Goal: Communication & Community: Answer question/provide support

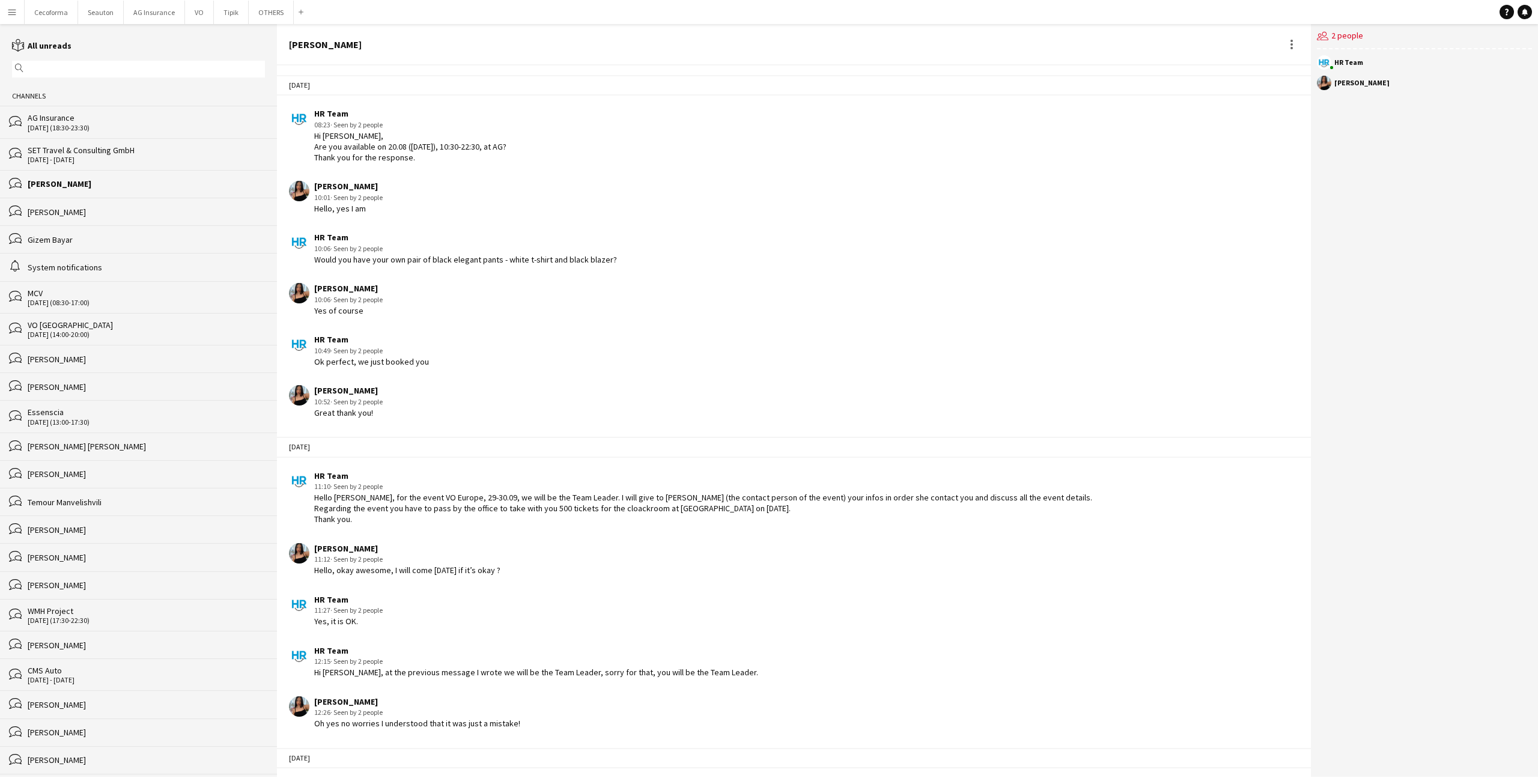
scroll to position [1200, 0]
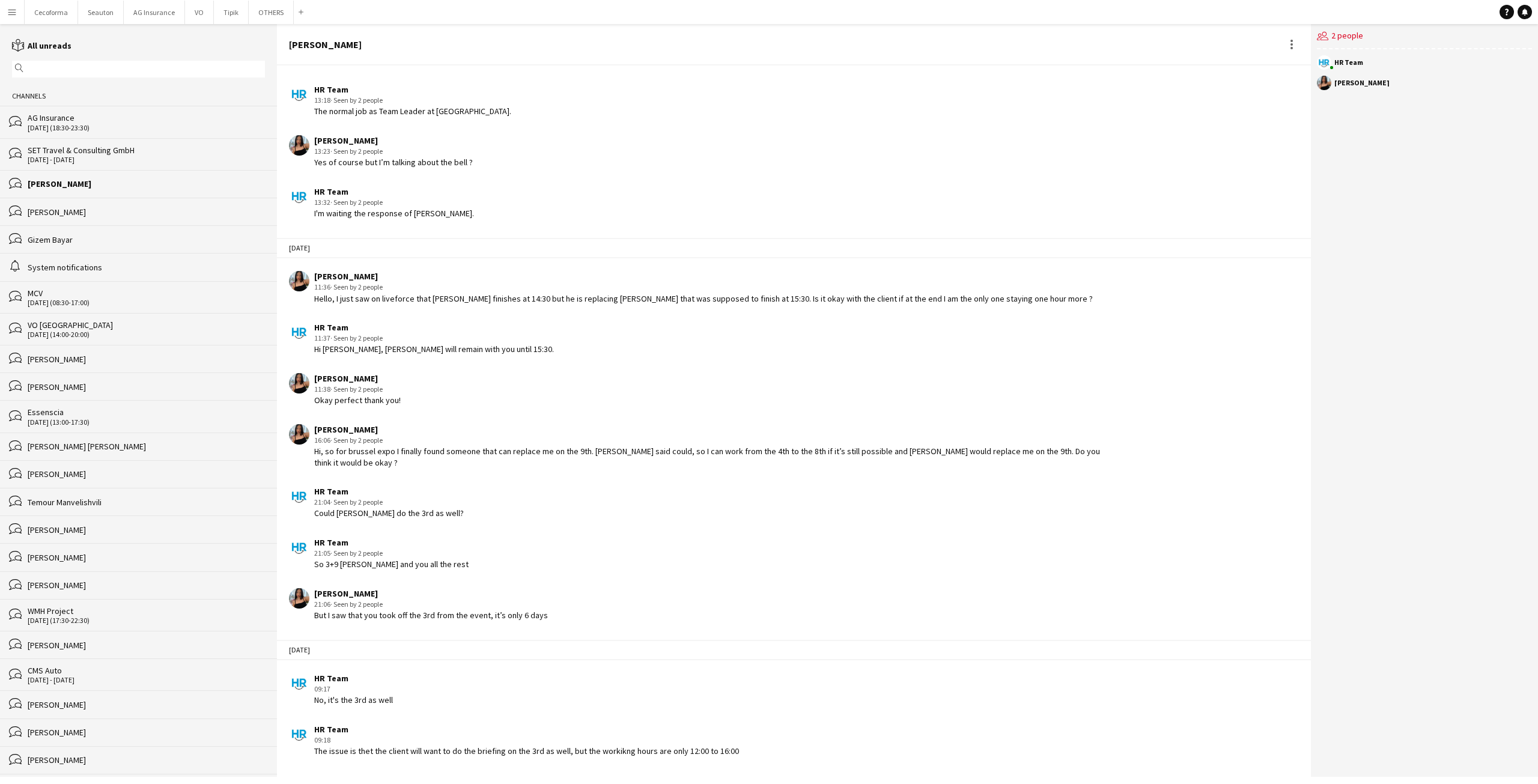
click at [793, 216] on div "HR Team 13:32 · Seen by 2 people I'm waiting the response of [PERSON_NAME]." at bounding box center [703, 203] width 827 height 33
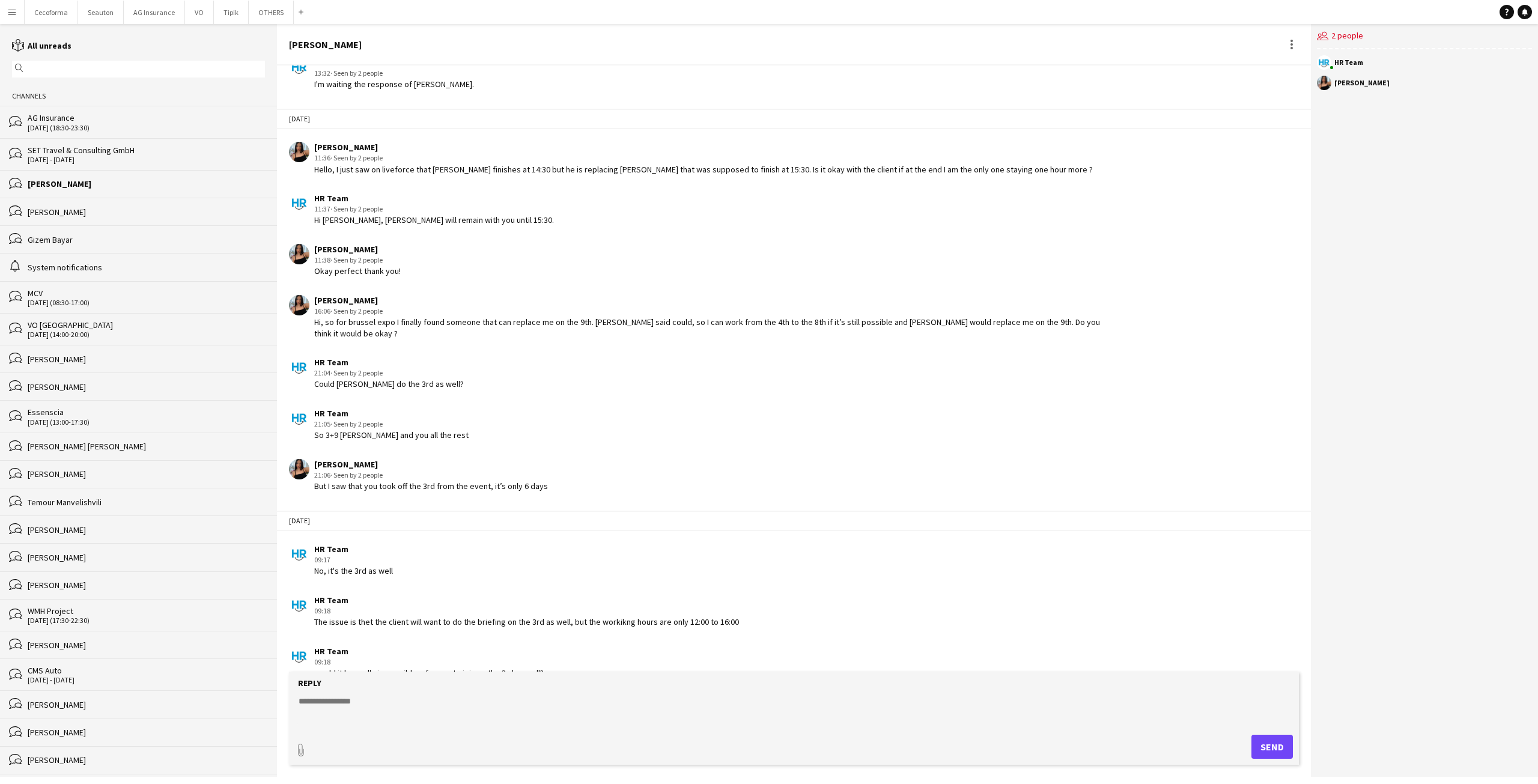
scroll to position [1401, 0]
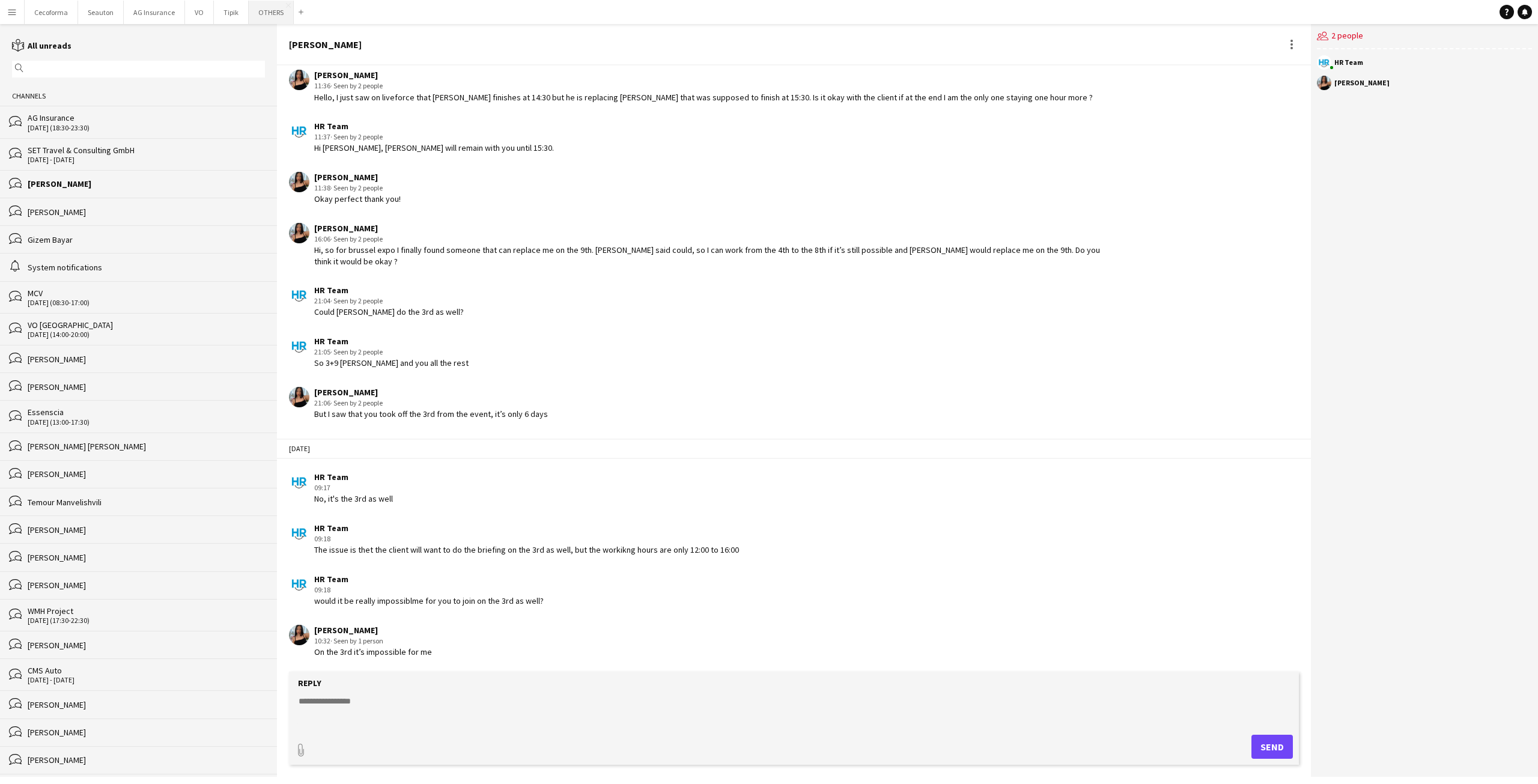
click at [251, 14] on button "OTHERS Close" at bounding box center [271, 12] width 45 height 23
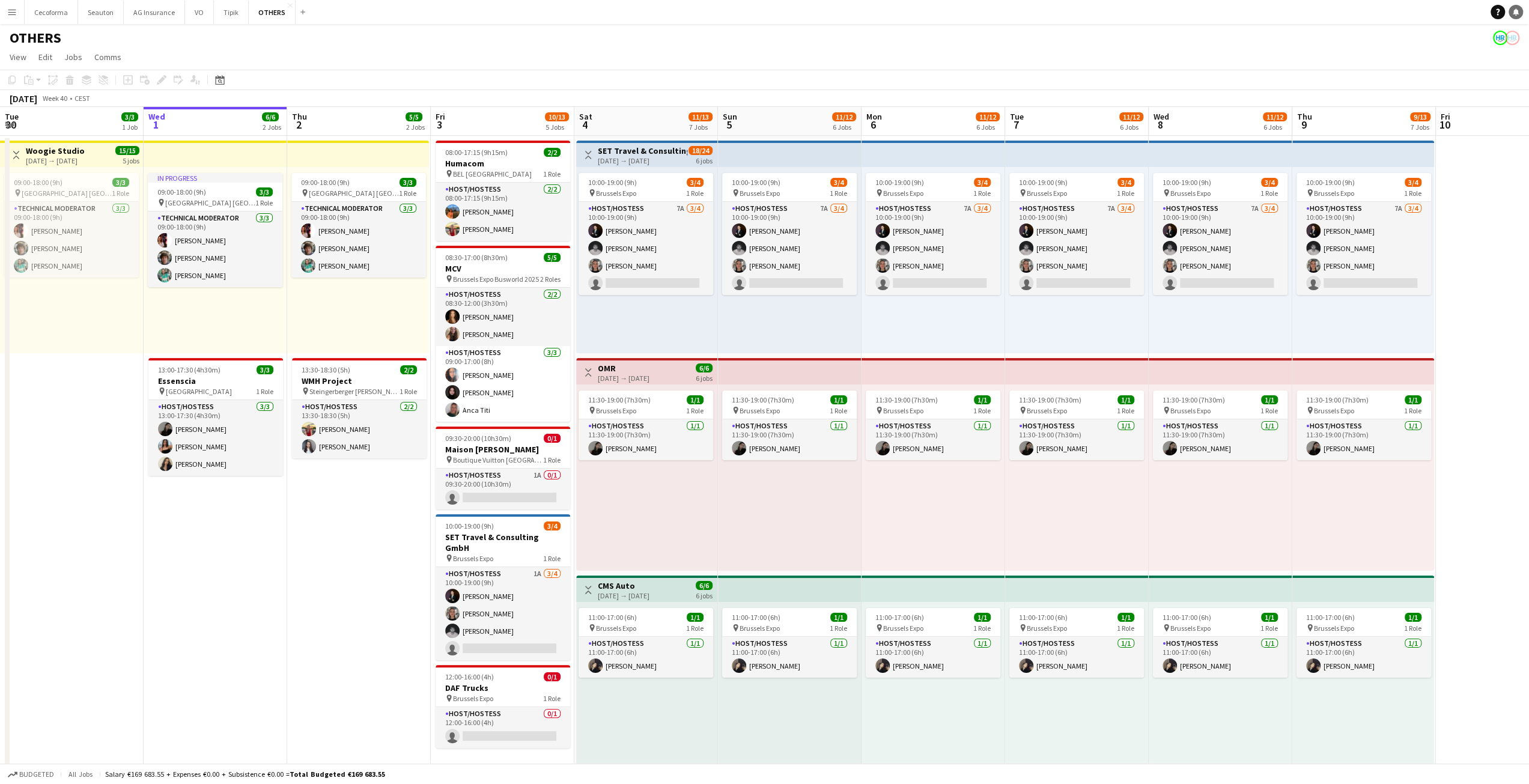
click at [1519, 12] on link "Notifications" at bounding box center [1516, 12] width 15 height 15
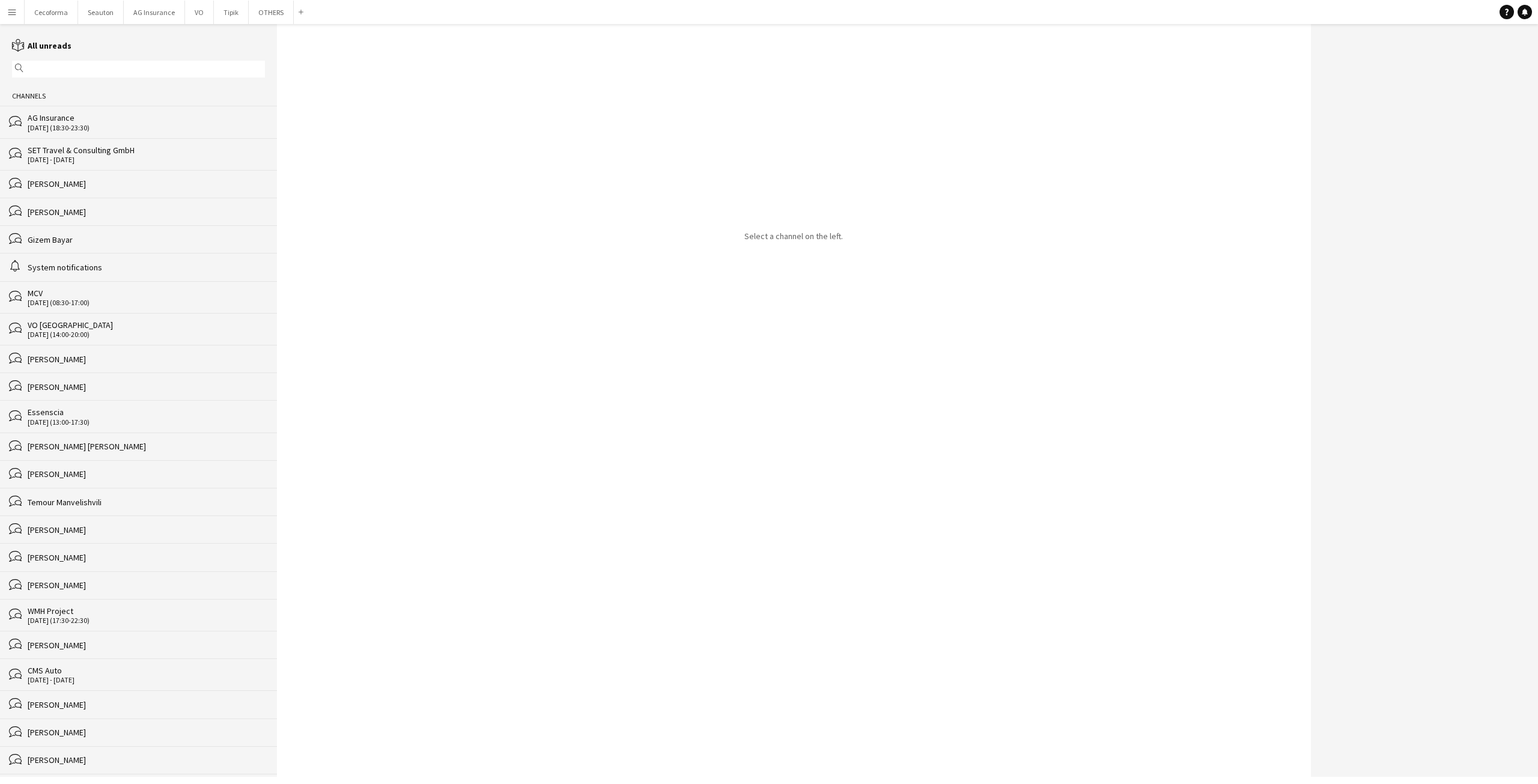
click at [112, 193] on div "bubbles Jessica Petrovski" at bounding box center [138, 184] width 277 height 28
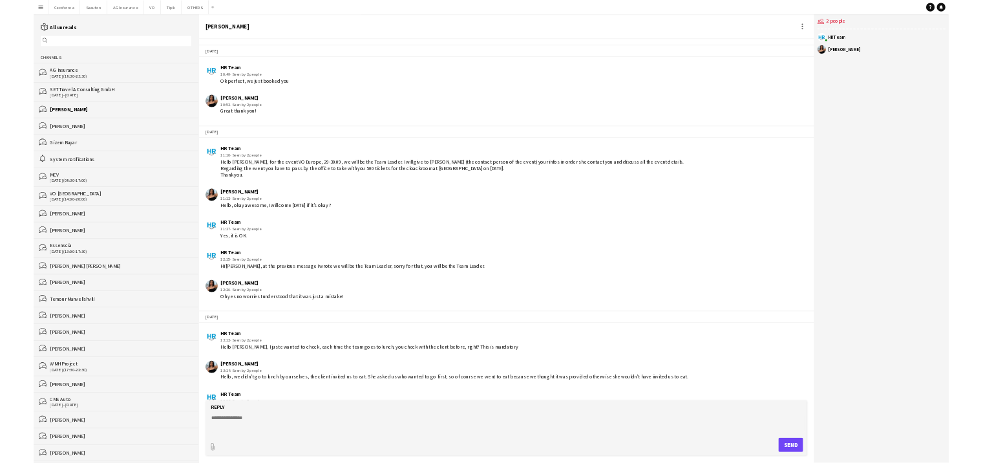
scroll to position [1265, 0]
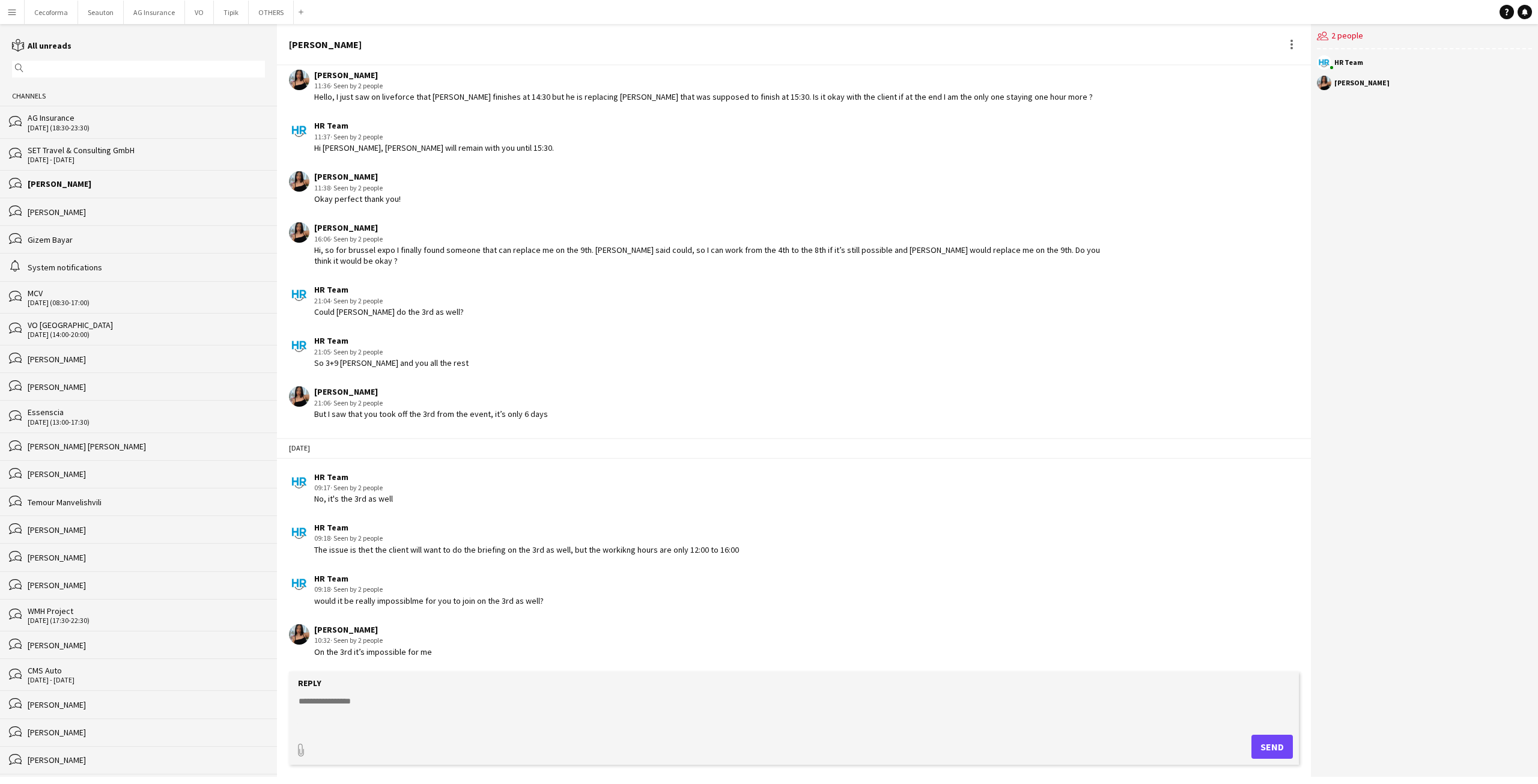
click at [361, 704] on textarea at bounding box center [796, 711] width 998 height 32
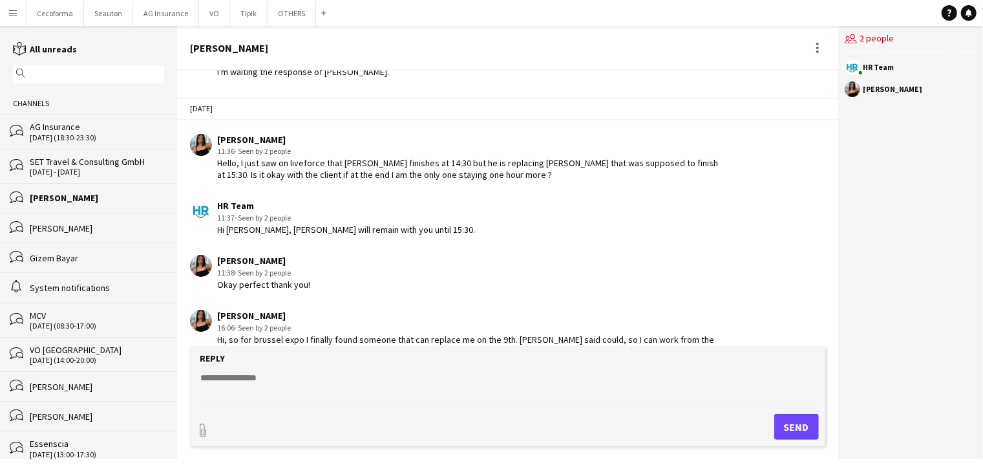
scroll to position [1301, 0]
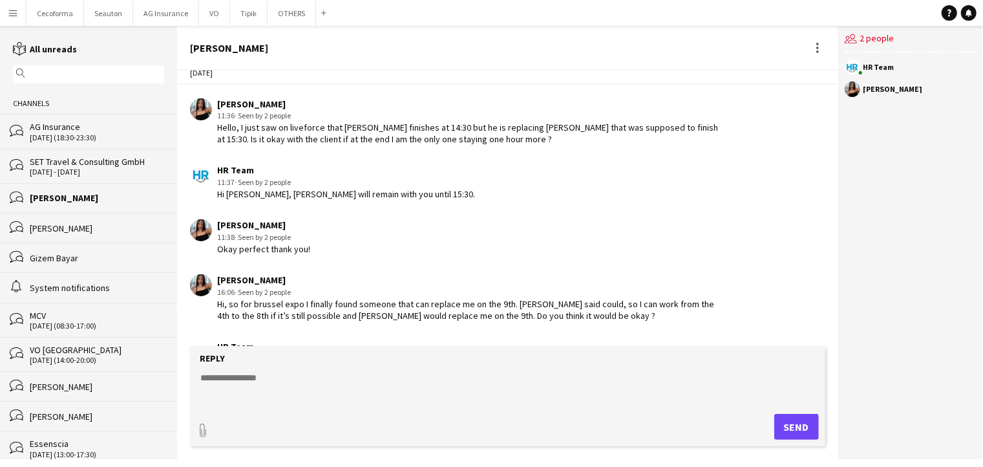
click at [410, 274] on div "[PERSON_NAME]" at bounding box center [468, 280] width 502 height 12
click at [275, 379] on textarea at bounding box center [510, 388] width 623 height 34
type textarea "**********"
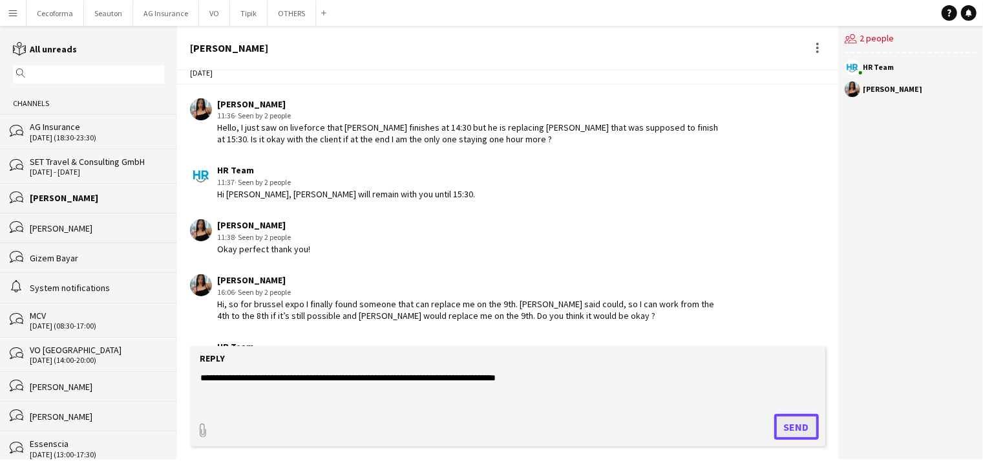
click at [784, 426] on button "Send" at bounding box center [796, 427] width 45 height 26
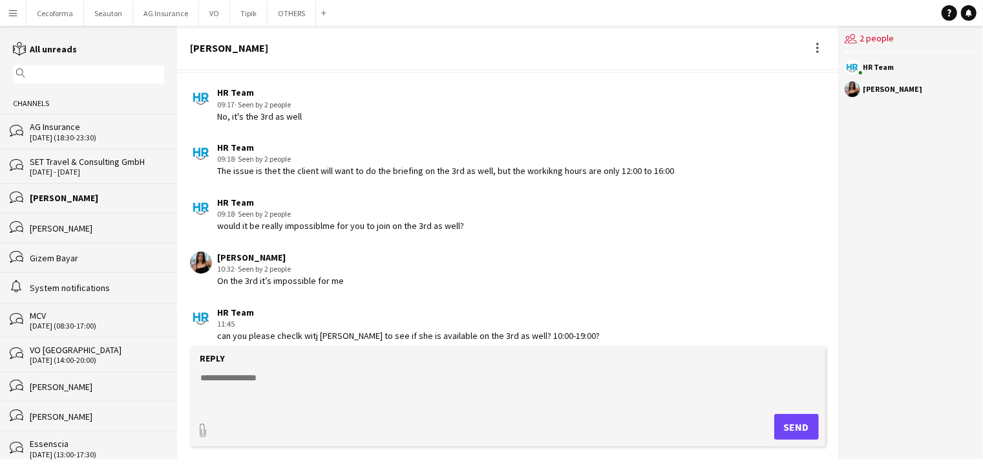
drag, startPoint x: 226, startPoint y: 364, endPoint x: 224, endPoint y: 374, distance: 10.0
click at [220, 361] on div "Reply" at bounding box center [213, 358] width 32 height 12
click at [224, 367] on form "Reply paperclip Send" at bounding box center [507, 396] width 635 height 100
type textarea "**********"
click at [816, 423] on button "Send" at bounding box center [796, 427] width 45 height 26
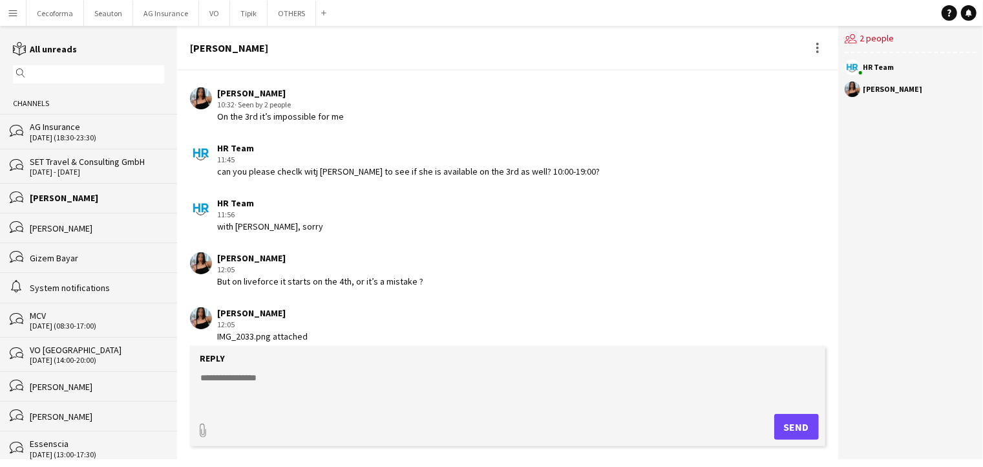
scroll to position [1976, 0]
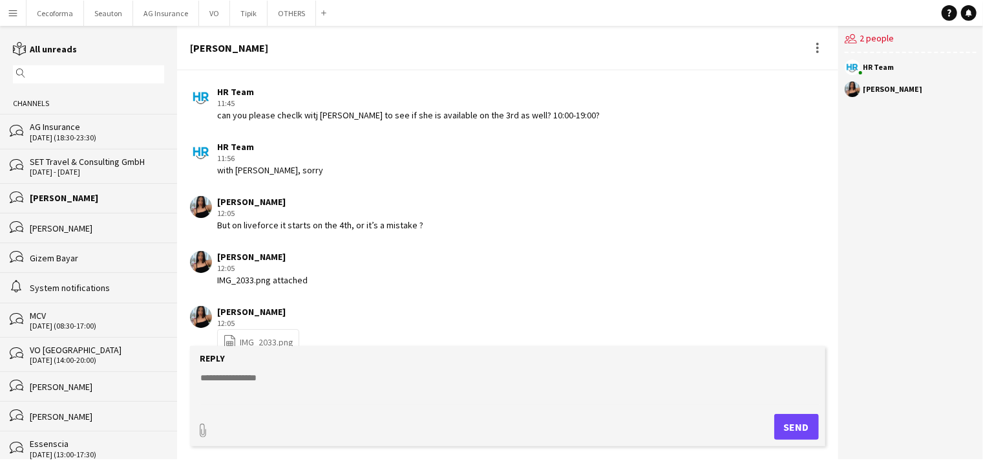
click at [488, 66] on div "[PERSON_NAME]" at bounding box center [507, 48] width 661 height 45
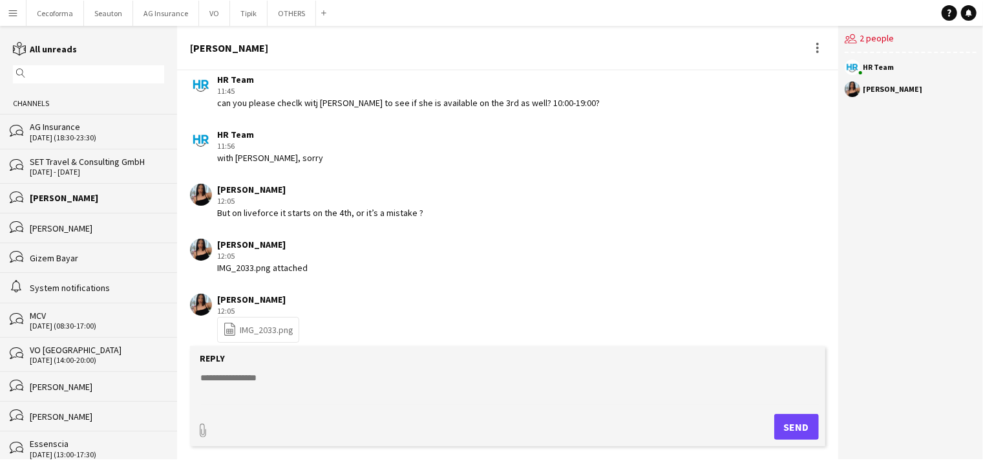
click at [282, 363] on div "Reply" at bounding box center [508, 358] width 623 height 12
click at [330, 390] on textarea at bounding box center [510, 388] width 623 height 34
type textarea "***"
click at [789, 422] on button "Send" at bounding box center [796, 427] width 45 height 26
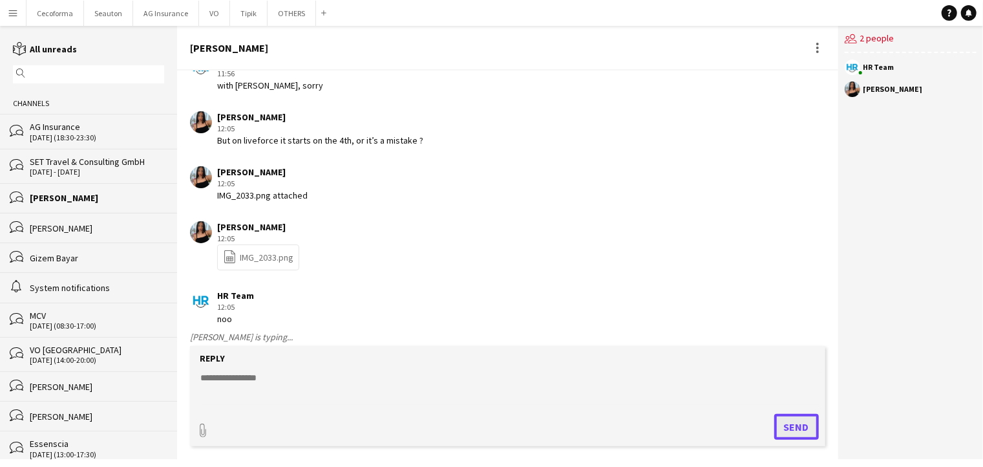
click at [774, 414] on button "Send" at bounding box center [796, 427] width 45 height 26
click at [362, 405] on form "Reply paperclip Send" at bounding box center [507, 396] width 635 height 100
click at [340, 389] on textarea at bounding box center [510, 388] width 623 height 34
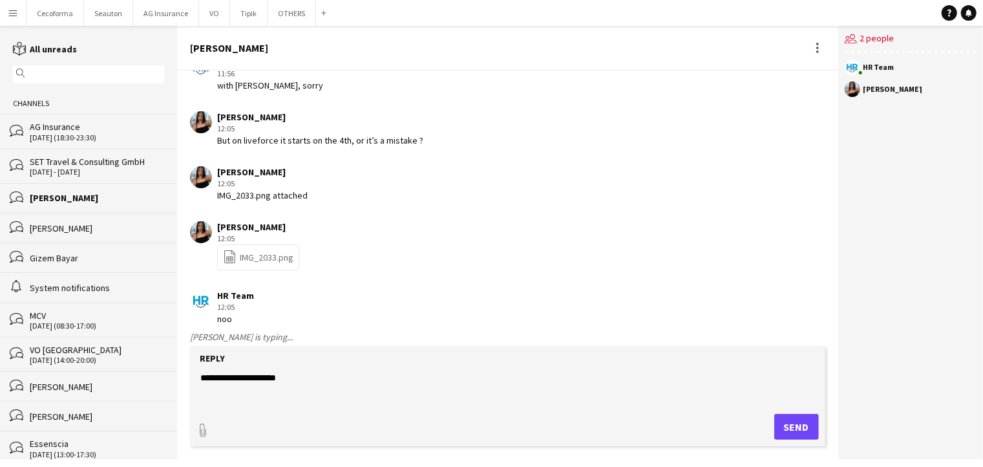
type textarea "**********"
click at [800, 425] on button "Send" at bounding box center [796, 427] width 45 height 26
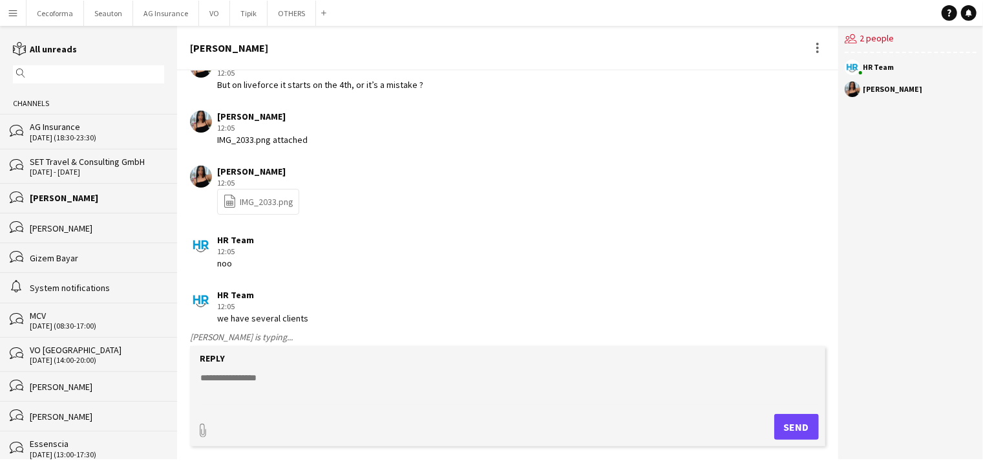
click at [253, 385] on textarea at bounding box center [510, 388] width 623 height 34
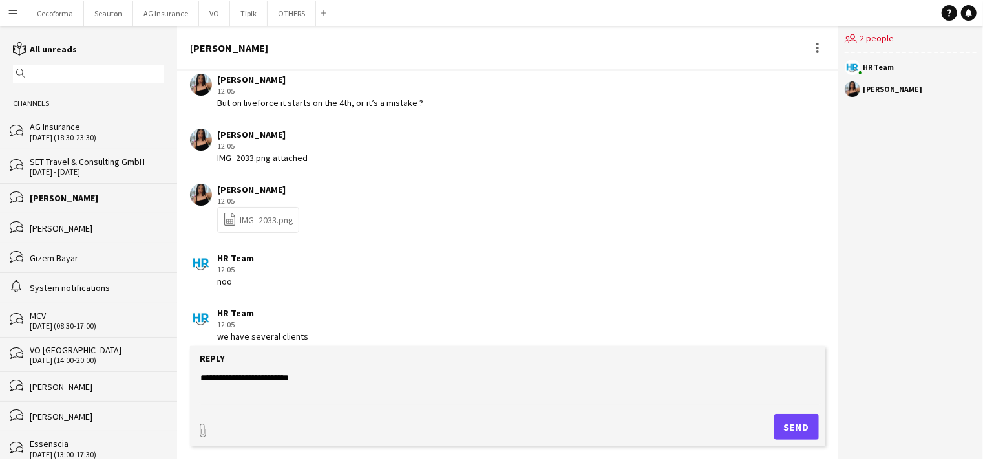
type textarea "**********"
click at [795, 419] on button "Send" at bounding box center [796, 427] width 45 height 26
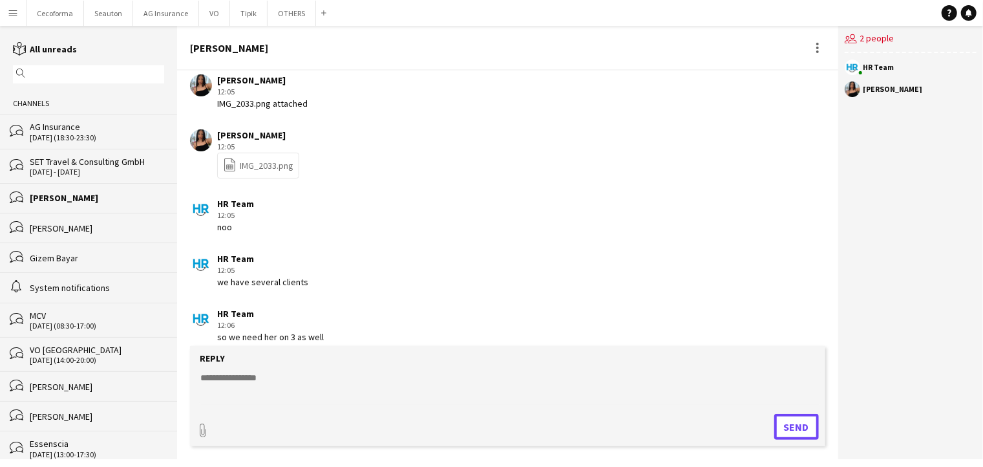
scroll to position [2208, 0]
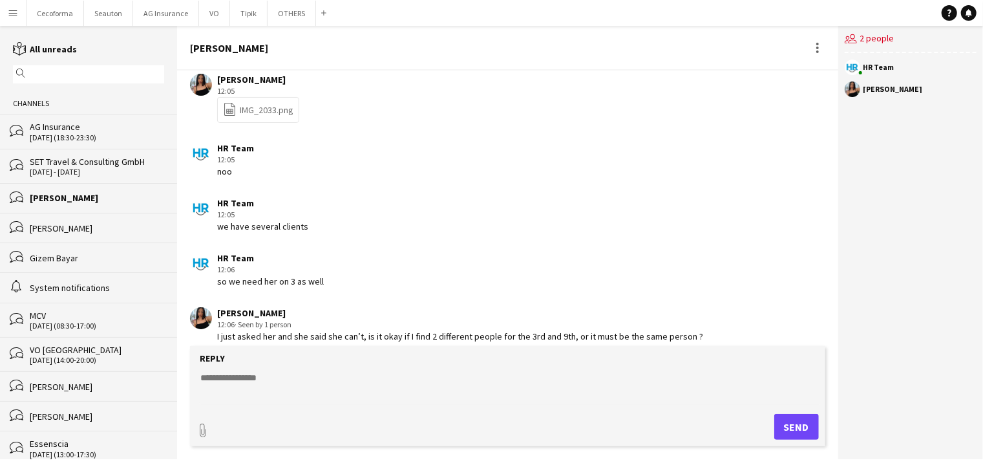
click at [308, 393] on textarea at bounding box center [510, 388] width 623 height 34
type textarea "**********"
click at [787, 412] on form "**********" at bounding box center [507, 396] width 635 height 100
click at [808, 432] on button "Send" at bounding box center [796, 427] width 45 height 26
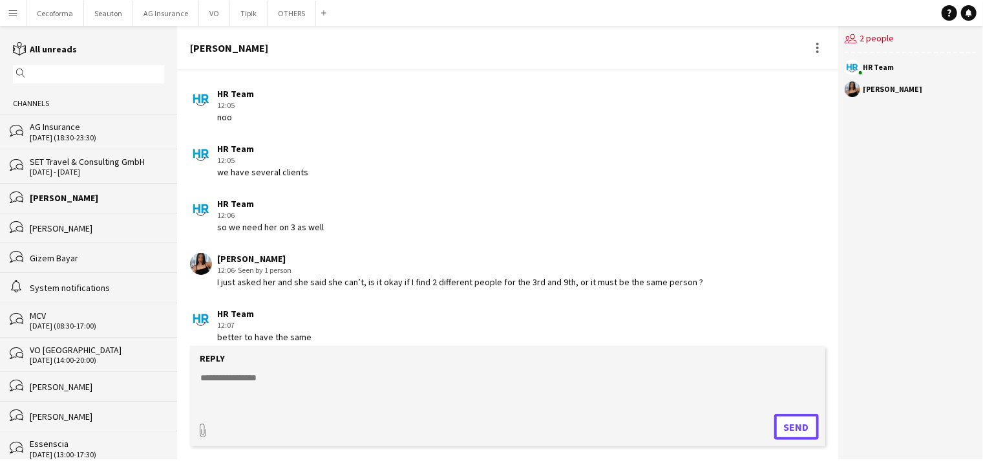
scroll to position [2318, 0]
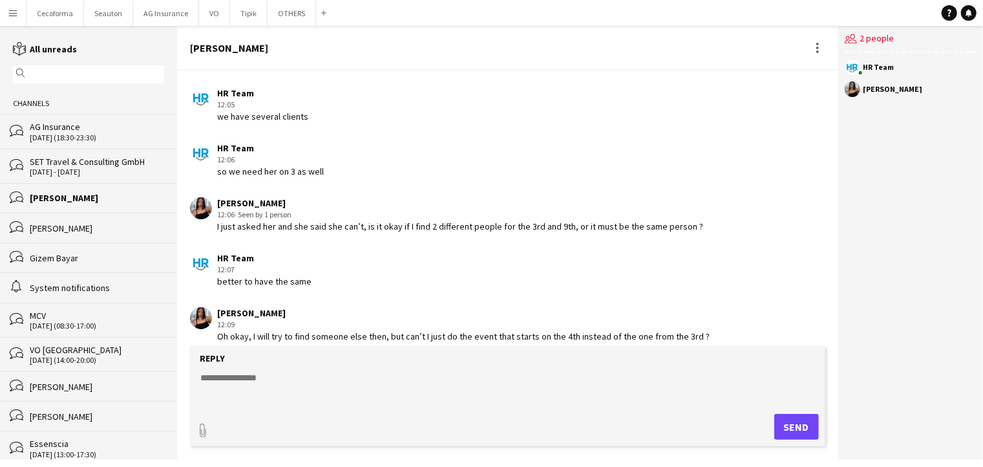
click at [305, 381] on textarea at bounding box center [510, 388] width 623 height 34
click at [251, 379] on textarea at bounding box center [510, 388] width 623 height 34
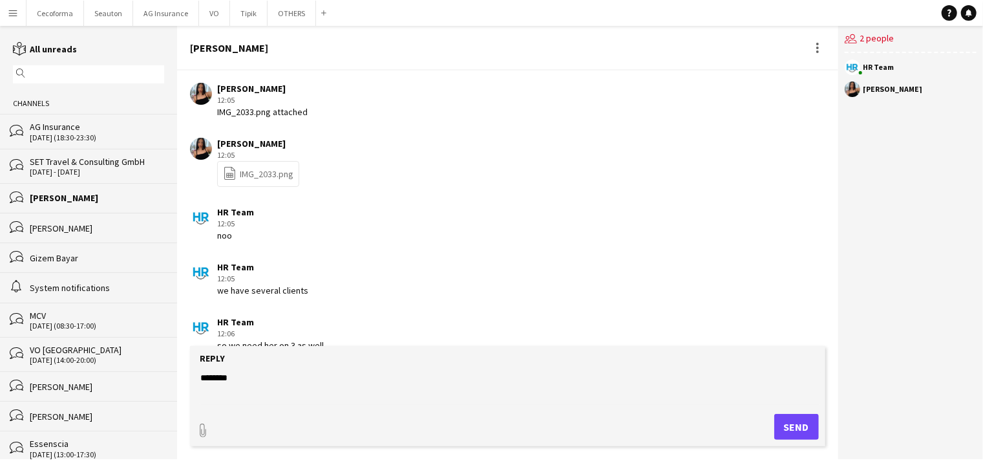
scroll to position [2124, 0]
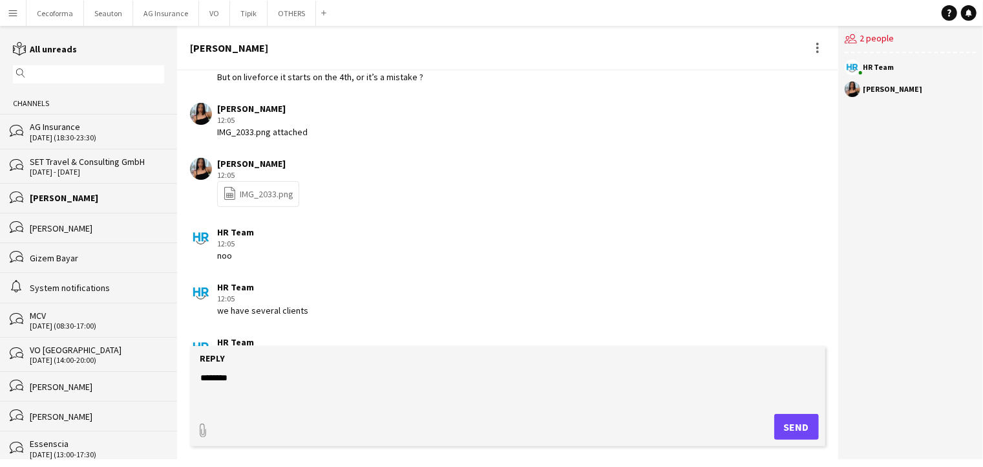
click at [262, 186] on link "file-spreadsheet IMG_2033.png" at bounding box center [258, 193] width 70 height 15
click at [255, 369] on form "Reply ******** paperclip Send" at bounding box center [507, 396] width 635 height 100
click at [257, 376] on textarea "********" at bounding box center [510, 388] width 623 height 34
type textarea "**********"
click at [789, 418] on button "Send" at bounding box center [796, 427] width 45 height 26
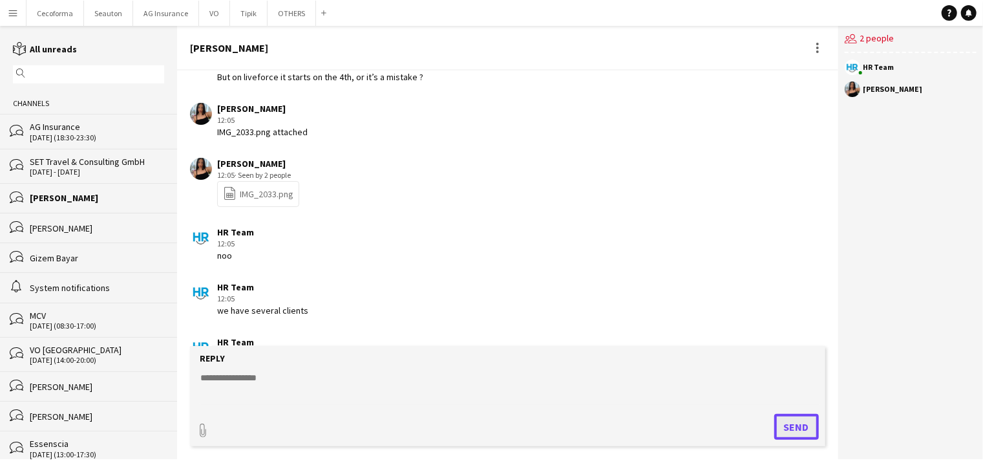
scroll to position [2373, 0]
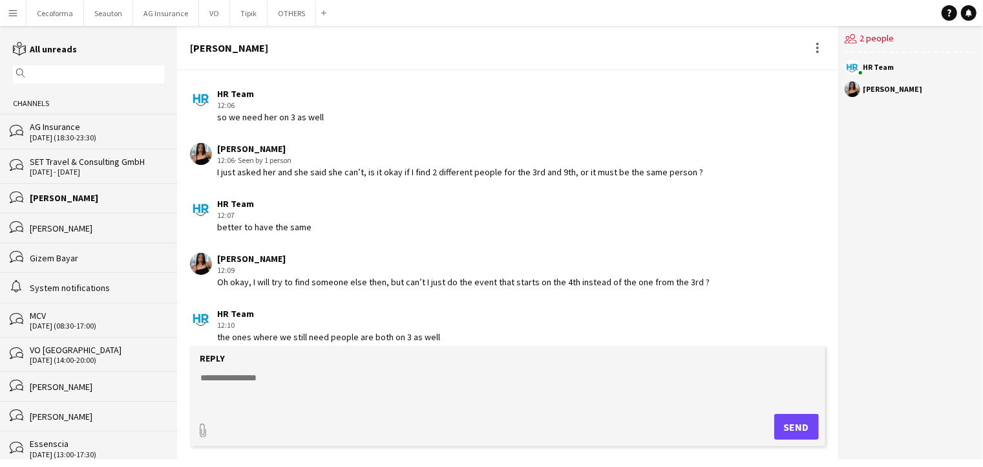
click at [396, 402] on textarea at bounding box center [510, 388] width 623 height 34
type textarea "**********"
click at [809, 411] on form "**********" at bounding box center [507, 396] width 635 height 100
click at [807, 426] on button "Send" at bounding box center [796, 427] width 45 height 26
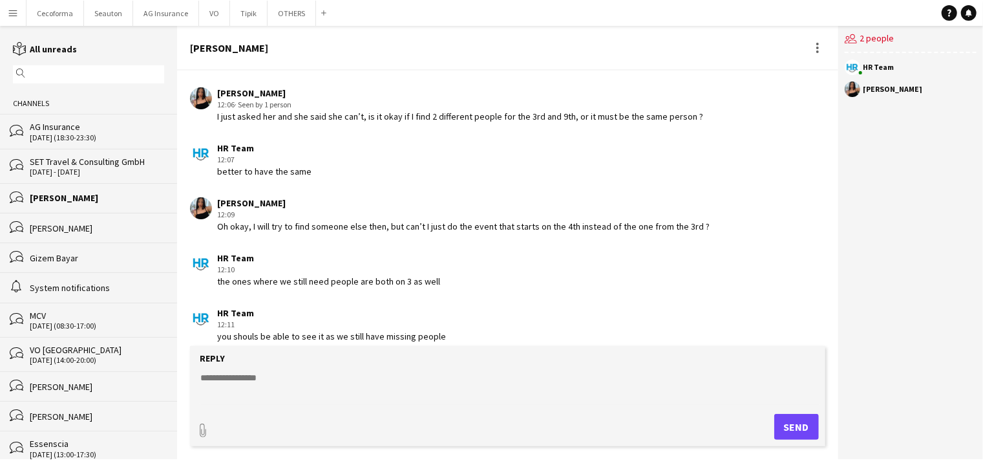
click at [580, 252] on div "HR Team 12:10 the ones where we still need people are both on 3 as well" at bounding box center [454, 270] width 529 height 36
click at [807, 301] on app-chat-message "HR Team 12:11 you shouls be able to see it as we still have missing people" at bounding box center [507, 325] width 661 height 48
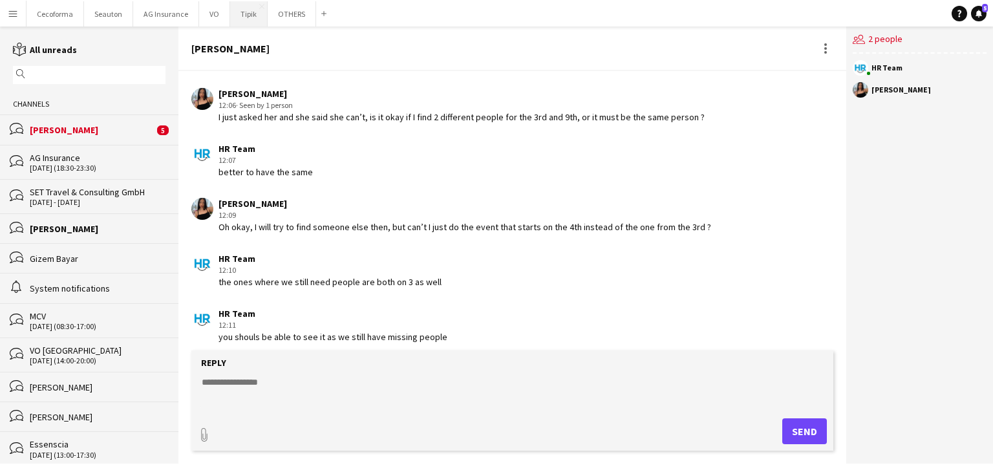
scroll to position [2419, 0]
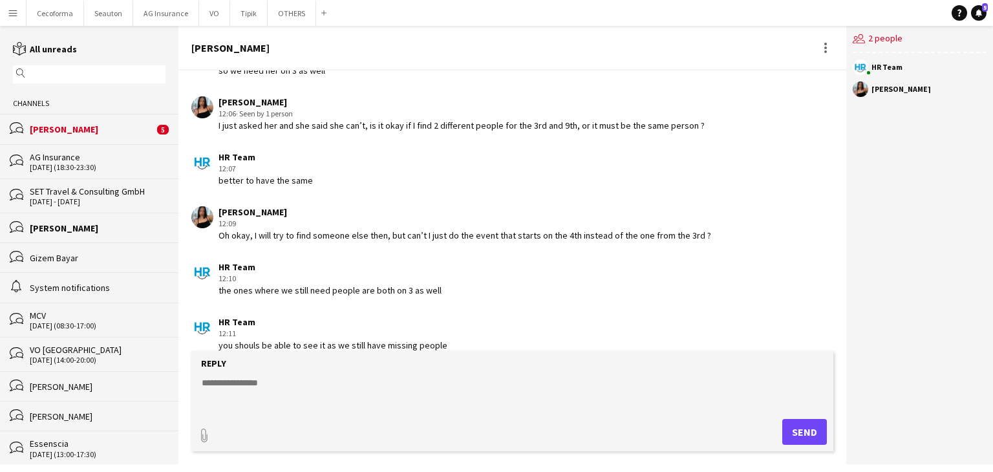
click at [41, 127] on div "[PERSON_NAME]" at bounding box center [92, 129] width 124 height 12
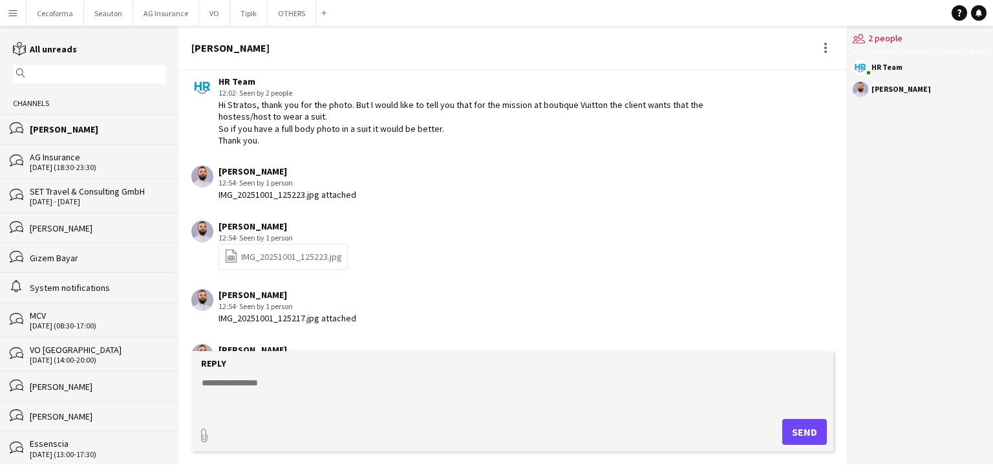
scroll to position [605, 0]
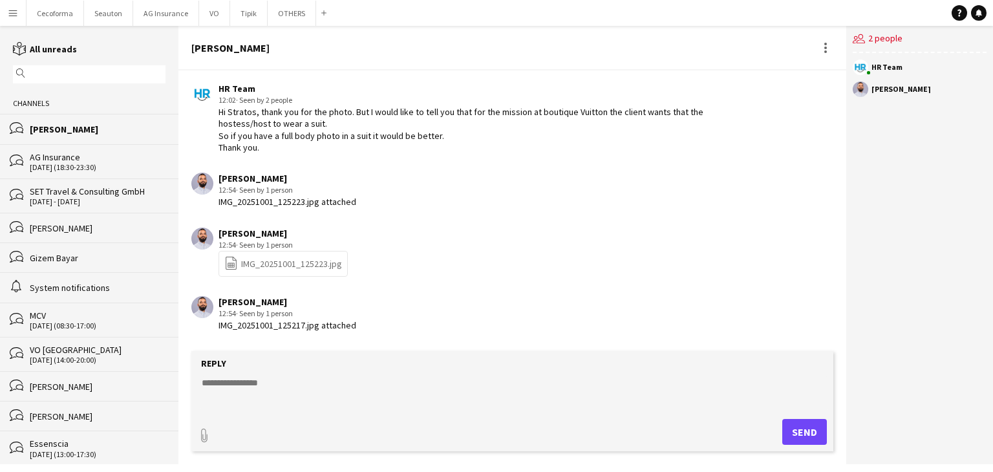
click at [265, 267] on link "file-spreadsheet IMG_20251001_125223.jpg" at bounding box center [283, 263] width 118 height 15
click at [758, 237] on app-chat-message "Efstratios Chiotis 12:54 · Seen by 2 people file-spreadsheet IMG_20251001_12522…" at bounding box center [512, 252] width 668 height 62
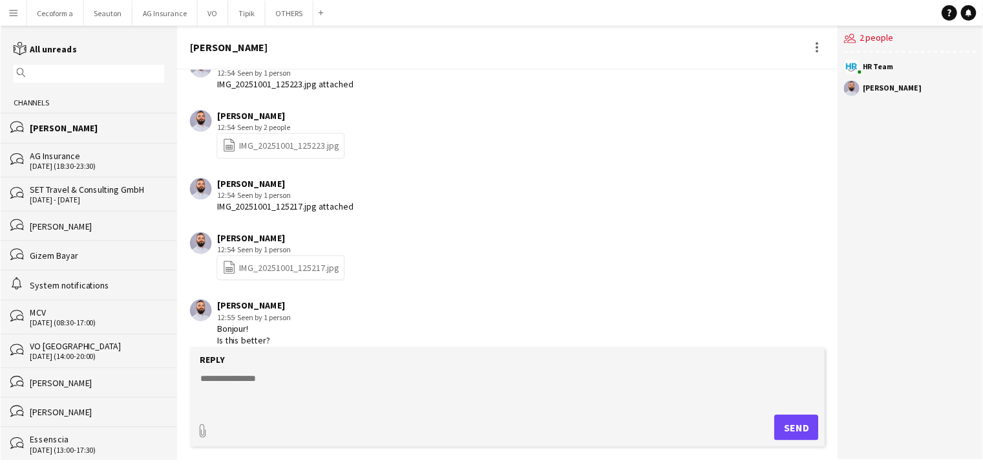
scroll to position [734, 0]
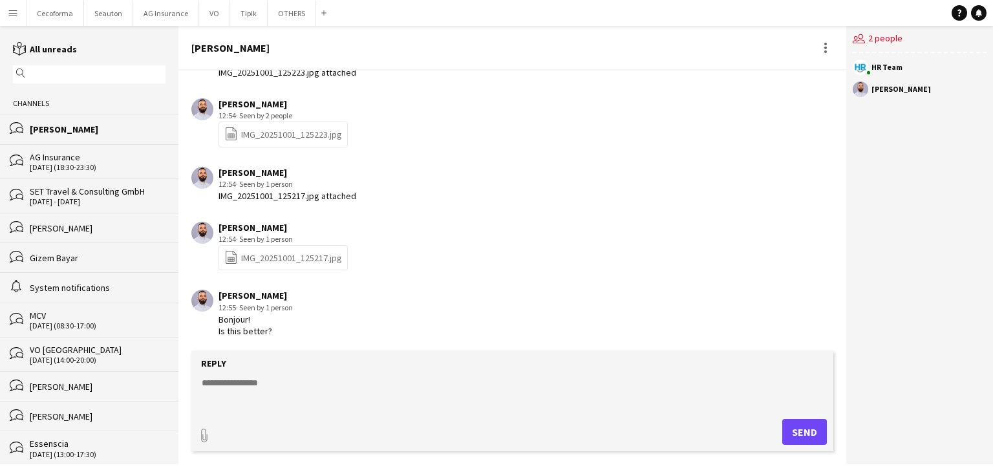
click at [259, 259] on link "file-spreadsheet IMG_20251001_125217.jpg" at bounding box center [283, 257] width 118 height 15
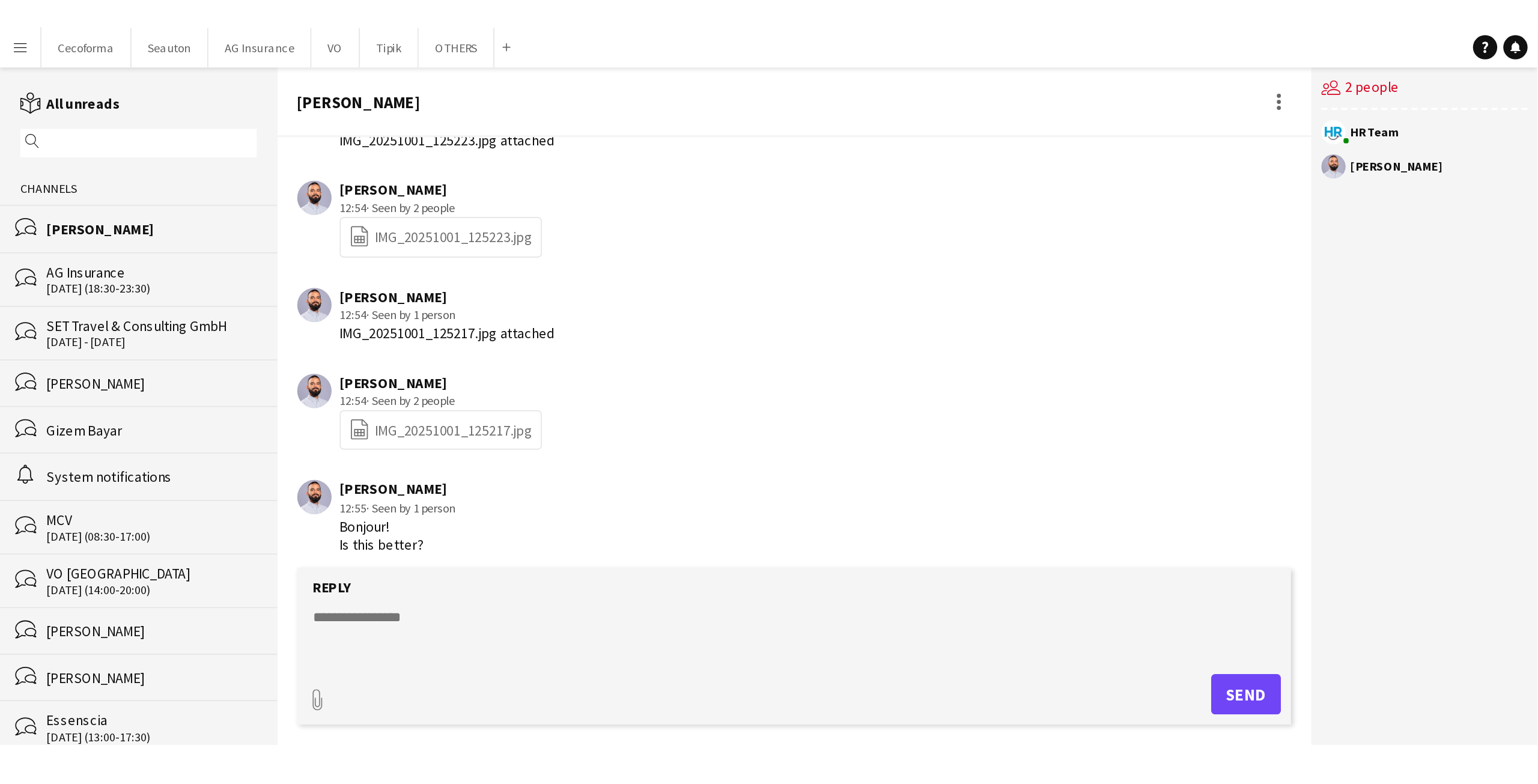
scroll to position [327, 0]
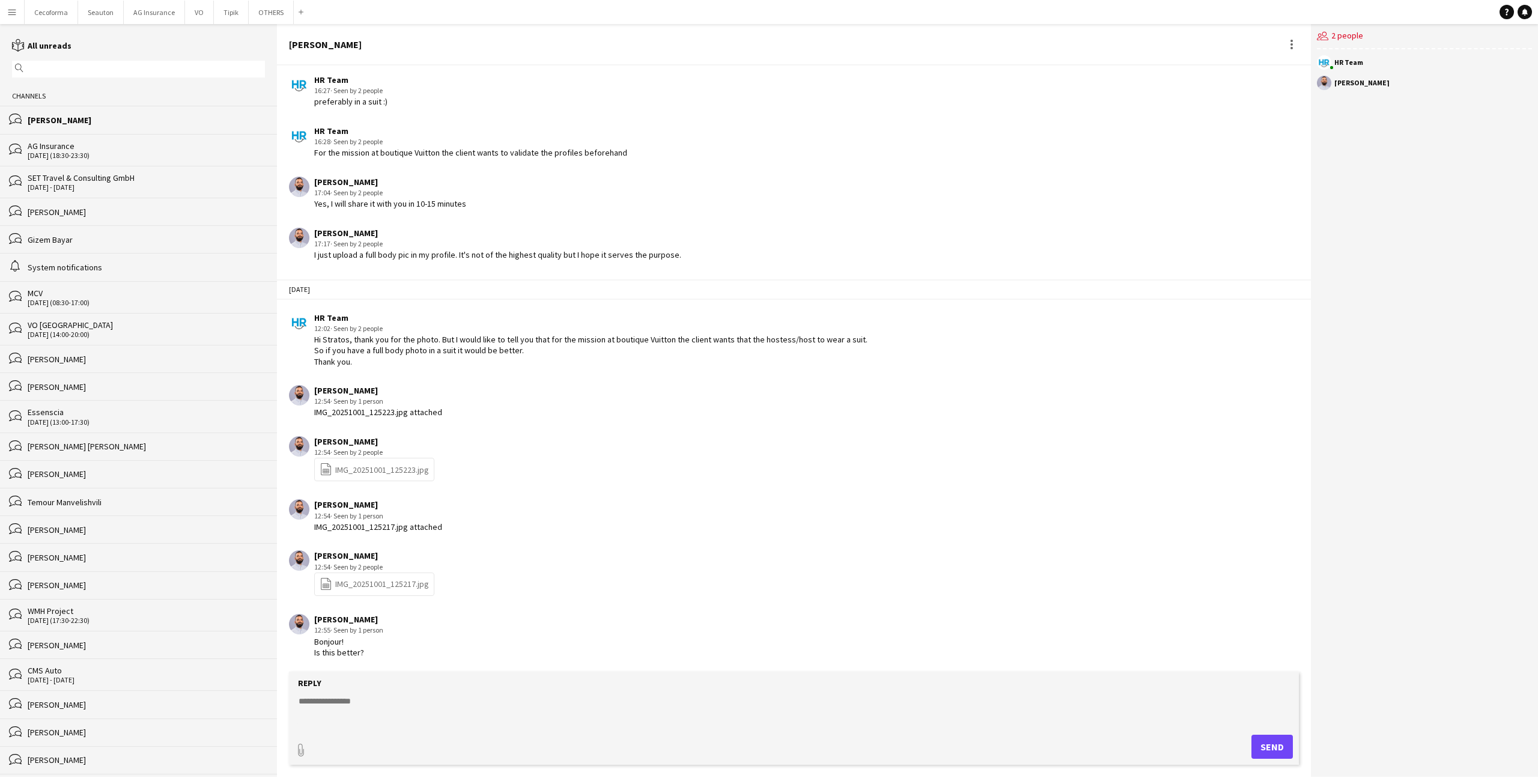
click at [401, 698] on textarea at bounding box center [796, 711] width 998 height 32
paste textarea "**********"
click at [455, 704] on textarea "**********" at bounding box center [796, 711] width 998 height 32
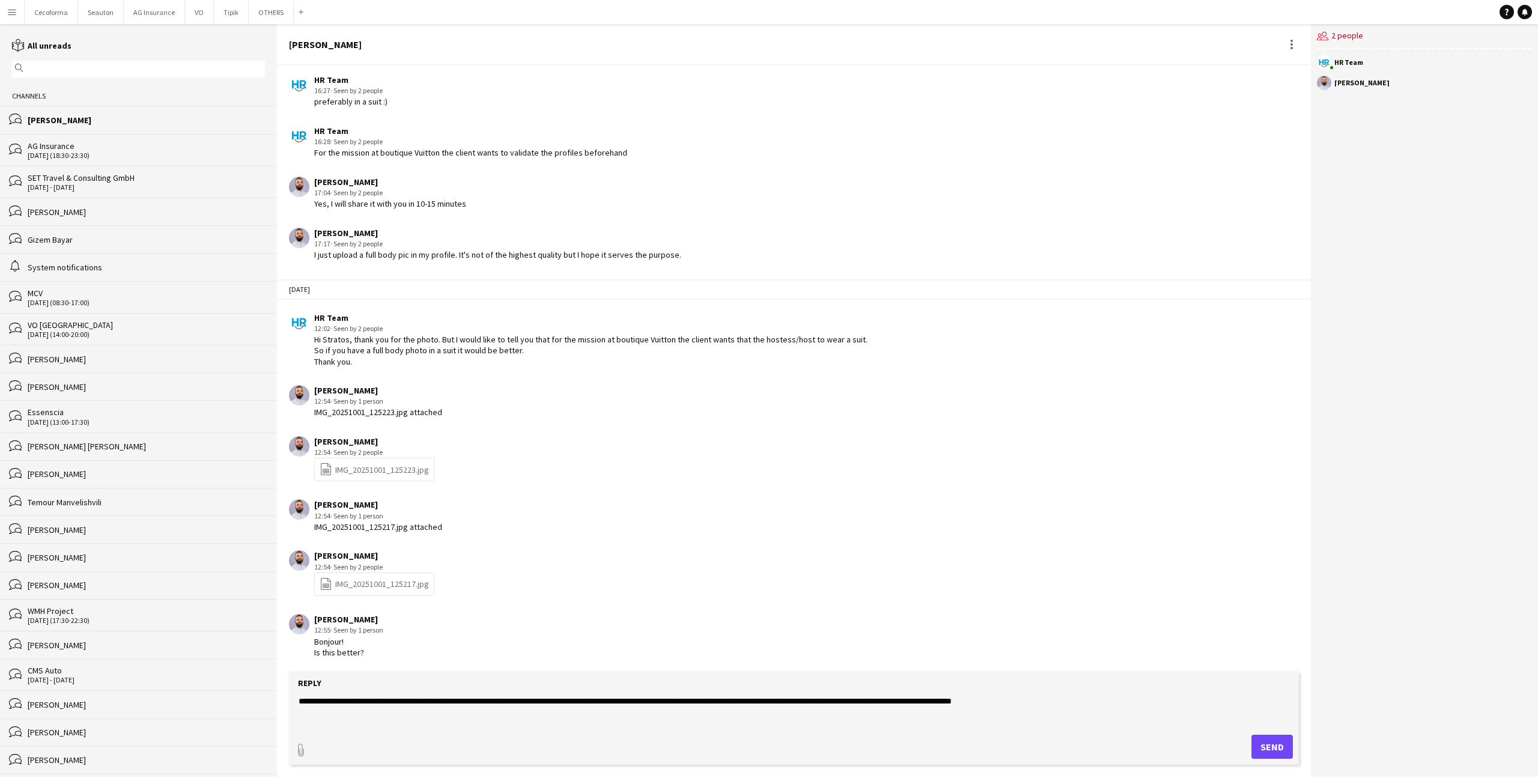
type textarea "**********"
click at [1280, 741] on button "Send" at bounding box center [1272, 747] width 42 height 24
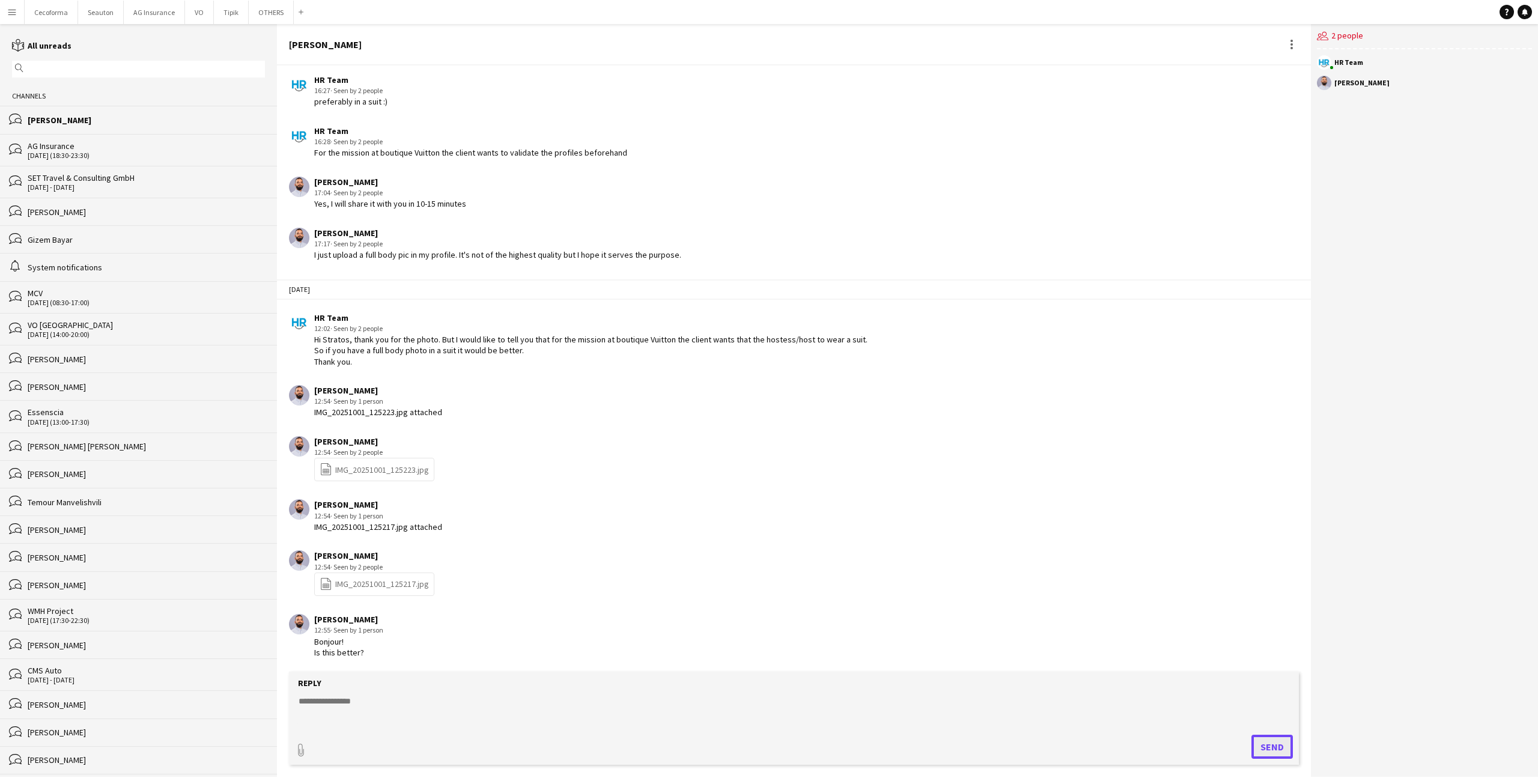
scroll to position [377, 0]
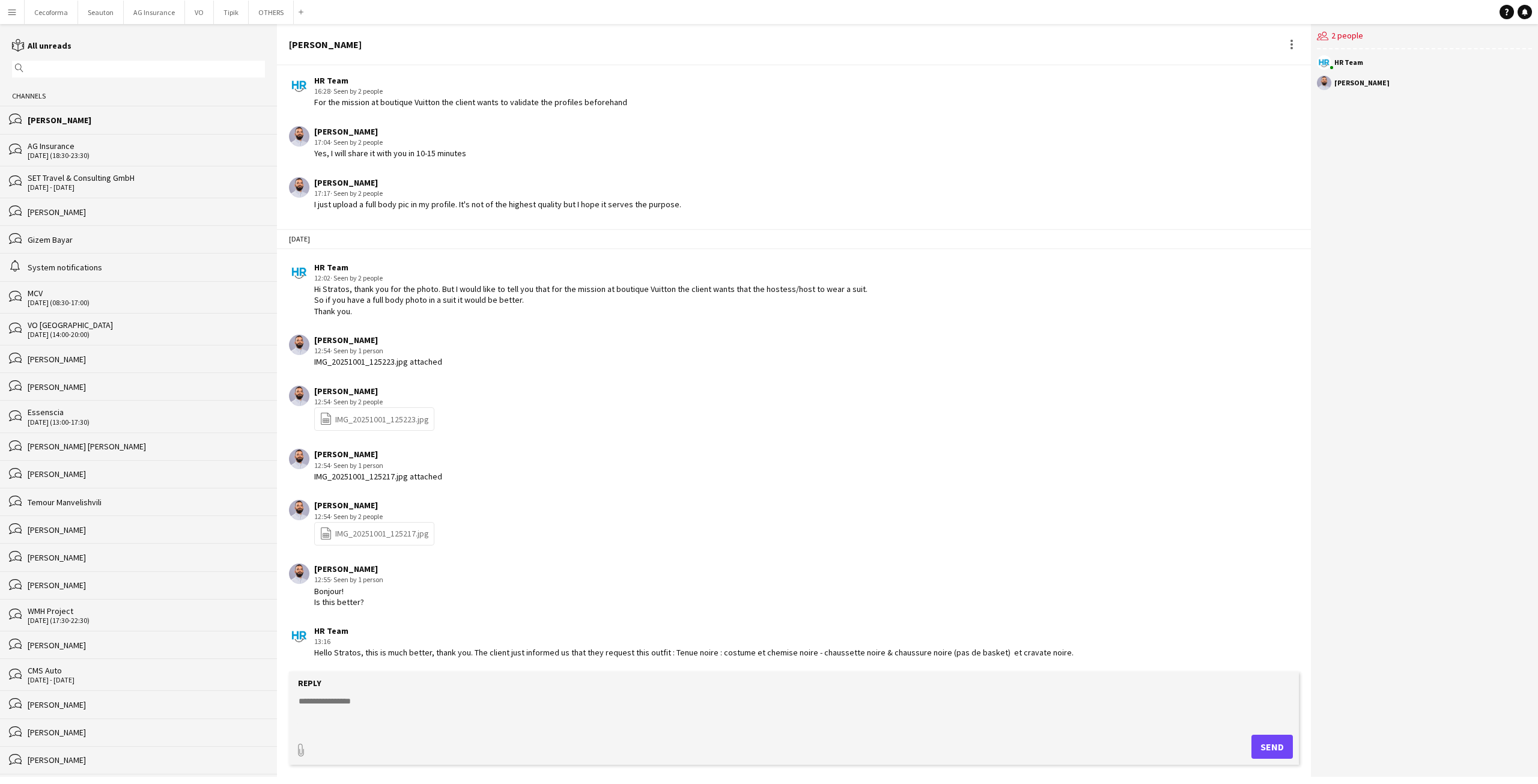
click at [997, 717] on textarea at bounding box center [796, 711] width 998 height 32
click at [79, 144] on div "[PERSON_NAME]" at bounding box center [141, 148] width 227 height 11
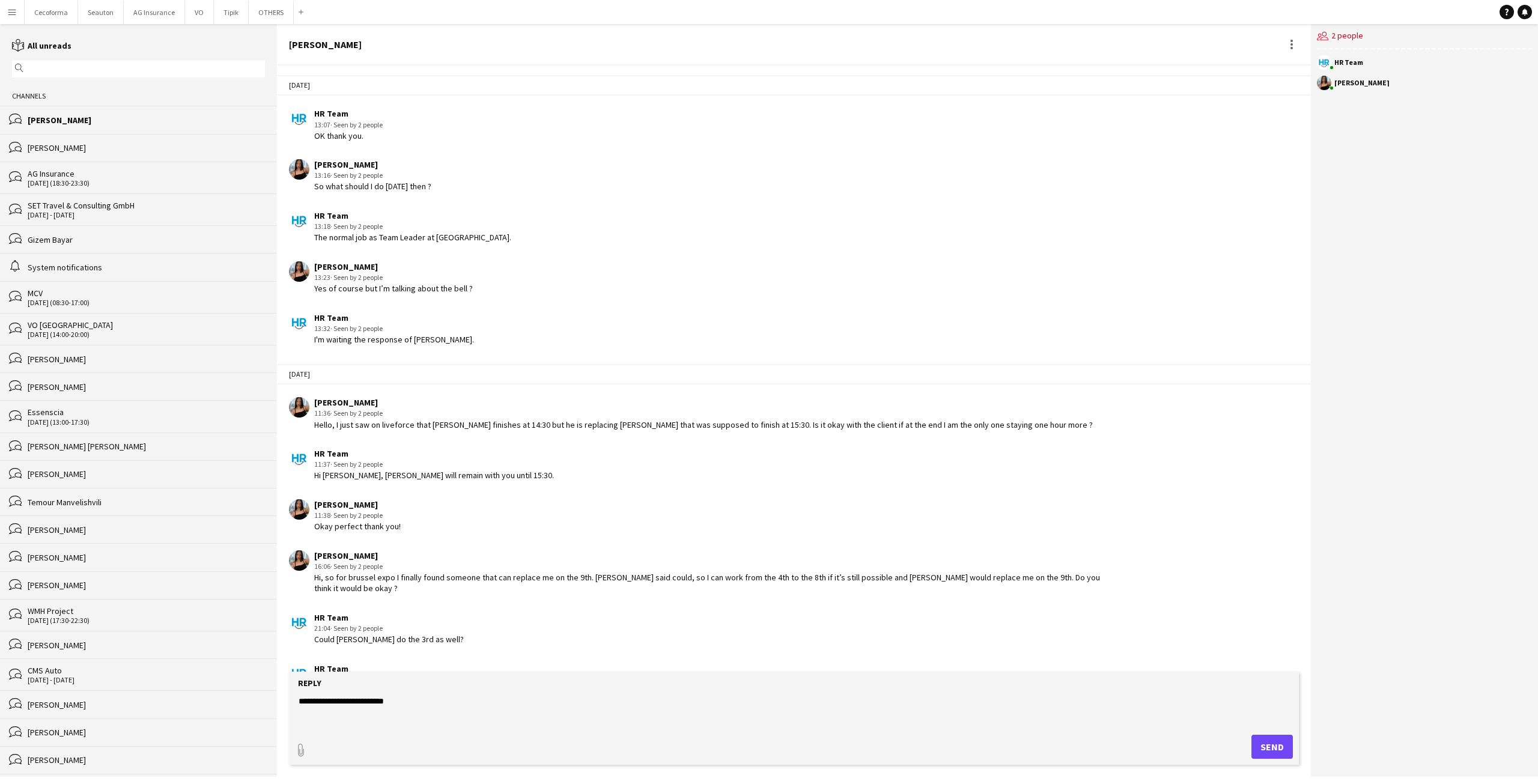
scroll to position [1044, 0]
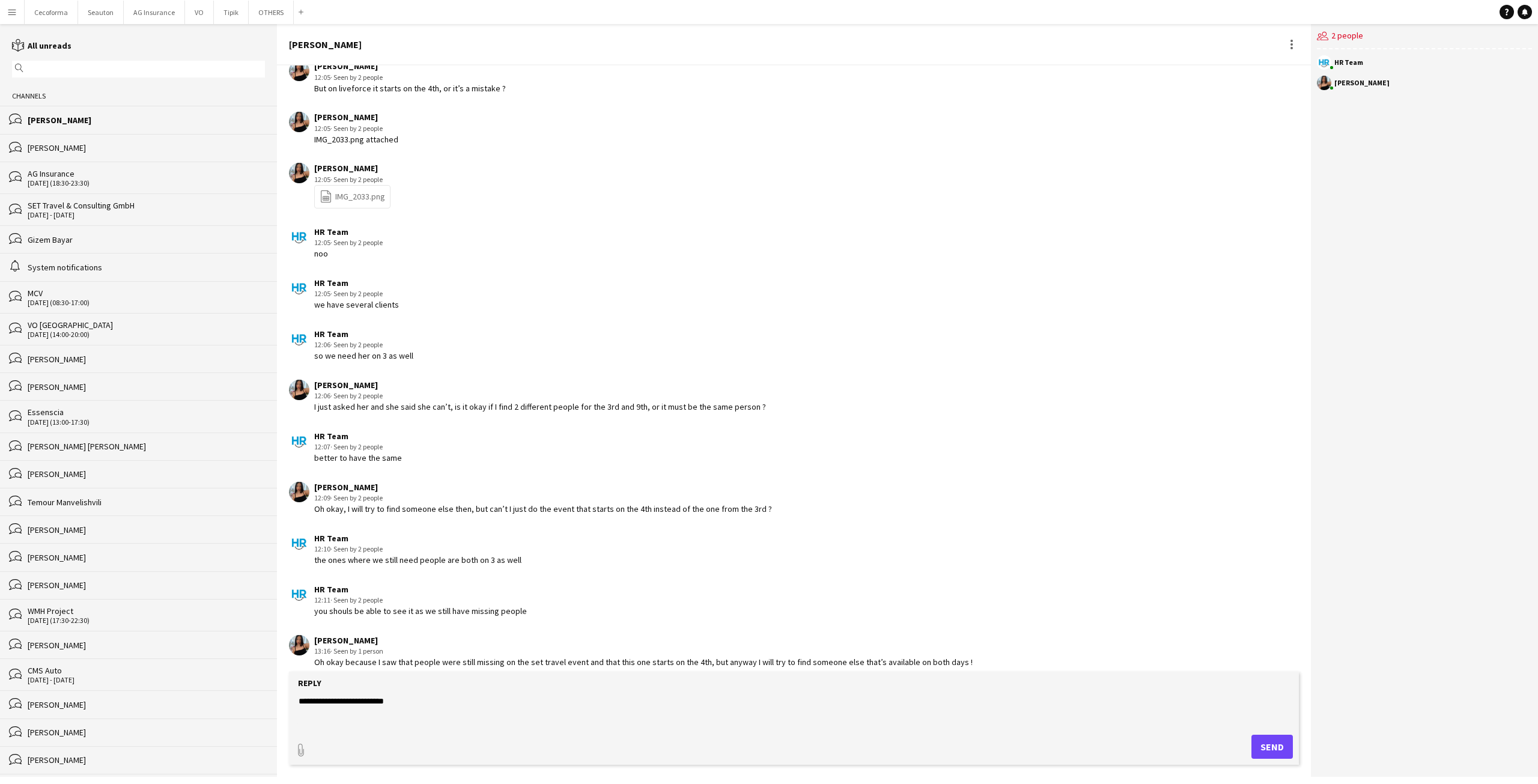
click at [395, 696] on textarea "**********" at bounding box center [796, 711] width 998 height 32
click at [391, 700] on textarea "**********" at bounding box center [796, 711] width 998 height 32
drag, startPoint x: 522, startPoint y: 652, endPoint x: 578, endPoint y: 649, distance: 56.1
click at [578, 657] on div "Oh okay because I saw that people were still missing on the set travel event an…" at bounding box center [643, 662] width 659 height 11
copy div "set travel event"
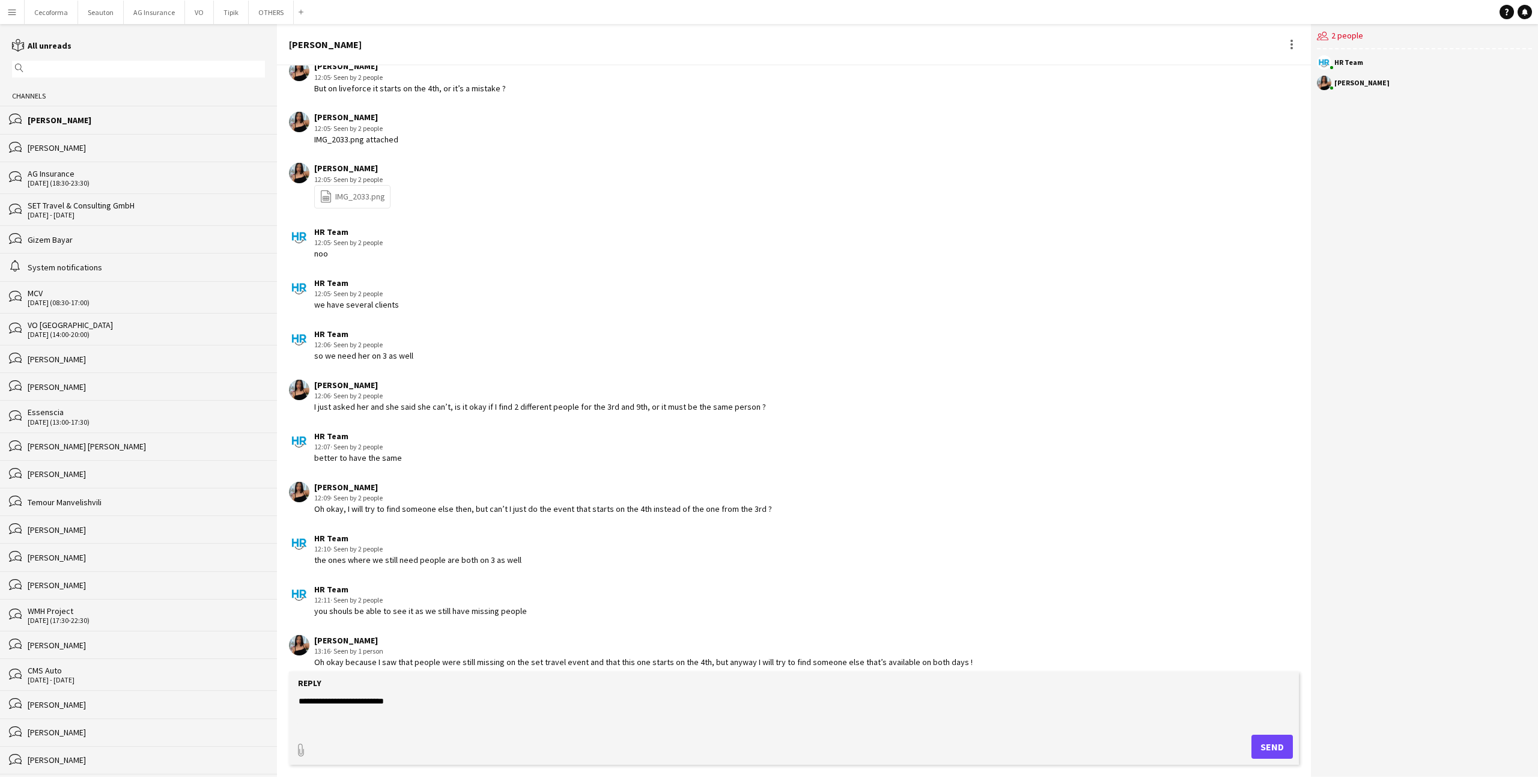
drag, startPoint x: 414, startPoint y: 700, endPoint x: 274, endPoint y: 706, distance: 140.1
click at [274, 706] on div "reading All unreads magnifier Channels bubbles Jessica Petrovski bubbles Efstra…" at bounding box center [769, 400] width 1538 height 752
paste textarea "**********"
drag, startPoint x: 397, startPoint y: 705, endPoint x: 252, endPoint y: 689, distance: 145.9
click at [252, 689] on div "reading All unreads magnifier Channels bubbles Jessica Petrovski bubbles Efstra…" at bounding box center [769, 400] width 1538 height 752
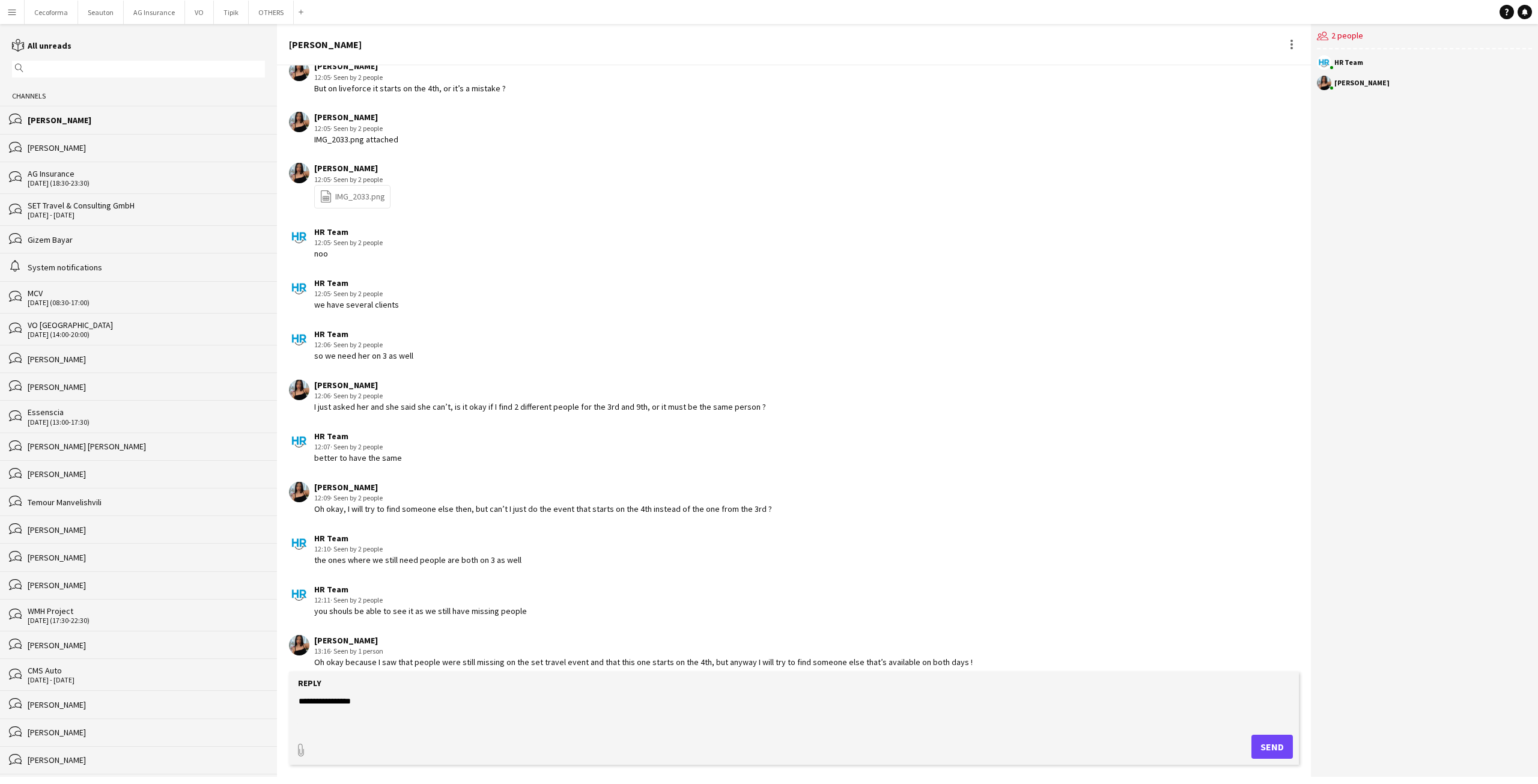
click at [377, 707] on textarea "**********" at bounding box center [796, 711] width 998 height 32
type textarea "**********"
click at [1275, 737] on button "Send" at bounding box center [1272, 747] width 42 height 24
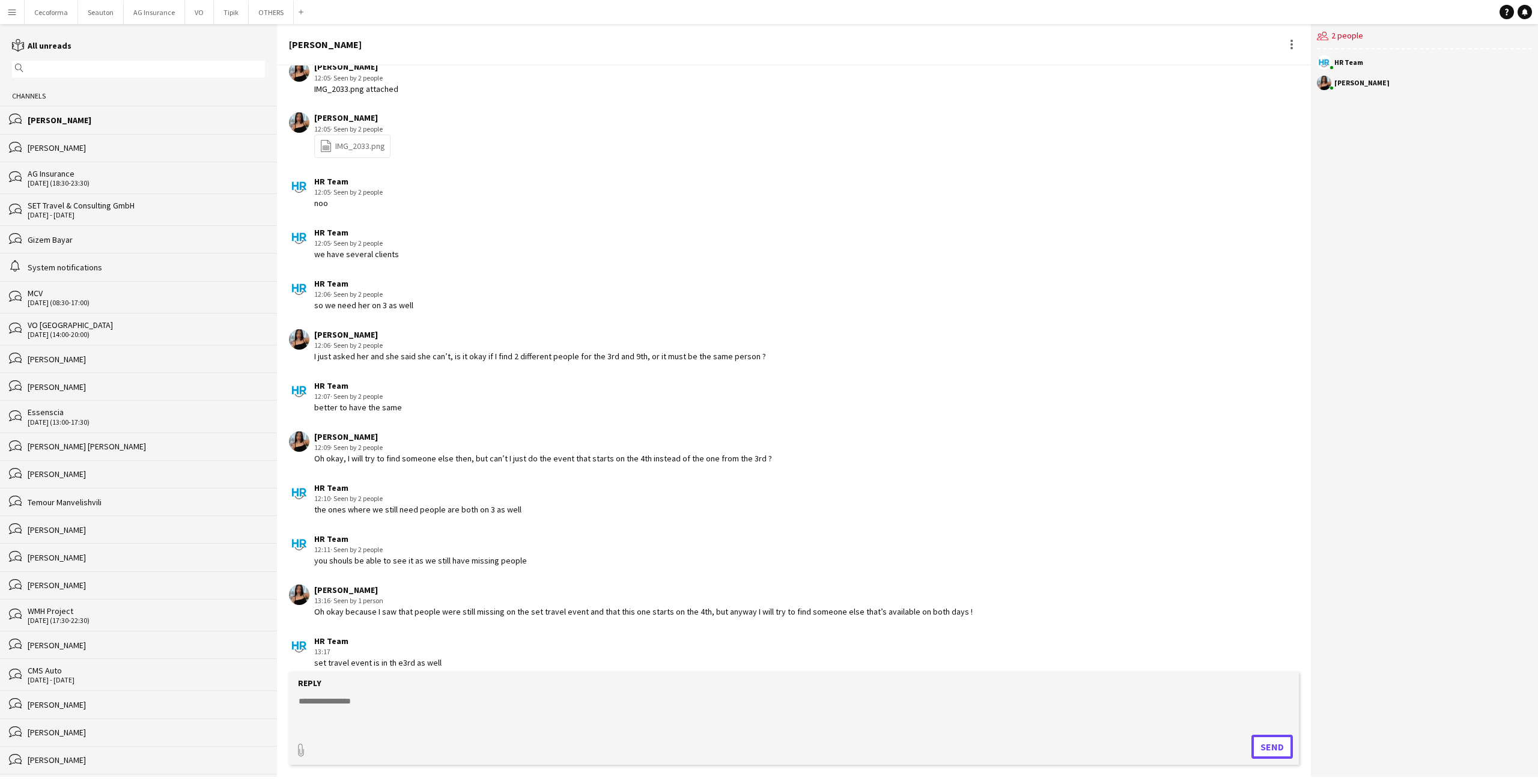
click at [1252, 735] on button "Send" at bounding box center [1272, 747] width 42 height 24
click at [436, 718] on textarea at bounding box center [796, 711] width 998 height 32
click at [426, 698] on textarea "**********" at bounding box center [796, 711] width 998 height 32
click at [425, 703] on textarea "**********" at bounding box center [796, 711] width 998 height 32
click at [422, 701] on textarea "**********" at bounding box center [796, 711] width 998 height 32
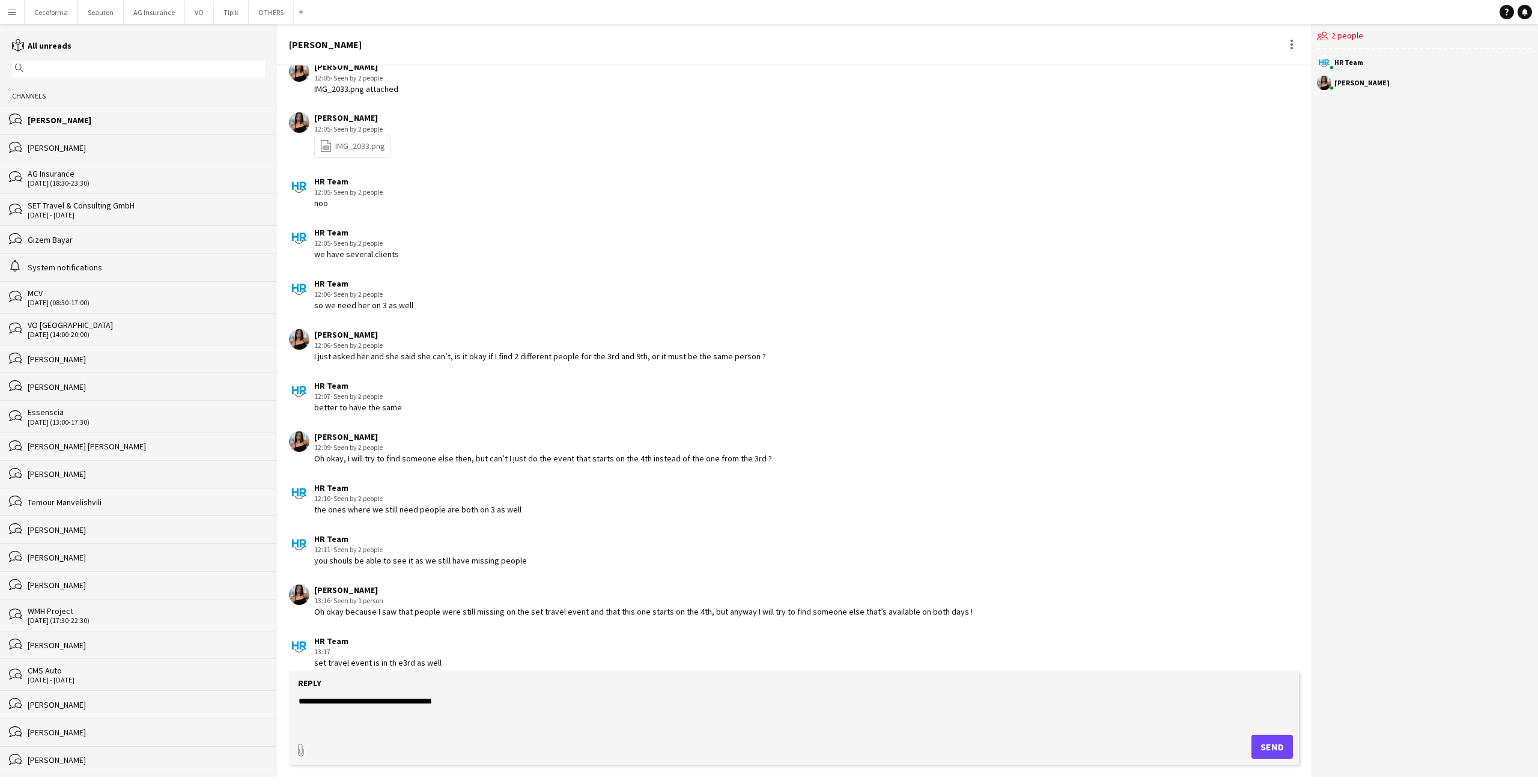
drag, startPoint x: 1270, startPoint y: 726, endPoint x: 1275, endPoint y: 744, distance: 18.7
click at [1272, 731] on form "**********" at bounding box center [794, 718] width 1010 height 93
type textarea "**********"
click at [1275, 743] on button "Send" at bounding box center [1272, 747] width 42 height 24
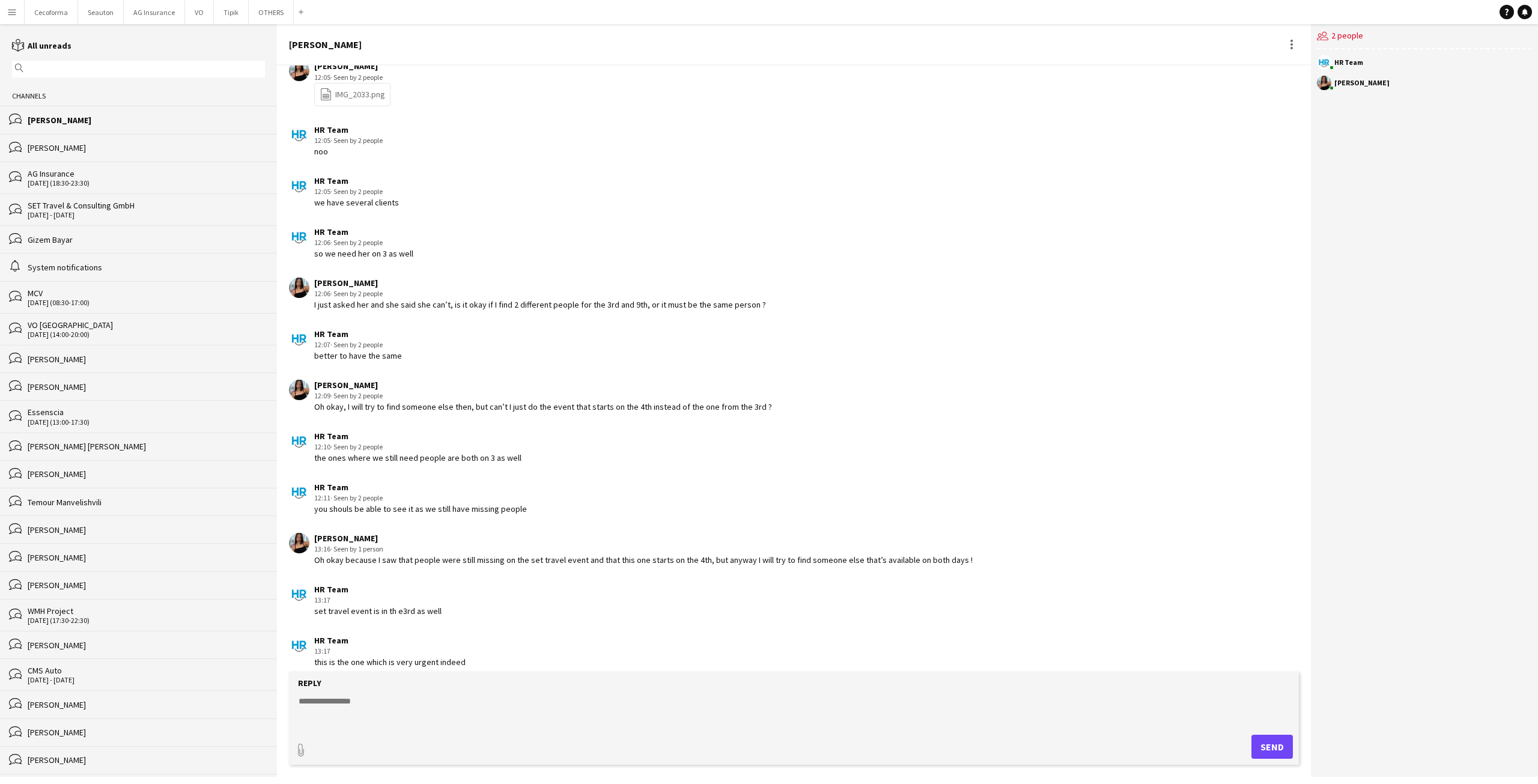
click at [85, 159] on div "bubbles [PERSON_NAME]" at bounding box center [138, 148] width 277 height 28
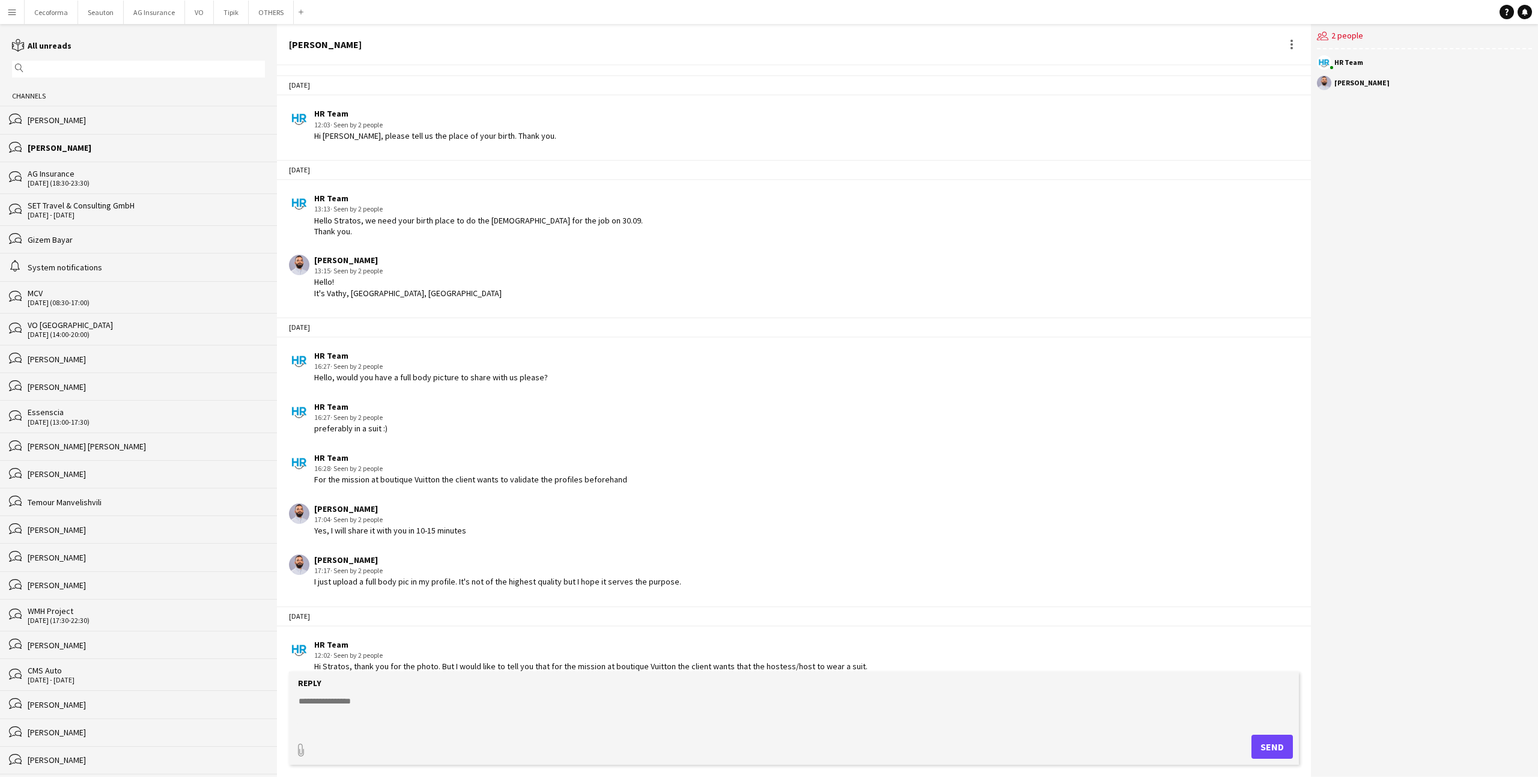
scroll to position [377, 0]
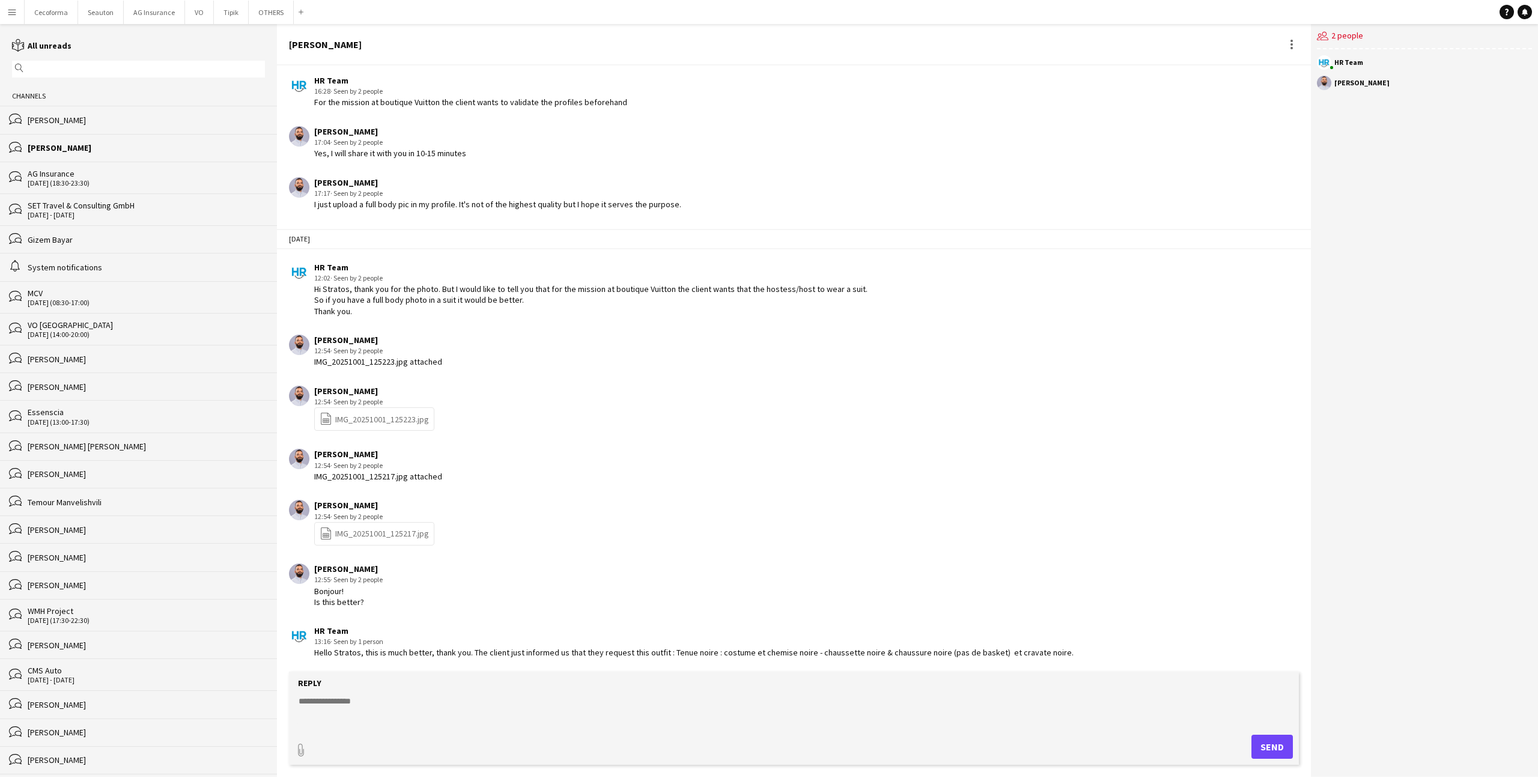
click at [389, 698] on textarea at bounding box center [796, 711] width 998 height 32
type textarea "*"
type textarea "**********"
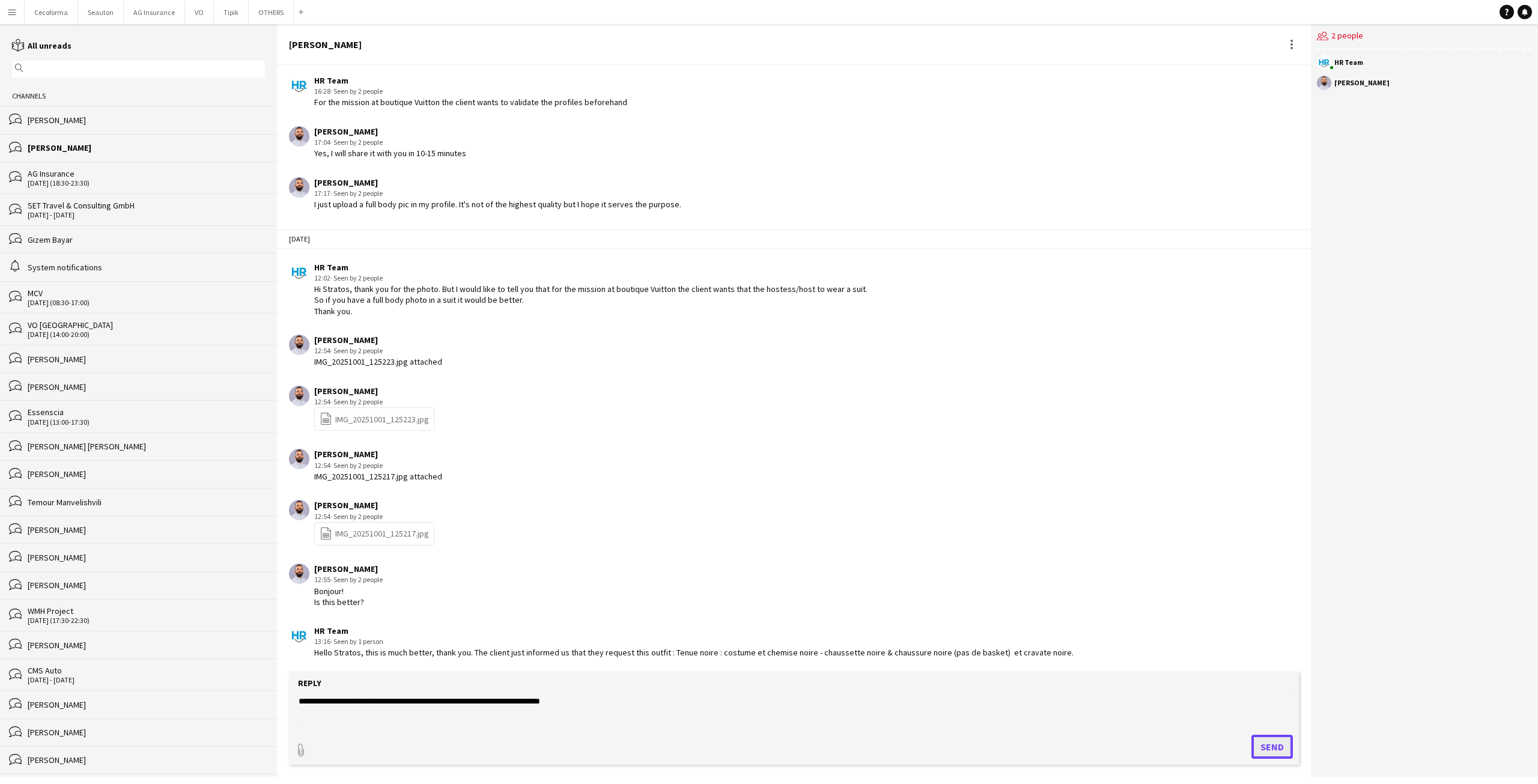
click at [1266, 748] on button "Send" at bounding box center [1272, 747] width 42 height 24
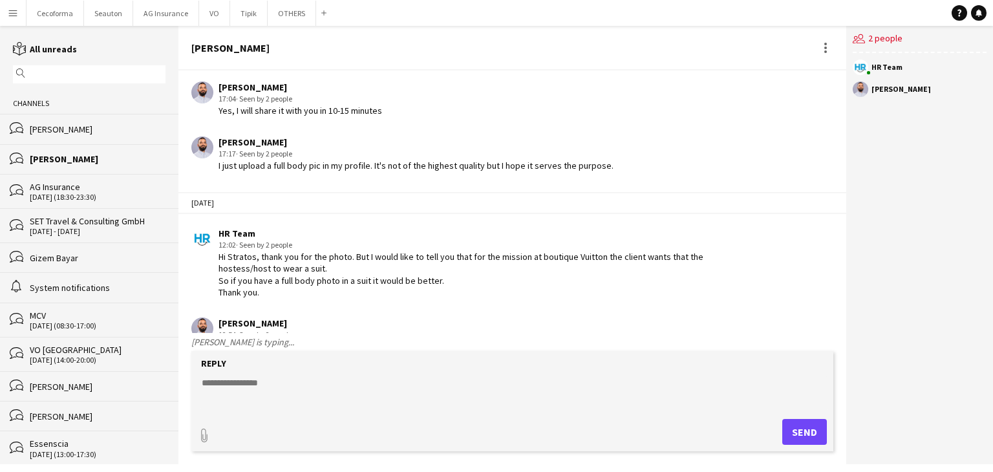
scroll to position [946, 0]
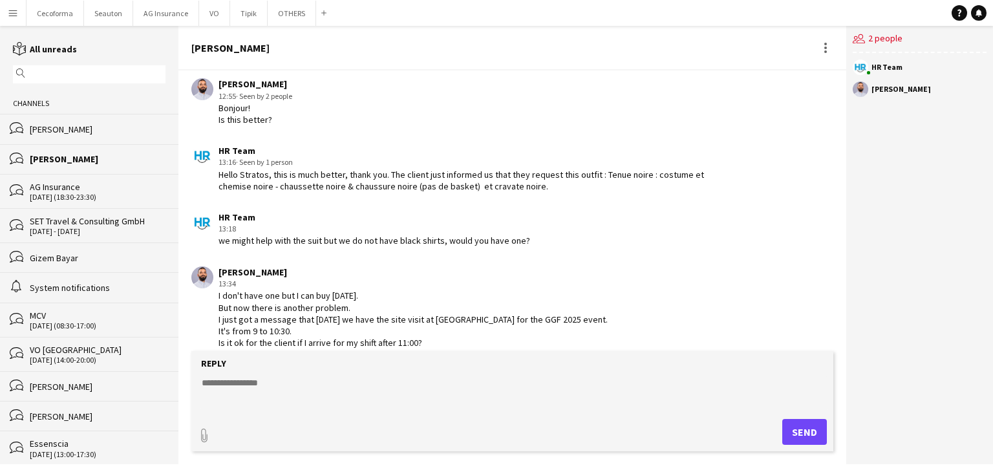
click at [424, 281] on div "13:34" at bounding box center [413, 284] width 389 height 12
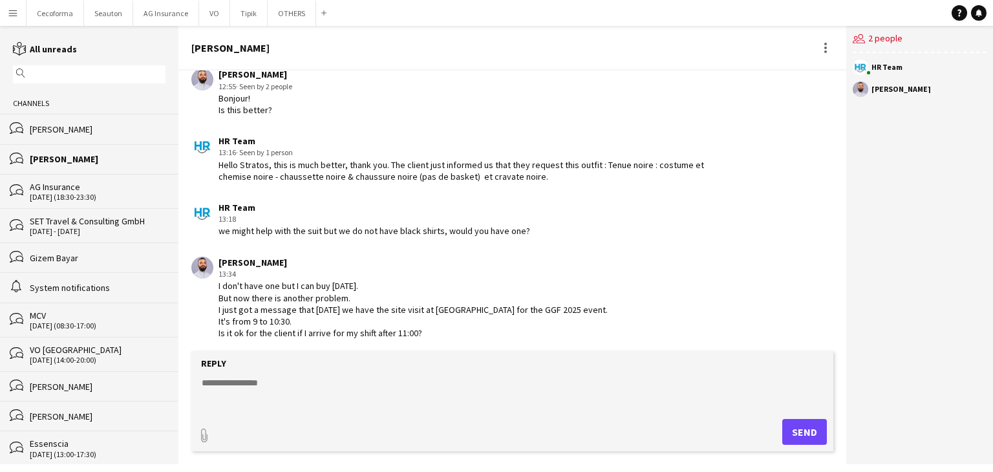
scroll to position [957, 0]
click at [285, 10] on button "OTHERS Close" at bounding box center [292, 13] width 48 height 25
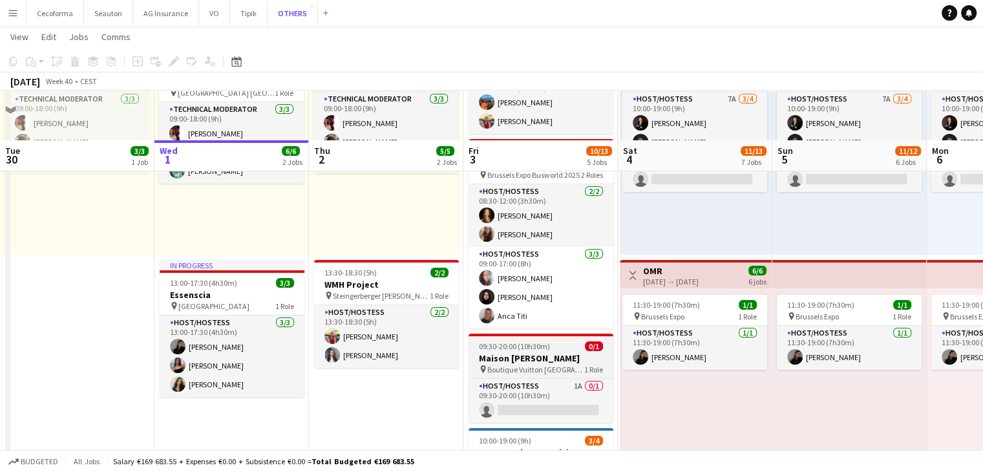
scroll to position [65, 0]
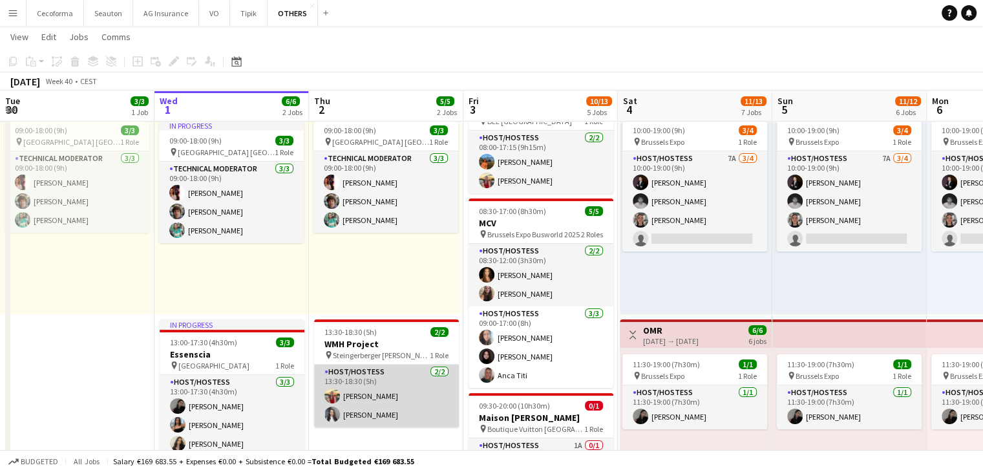
click at [397, 378] on app-card-role "Host/Hostess 2/2 13:30-18:30 (5h) Valeria Sîli Eliza Kharkovaia" at bounding box center [386, 396] width 145 height 63
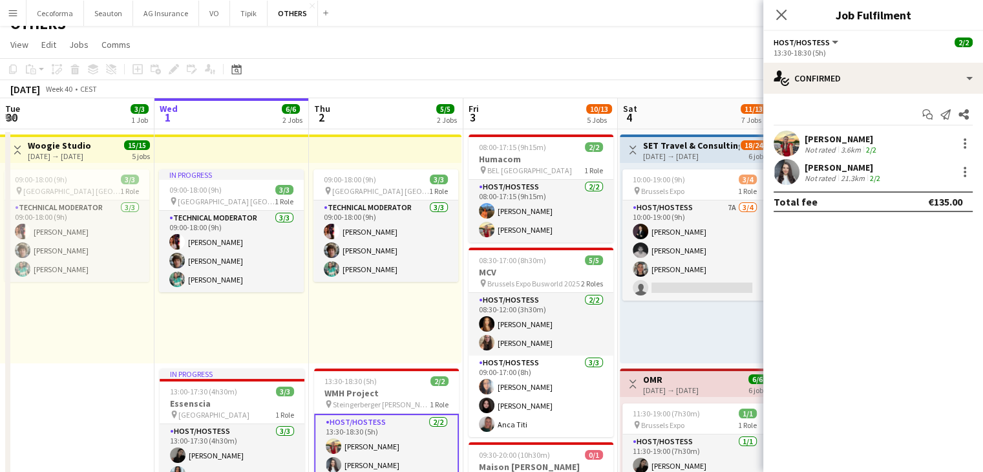
scroll to position [0, 0]
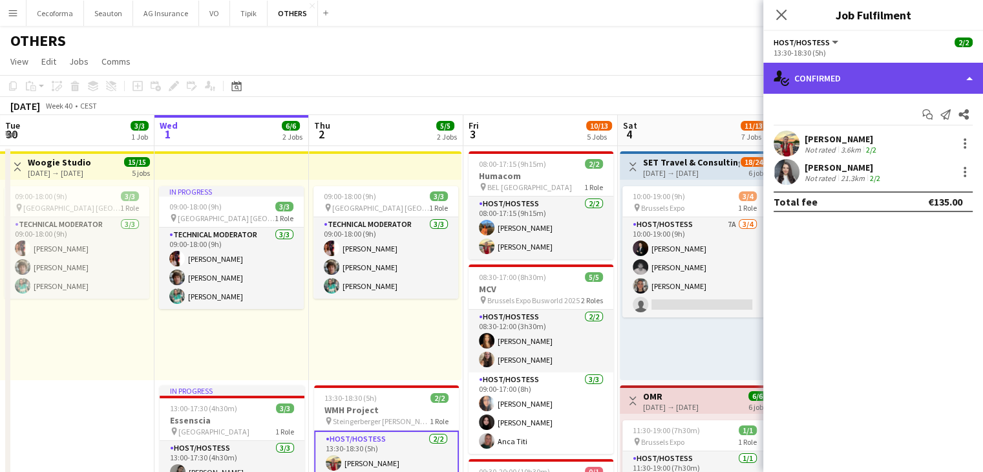
click at [875, 78] on div "single-neutral-actions-check-2 Confirmed" at bounding box center [874, 78] width 220 height 31
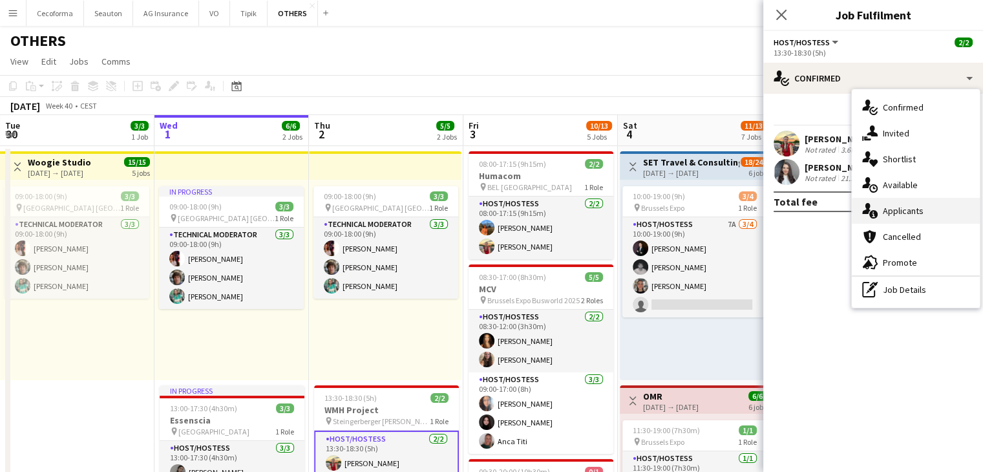
click at [904, 216] on span "Applicants" at bounding box center [903, 211] width 41 height 12
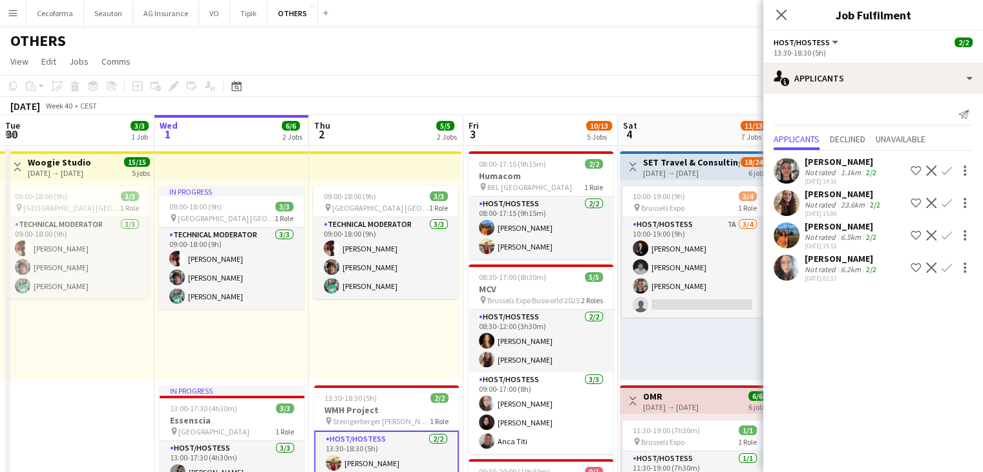
click at [375, 310] on div "09:00-18:00 (9h) 3/3 pin Vilnius Lithuania 1 Role Technical Moderator 3/3 09:00…" at bounding box center [385, 280] width 153 height 200
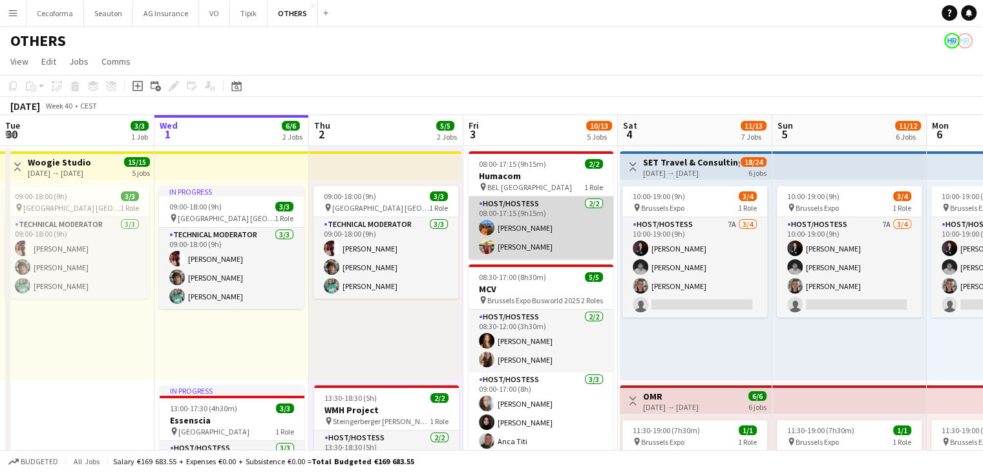
click at [559, 232] on app-card-role "Host/Hostess 2/2 08:00-17:15 (9h15m) Lina Louissi Valeria Sîli" at bounding box center [541, 228] width 145 height 63
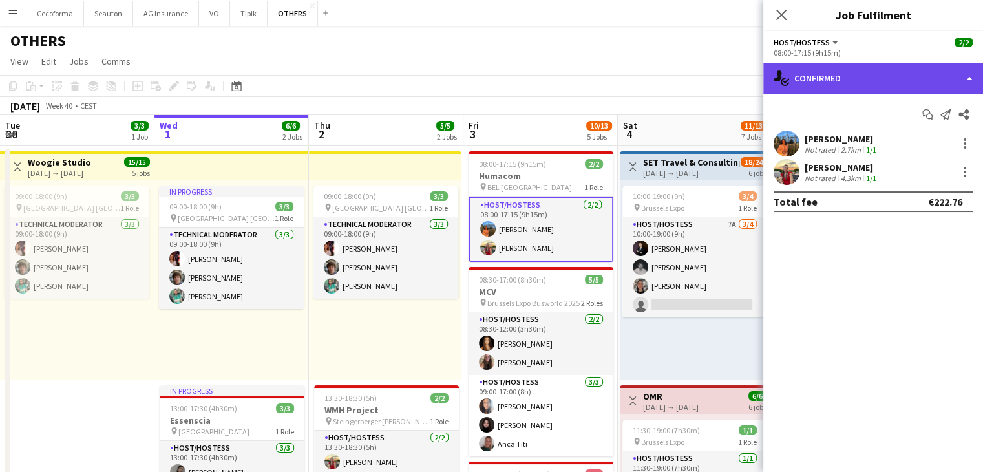
click at [845, 81] on div "single-neutral-actions-check-2 Confirmed" at bounding box center [874, 78] width 220 height 31
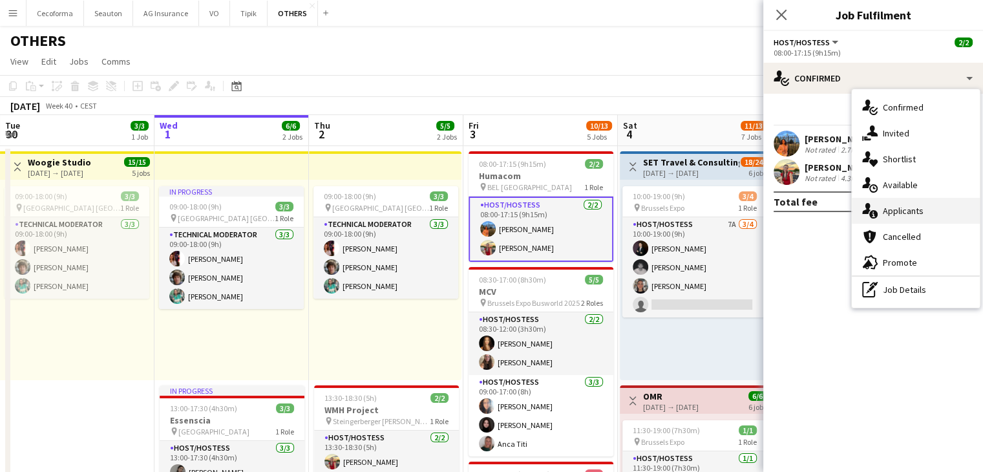
click at [908, 207] on span "Applicants" at bounding box center [903, 211] width 41 height 12
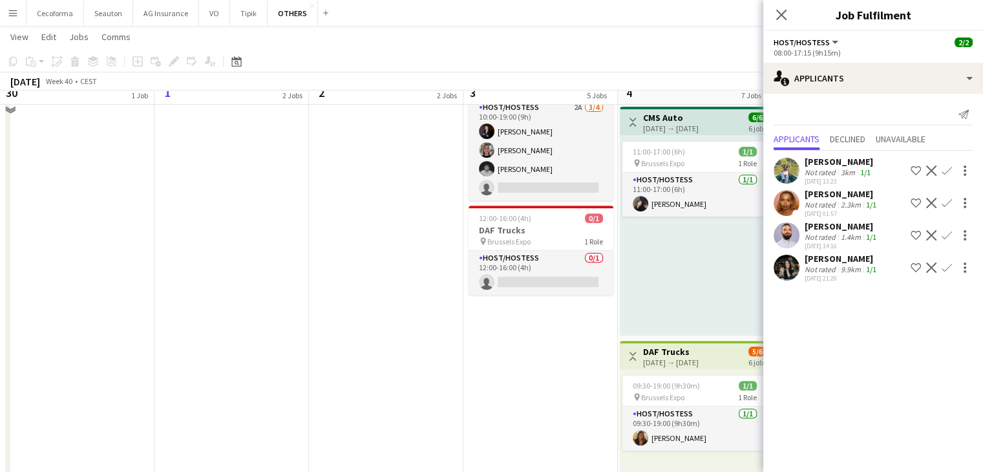
scroll to position [453, 0]
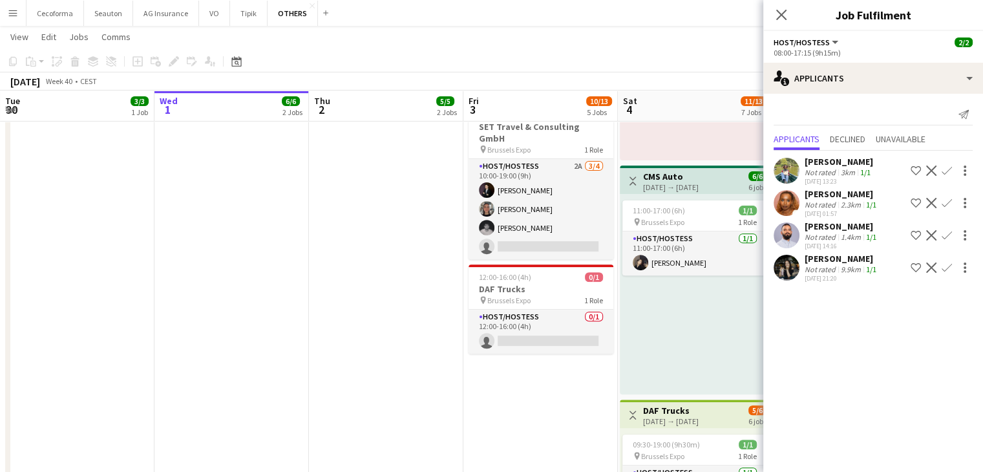
click at [372, 327] on app-date-cell "09:00-18:00 (9h) 3/3 pin Vilnius Lithuania 1 Role Technical Moderator 3/3 09:00…" at bounding box center [386, 455] width 155 height 1526
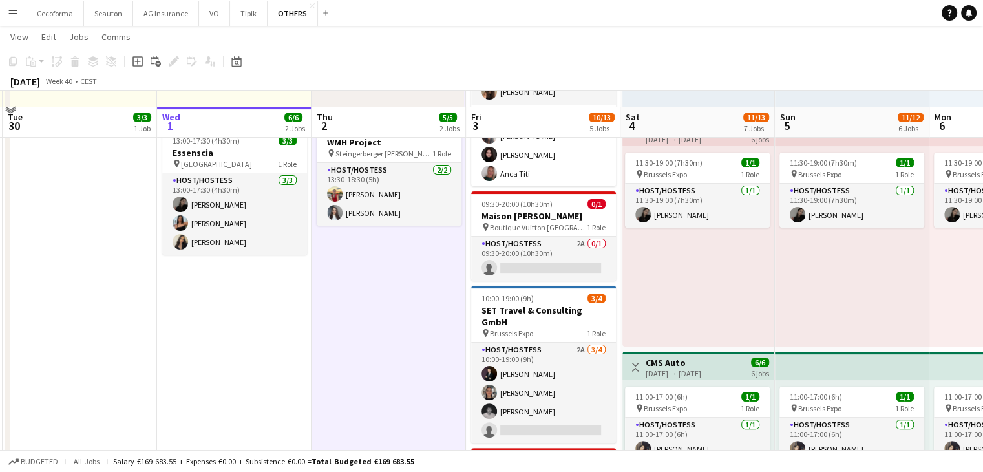
scroll to position [194, 0]
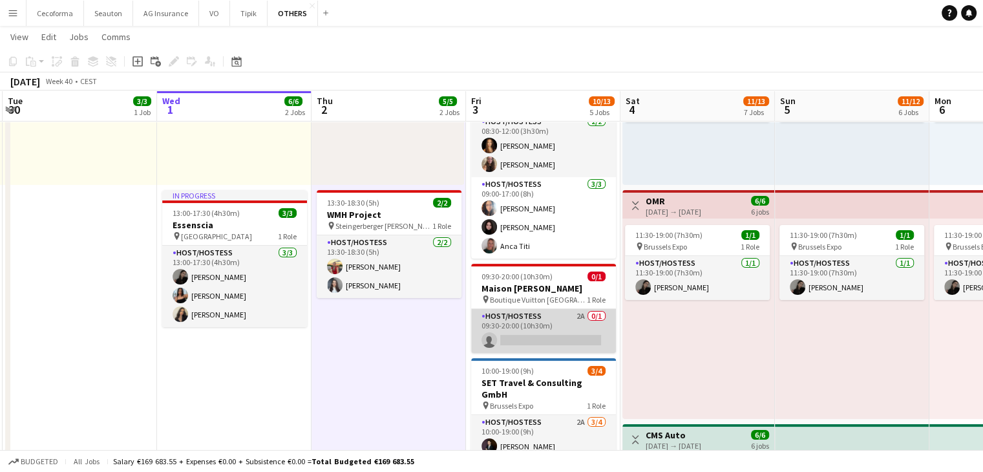
drag, startPoint x: 571, startPoint y: 336, endPoint x: 577, endPoint y: 326, distance: 11.7
click at [571, 335] on app-card-role "Host/Hostess 2A 0/1 09:30-20:00 (10h30m) single-neutral-actions" at bounding box center [543, 331] width 145 height 44
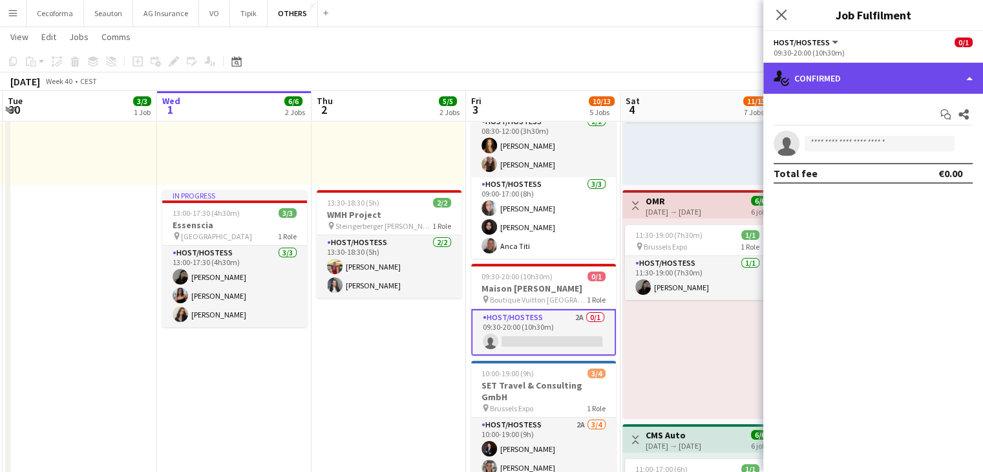
click at [817, 67] on div "single-neutral-actions-check-2 Confirmed" at bounding box center [874, 78] width 220 height 31
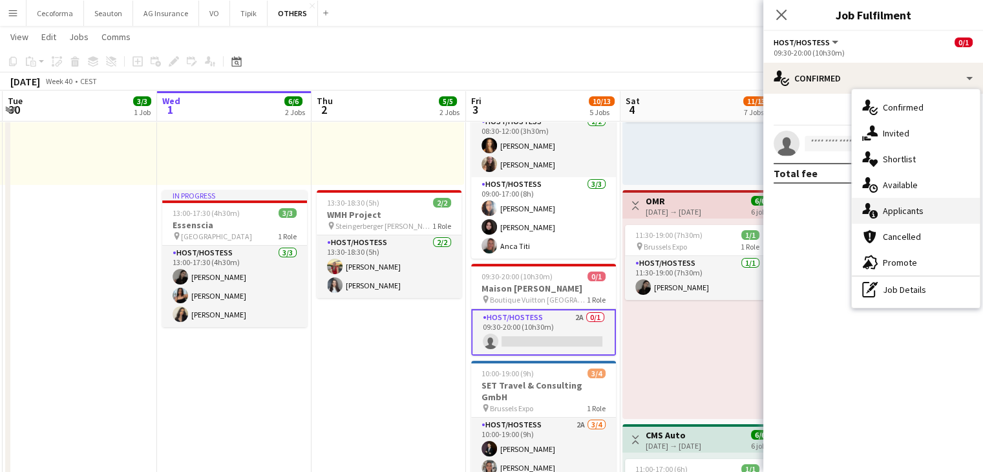
click at [907, 213] on span "Applicants" at bounding box center [903, 211] width 41 height 12
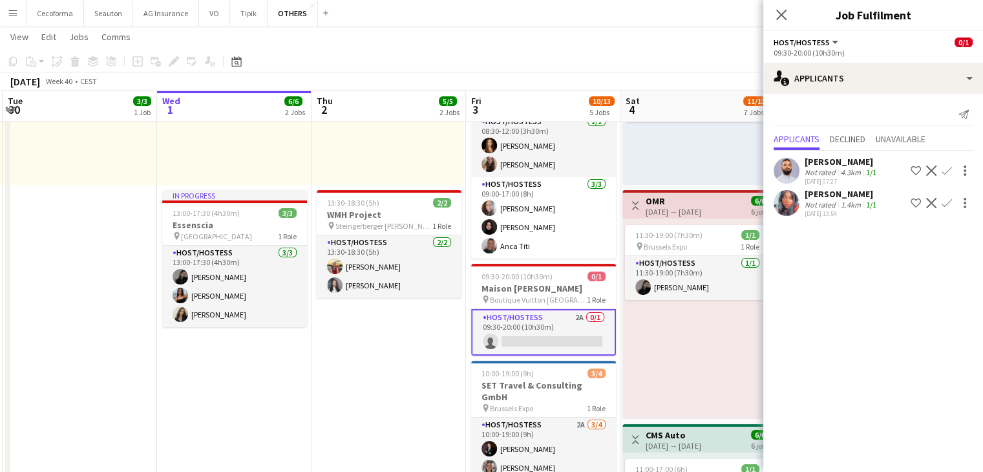
click at [696, 309] on div "11:30-19:00 (7h30m) 1/1 pin Brussels Expo 1 Role Host/Hostess 1/1 11:30-19:00 (…" at bounding box center [699, 319] width 152 height 200
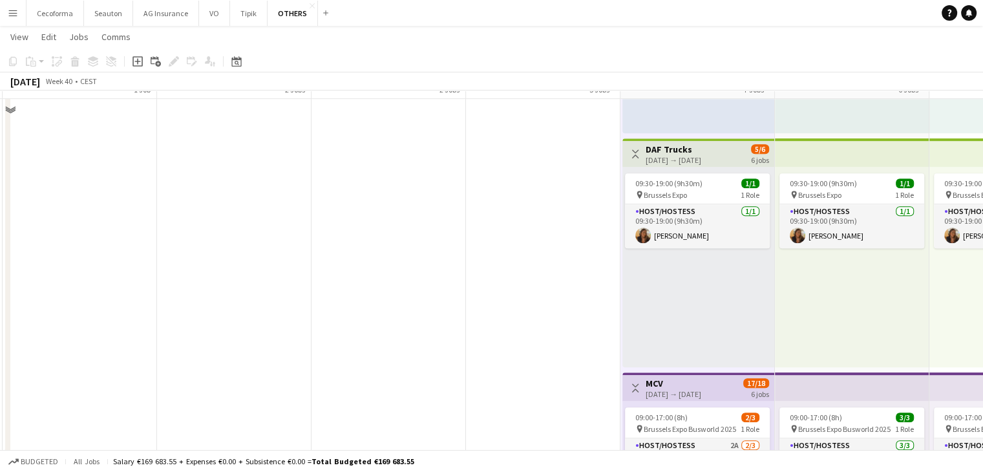
scroll to position [840, 0]
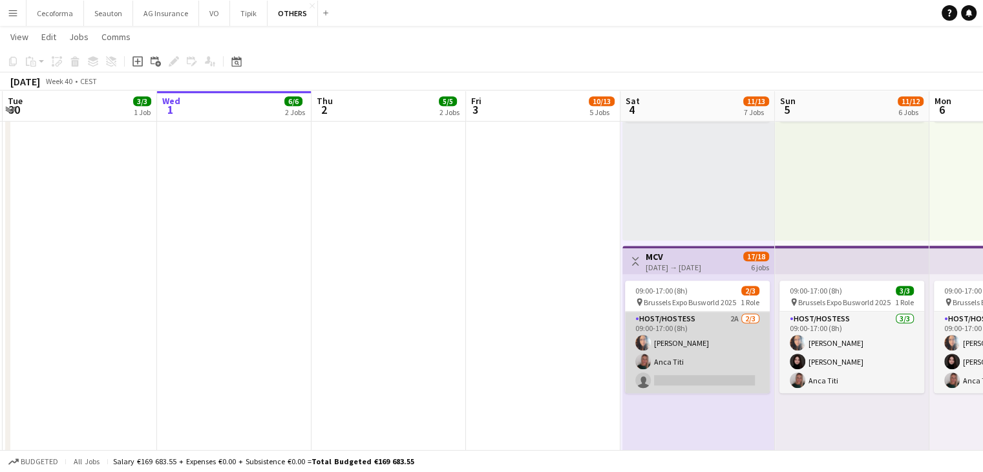
click at [679, 369] on app-card-role "Host/Hostess 2A 2/3 09:00-17:00 (8h) Dalia Louissi Anca Titi single-neutral-act…" at bounding box center [697, 352] width 145 height 81
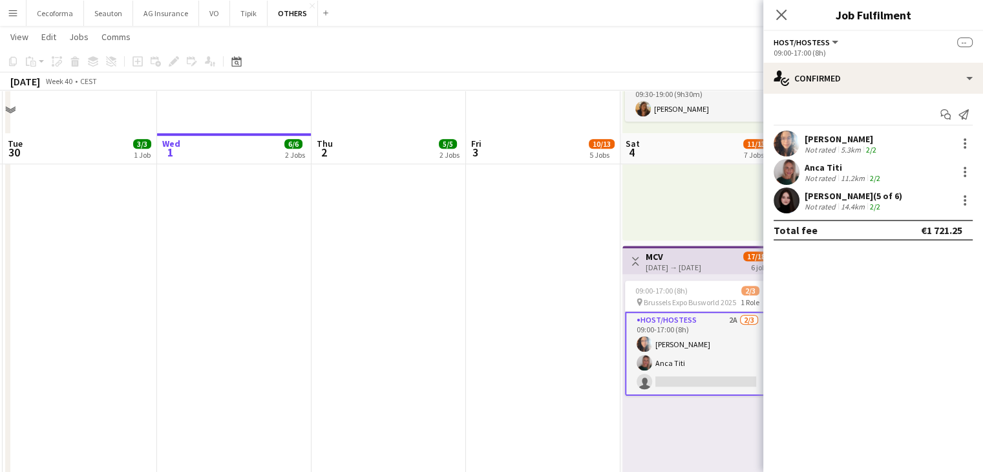
scroll to position [905, 0]
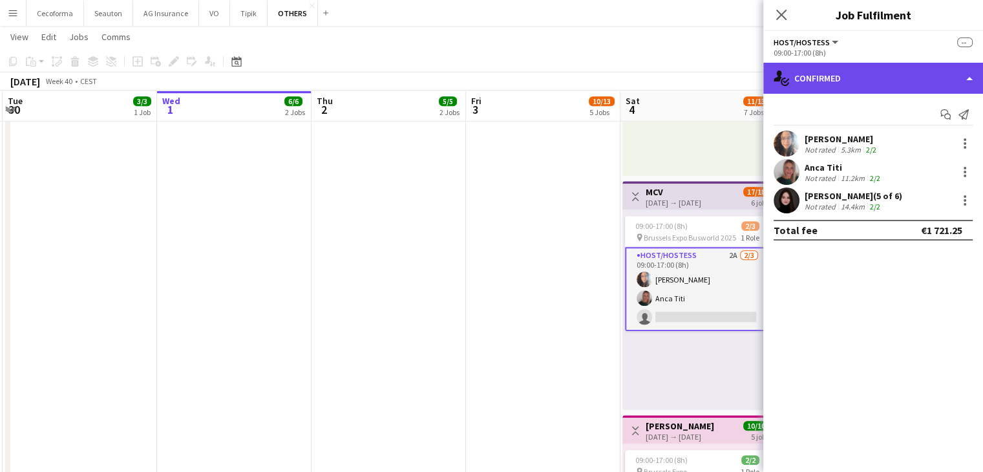
click at [812, 65] on div "single-neutral-actions-check-2 Confirmed" at bounding box center [874, 78] width 220 height 31
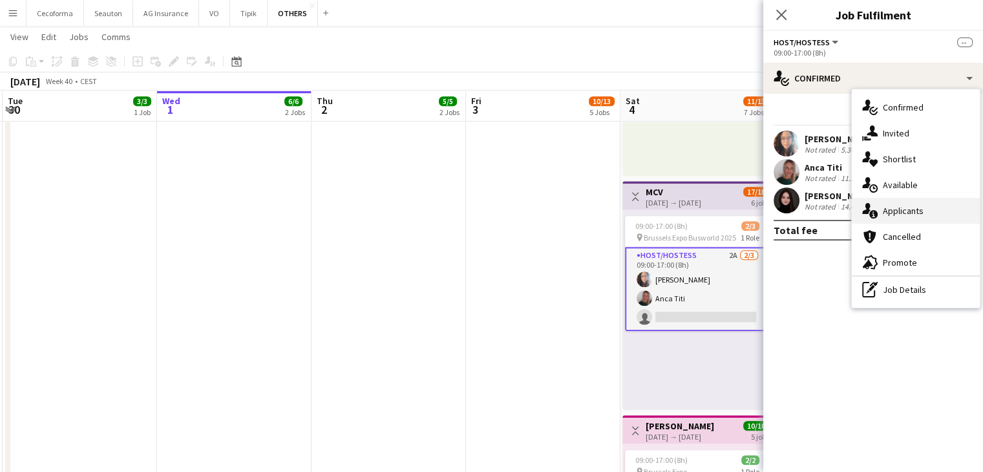
click at [898, 213] on span "Applicants" at bounding box center [903, 211] width 41 height 12
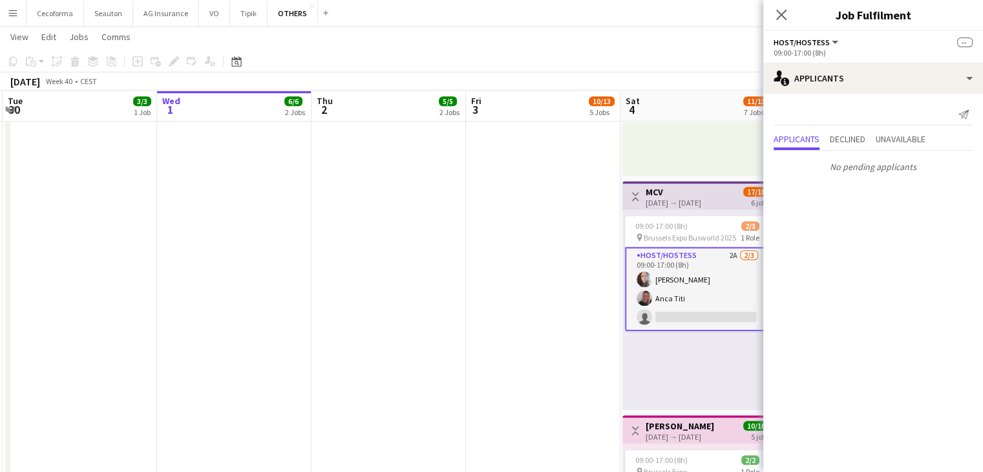
click at [653, 304] on app-card-role "Host/Hostess 2A 2/3 09:00-17:00 (8h) Dalia Louissi Anca Titi single-neutral-act…" at bounding box center [697, 289] width 145 height 84
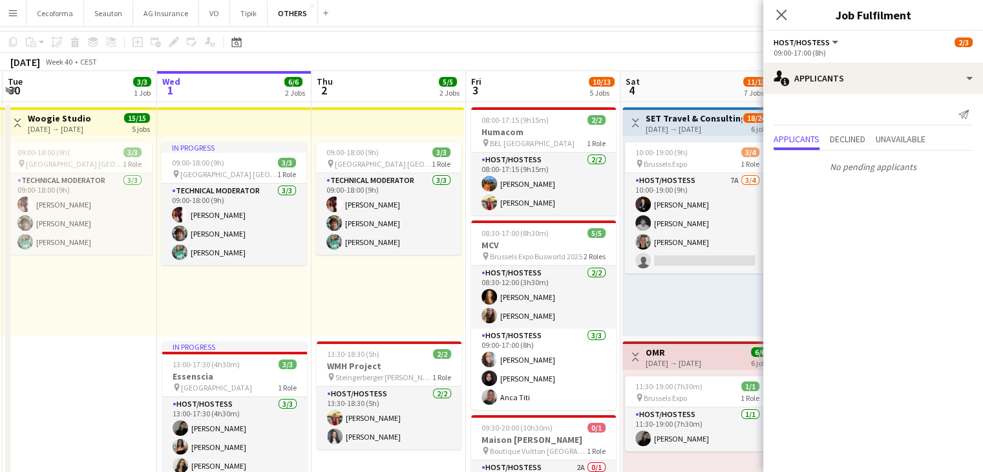
scroll to position [0, 0]
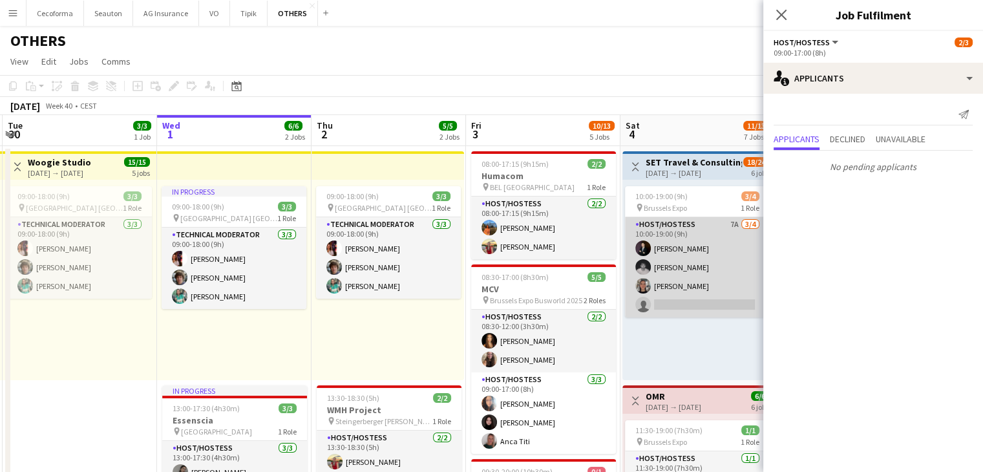
click at [703, 290] on app-card-role "Host/Hostess 7A 3/4 10:00-19:00 (9h) Noah de Carvalho Nicolas Pardo Yuliya Hevk…" at bounding box center [697, 267] width 145 height 100
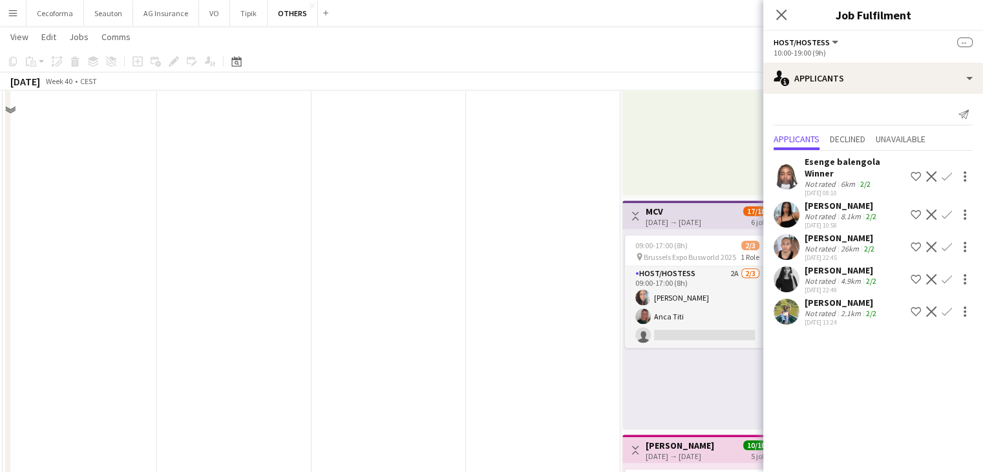
scroll to position [905, 0]
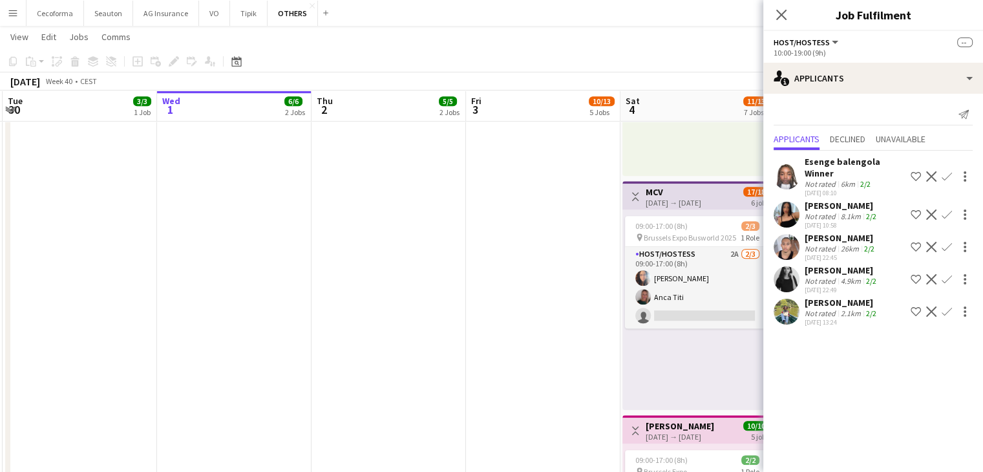
click at [535, 328] on app-date-cell "08:00-17:15 (9h15m) 2/2 Humacom pin BEL Brussels 1 Role Host/Hostess 2/2 08:00-…" at bounding box center [543, 3] width 155 height 1526
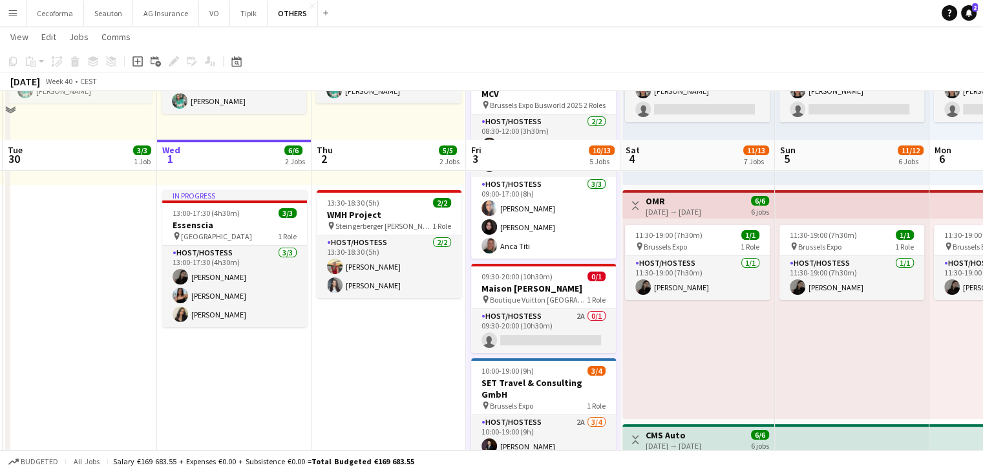
scroll to position [259, 0]
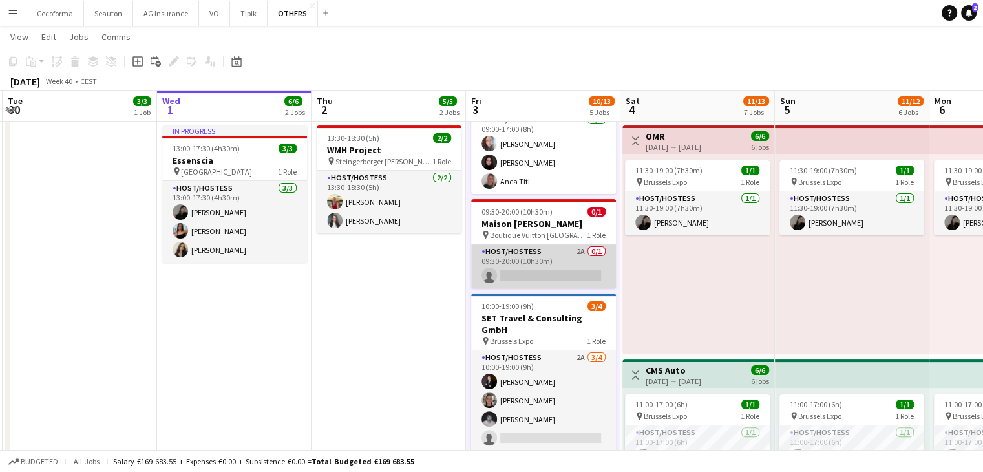
click at [540, 250] on app-card-role "Host/Hostess 2A 0/1 09:30-20:00 (10h30m) single-neutral-actions" at bounding box center [543, 266] width 145 height 44
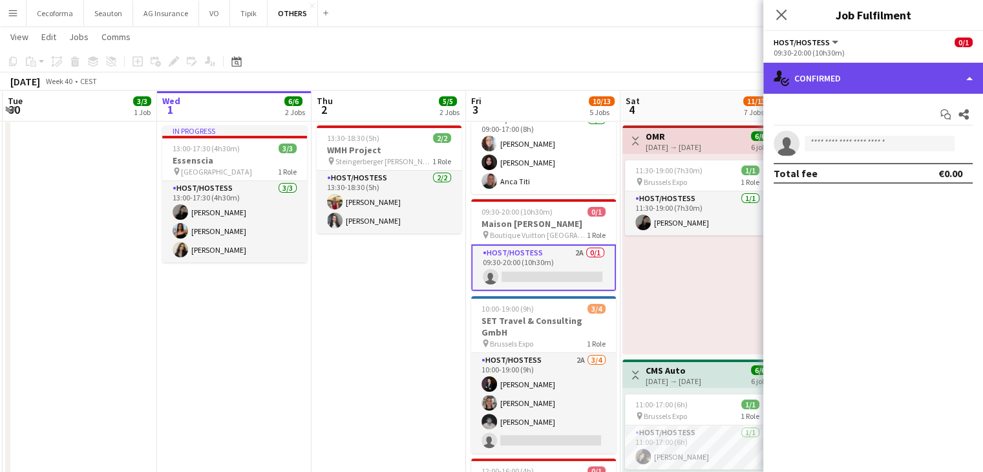
click at [809, 91] on div "single-neutral-actions-check-2 Confirmed" at bounding box center [874, 78] width 220 height 31
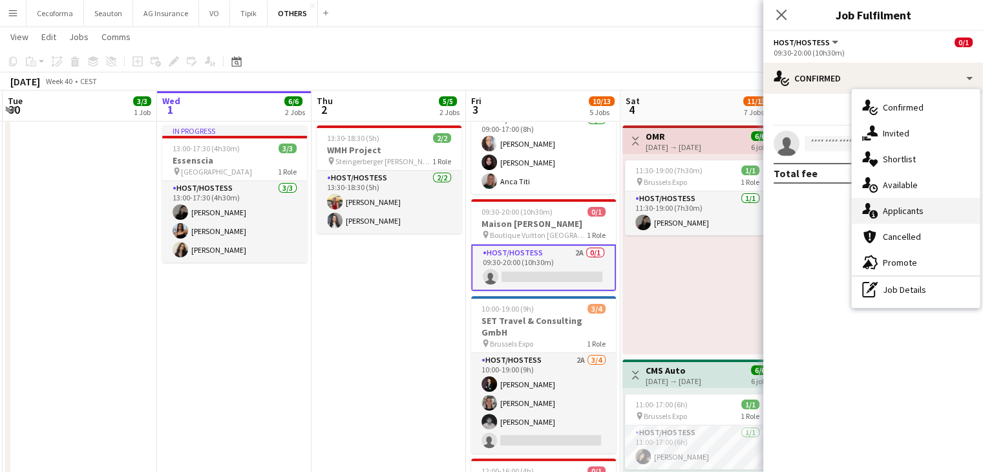
click at [888, 213] on span "Applicants" at bounding box center [903, 211] width 41 height 12
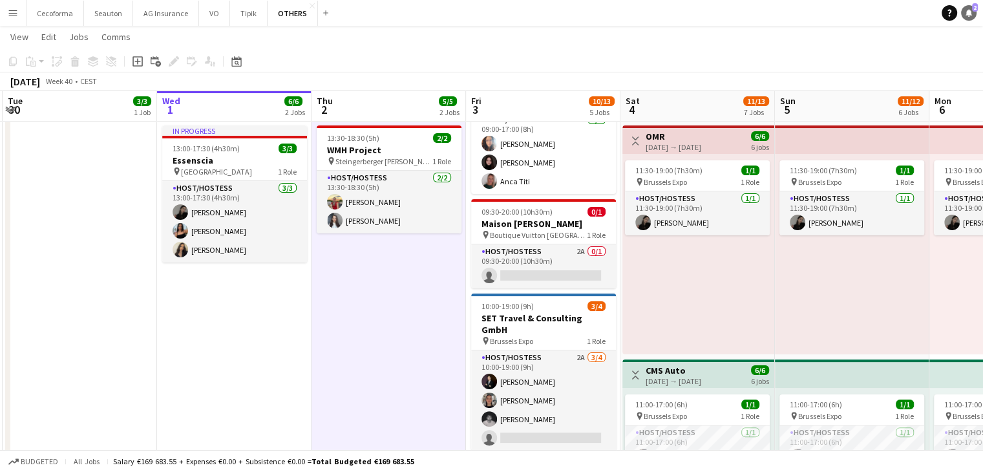
click at [968, 8] on link "Notifications 2" at bounding box center [969, 13] width 16 height 16
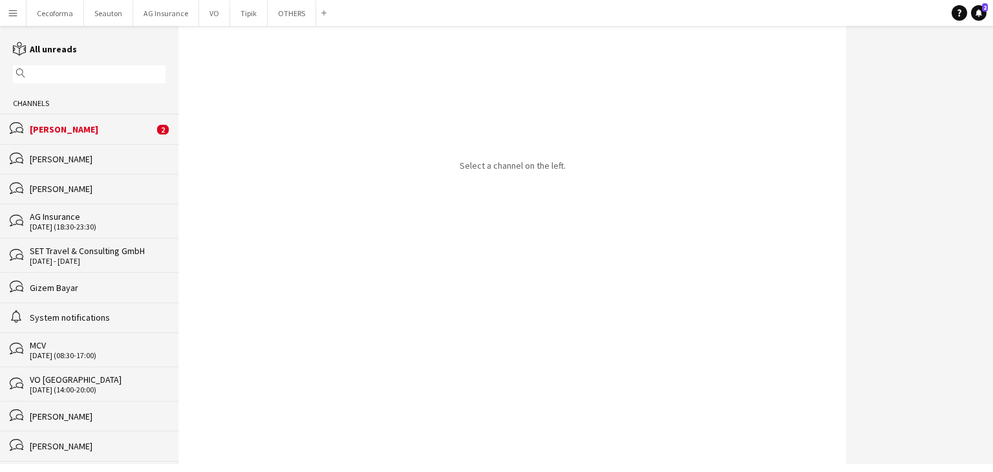
click at [65, 125] on div "[PERSON_NAME]" at bounding box center [92, 129] width 124 height 12
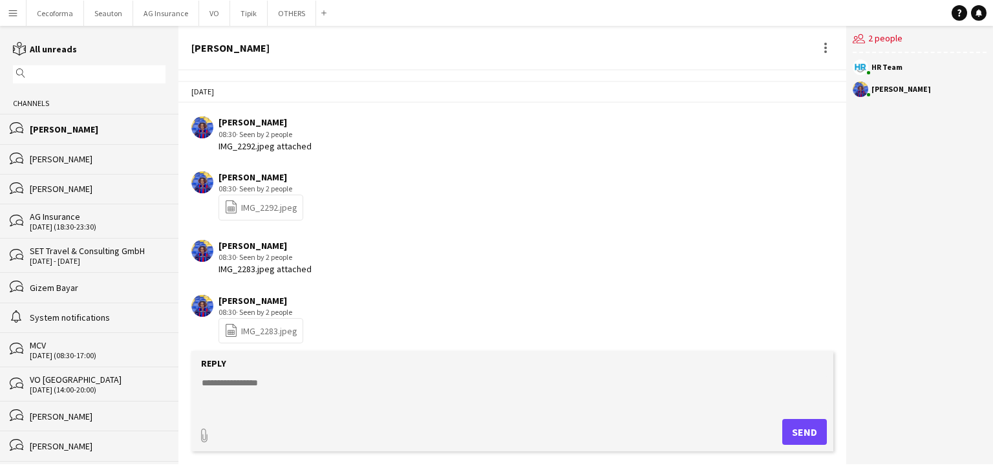
scroll to position [2757, 0]
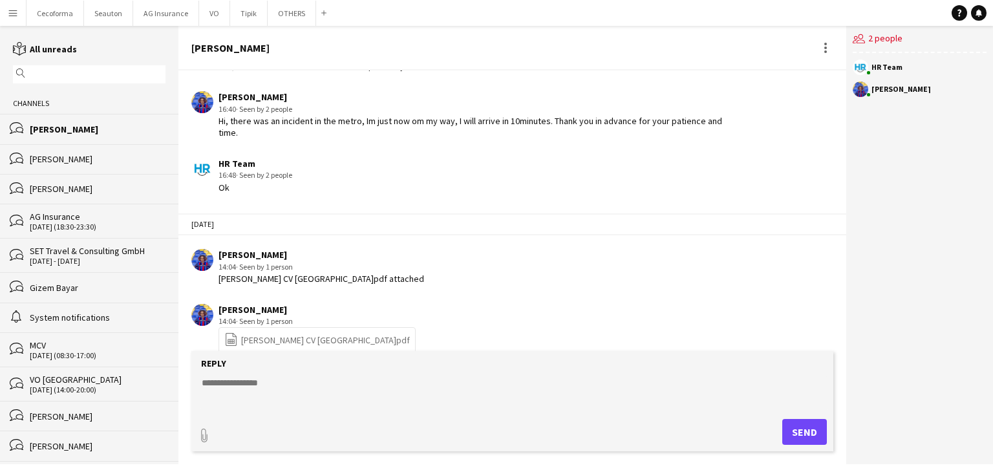
click at [300, 332] on link "file-spreadsheet Teresa Monteiro CV Europa.pdf" at bounding box center [317, 339] width 186 height 15
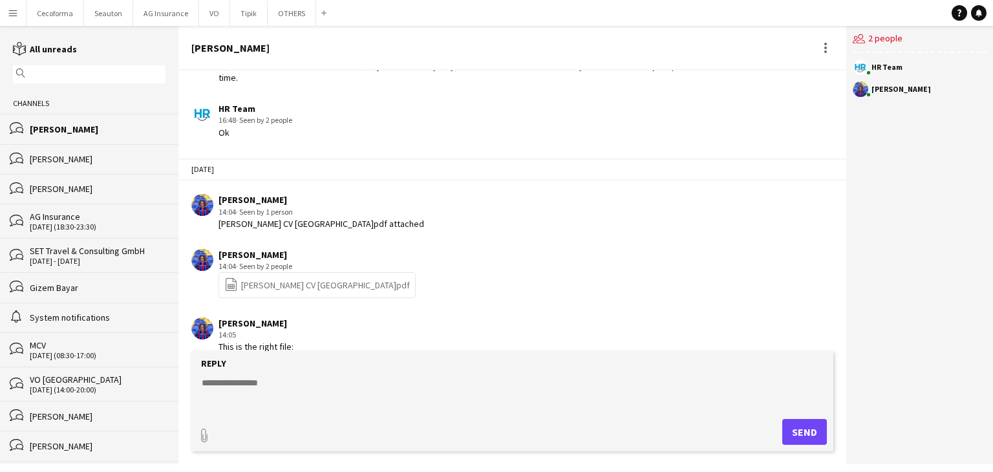
click at [67, 184] on div "[PERSON_NAME]" at bounding box center [98, 189] width 136 height 12
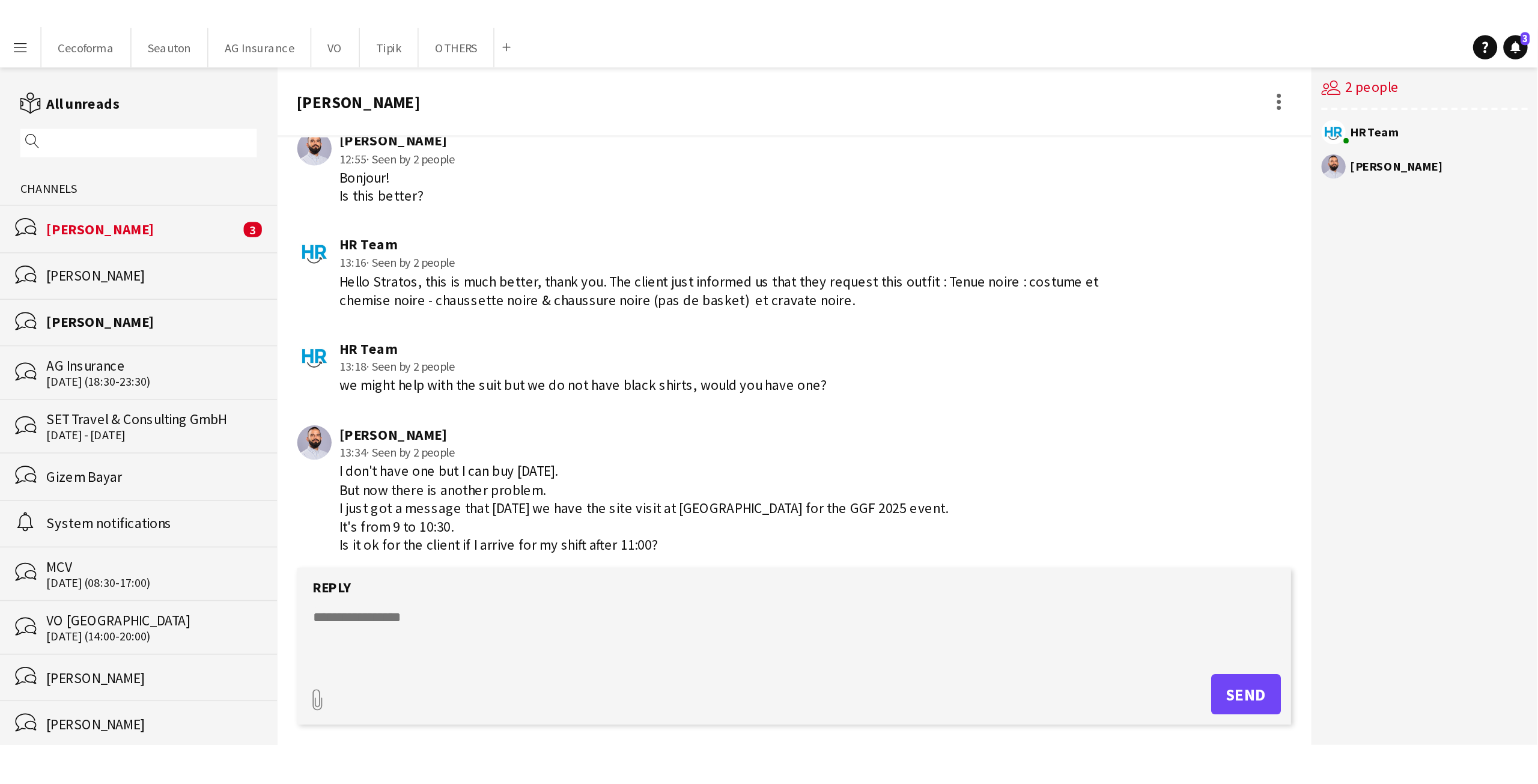
scroll to position [523, 0]
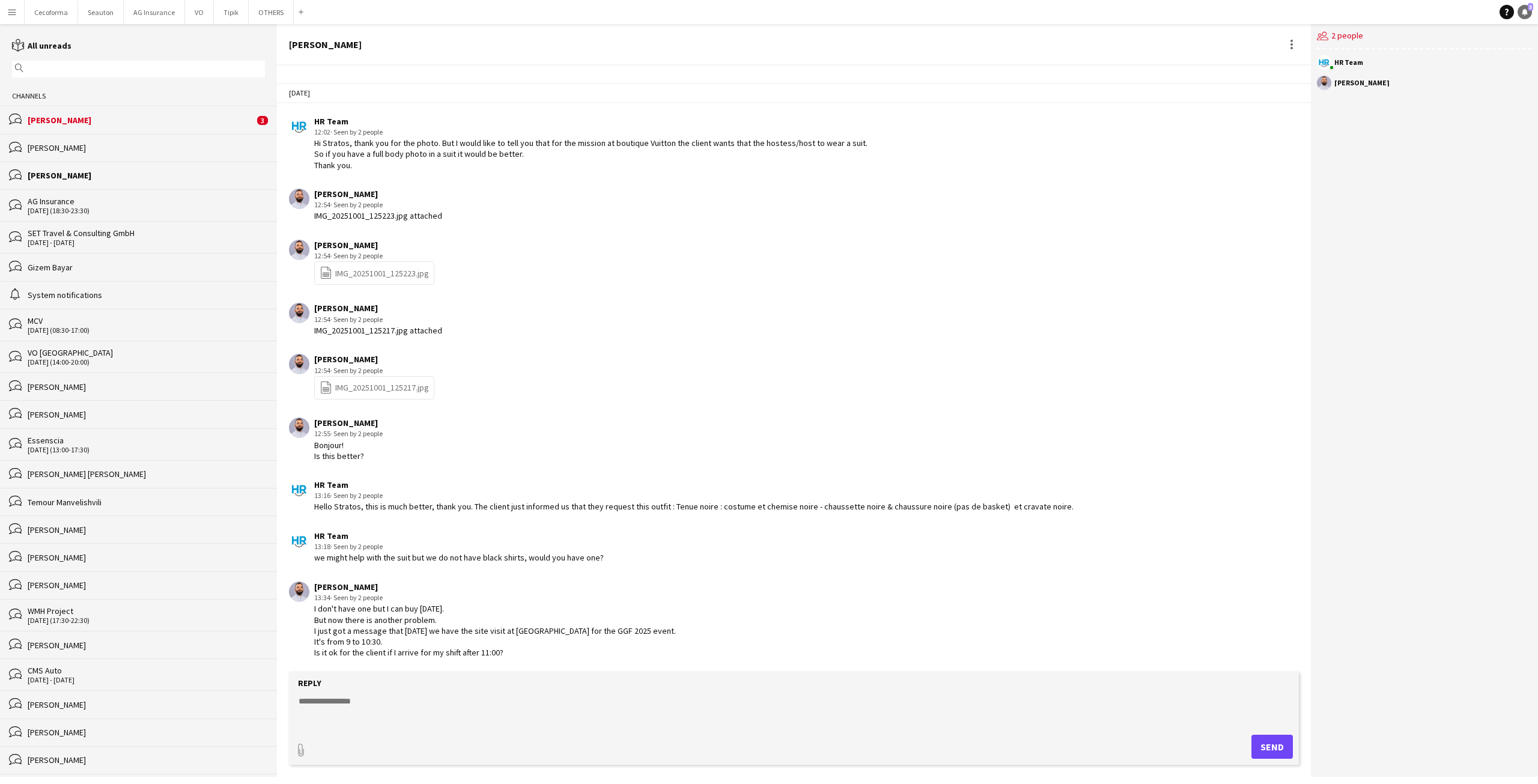
click at [1527, 13] on icon "Notifications" at bounding box center [1525, 12] width 7 height 7
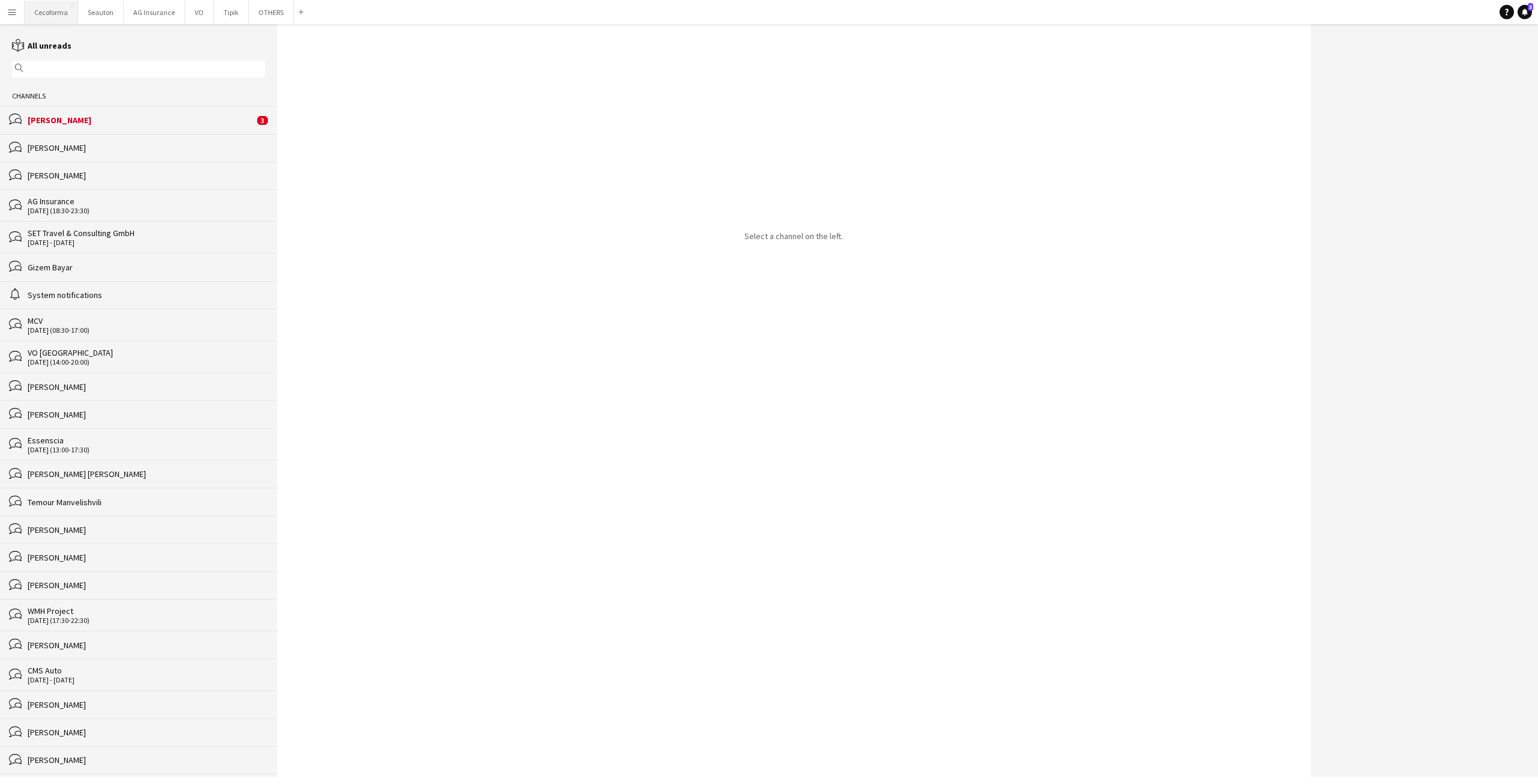
drag, startPoint x: 62, startPoint y: 116, endPoint x: 46, endPoint y: 3, distance: 114.1
click at [62, 116] on div "[PERSON_NAME]" at bounding box center [141, 120] width 227 height 11
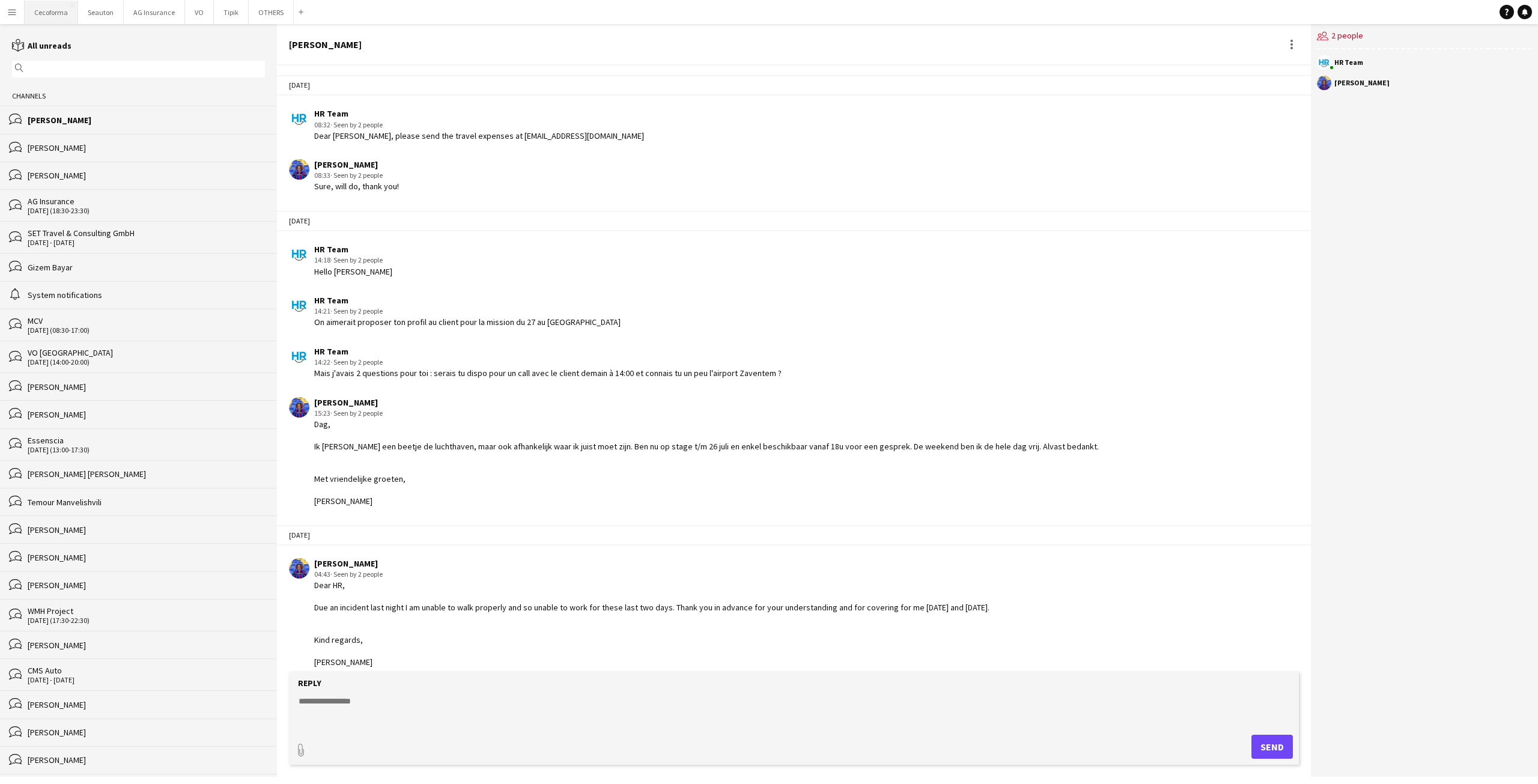
scroll to position [2033, 0]
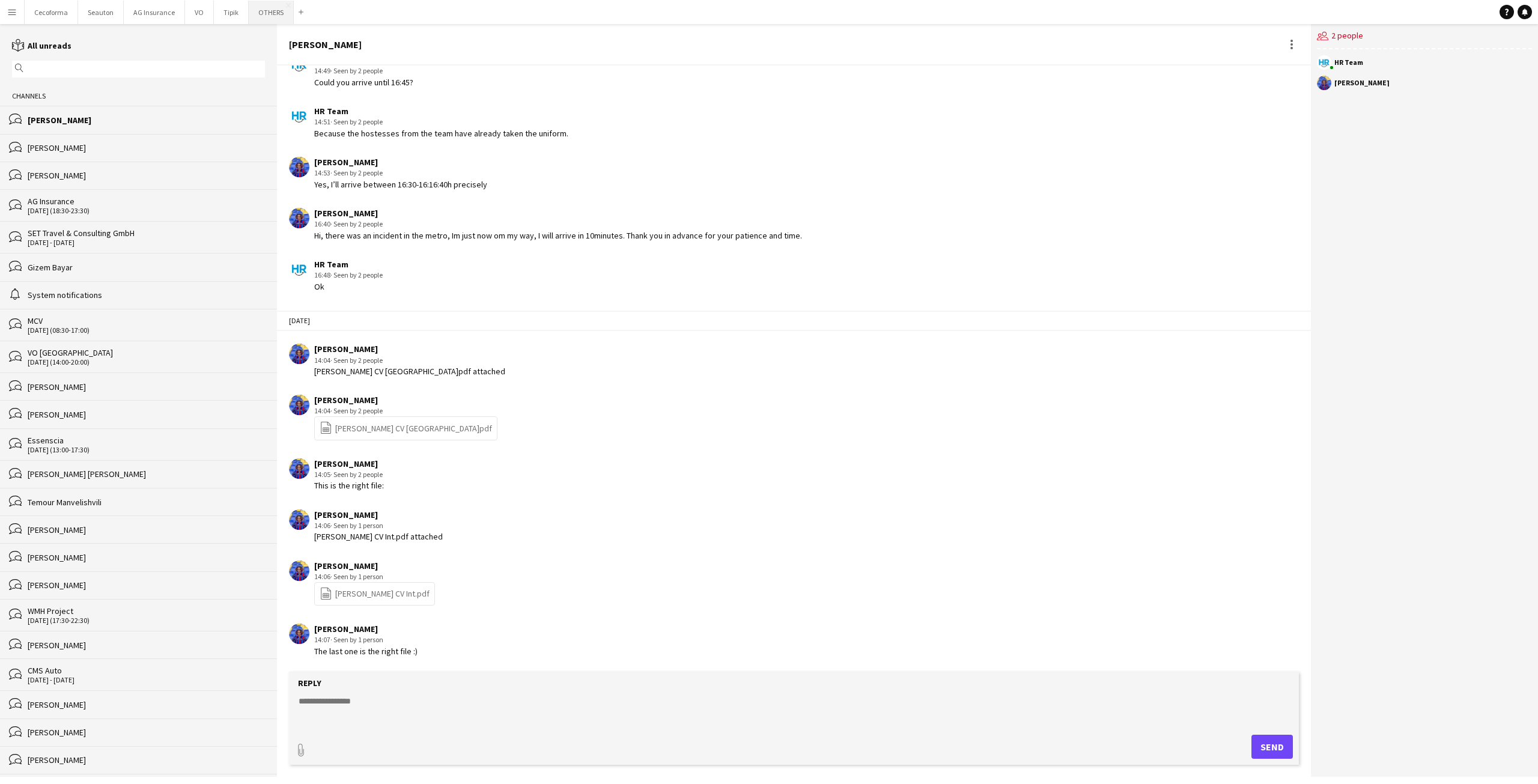
click at [263, 16] on button "OTHERS Close" at bounding box center [271, 12] width 45 height 23
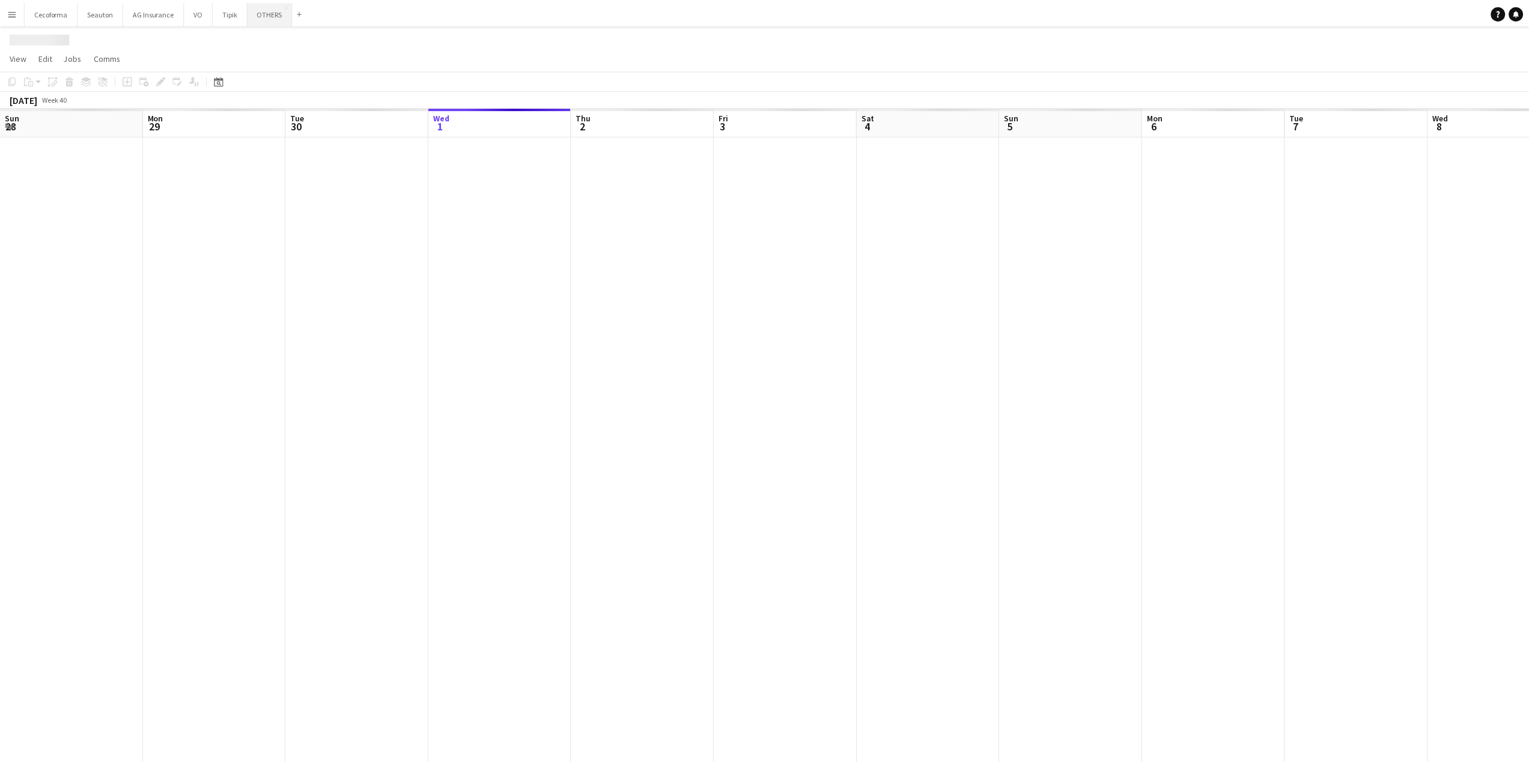
scroll to position [0, 287]
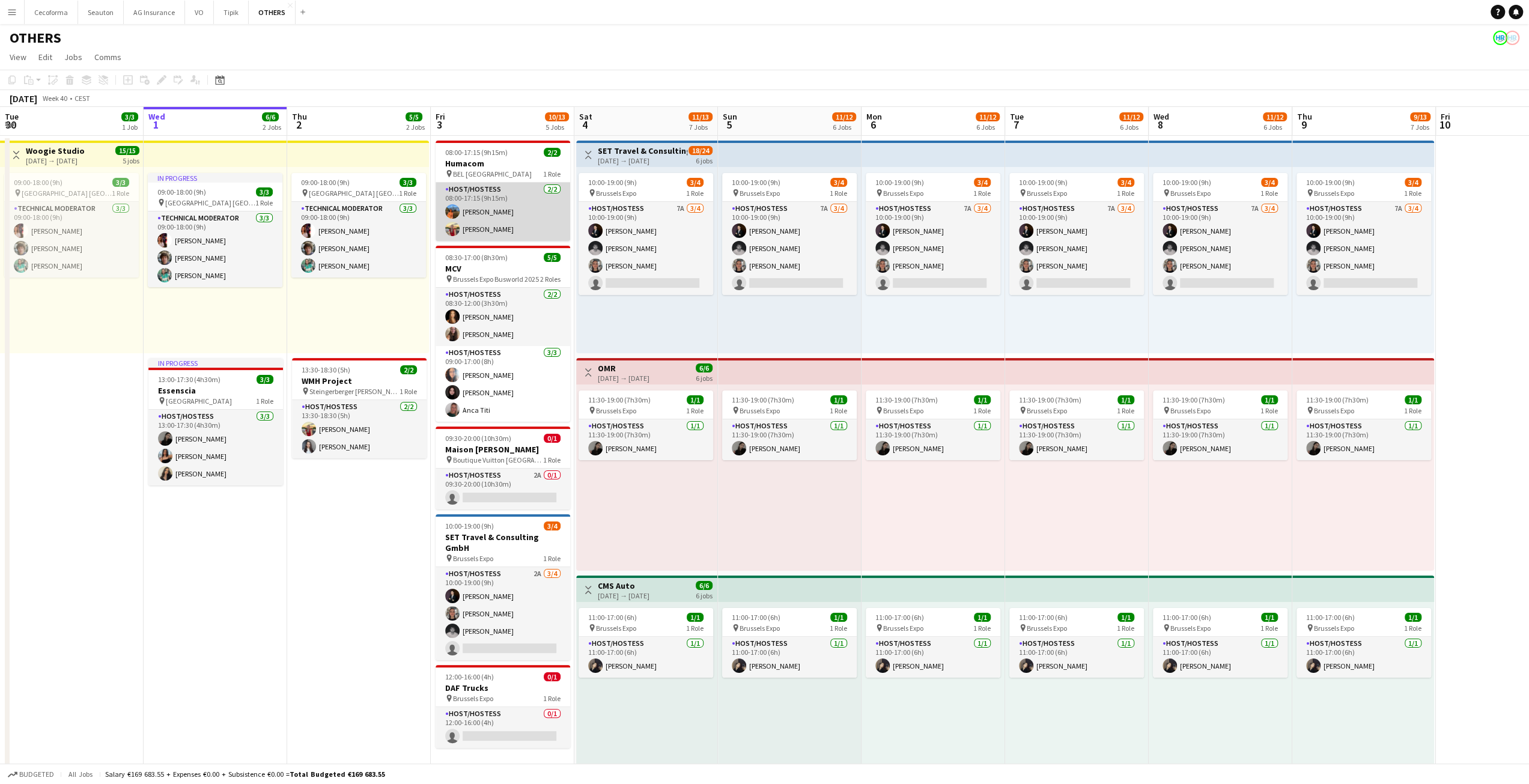
click at [504, 219] on app-card-role "Host/Hostess 2/2 08:00-17:15 (9h15m) Lina Louissi Valeria Sîli" at bounding box center [503, 212] width 135 height 59
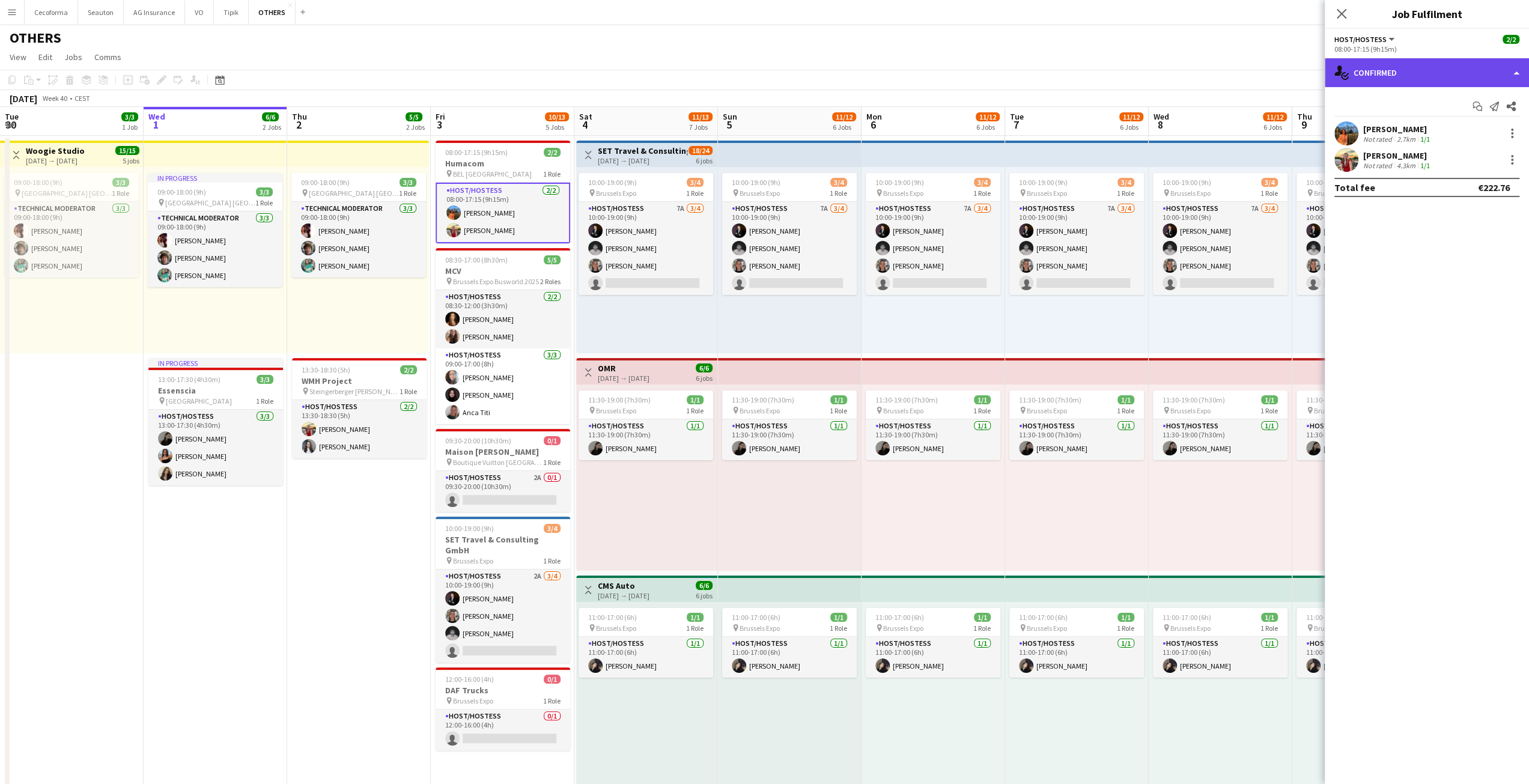
click at [1404, 65] on div "single-neutral-actions-check-2 Confirmed" at bounding box center [1428, 72] width 204 height 29
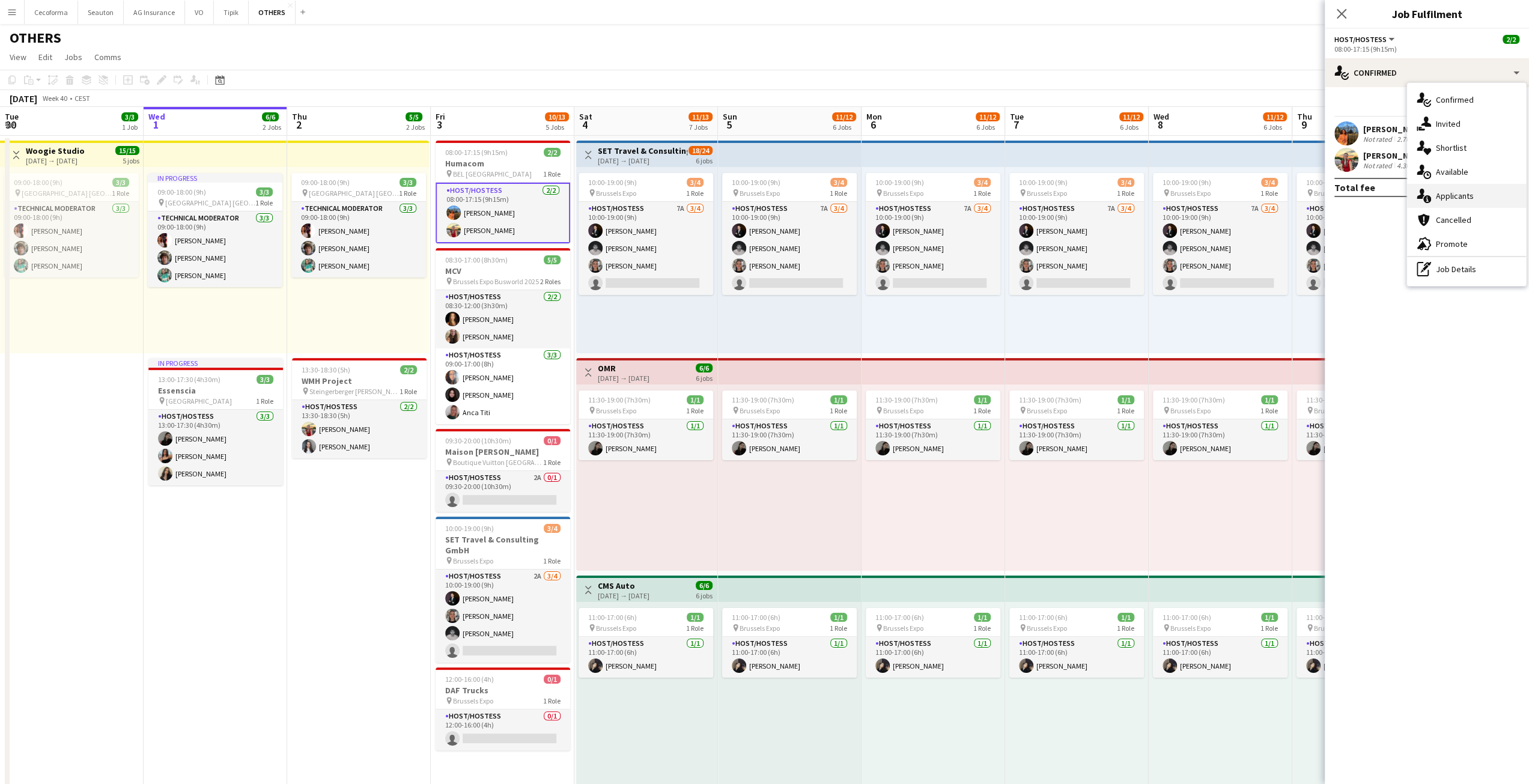
click at [1490, 196] on div "single-neutral-actions-information Applicants" at bounding box center [1467, 196] width 119 height 24
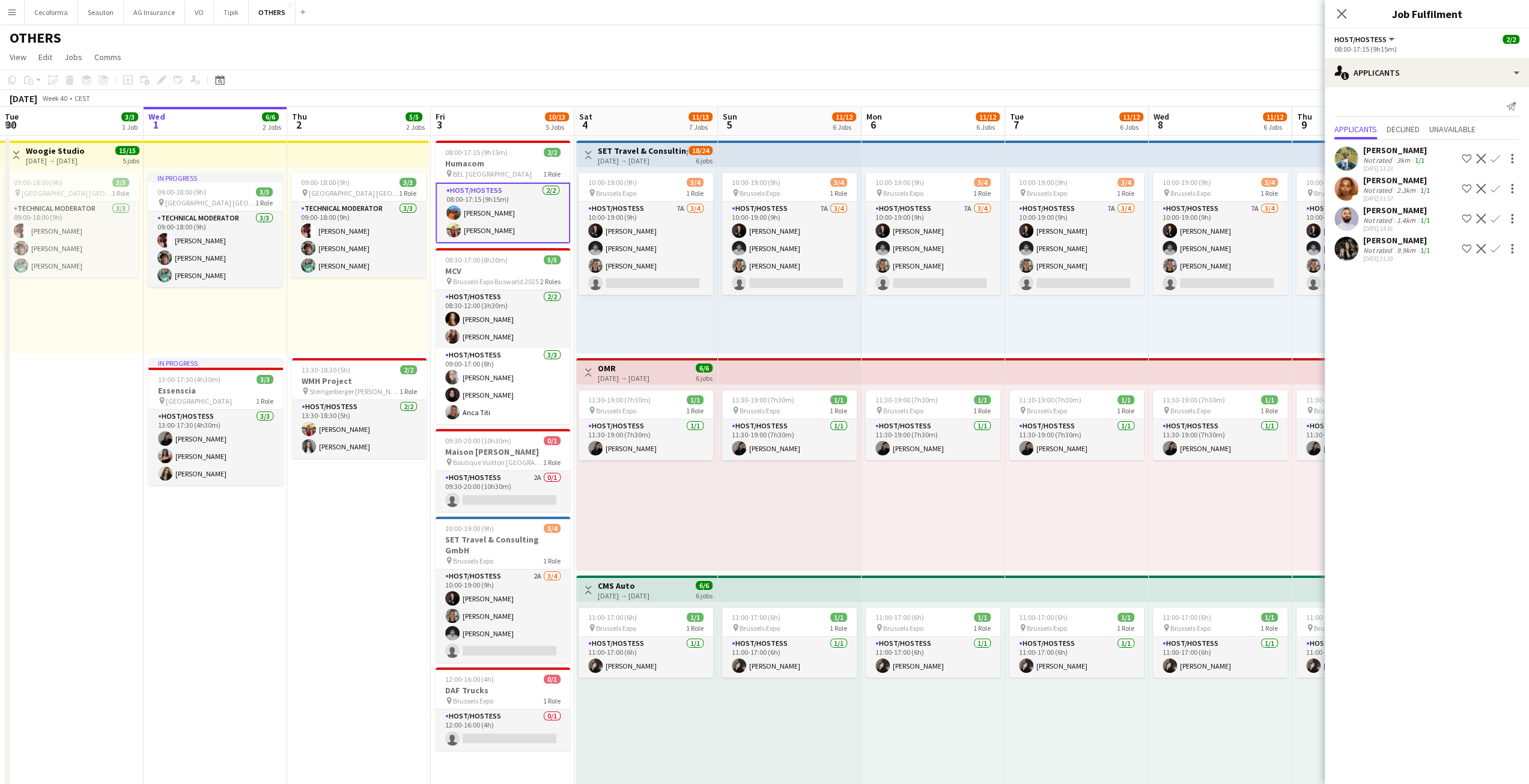
click at [1414, 245] on div "9.9km" at bounding box center [1405, 250] width 23 height 9
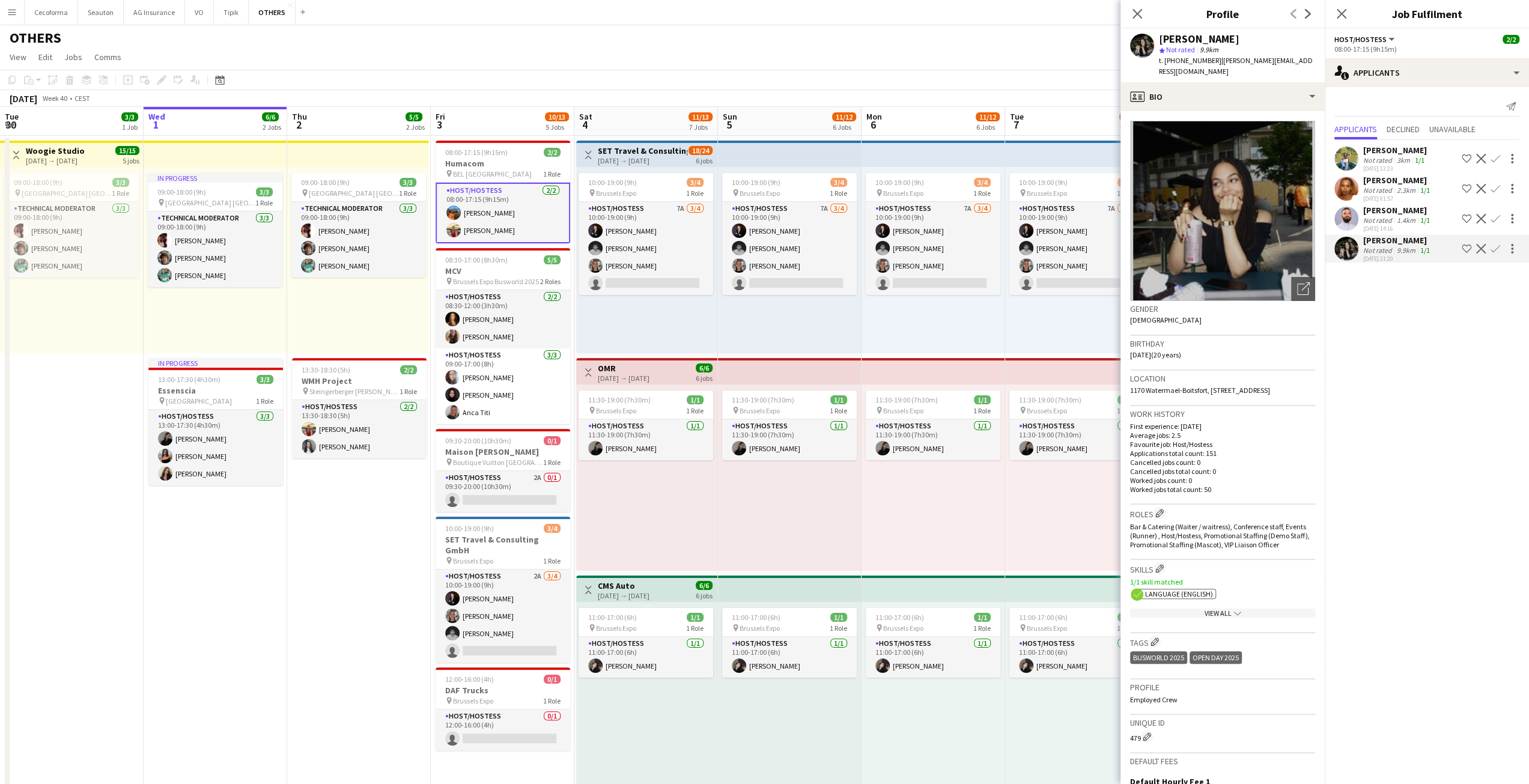
drag, startPoint x: 1449, startPoint y: 305, endPoint x: 1439, endPoint y: 304, distance: 10.0
click at [1447, 305] on mat-expansion-panel "users2 Applicants Send notification Applicants Declined Unavailable Teresa Mont…" at bounding box center [1428, 436] width 204 height 697
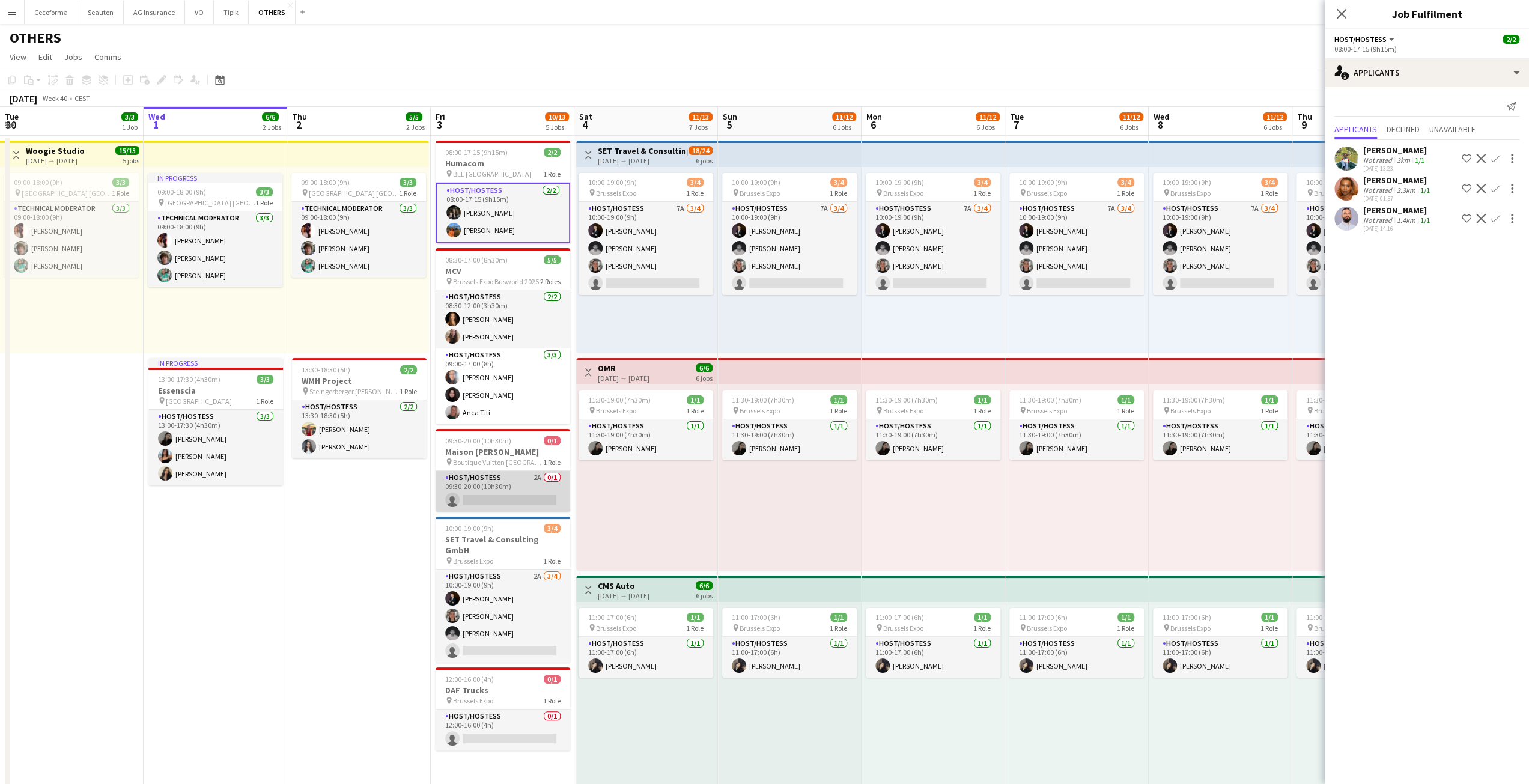
click at [509, 491] on app-card-role "Host/Hostess 2A 0/1 09:30-20:00 (10h30m) single-neutral-actions" at bounding box center [503, 491] width 135 height 41
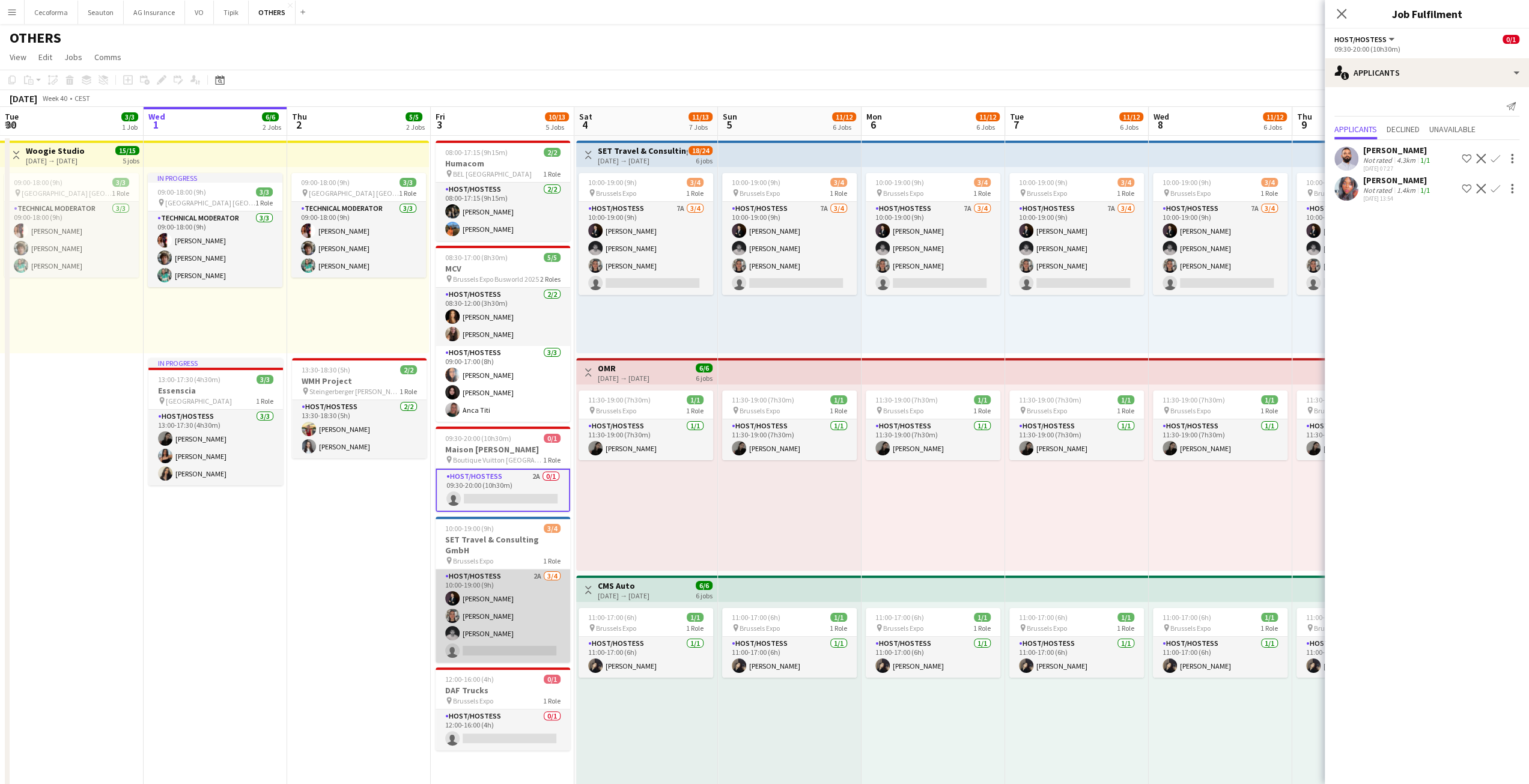
click at [509, 636] on app-card-role "Host/Hostess 2A 3/4 10:00-19:00 (9h) Noah de Carvalho Yuliya Hevko Nicolas Pard…" at bounding box center [503, 616] width 135 height 93
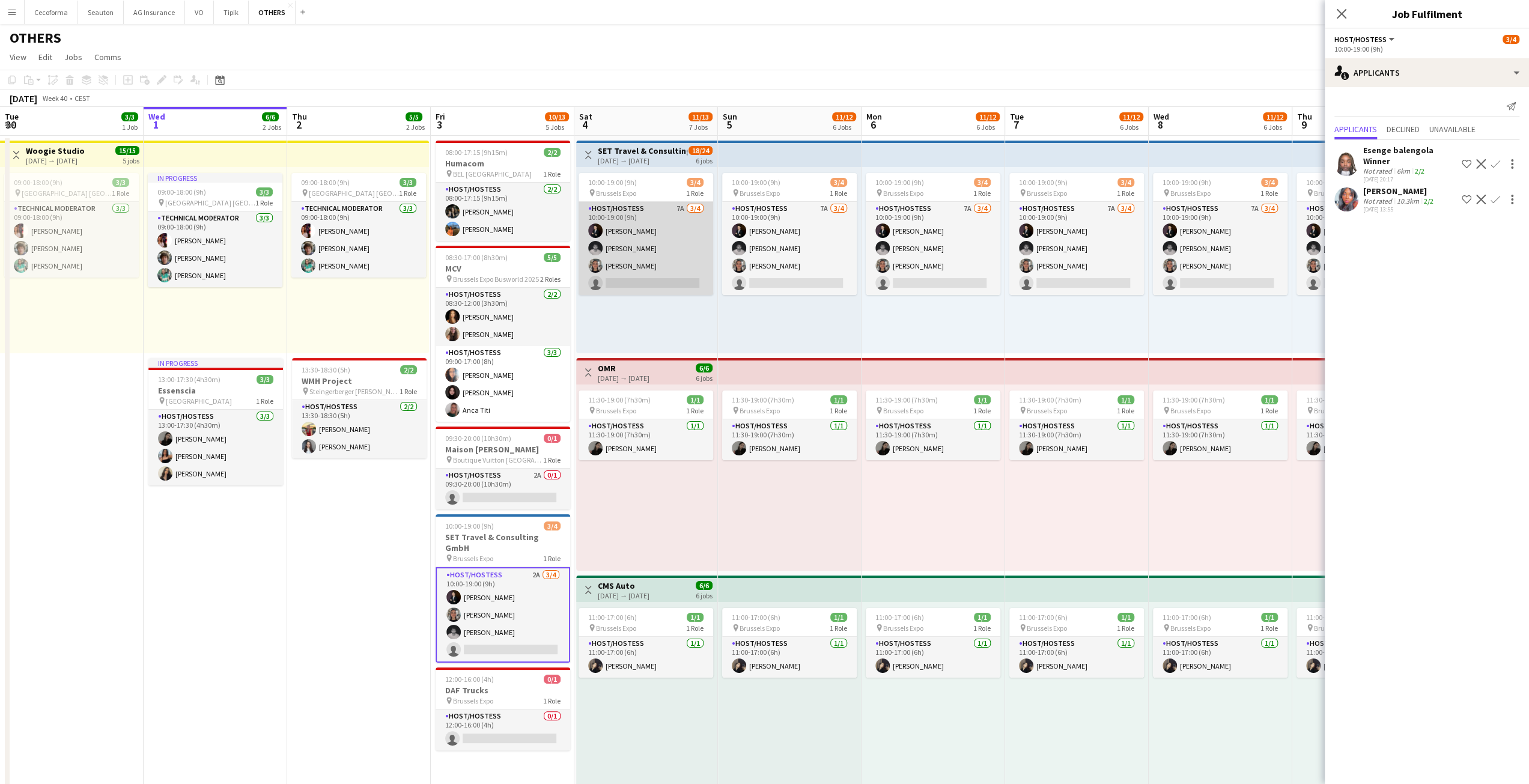
click at [643, 271] on app-card-role "Host/Hostess 7A 3/4 10:00-19:00 (9h) Noah de Carvalho Nicolas Pardo Yuliya Hevk…" at bounding box center [646, 248] width 135 height 93
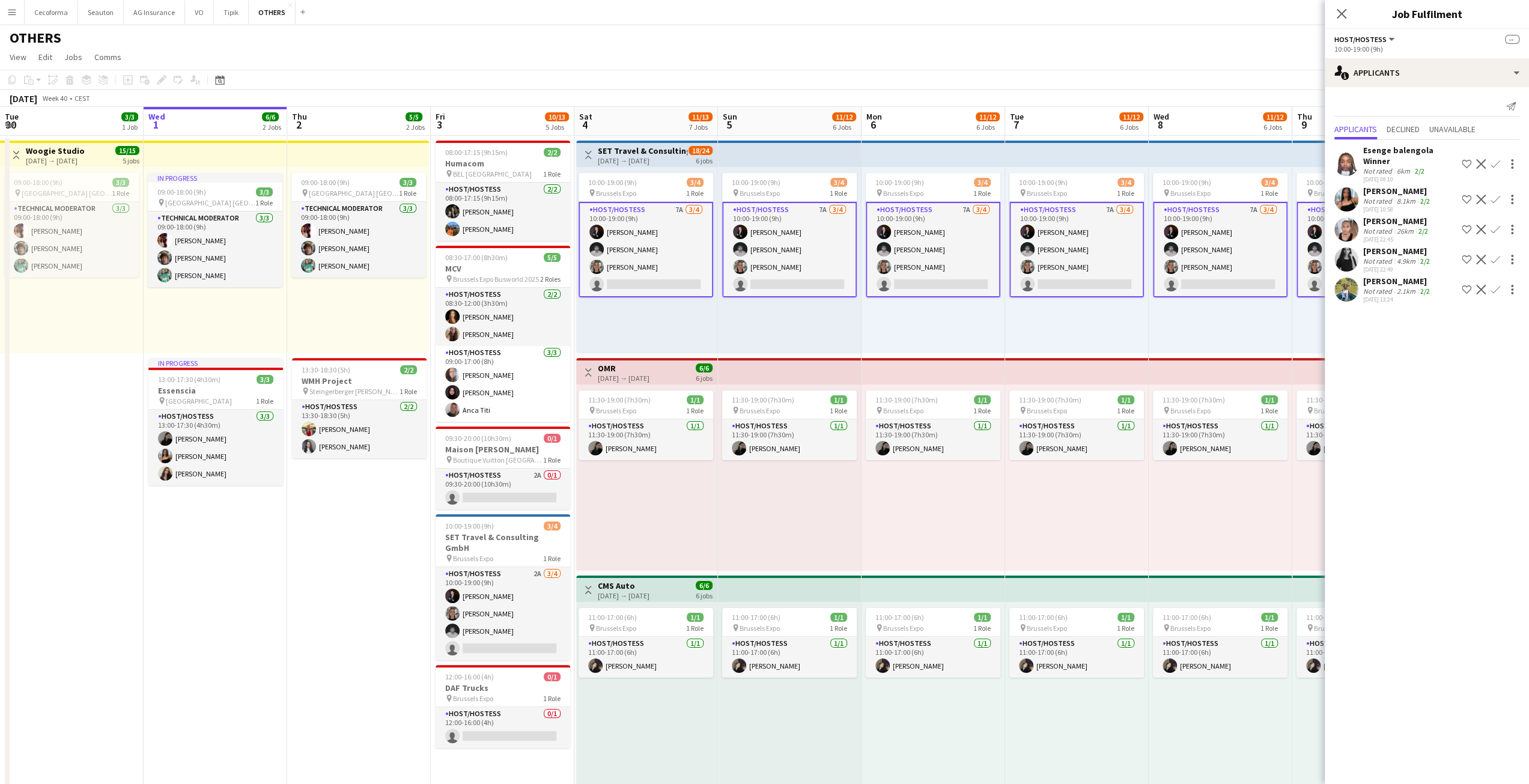
click at [744, 268] on app-user-avatar at bounding box center [741, 267] width 15 height 15
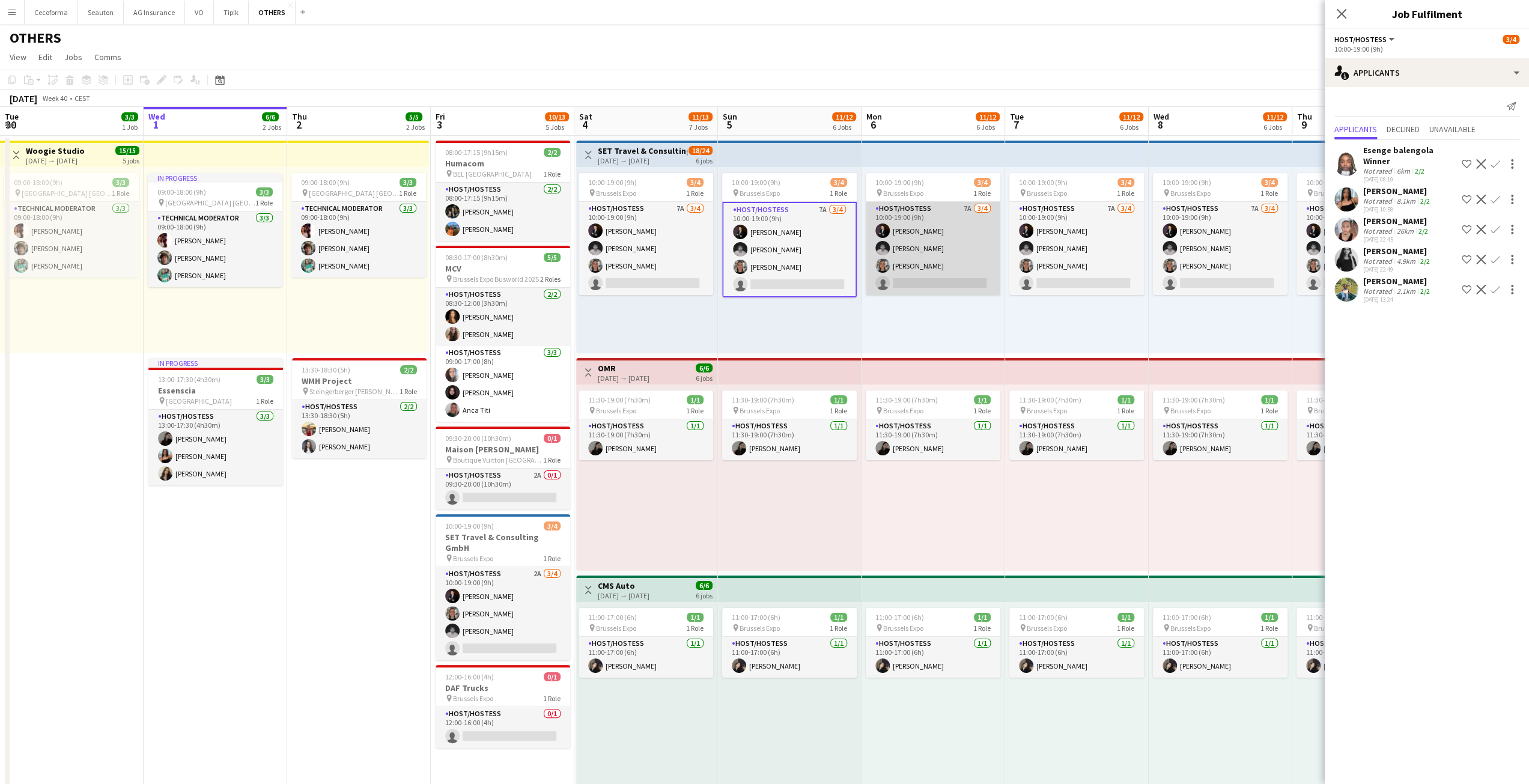
click at [889, 276] on app-card-role "Host/Hostess 7A 3/4 10:00-19:00 (9h) Noah de Carvalho Nicolas Pardo Yuliya Hevk…" at bounding box center [933, 248] width 135 height 93
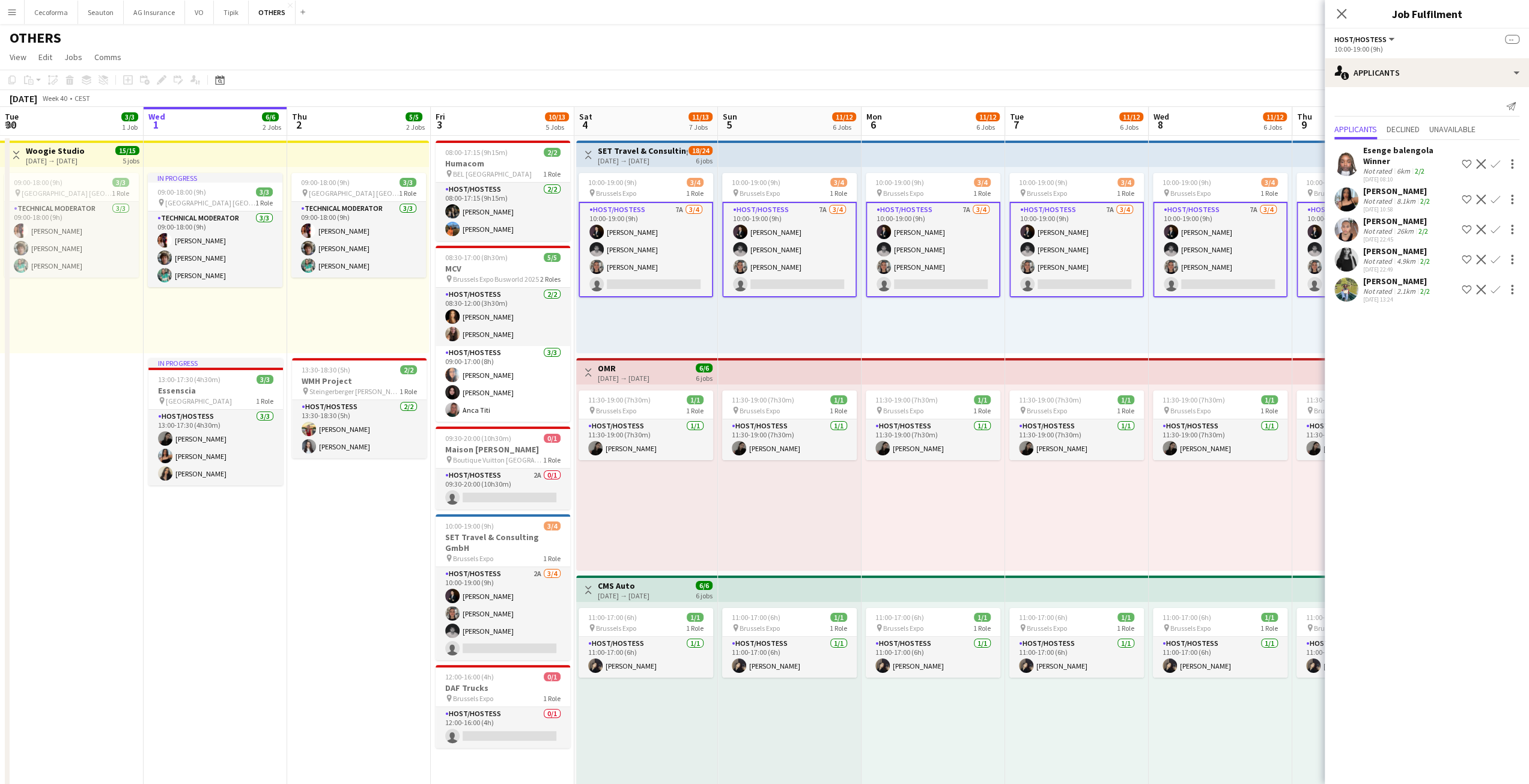
click at [641, 284] on app-card-role "Host/Hostess 7A 3/4 10:00-19:00 (9h) Noah de Carvalho Nicolas Pardo Yuliya Hevk…" at bounding box center [646, 249] width 135 height 96
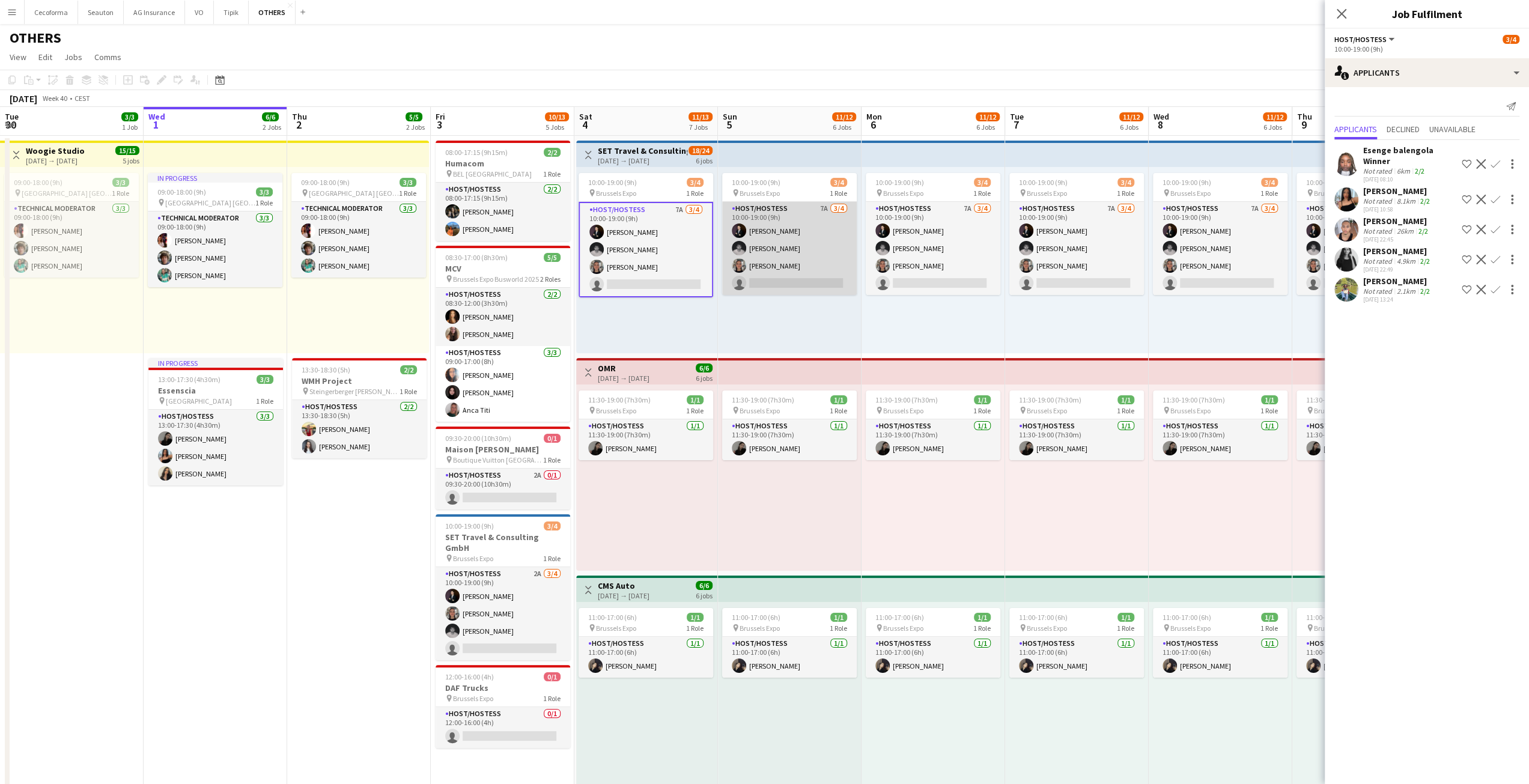
click at [816, 284] on app-card-role "Host/Hostess 7A 3/4 10:00-19:00 (9h) Noah de Carvalho Nicolas Pardo Yuliya Hevk…" at bounding box center [789, 248] width 135 height 93
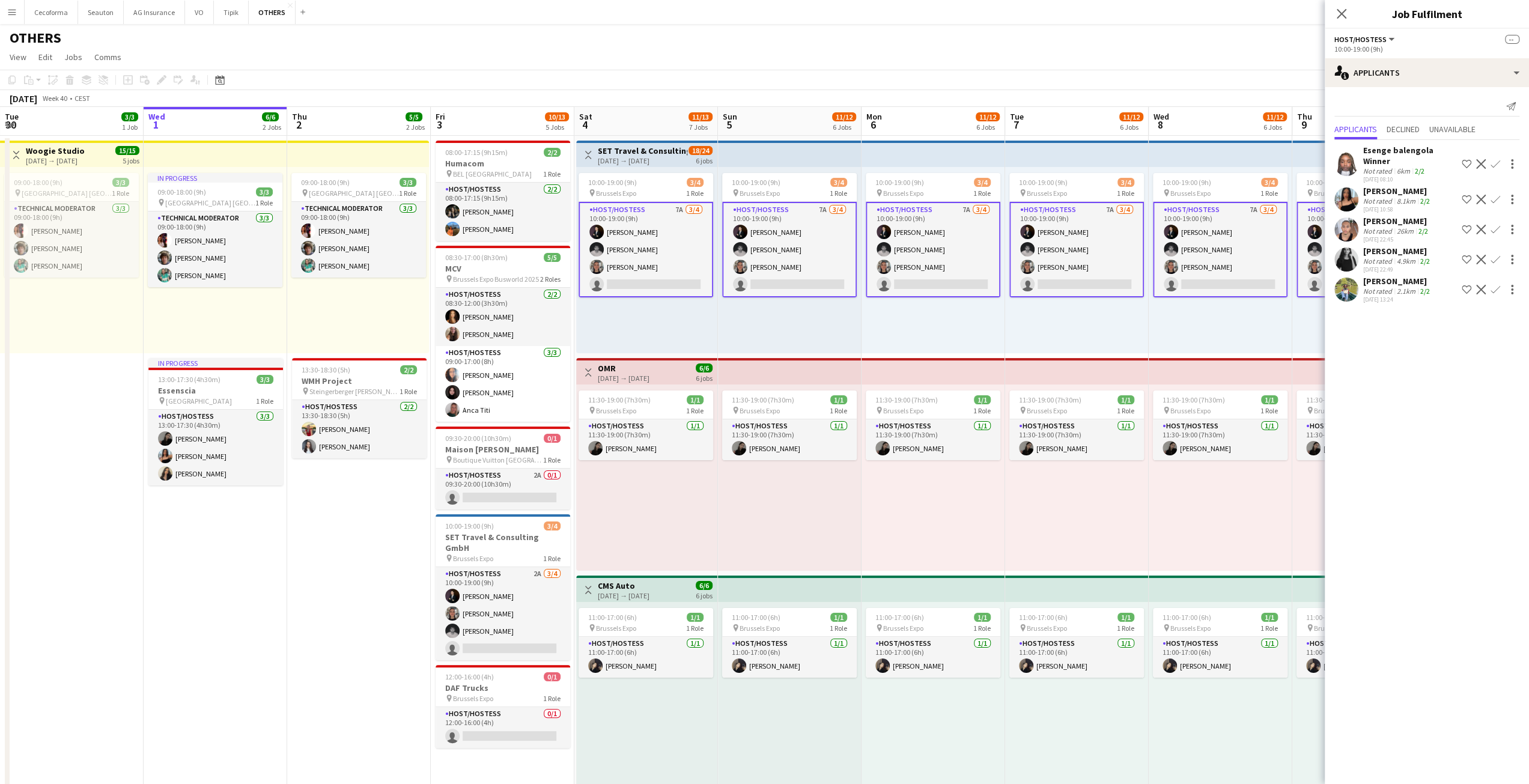
click at [911, 292] on app-card-role "Host/Hostess 7A 3/4 10:00-19:00 (9h) Noah de Carvalho Nicolas Pardo Yuliya Hevk…" at bounding box center [933, 249] width 135 height 96
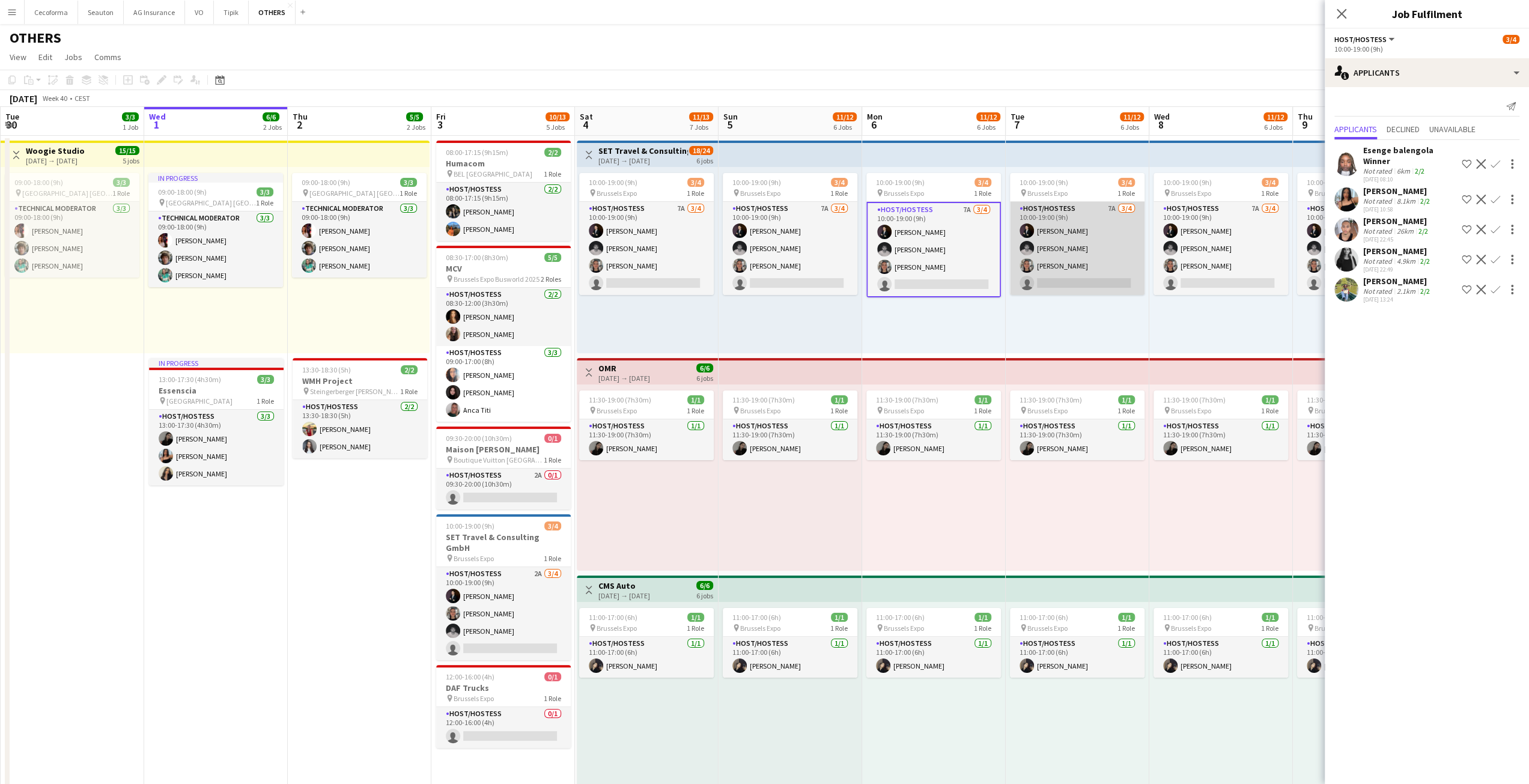
click at [1072, 281] on app-card-role "Host/Hostess 7A 3/4 10:00-19:00 (9h) Noah de Carvalho Nicolas Pardo Yuliya Hevk…" at bounding box center [1077, 248] width 135 height 93
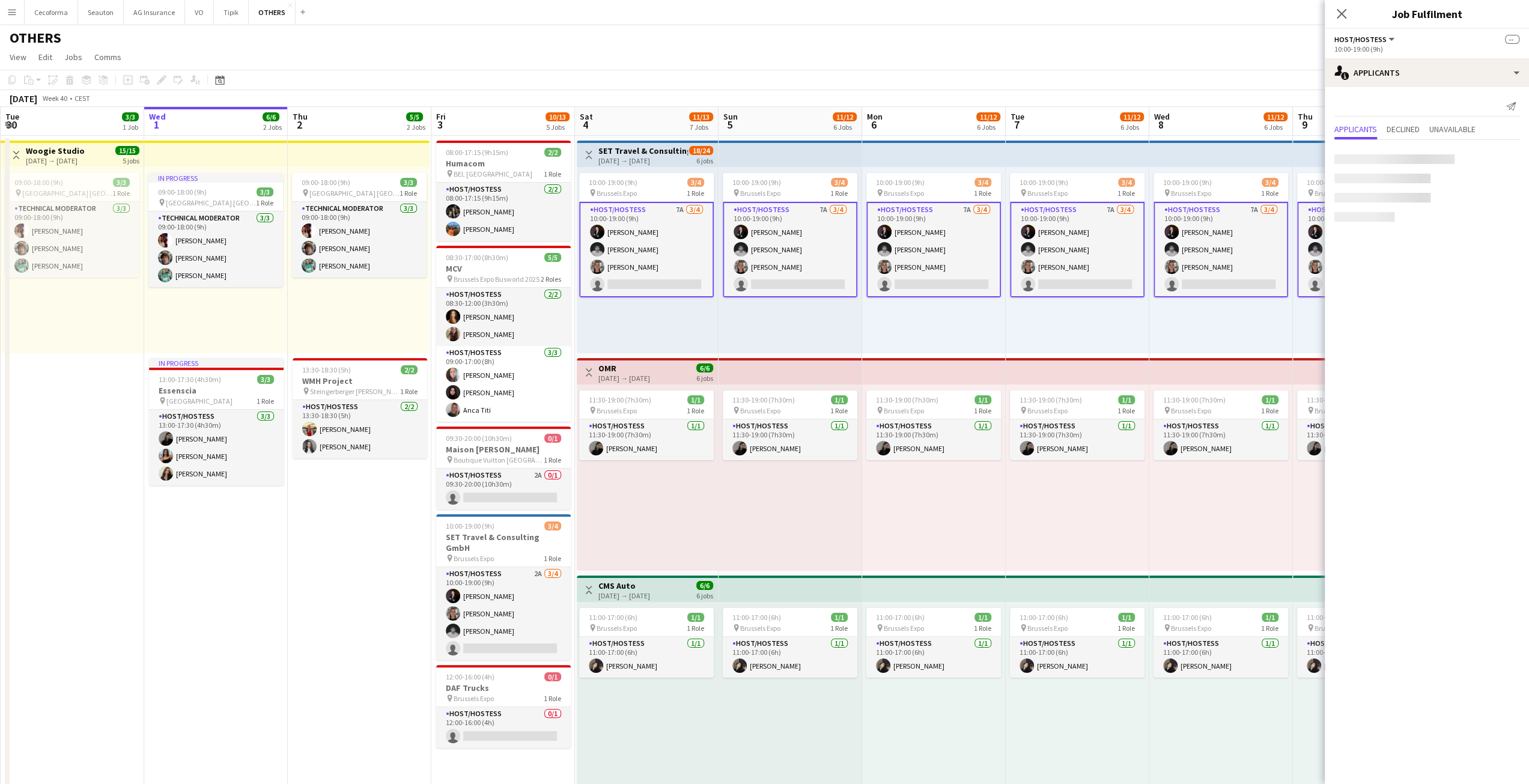
click at [1176, 280] on app-card-role "Host/Hostess 7A 3/4 10:00-19:00 (9h) Noah de Carvalho Nicolas Pardo Yuliya Hevk…" at bounding box center [1220, 249] width 135 height 96
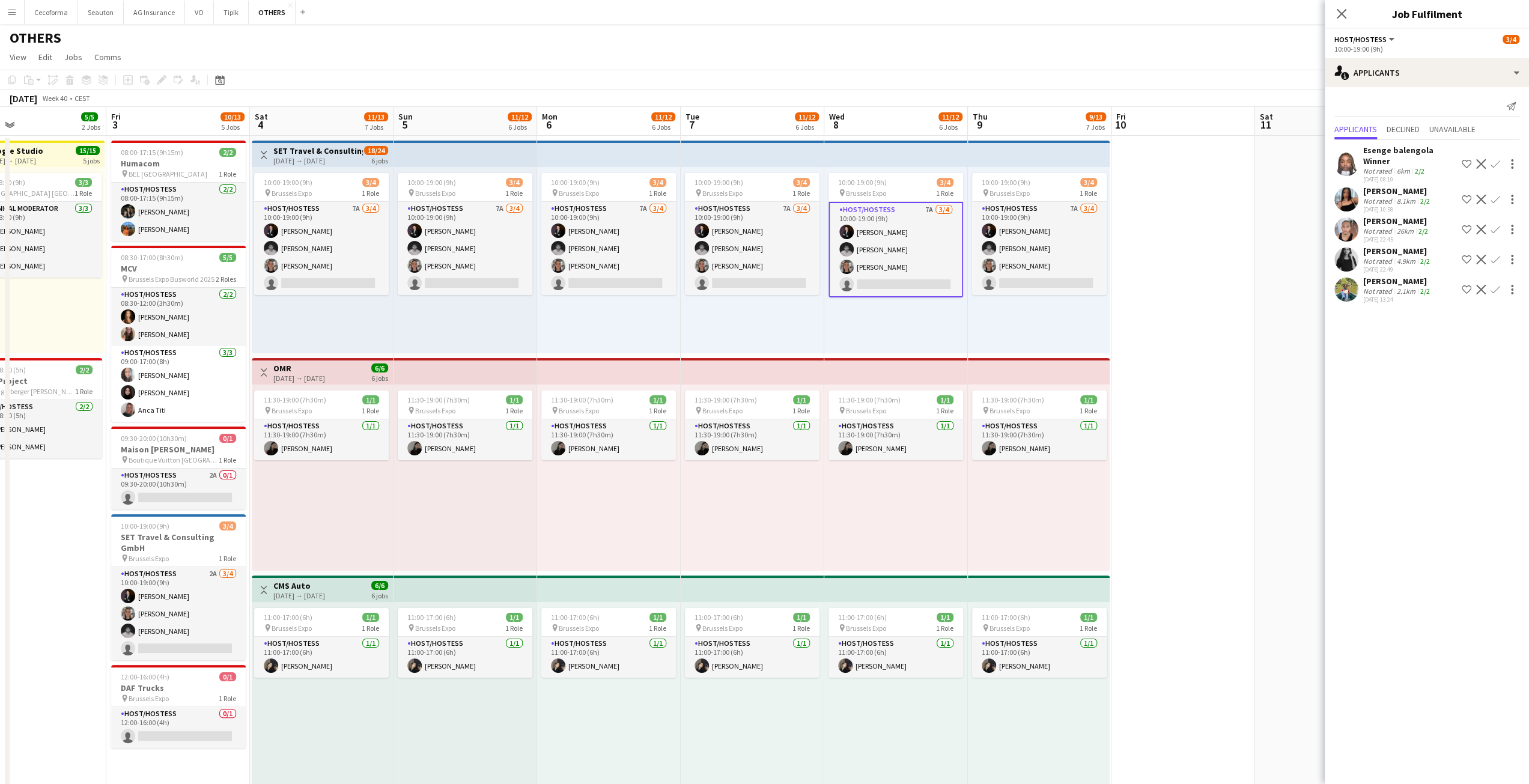
scroll to position [0, 474]
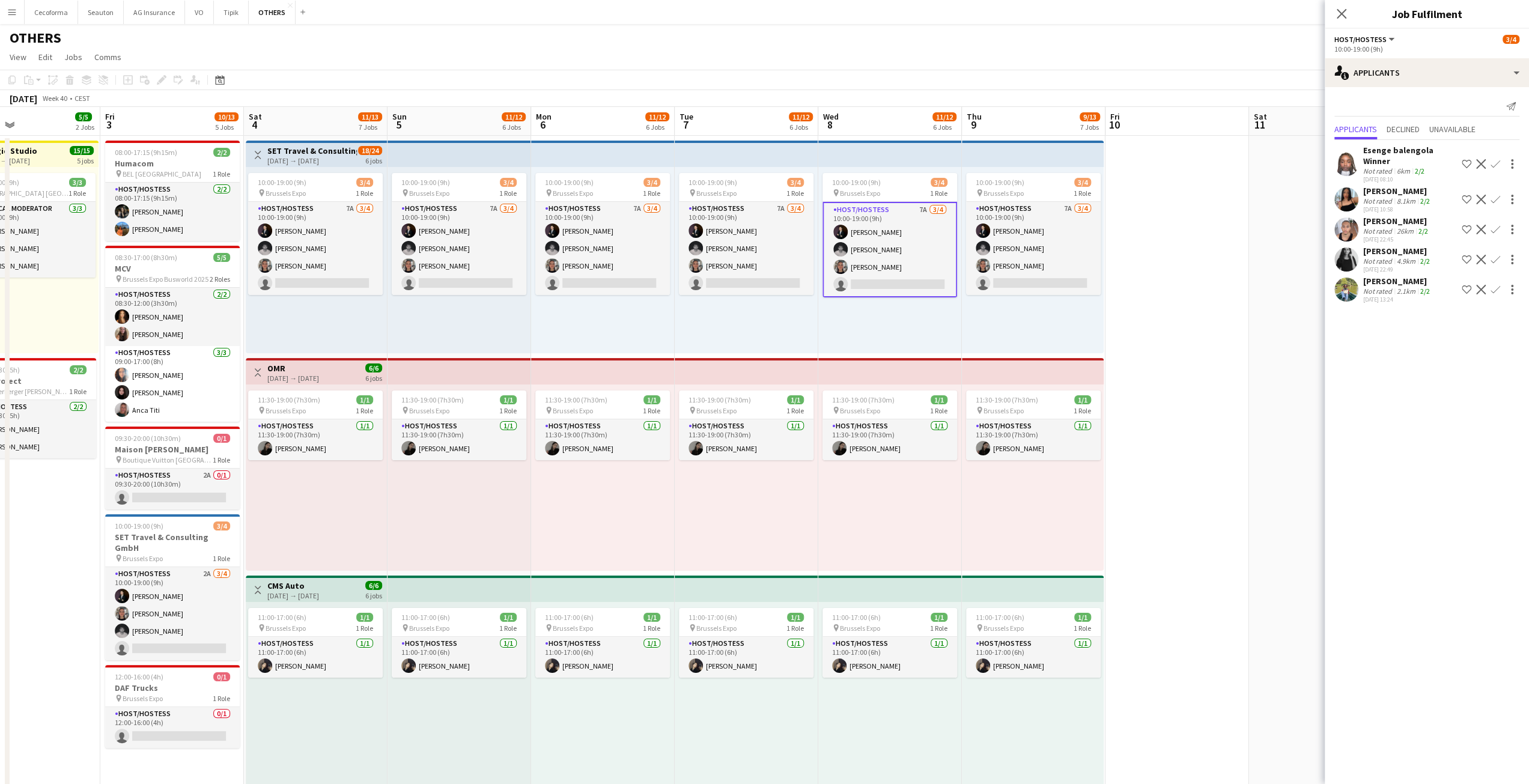
drag, startPoint x: 1051, startPoint y: 516, endPoint x: 833, endPoint y: 536, distance: 218.9
click at [1026, 314] on div "10:00-19:00 (9h) 3/4 pin Brussels Expo 1 Role Host/Hostess 7A 3/4 10:00-19:00 (…" at bounding box center [1033, 260] width 142 height 186
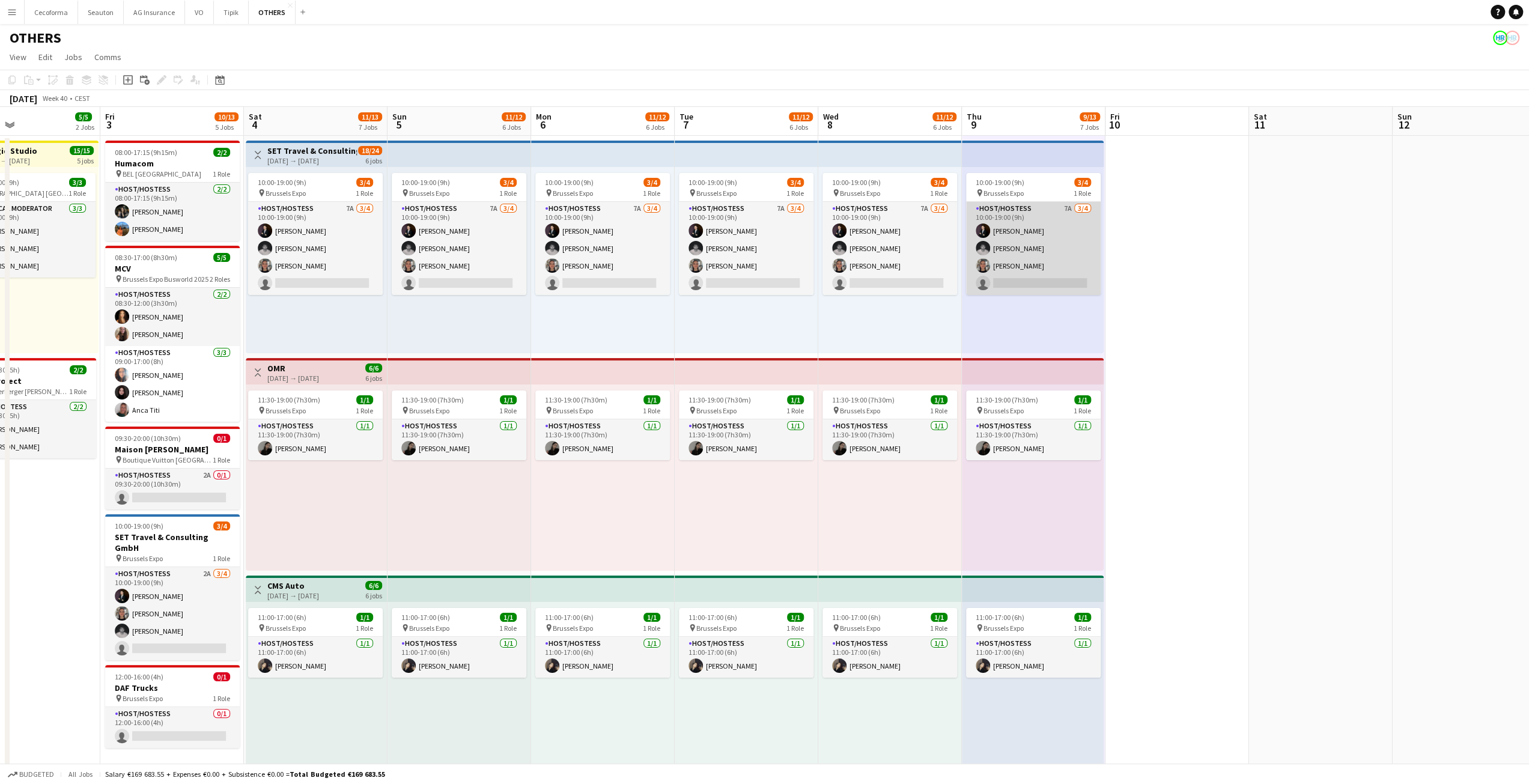
click at [1029, 282] on app-card-role "Host/Hostess 7A 3/4 10:00-19:00 (9h) Noah de Carvalho Nicolas Pardo Yuliya Hevk…" at bounding box center [1034, 248] width 135 height 93
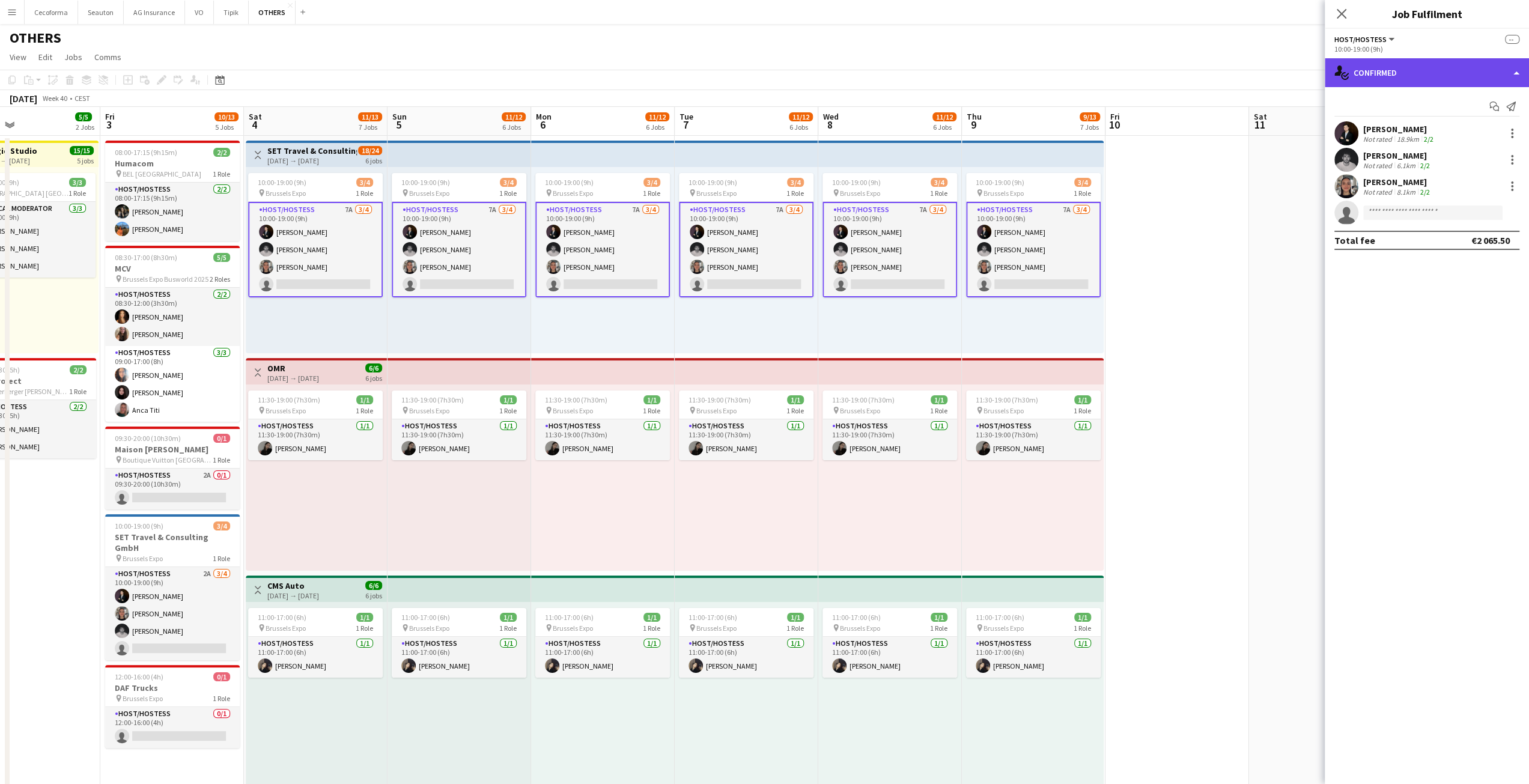
click at [1382, 71] on div "single-neutral-actions-check-2 Confirmed" at bounding box center [1428, 72] width 204 height 29
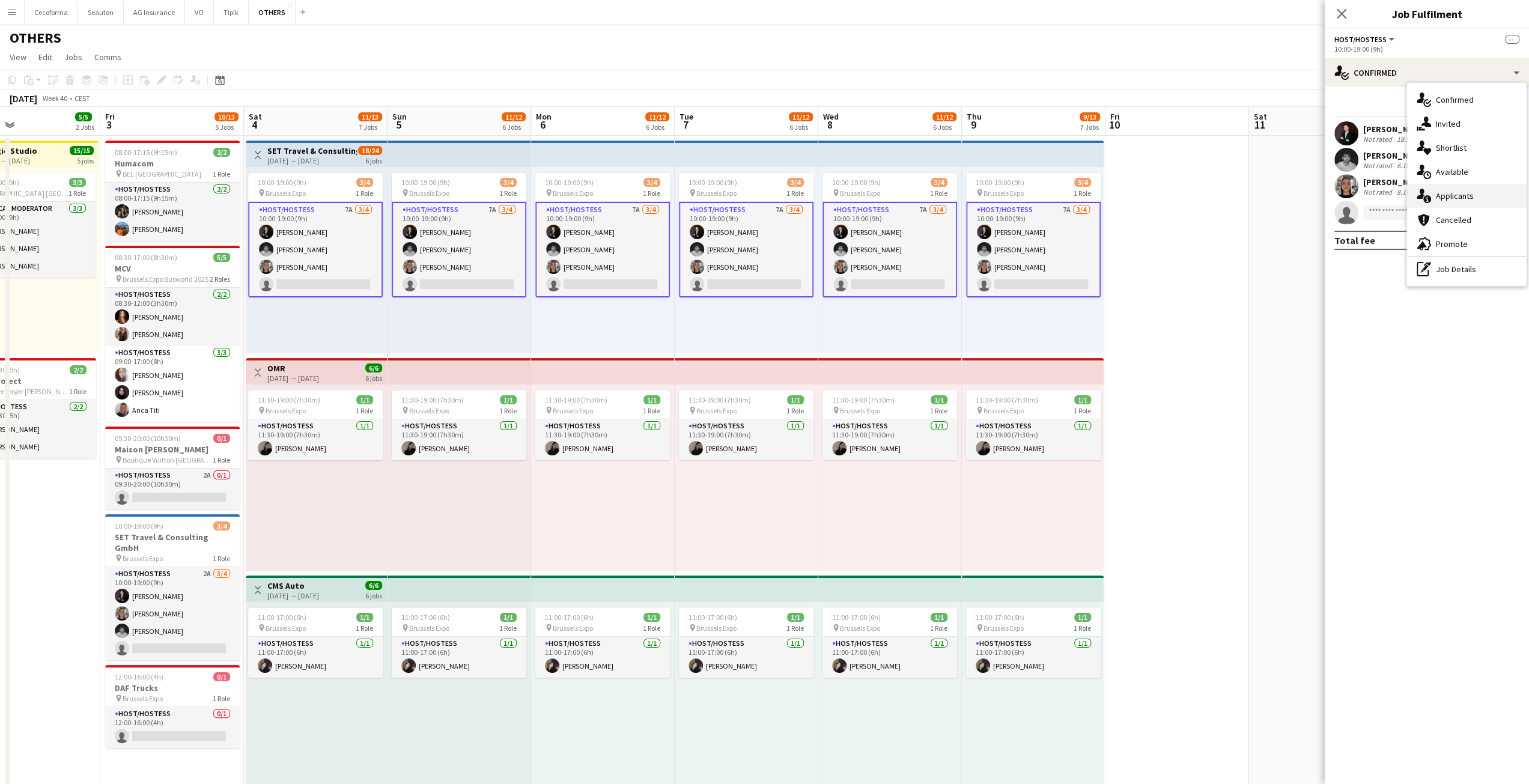
click at [1466, 196] on span "Applicants" at bounding box center [1455, 196] width 38 height 11
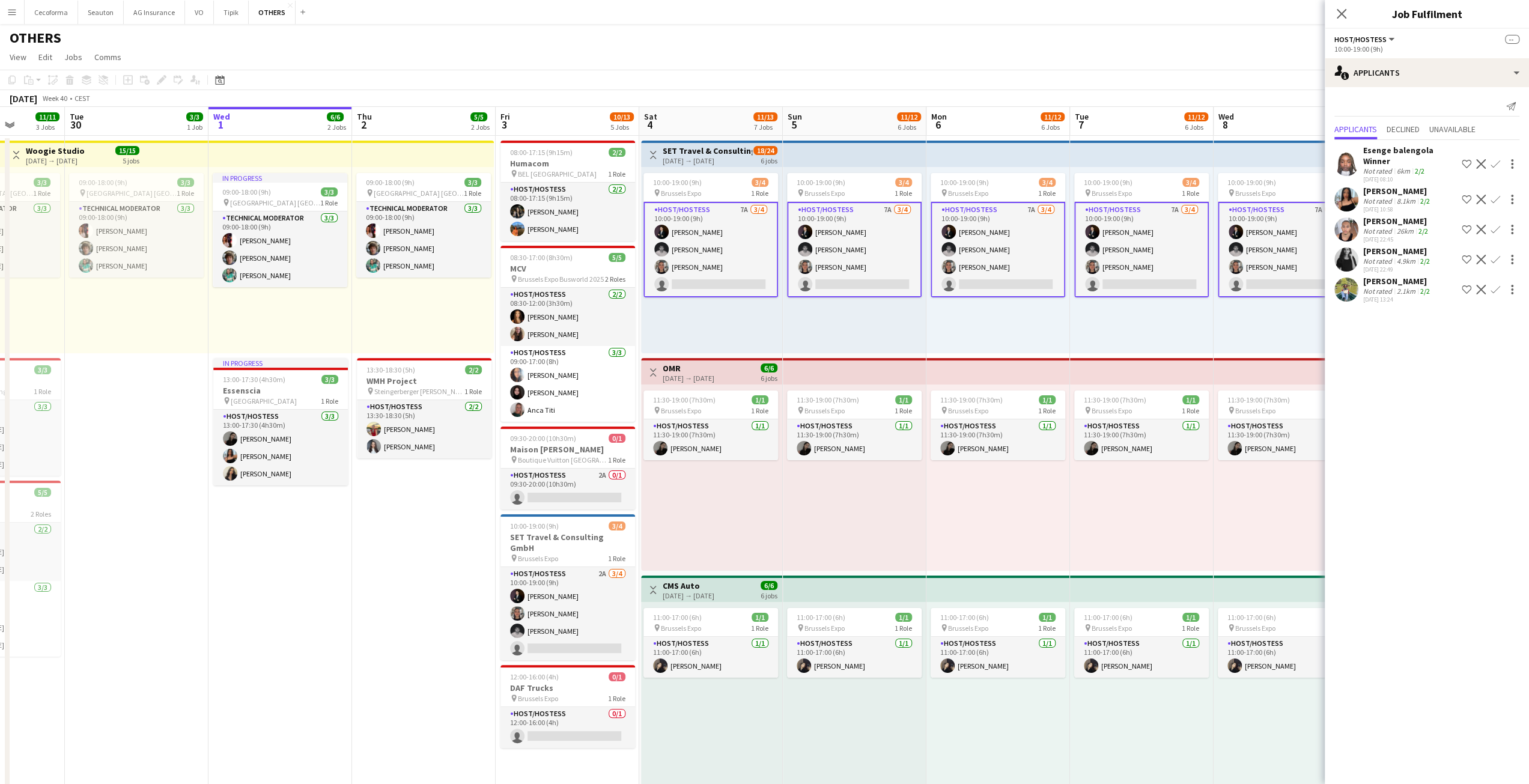
scroll to position [0, 362]
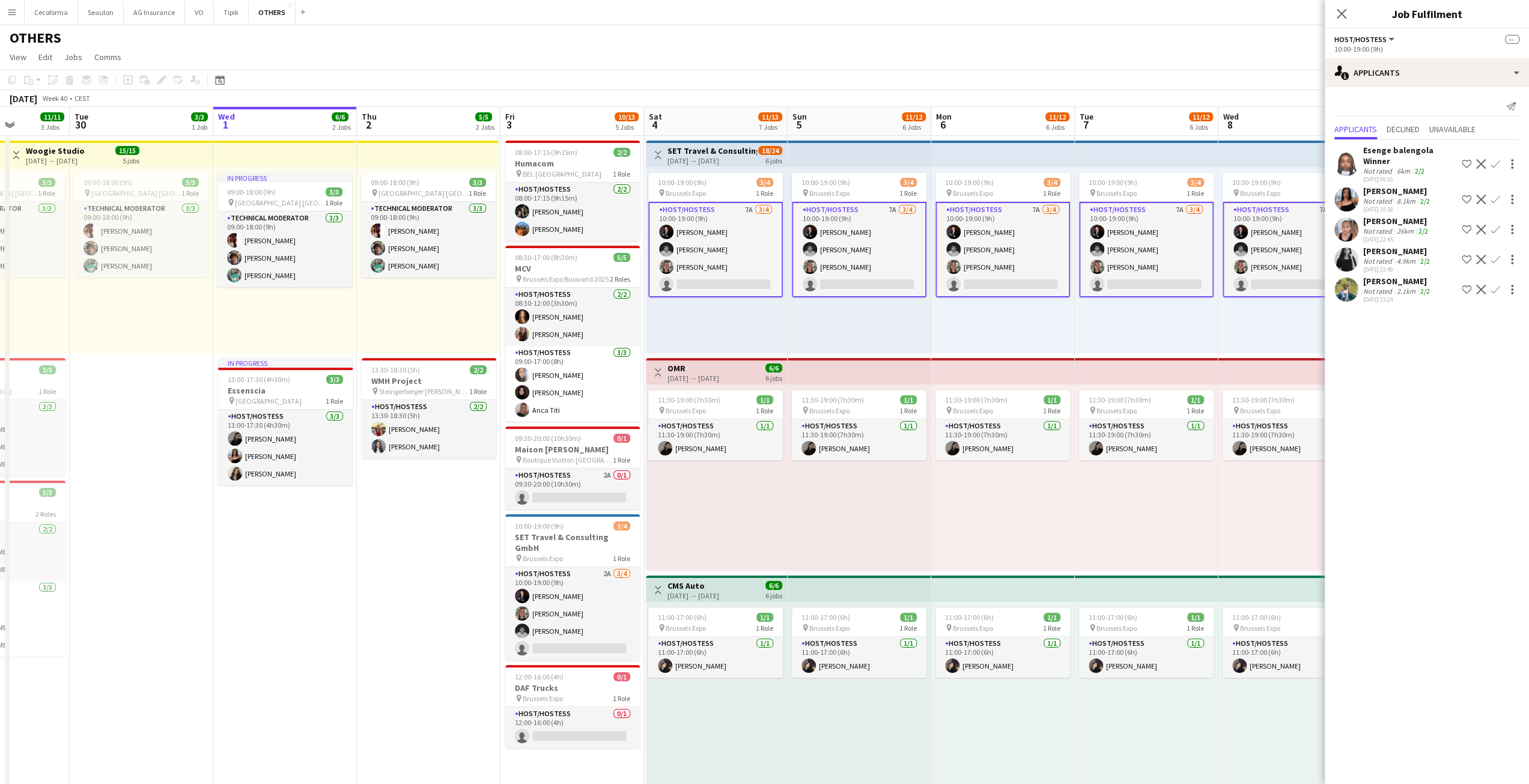
drag, startPoint x: 444, startPoint y: 519, endPoint x: 841, endPoint y: 509, distance: 397.1
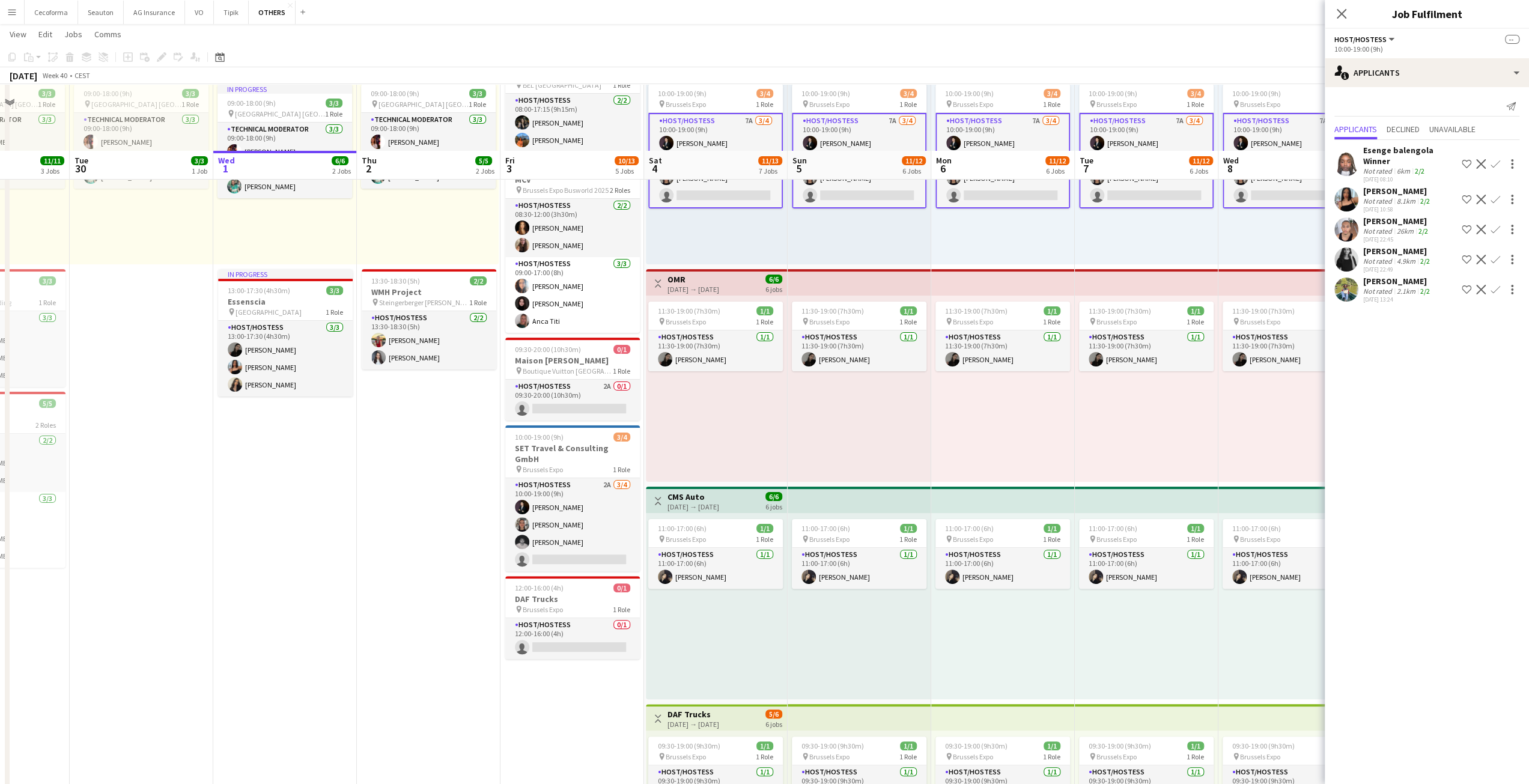
scroll to position [180, 0]
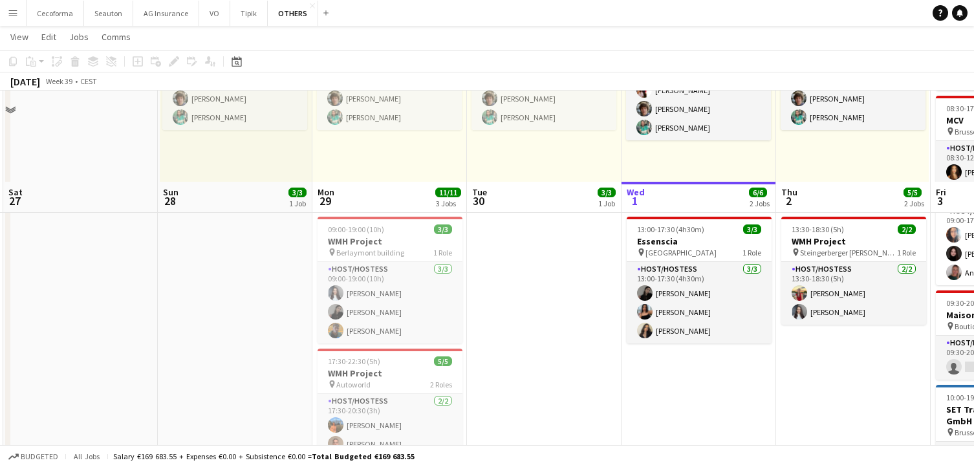
scroll to position [259, 0]
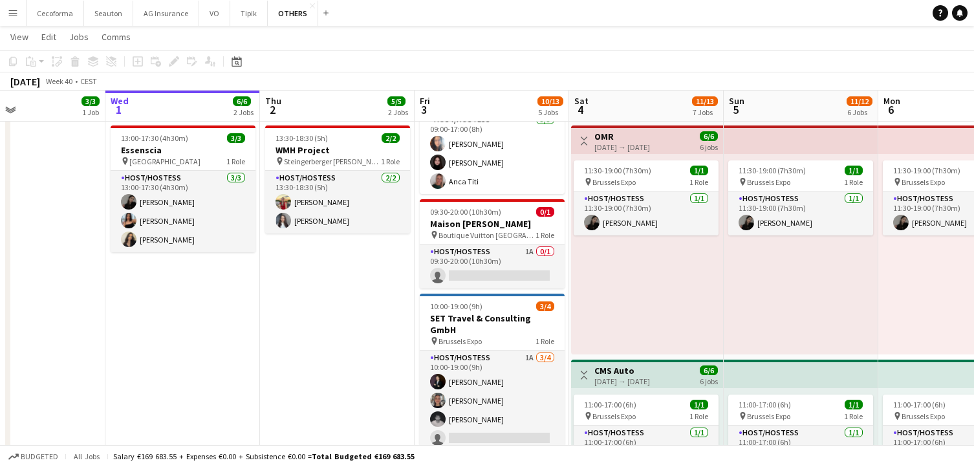
drag, startPoint x: 547, startPoint y: 336, endPoint x: 80, endPoint y: 363, distance: 468.2
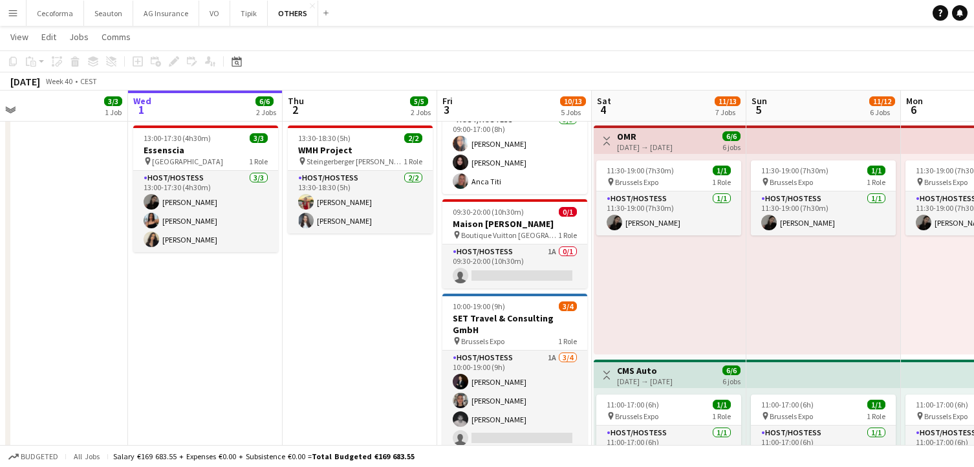
scroll to position [0, 521]
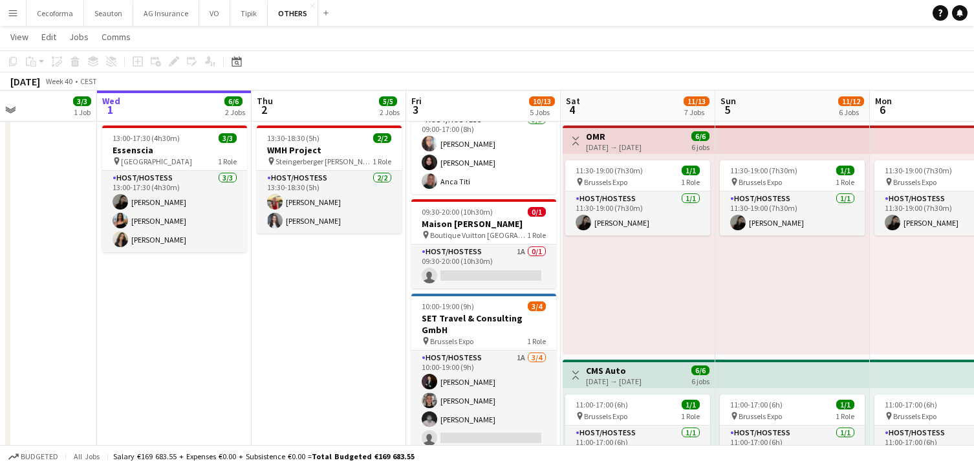
drag, startPoint x: 668, startPoint y: 316, endPoint x: 303, endPoint y: 367, distance: 369.4
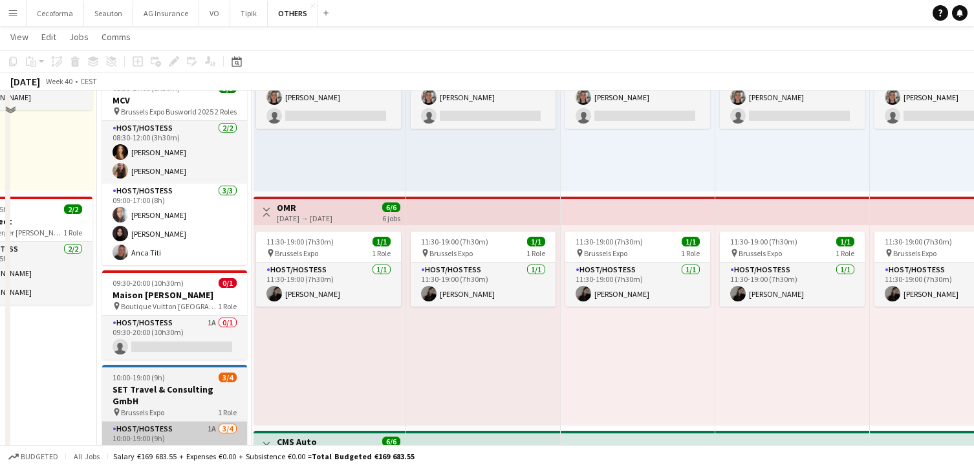
scroll to position [129, 0]
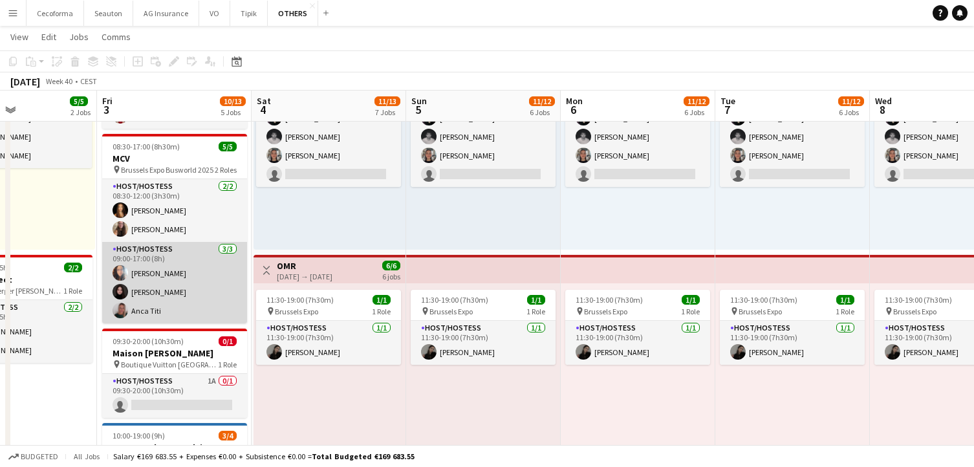
click at [187, 277] on app-card-role "Host/Hostess 3/3 09:00-17:00 (8h) Dalia Louissi Mariia Zavorina Anca Titi" at bounding box center [174, 282] width 145 height 81
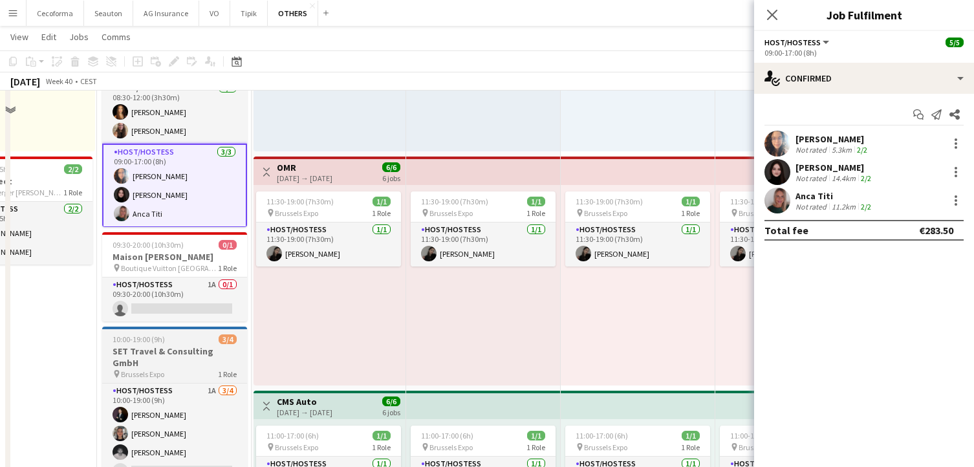
scroll to position [323, 0]
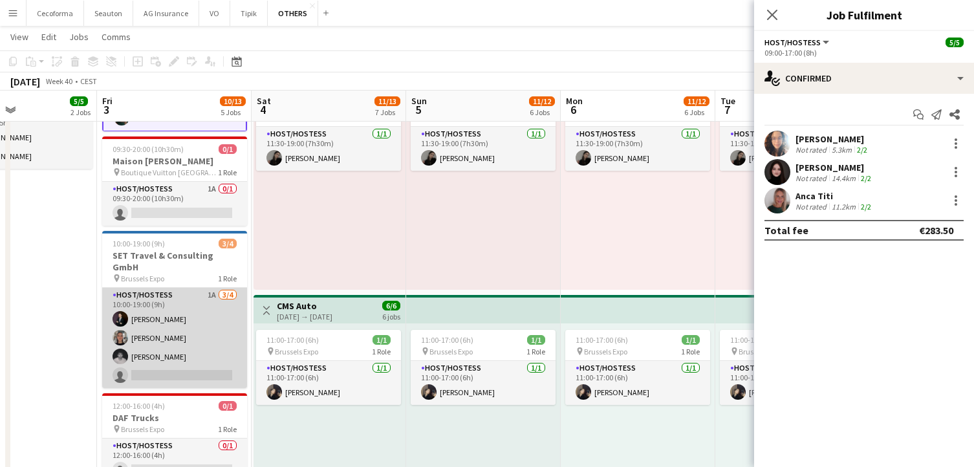
click at [194, 320] on app-card-role "Host/Hostess 1A 3/4 10:00-19:00 (9h) Noah de Carvalho Yuliya Hevko Nicolas Pard…" at bounding box center [174, 338] width 145 height 100
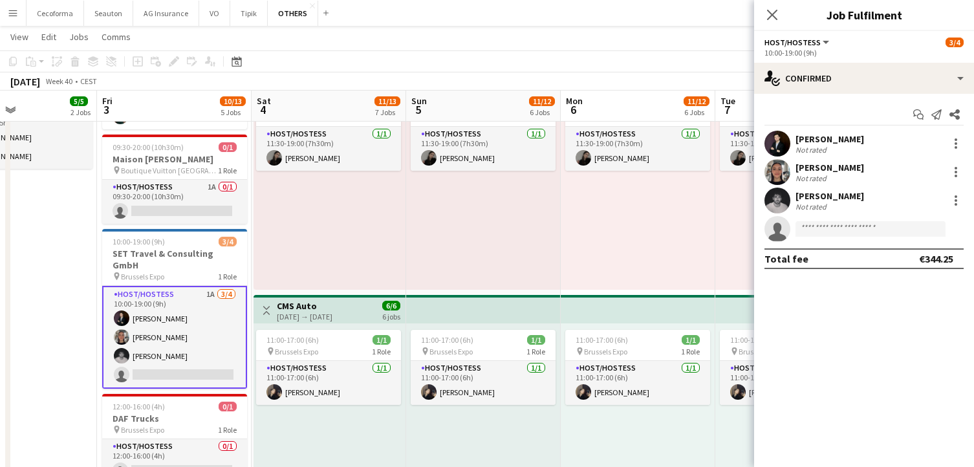
scroll to position [0, 0]
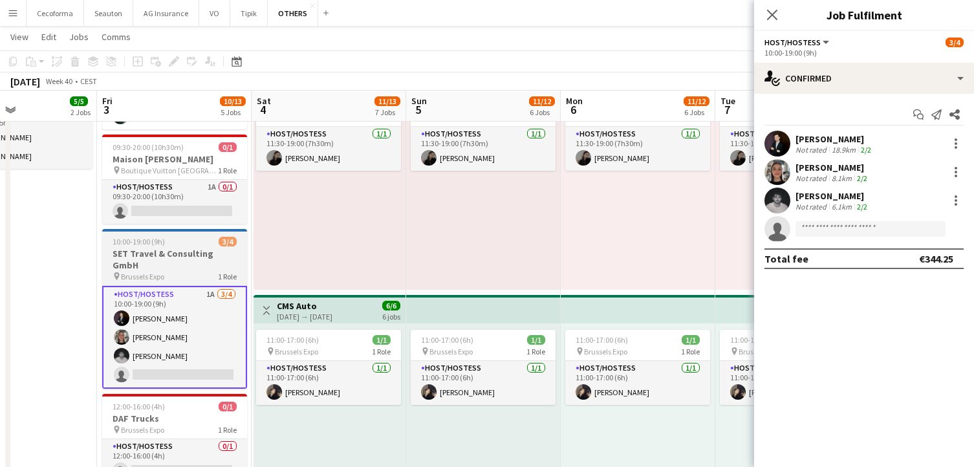
click at [187, 271] on div "pin Brussels Expo 1 Role" at bounding box center [174, 276] width 145 height 10
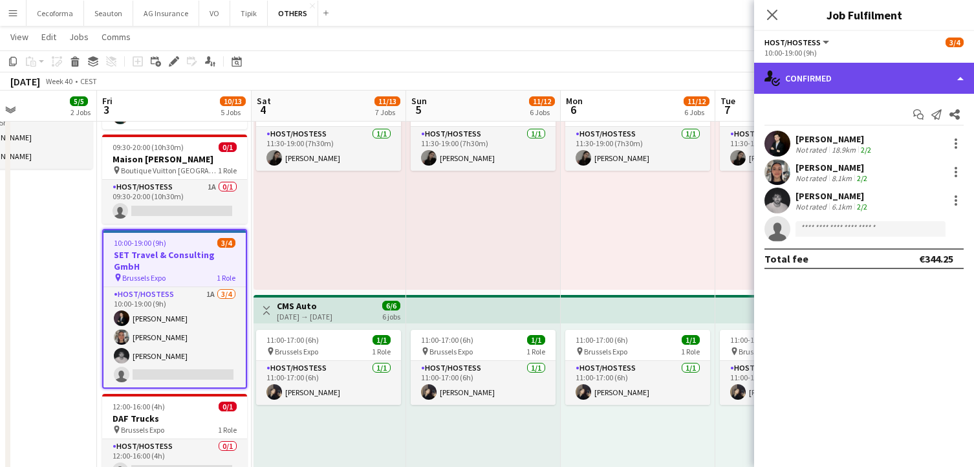
click at [843, 88] on div "single-neutral-actions-check-2 Confirmed" at bounding box center [864, 78] width 220 height 31
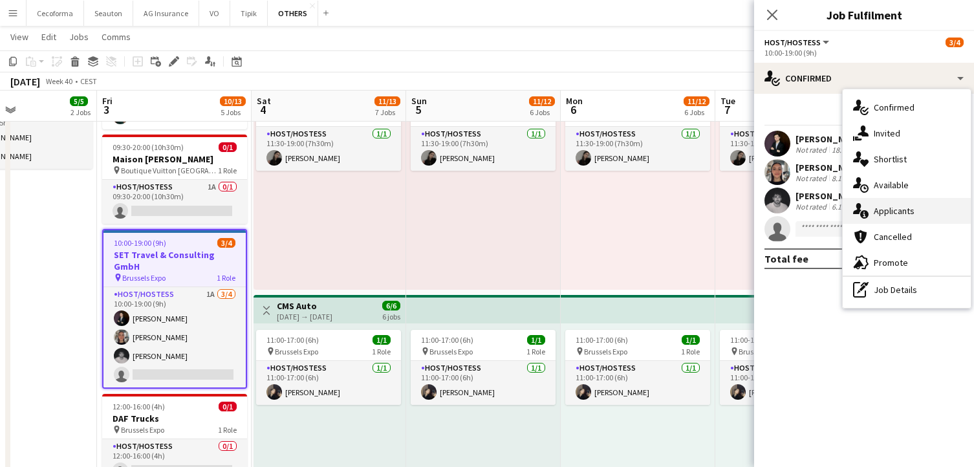
click at [908, 211] on span "Applicants" at bounding box center [893, 211] width 41 height 12
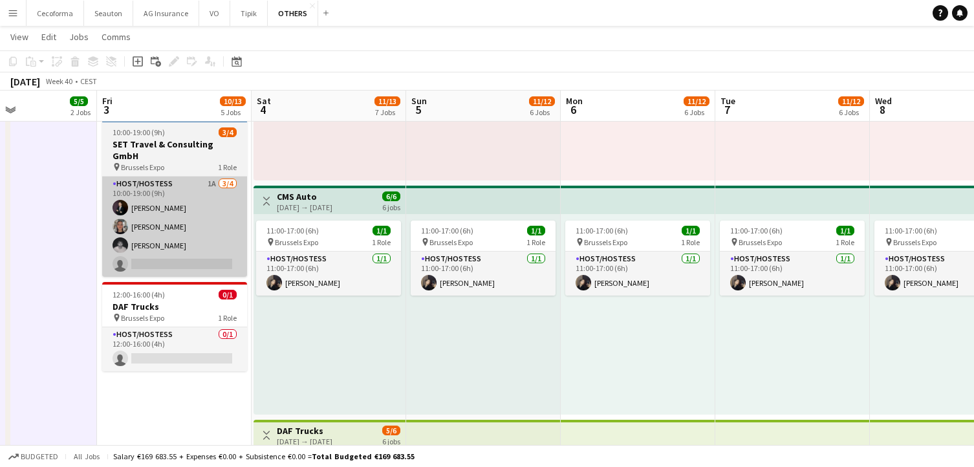
scroll to position [517, 0]
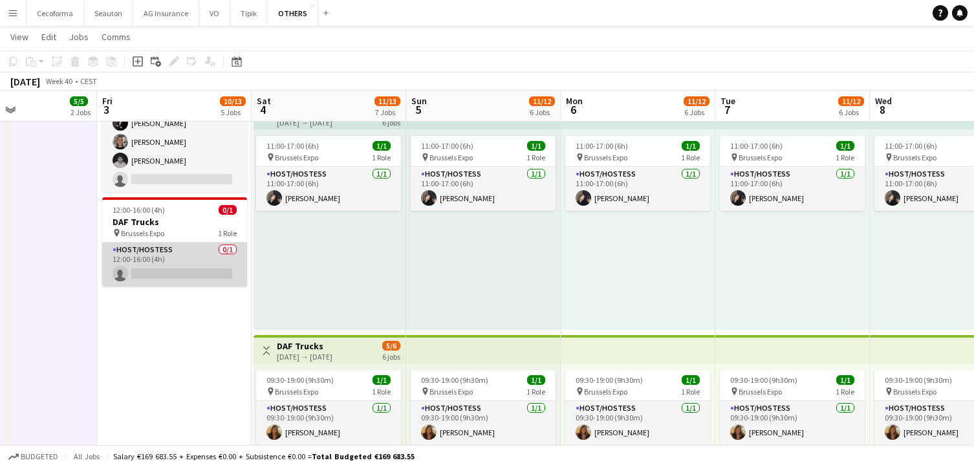
click at [153, 260] on app-card-role "Host/Hostess 0/1 12:00-16:00 (4h) single-neutral-actions" at bounding box center [174, 264] width 145 height 44
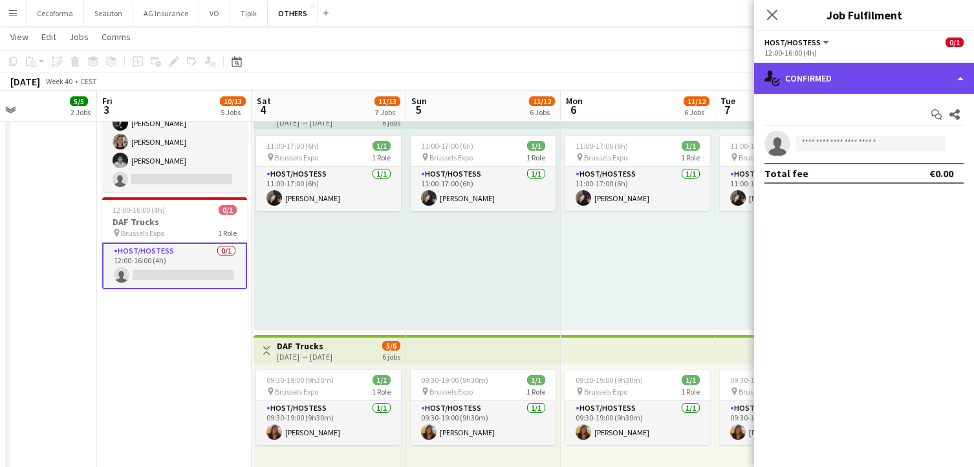
click at [795, 88] on div "single-neutral-actions-check-2 Confirmed" at bounding box center [864, 78] width 220 height 31
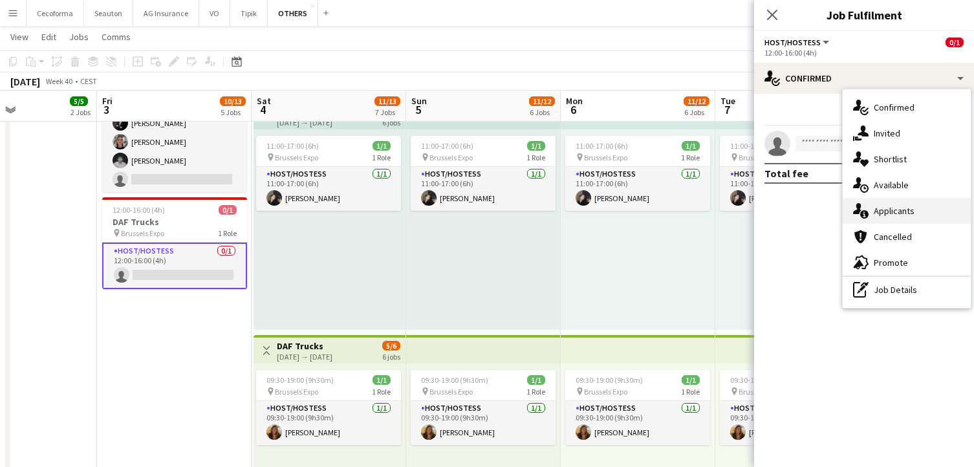
click at [888, 209] on span "Applicants" at bounding box center [893, 211] width 41 height 12
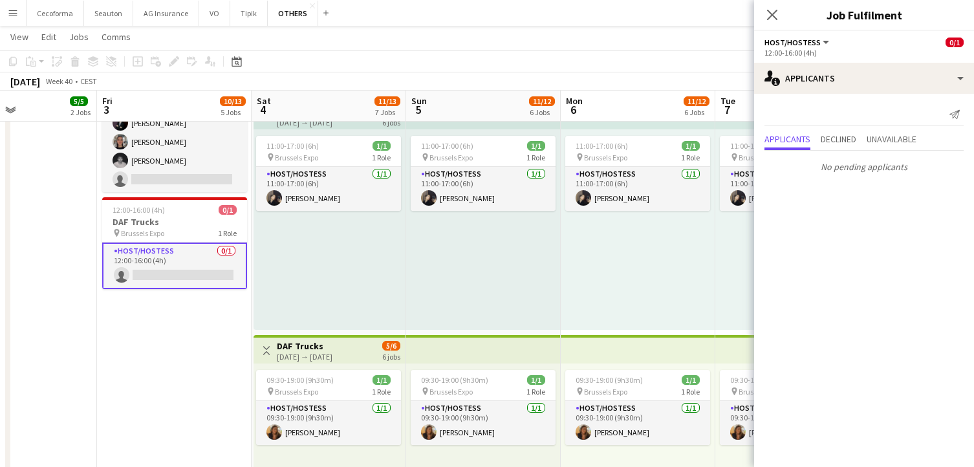
click at [183, 348] on app-date-cell "08:00-17:15 (9h15m) 2/2 Humacom pin BEL Brussels 1 Role Host/Hostess 2/2 08:00-…" at bounding box center [174, 391] width 155 height 1526
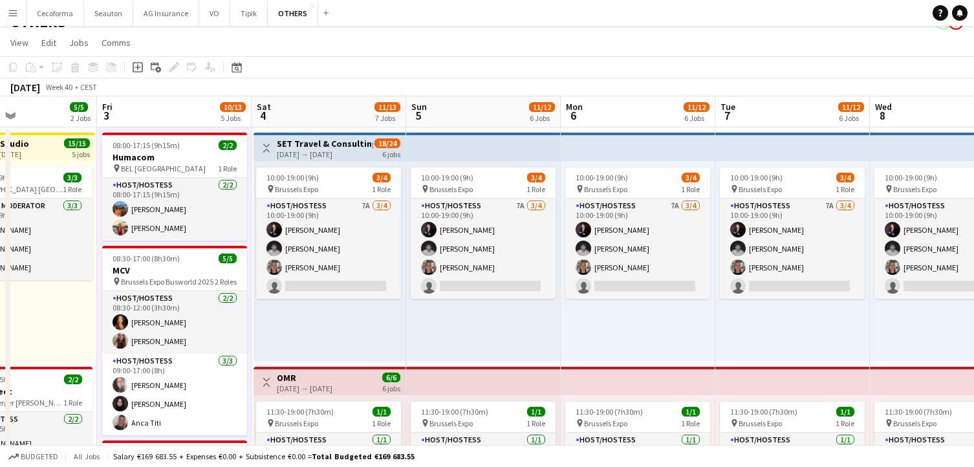
scroll to position [0, 0]
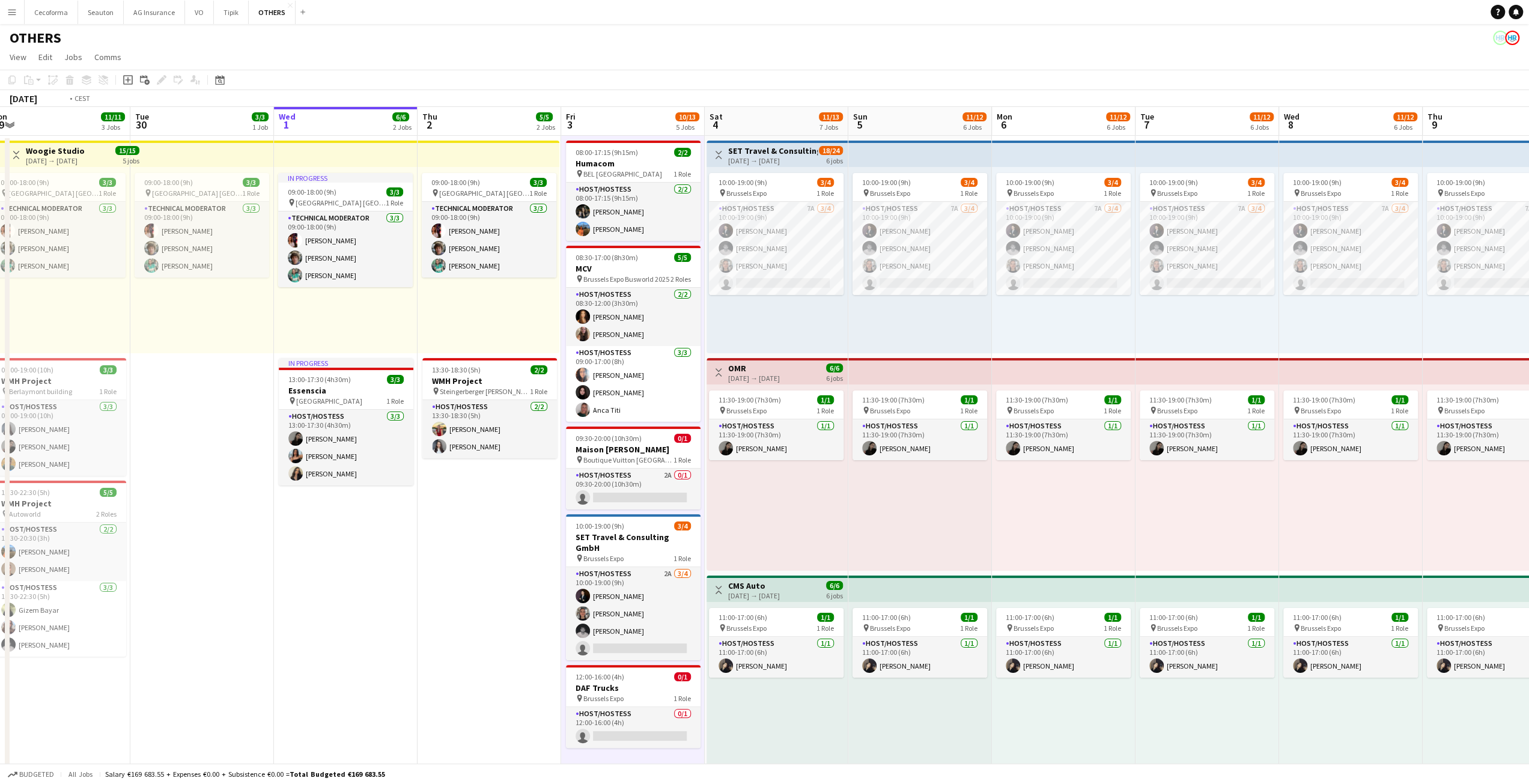
scroll to position [0, 254]
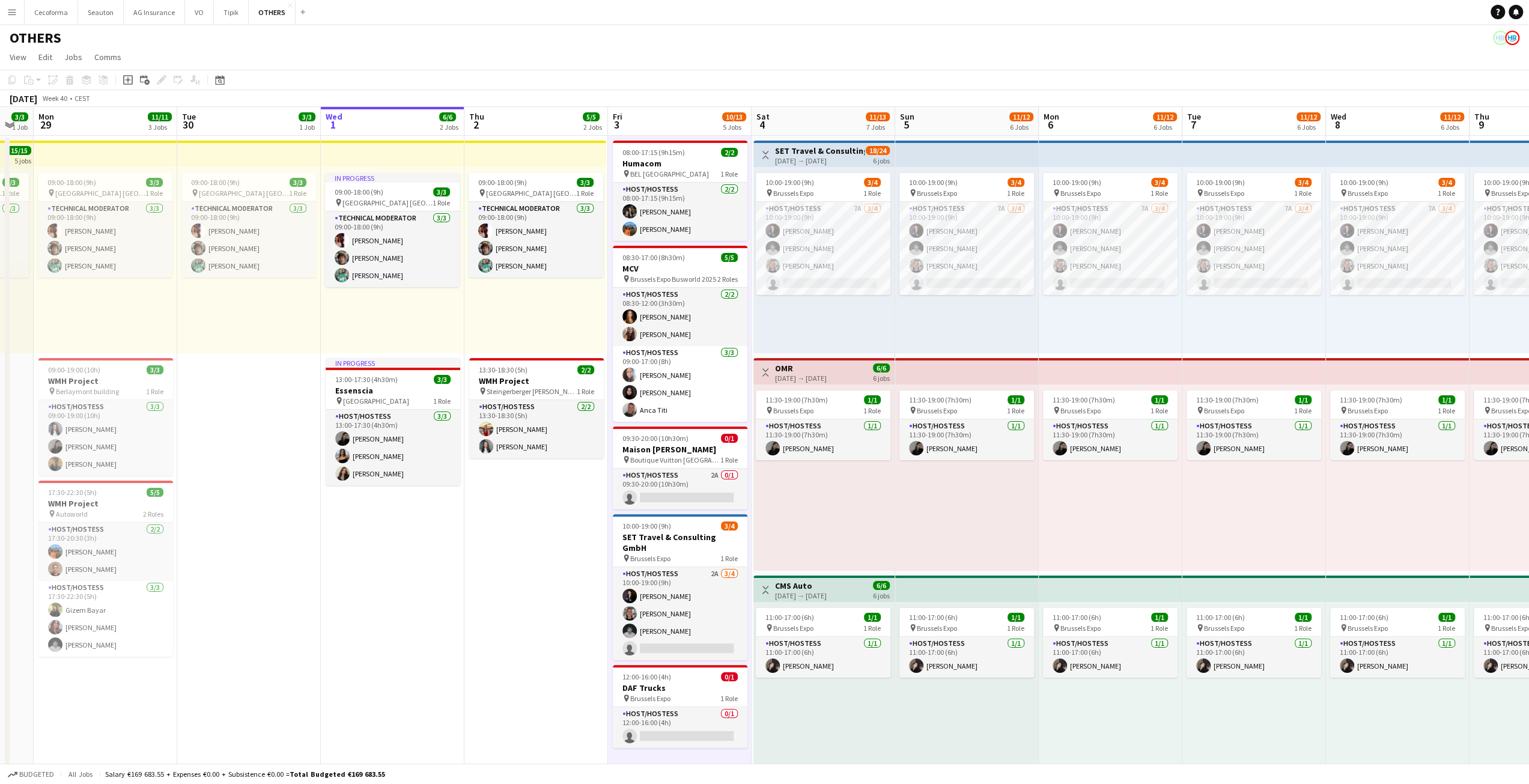
drag, startPoint x: 691, startPoint y: 699, endPoint x: 1352, endPoint y: 660, distance: 662.1
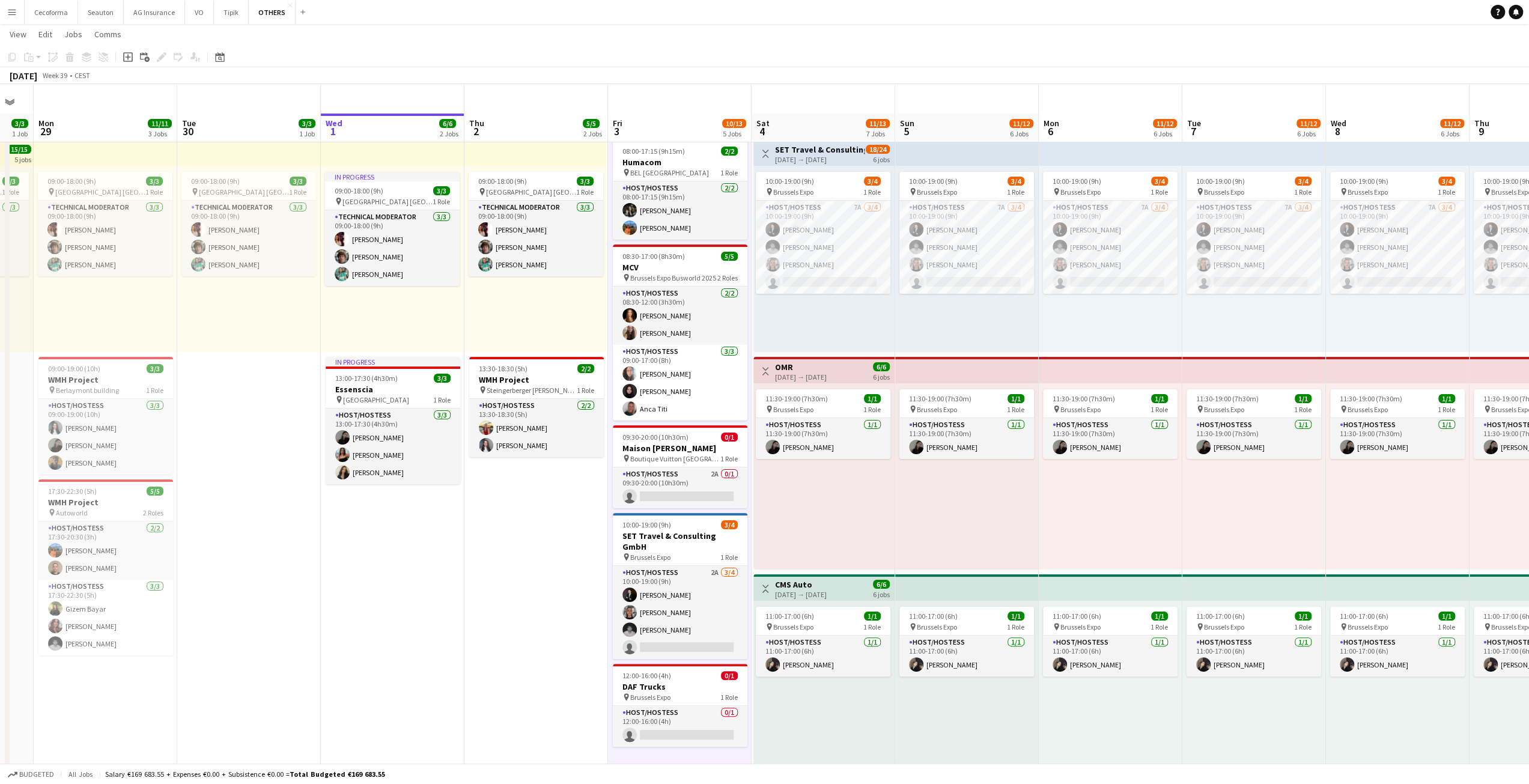
scroll to position [60, 0]
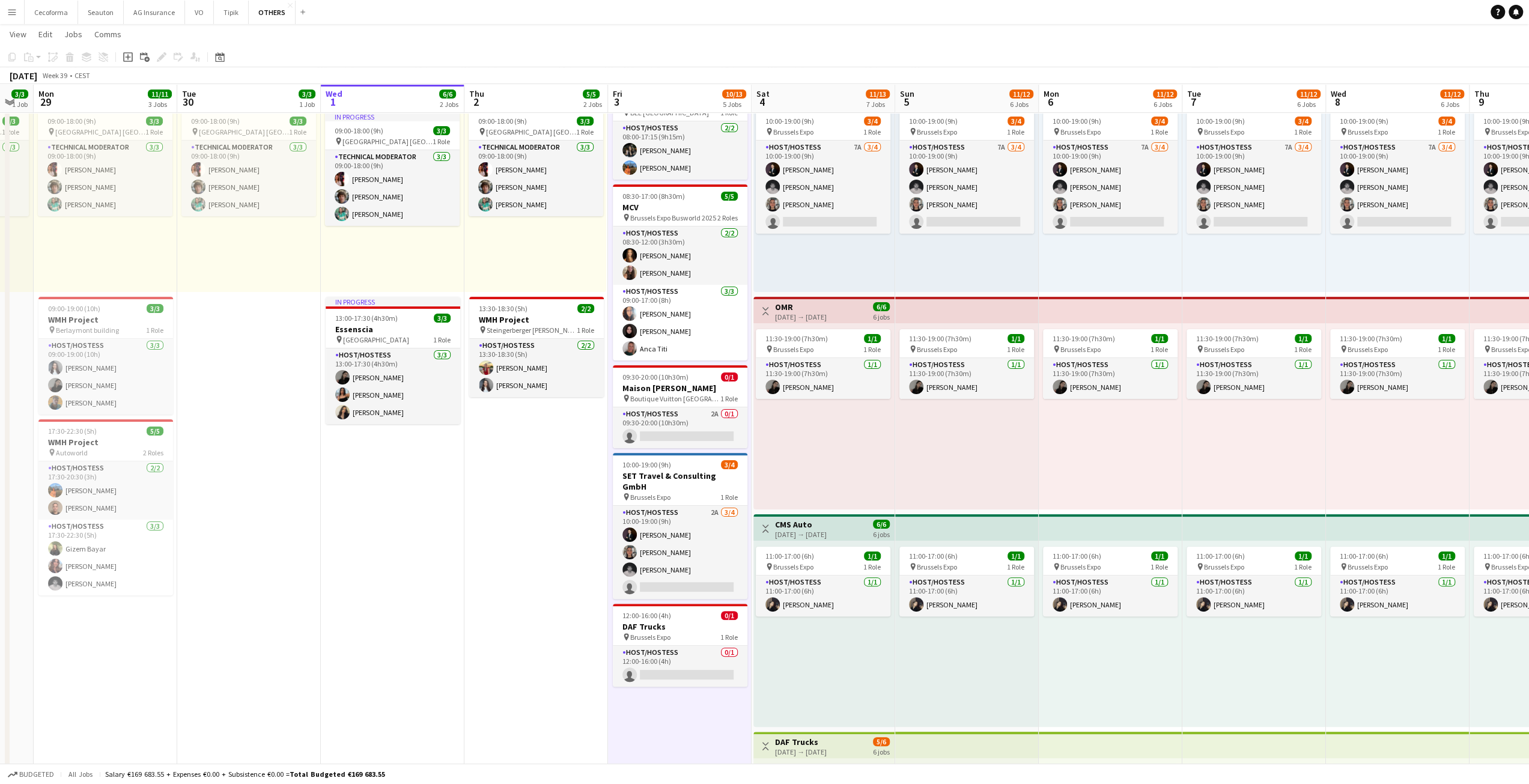
click at [429, 541] on app-date-cell "In progress 09:00-18:00 (9h) 3/3 pin Vilnius Lithuania 1 Role Technical Moderat…" at bounding box center [392, 783] width 144 height 1418
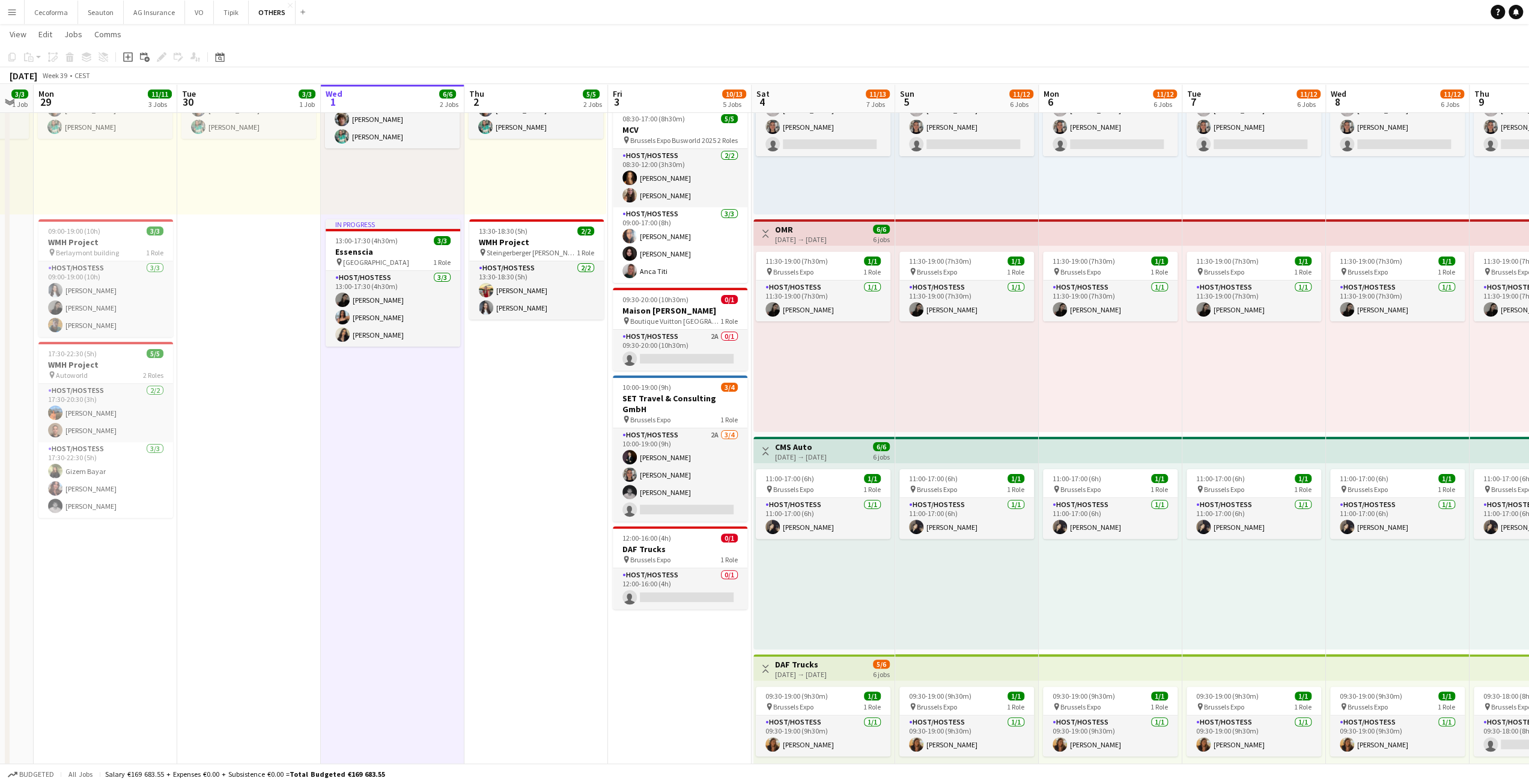
scroll to position [120, 0]
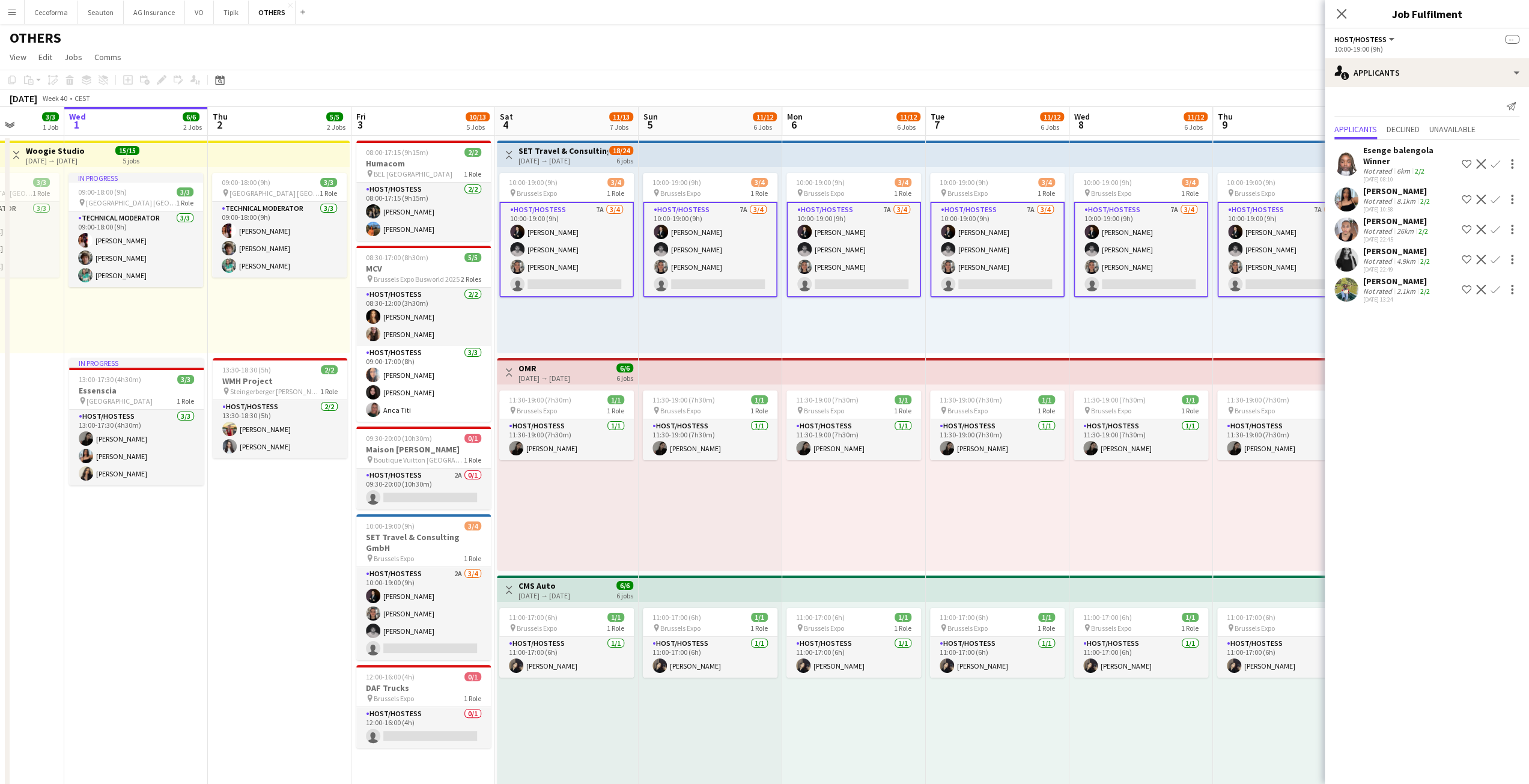
scroll to position [0, 394]
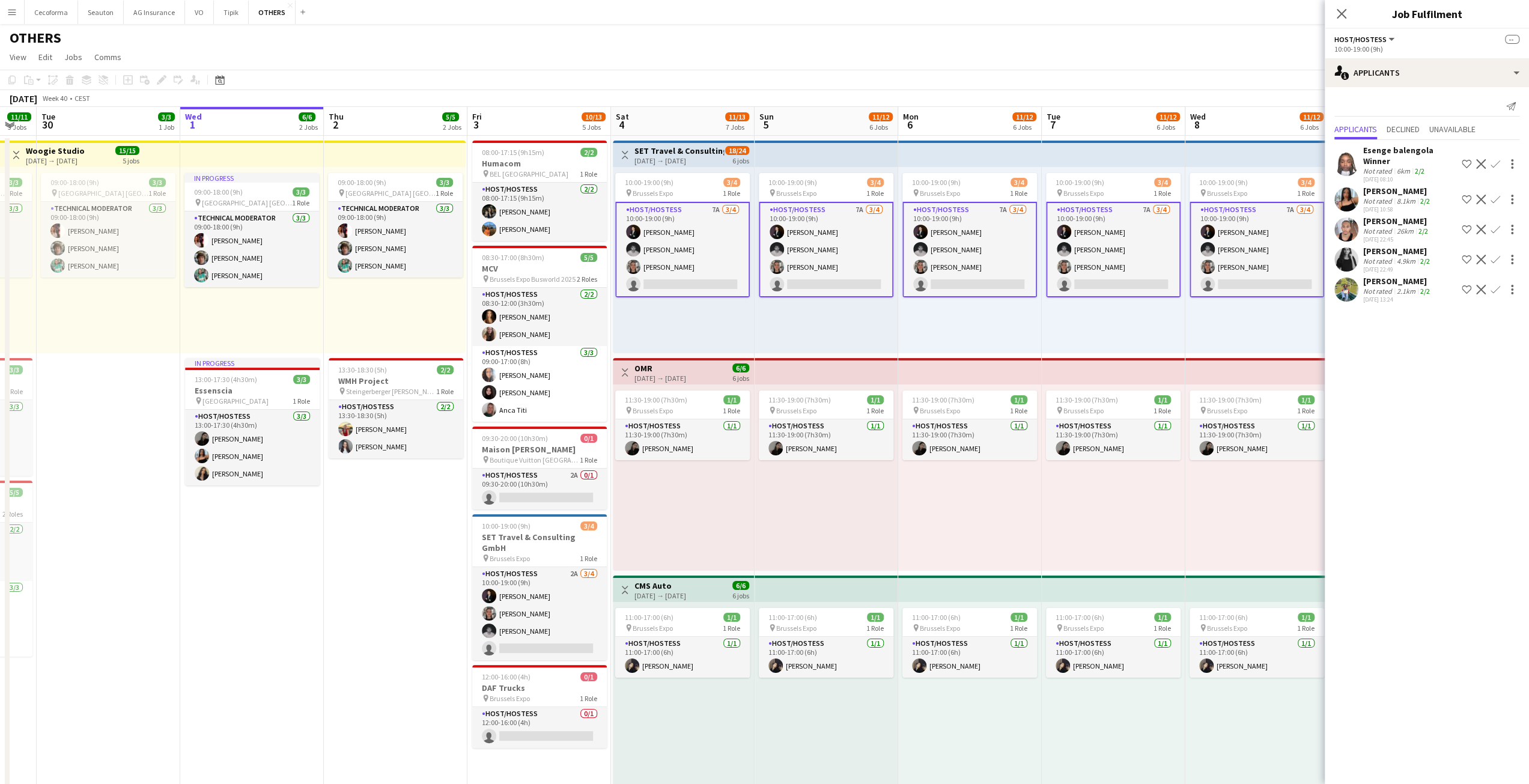
drag, startPoint x: 407, startPoint y: 581, endPoint x: 283, endPoint y: 604, distance: 126.1
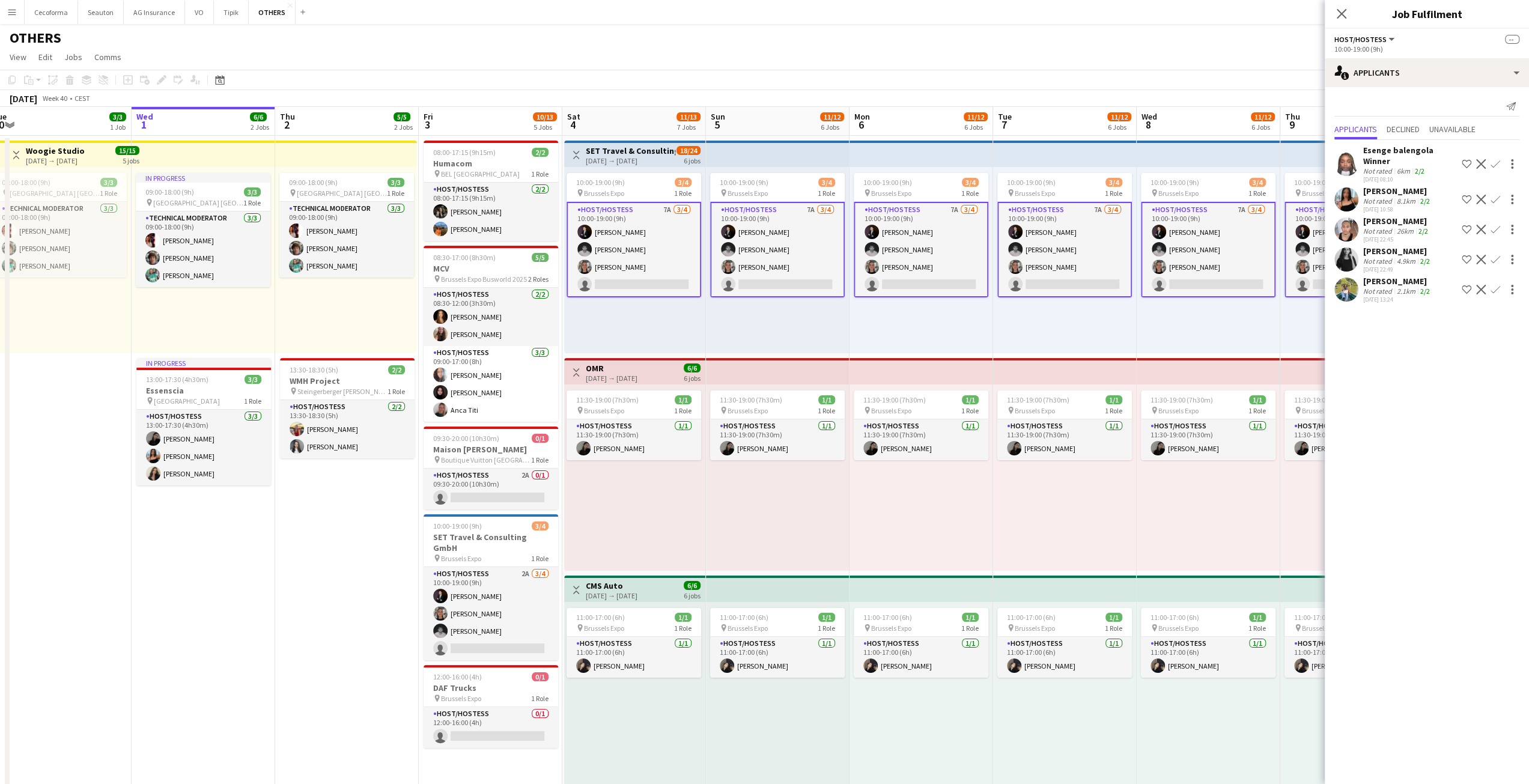
scroll to position [0, 254]
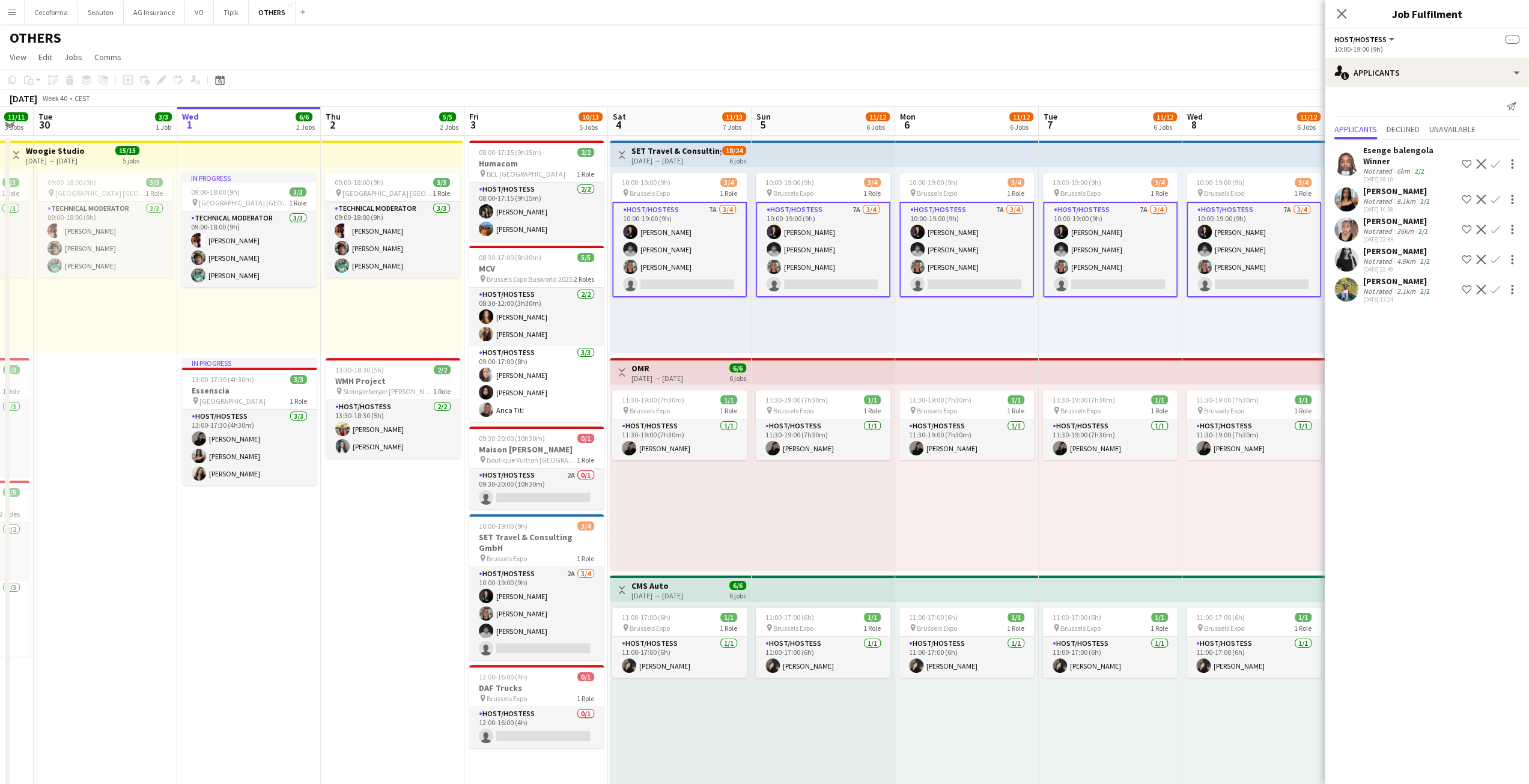
drag, startPoint x: 919, startPoint y: 312, endPoint x: 1060, endPoint y: 279, distance: 144.8
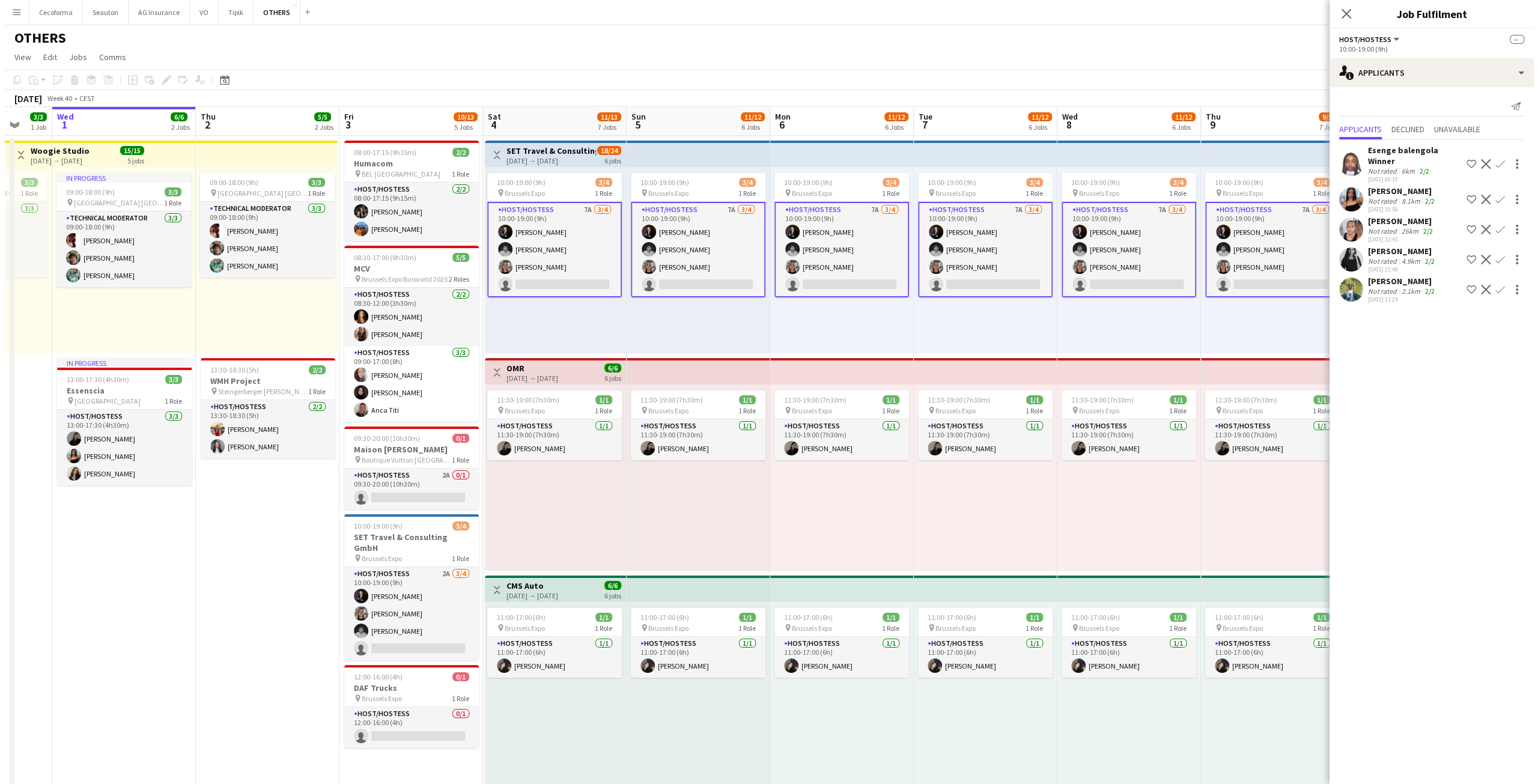
scroll to position [0, 373]
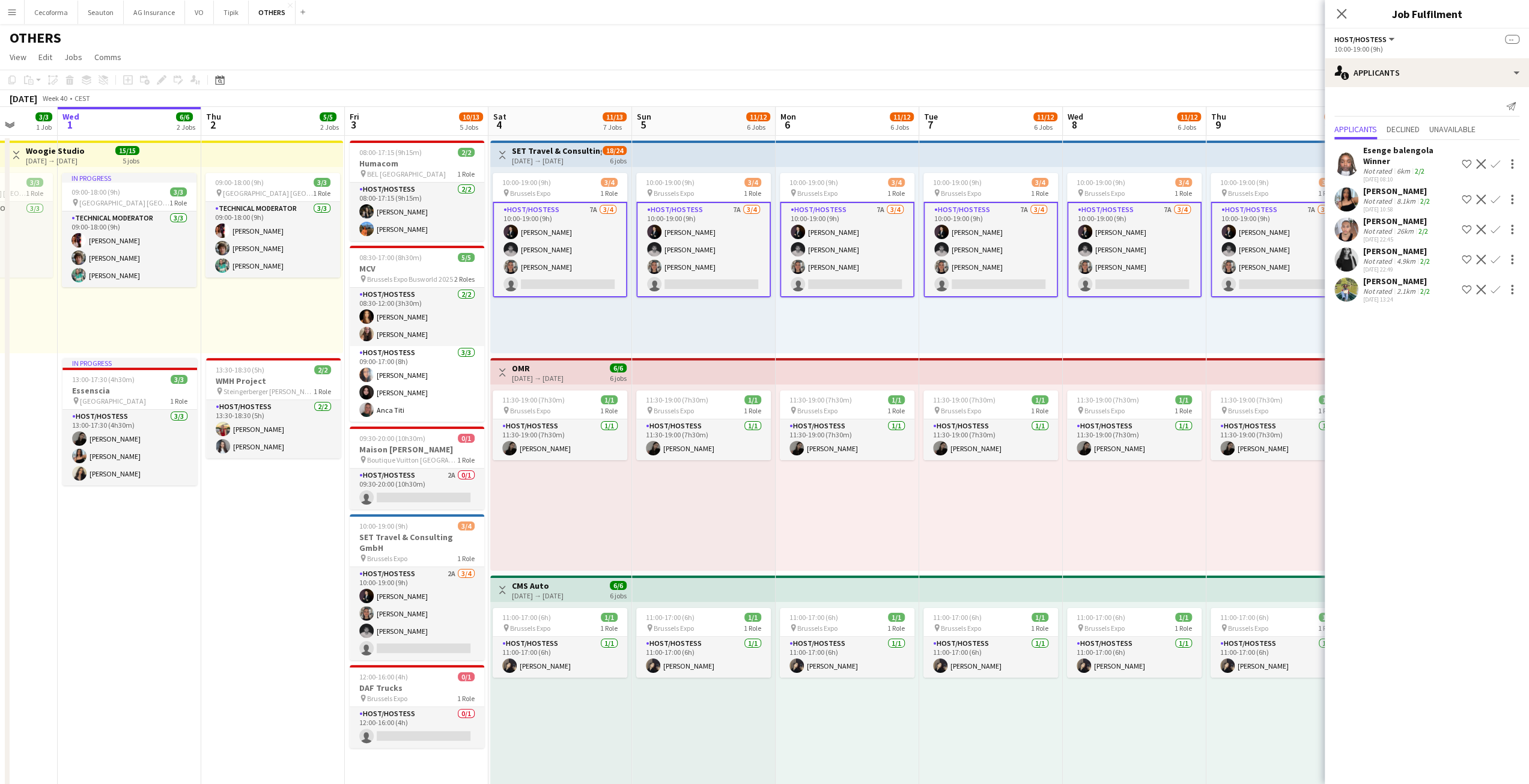
drag, startPoint x: 1118, startPoint y: 317, endPoint x: 1012, endPoint y: 315, distance: 106.0
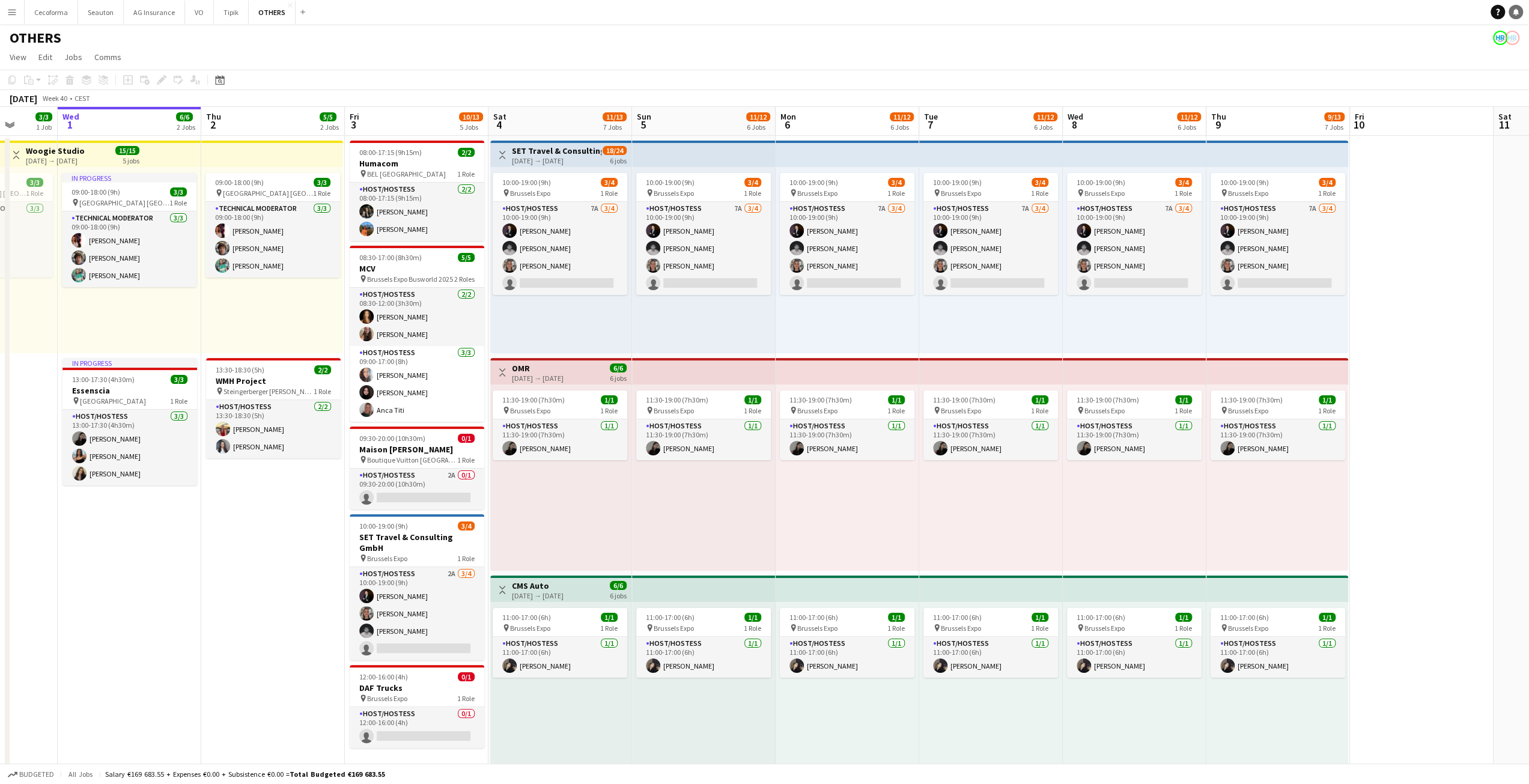
click at [1515, 13] on icon at bounding box center [1516, 11] width 6 height 6
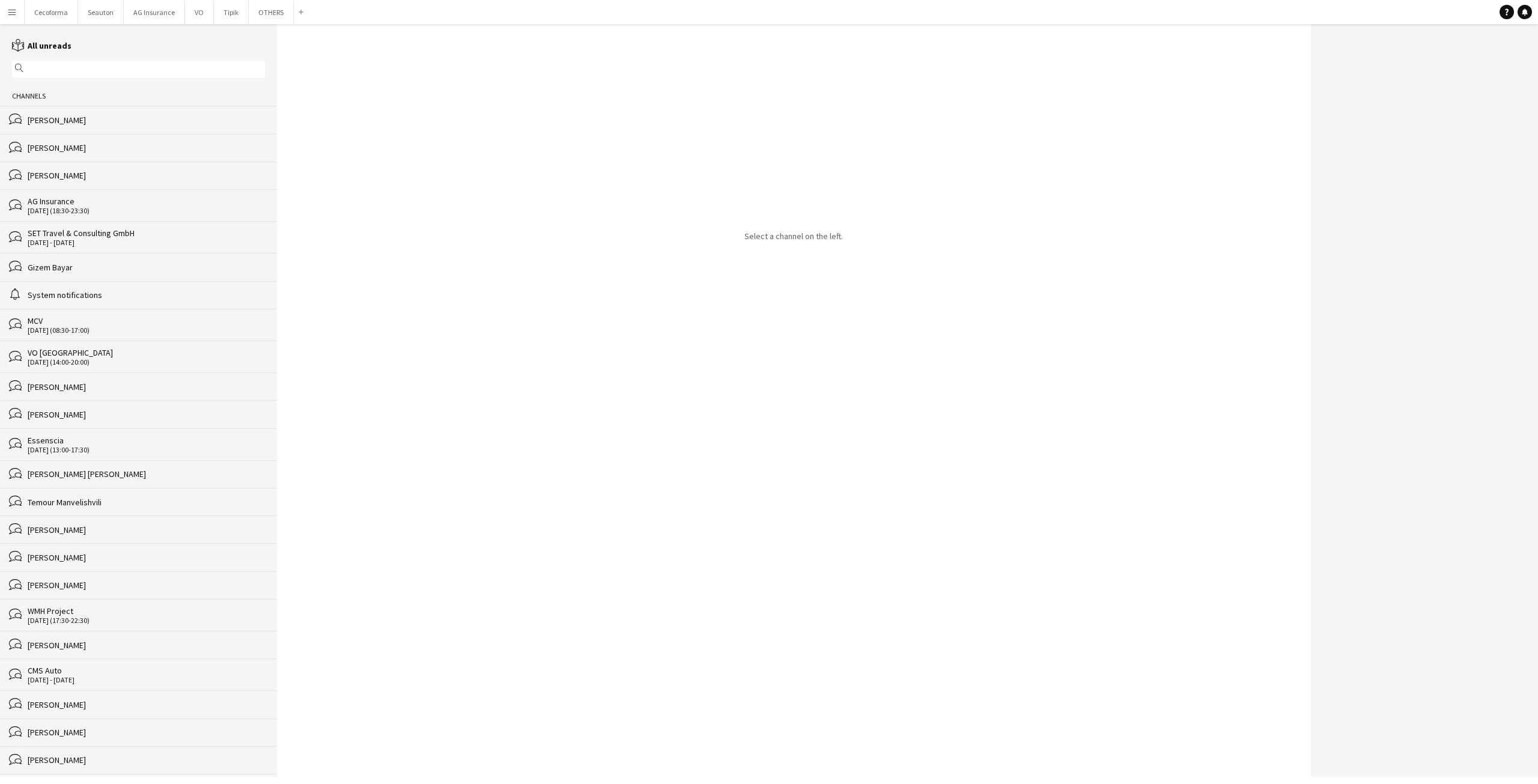
click at [84, 71] on input "text" at bounding box center [143, 70] width 235 height 11
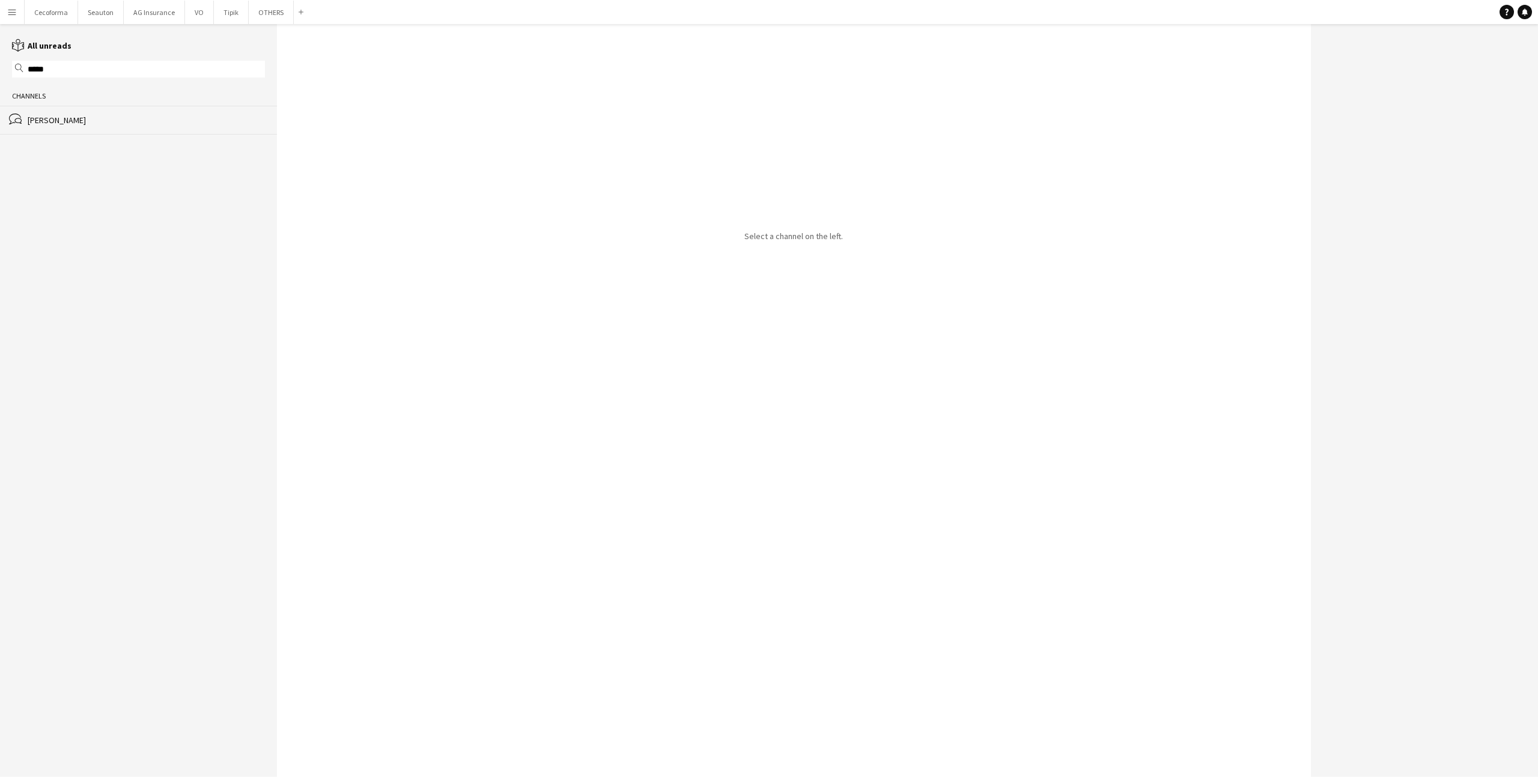
type input "*****"
click at [49, 120] on div "[PERSON_NAME]" at bounding box center [146, 120] width 237 height 11
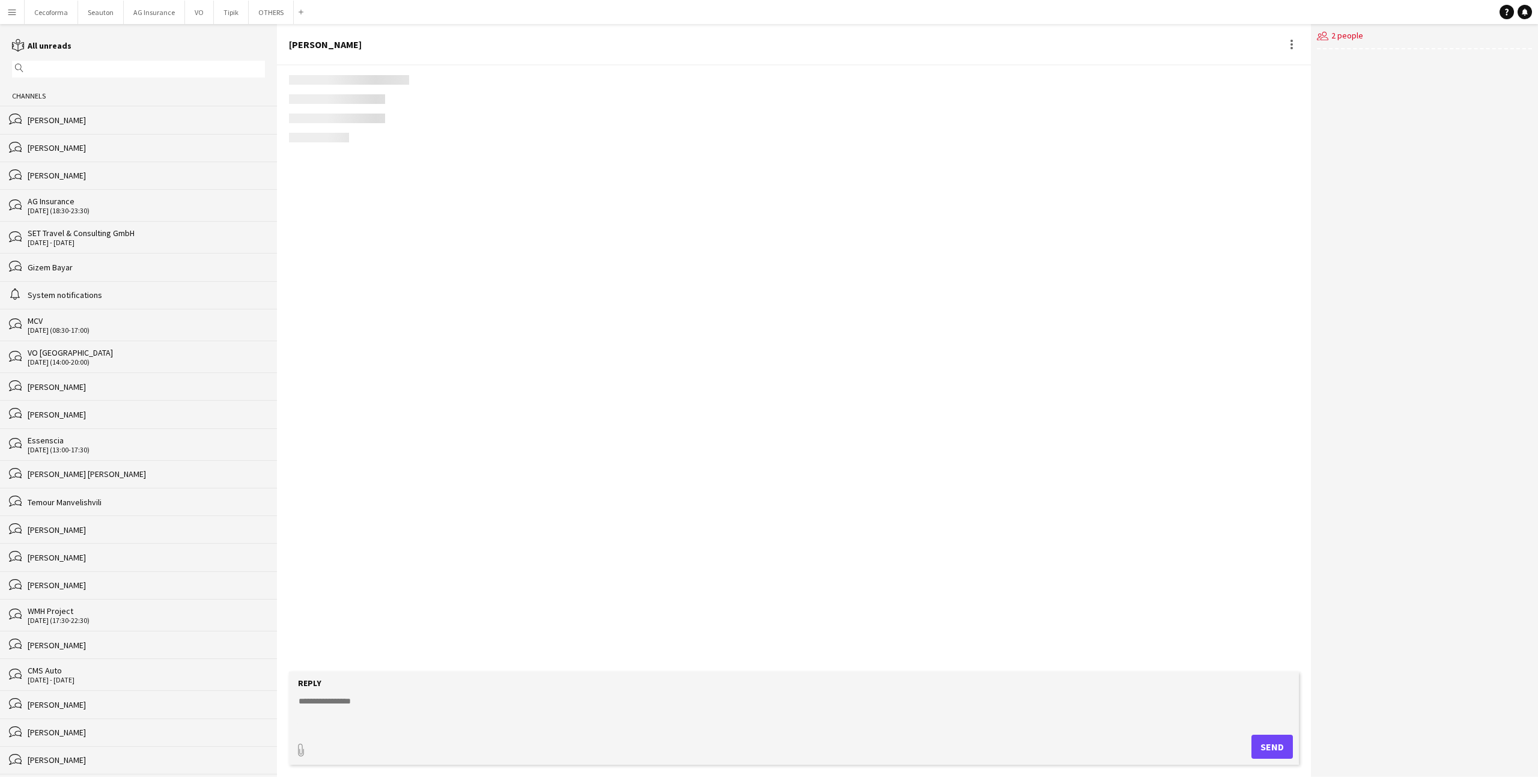
scroll to position [622, 0]
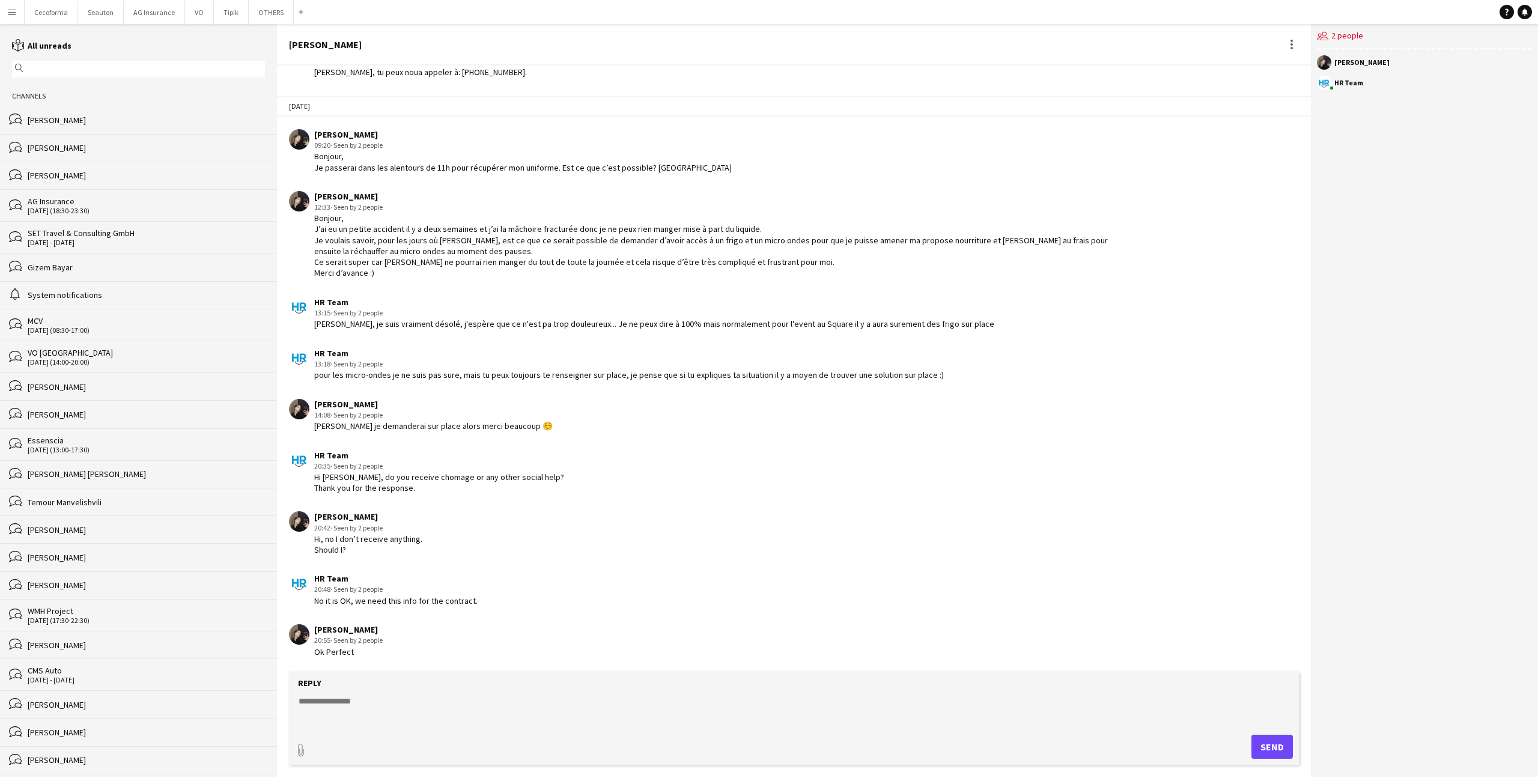
click at [387, 711] on textarea at bounding box center [796, 711] width 998 height 32
type textarea "**********"
drag, startPoint x: 1256, startPoint y: 745, endPoint x: 1234, endPoint y: 757, distance: 25.1
click at [1256, 745] on button "Send" at bounding box center [1272, 747] width 42 height 24
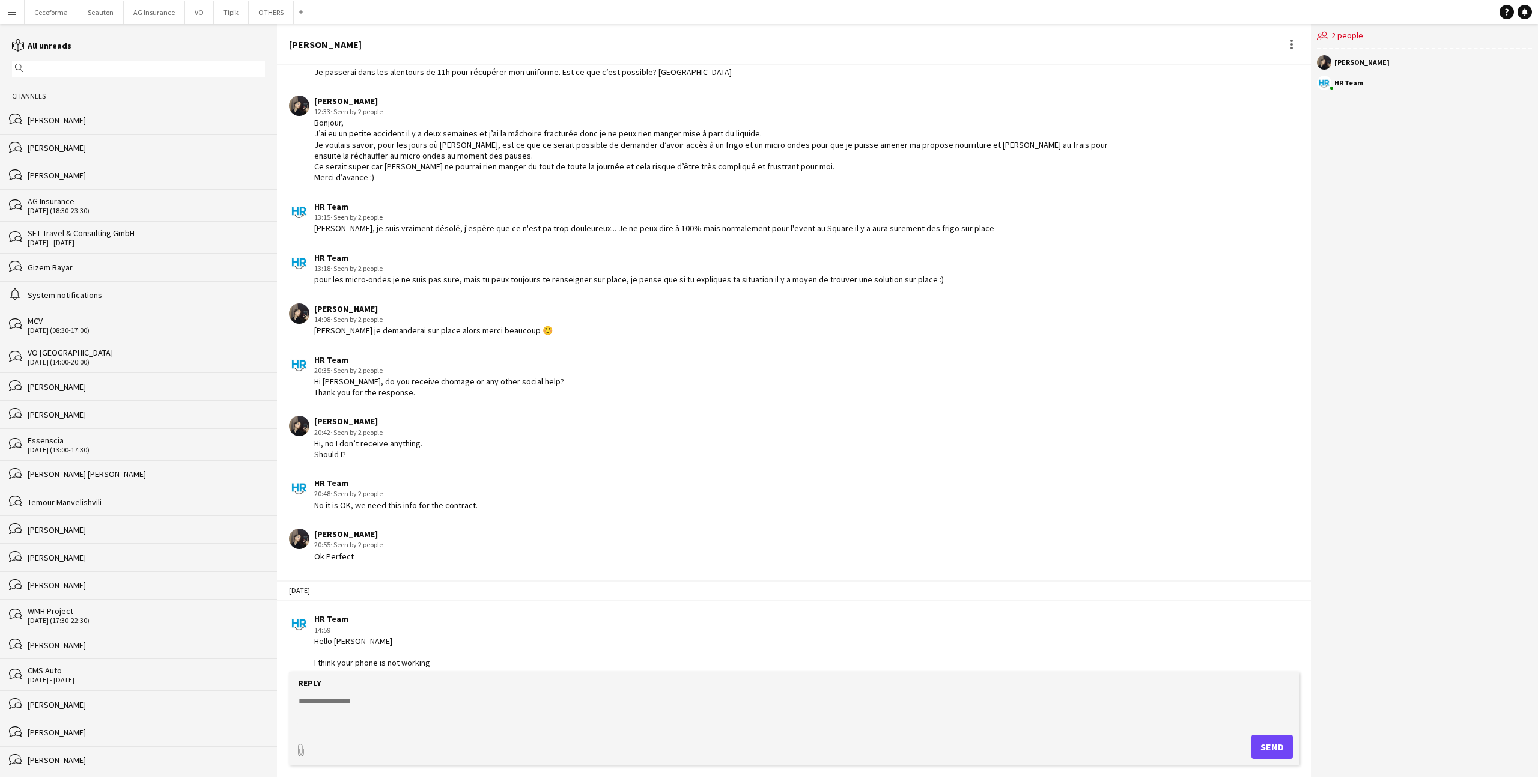
click at [436, 747] on div "paperclip Send" at bounding box center [794, 747] width 998 height 24
click at [411, 721] on textarea at bounding box center [796, 711] width 998 height 32
type textarea "**********"
click at [1273, 748] on button "Send" at bounding box center [1272, 747] width 42 height 24
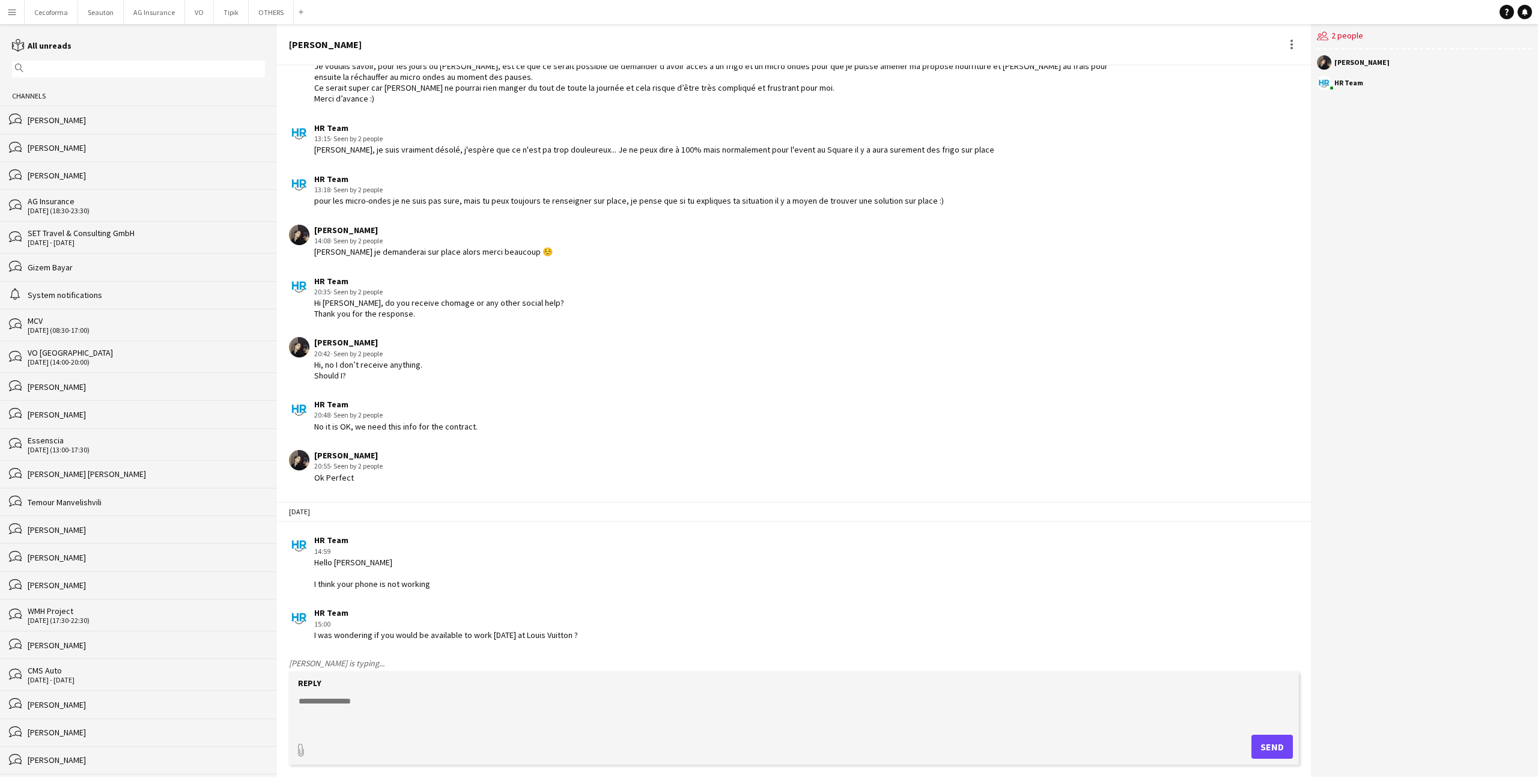
click at [512, 702] on textarea at bounding box center [796, 711] width 998 height 32
click at [274, 11] on button "OTHERS Close" at bounding box center [271, 12] width 45 height 23
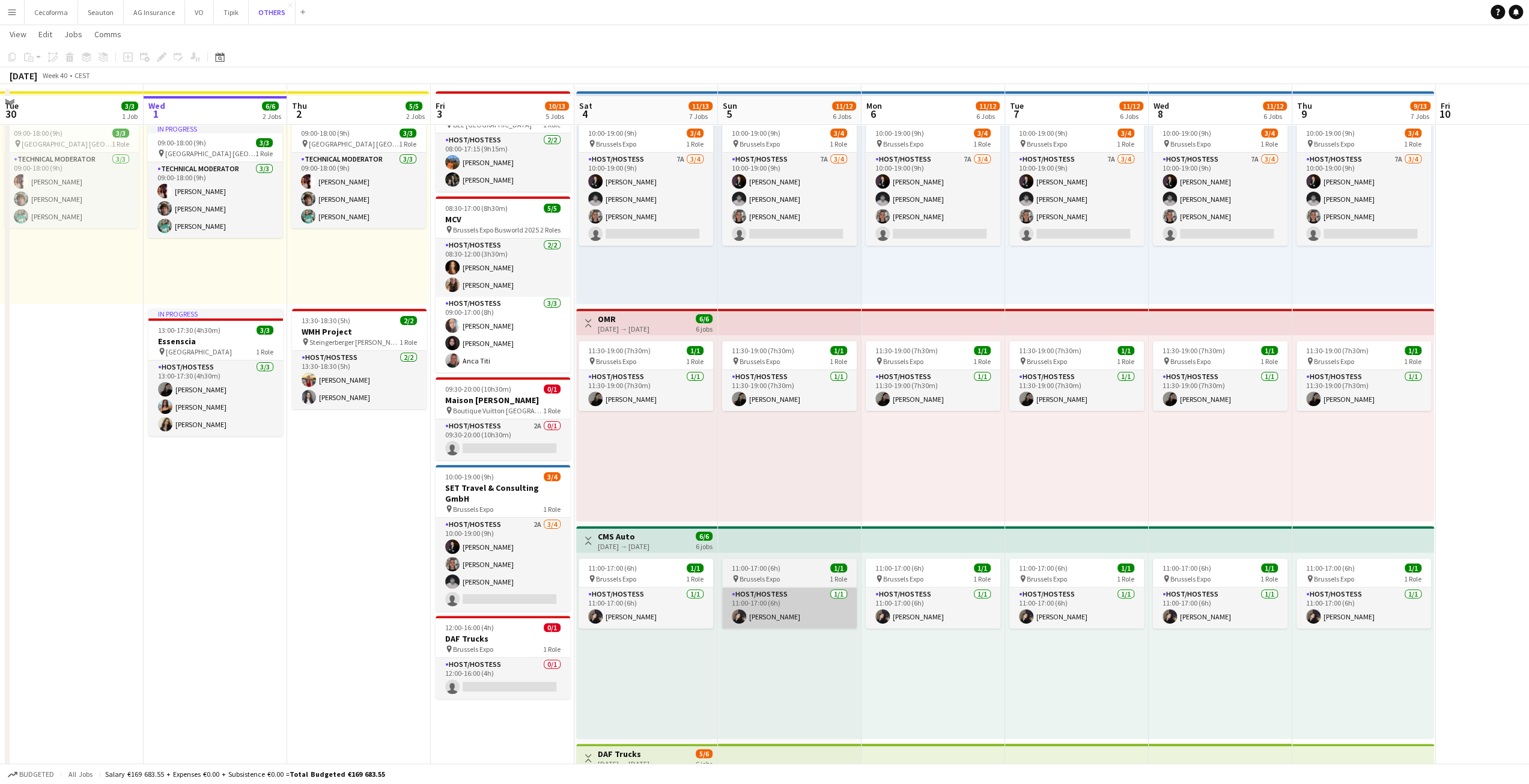
scroll to position [60, 0]
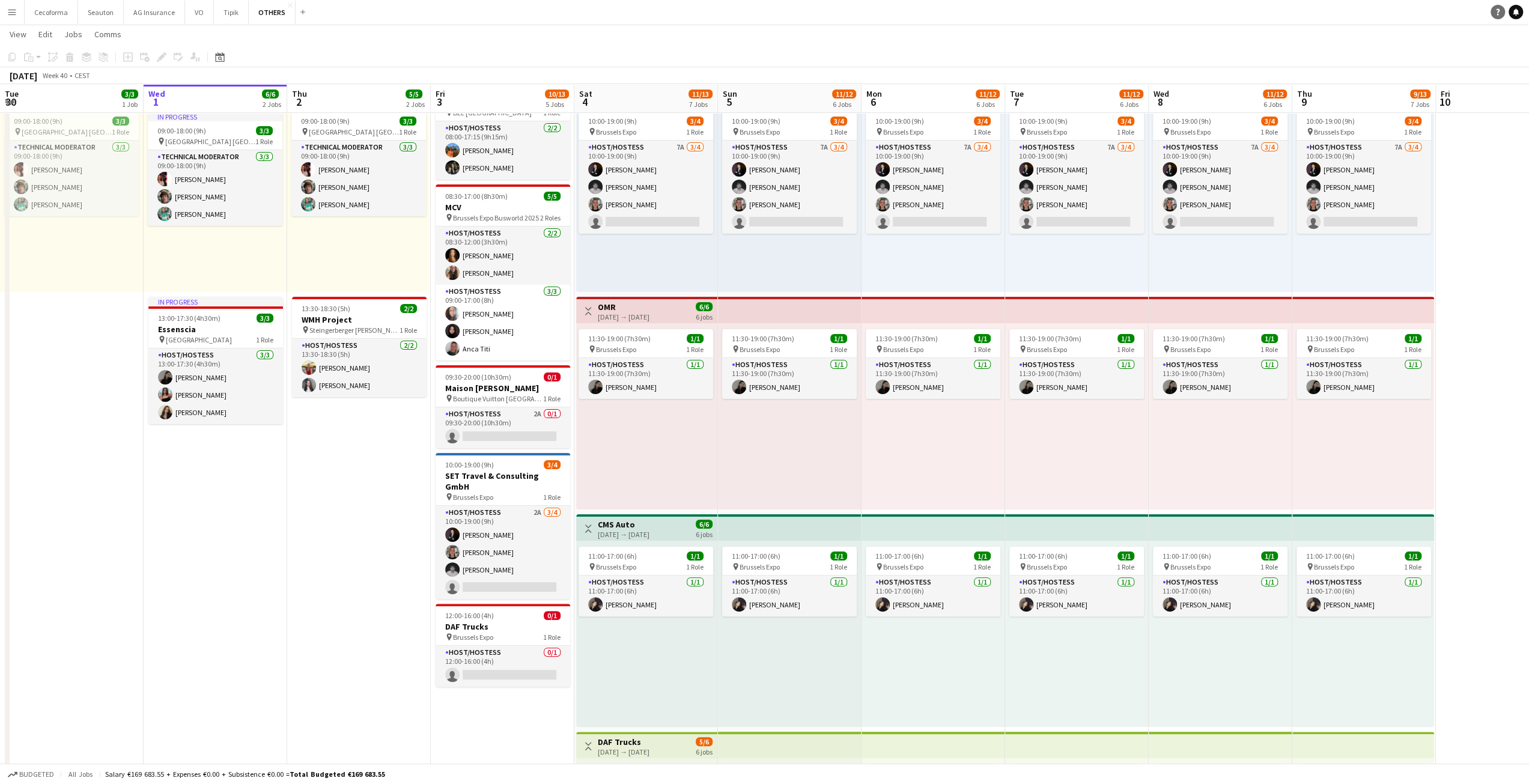
click at [1509, 12] on link "Notifications" at bounding box center [1516, 12] width 15 height 15
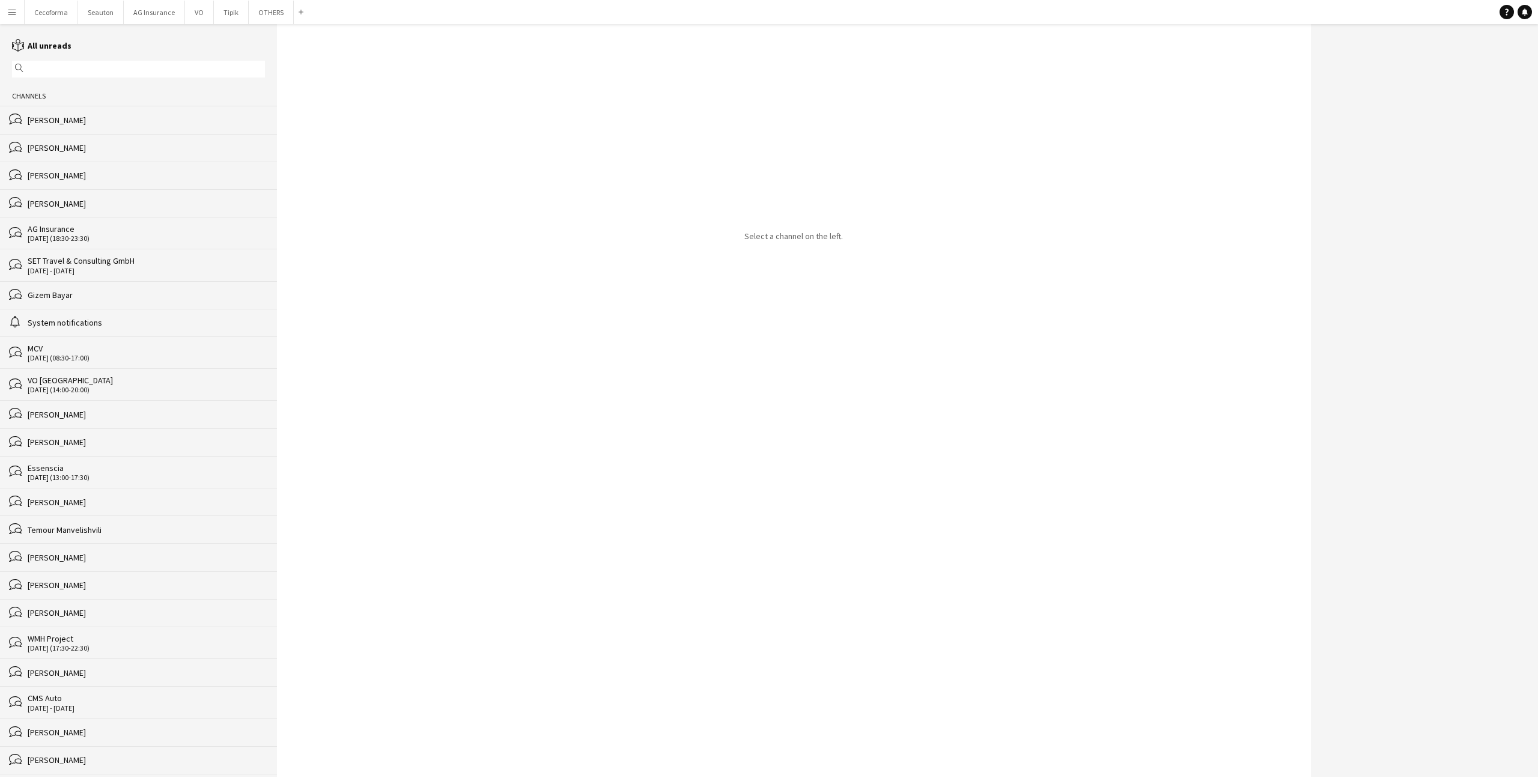
click at [67, 117] on div "[PERSON_NAME]" at bounding box center [146, 120] width 237 height 11
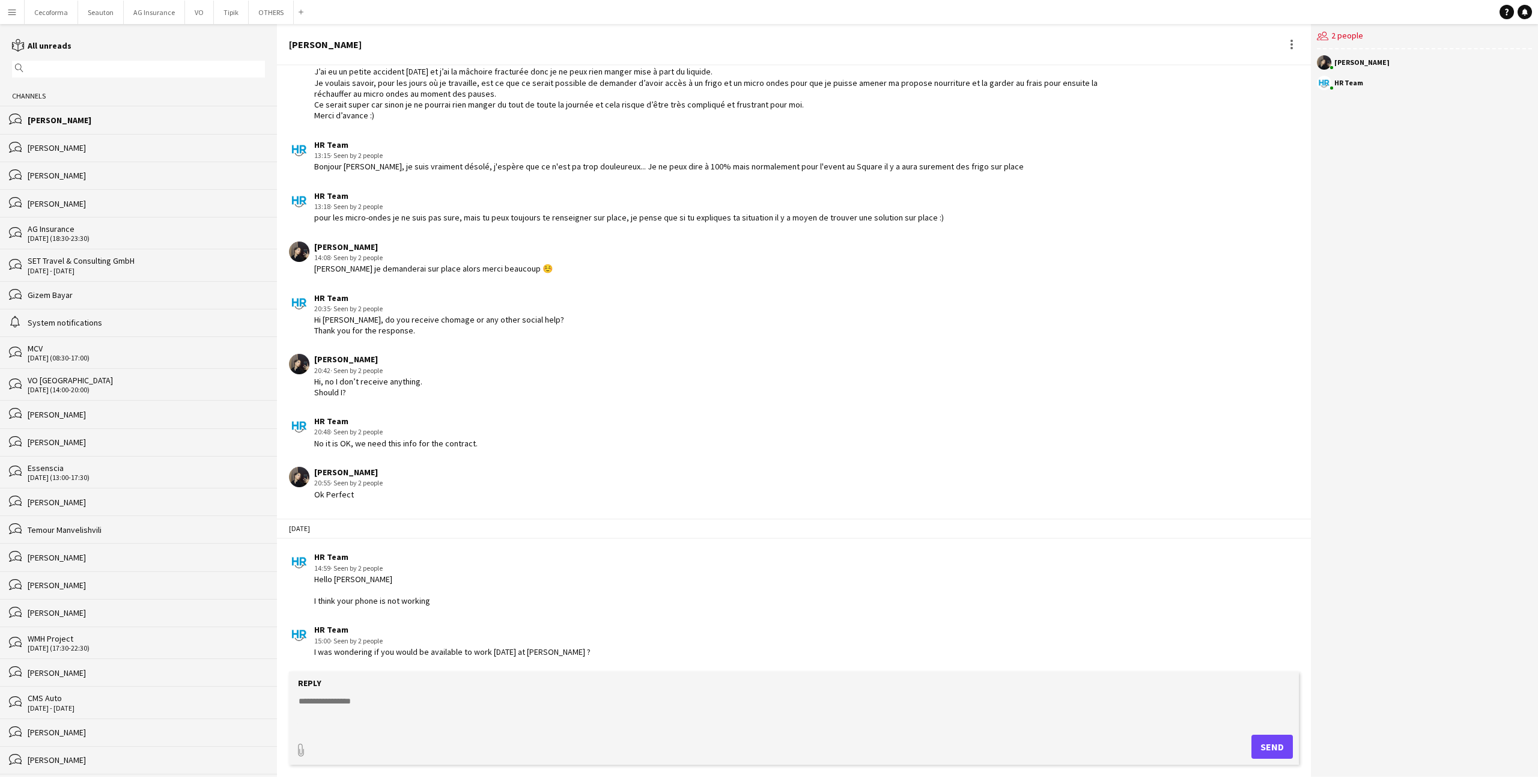
scroll to position [831, 0]
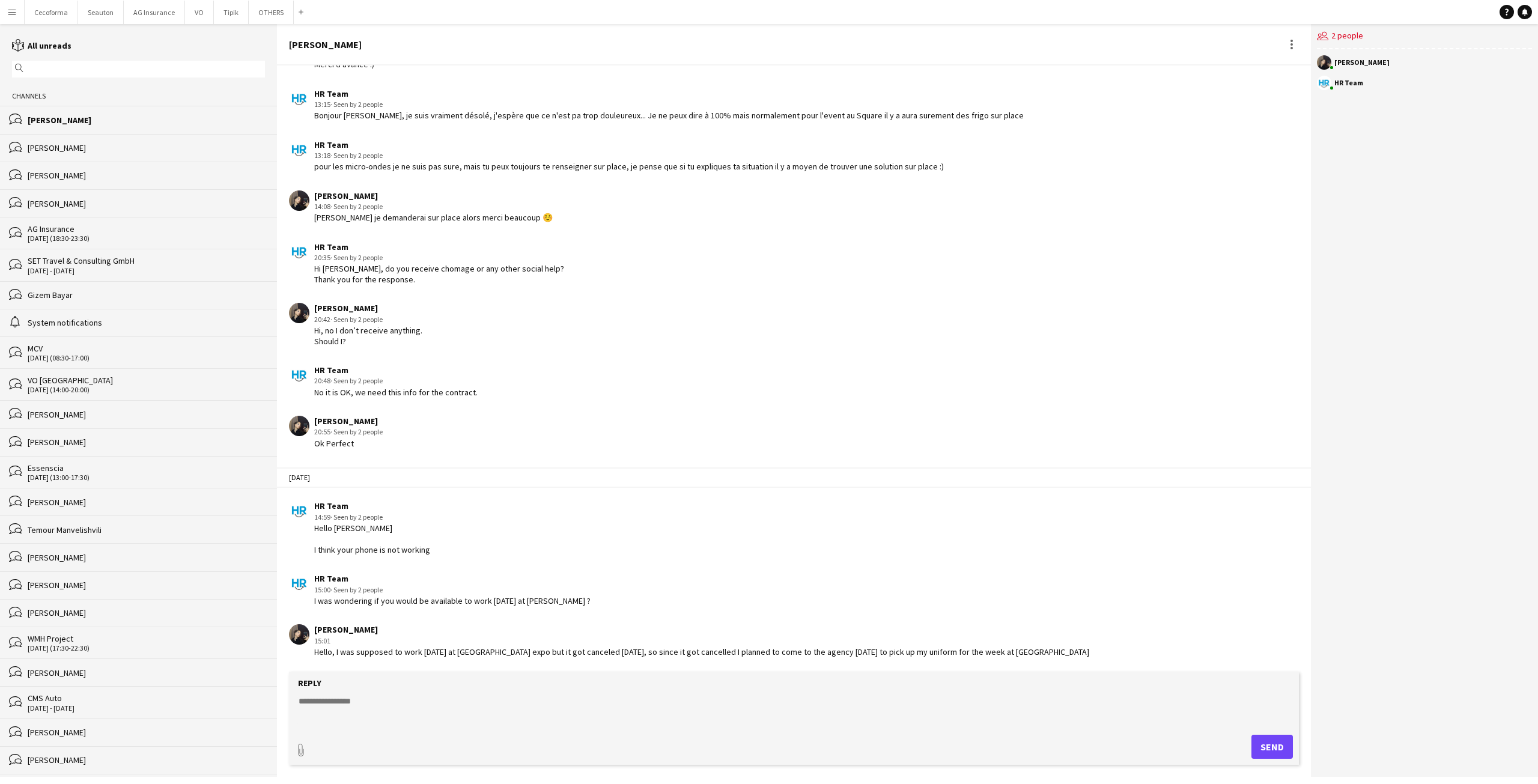
click at [397, 695] on textarea at bounding box center [796, 711] width 998 height 32
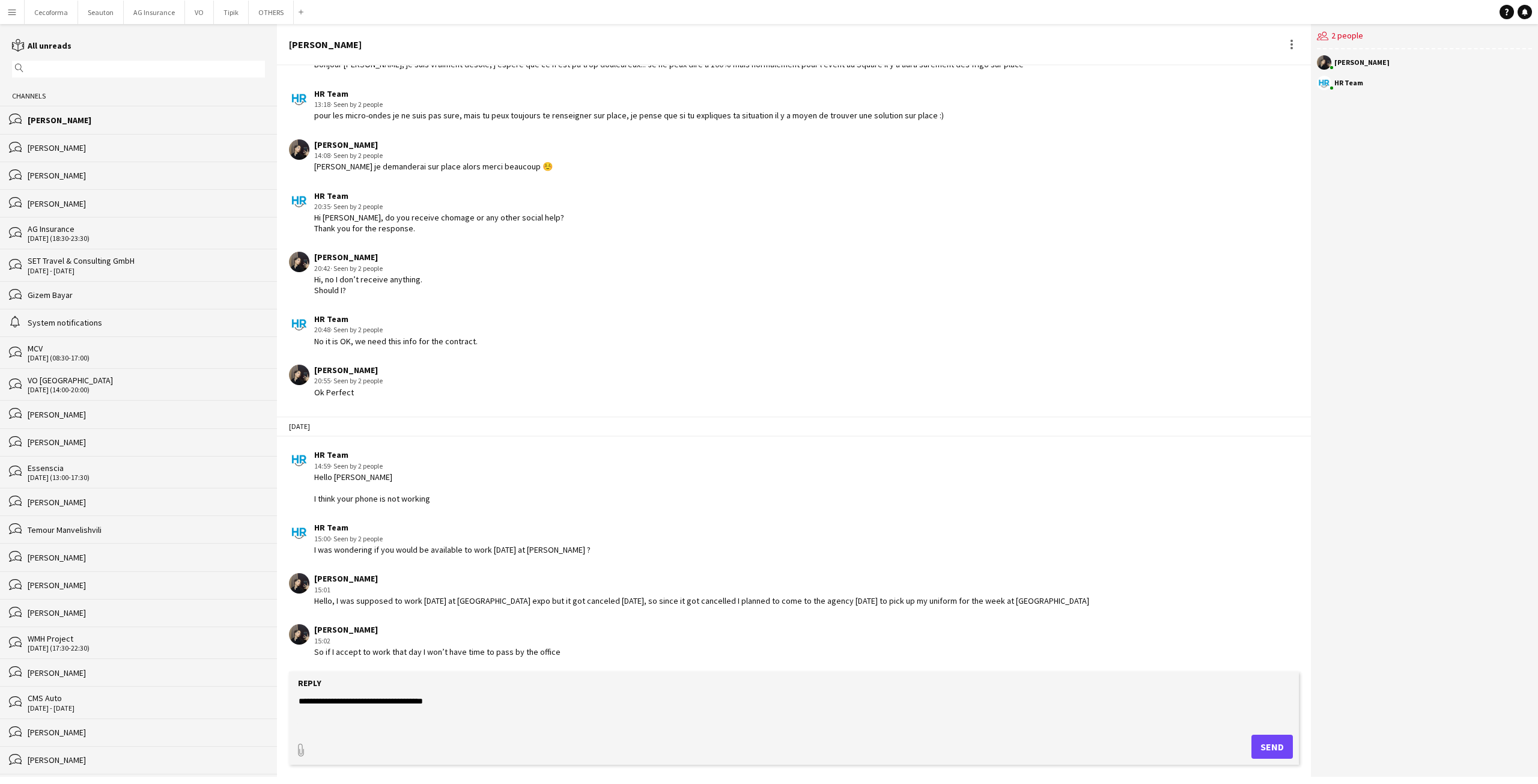
type textarea "**********"
click at [1282, 753] on button "Send" at bounding box center [1272, 747] width 42 height 24
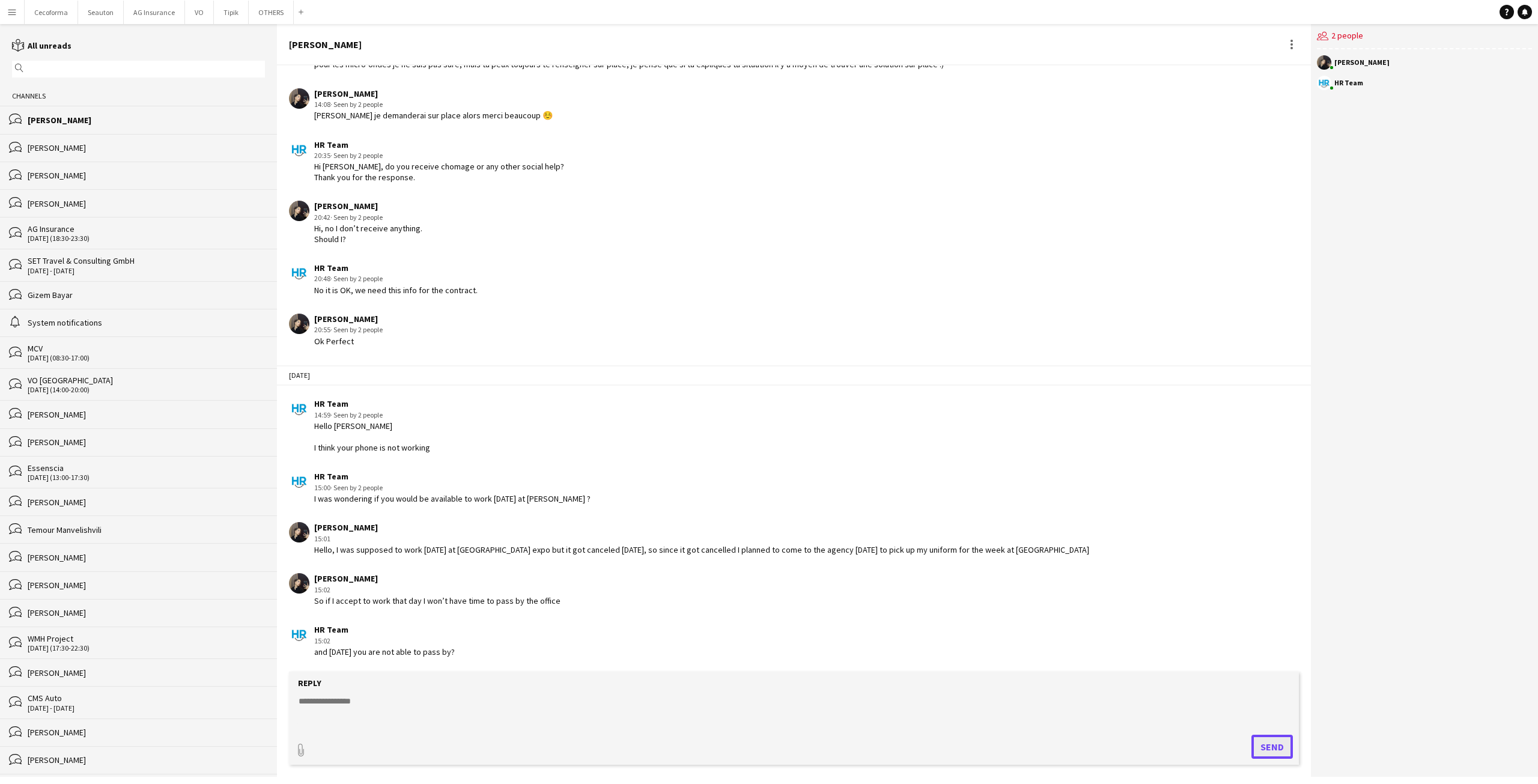
scroll to position [985, 0]
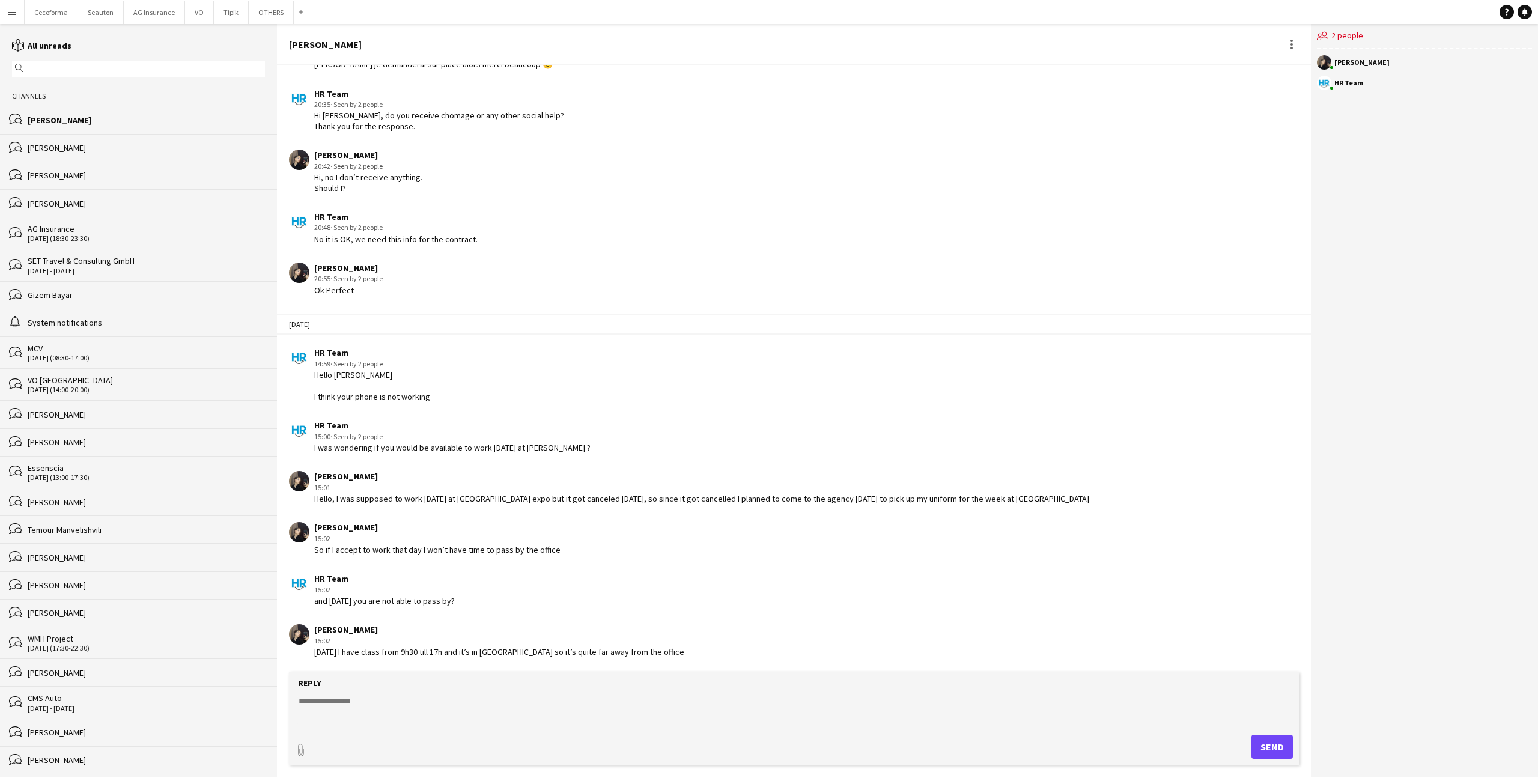
click at [364, 691] on form "Reply paperclip Send" at bounding box center [794, 718] width 1010 height 93
click at [362, 699] on textarea at bounding box center [796, 711] width 998 height 32
type textarea "**********"
click at [1280, 749] on button "Send" at bounding box center [1272, 747] width 42 height 24
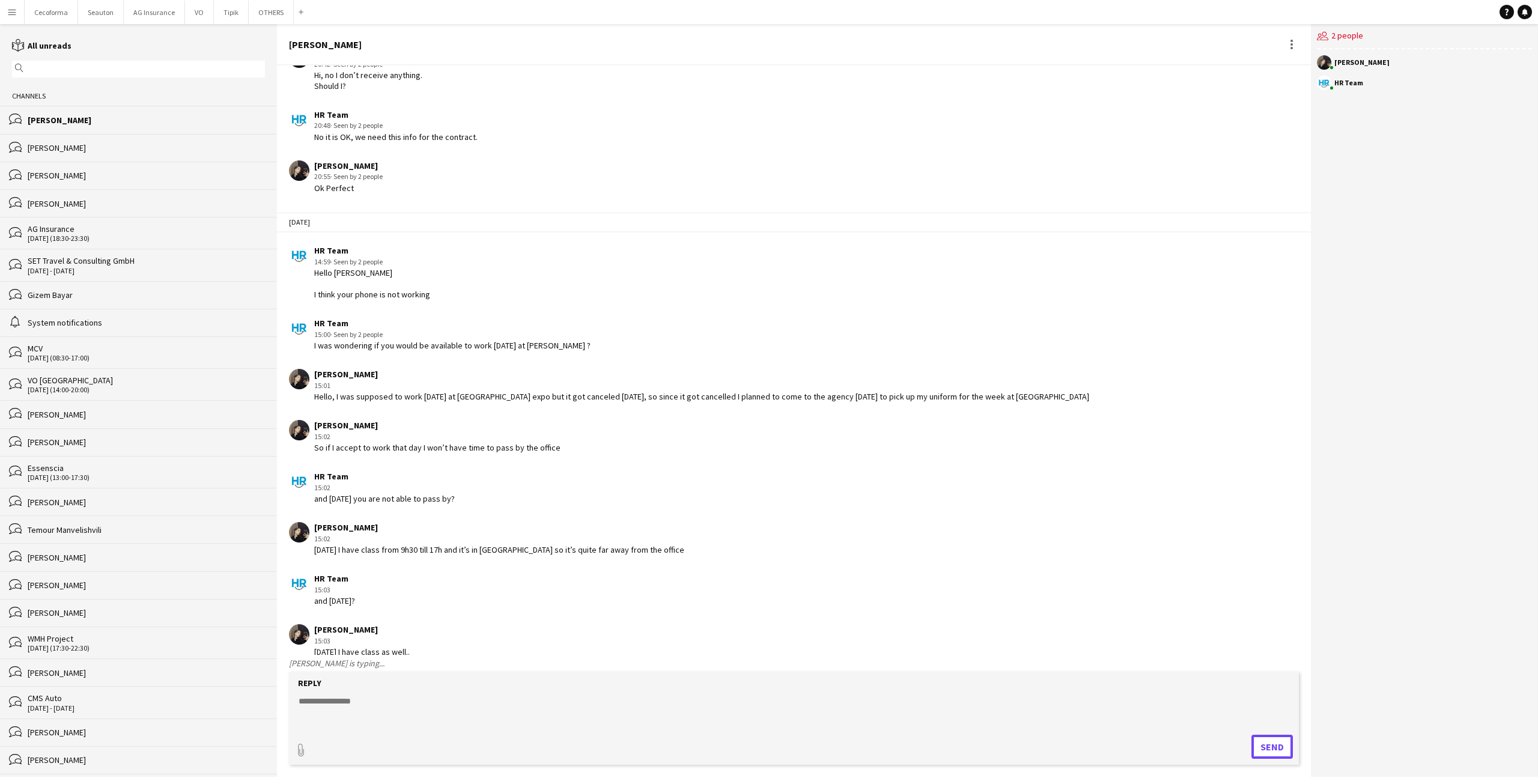
scroll to position [1188, 0]
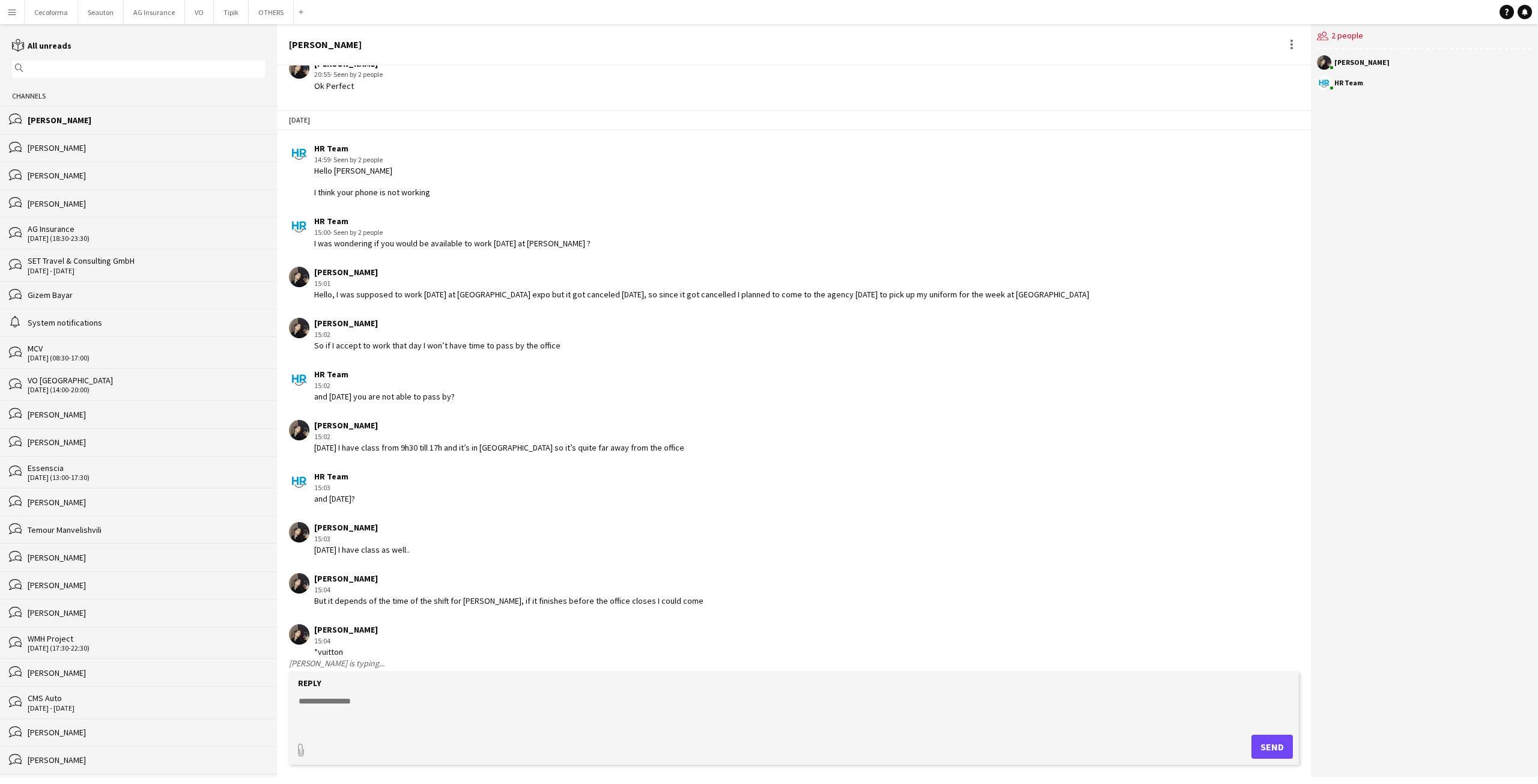
click at [896, 452] on div "[PERSON_NAME] 15:02 [DATE] I have class from 9h30 till 17h and it’s in [GEOGRAP…" at bounding box center [703, 437] width 827 height 33
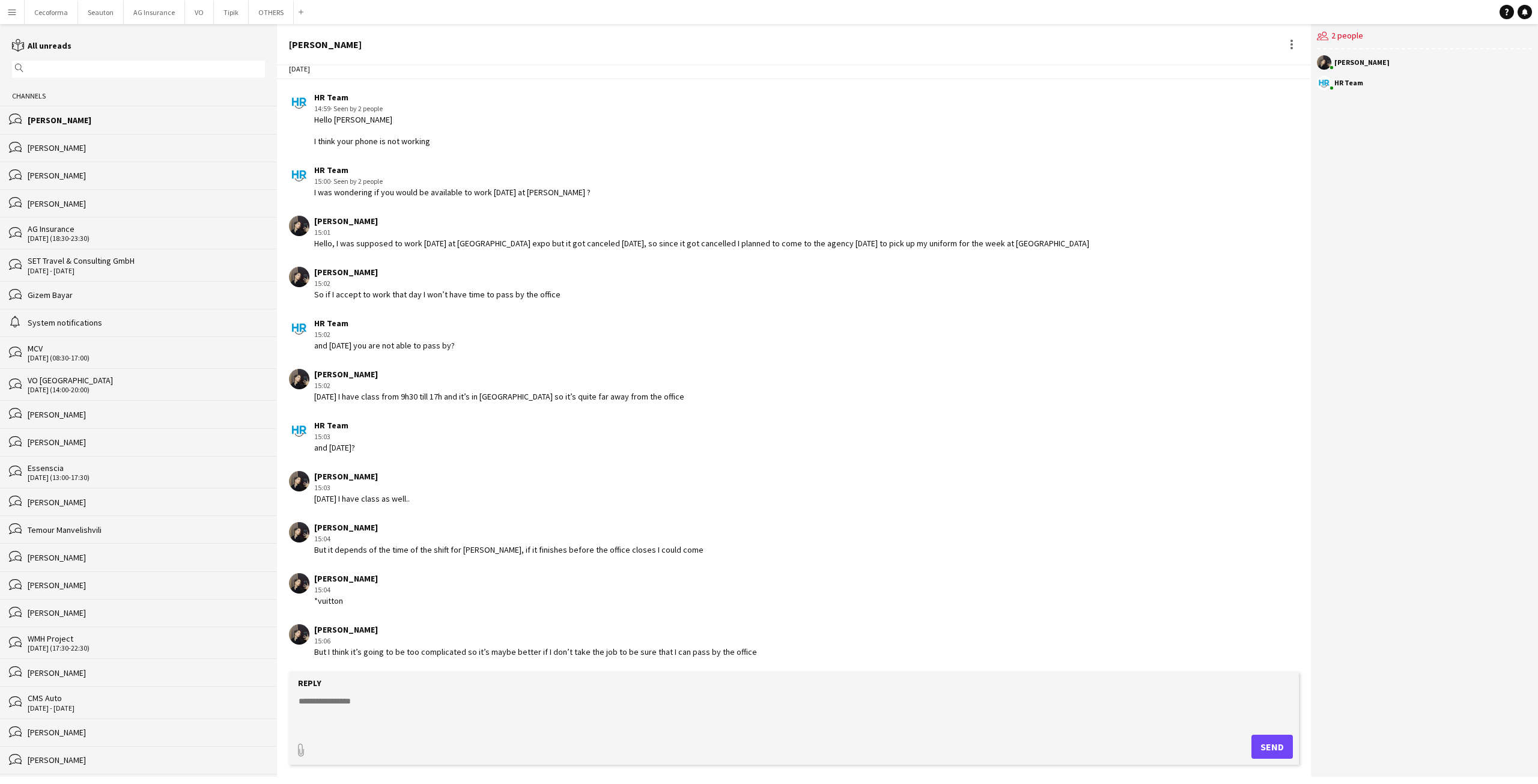
click at [633, 558] on app-chat-message "[PERSON_NAME] 15:04 But it depends of the time of the shift for [PERSON_NAME], …" at bounding box center [794, 538] width 1034 height 45
click at [638, 691] on form "Reply paperclip Send" at bounding box center [794, 718] width 1010 height 93
click at [492, 713] on textarea at bounding box center [796, 711] width 998 height 32
type textarea "**********"
click at [1272, 735] on button "Send" at bounding box center [1272, 747] width 42 height 24
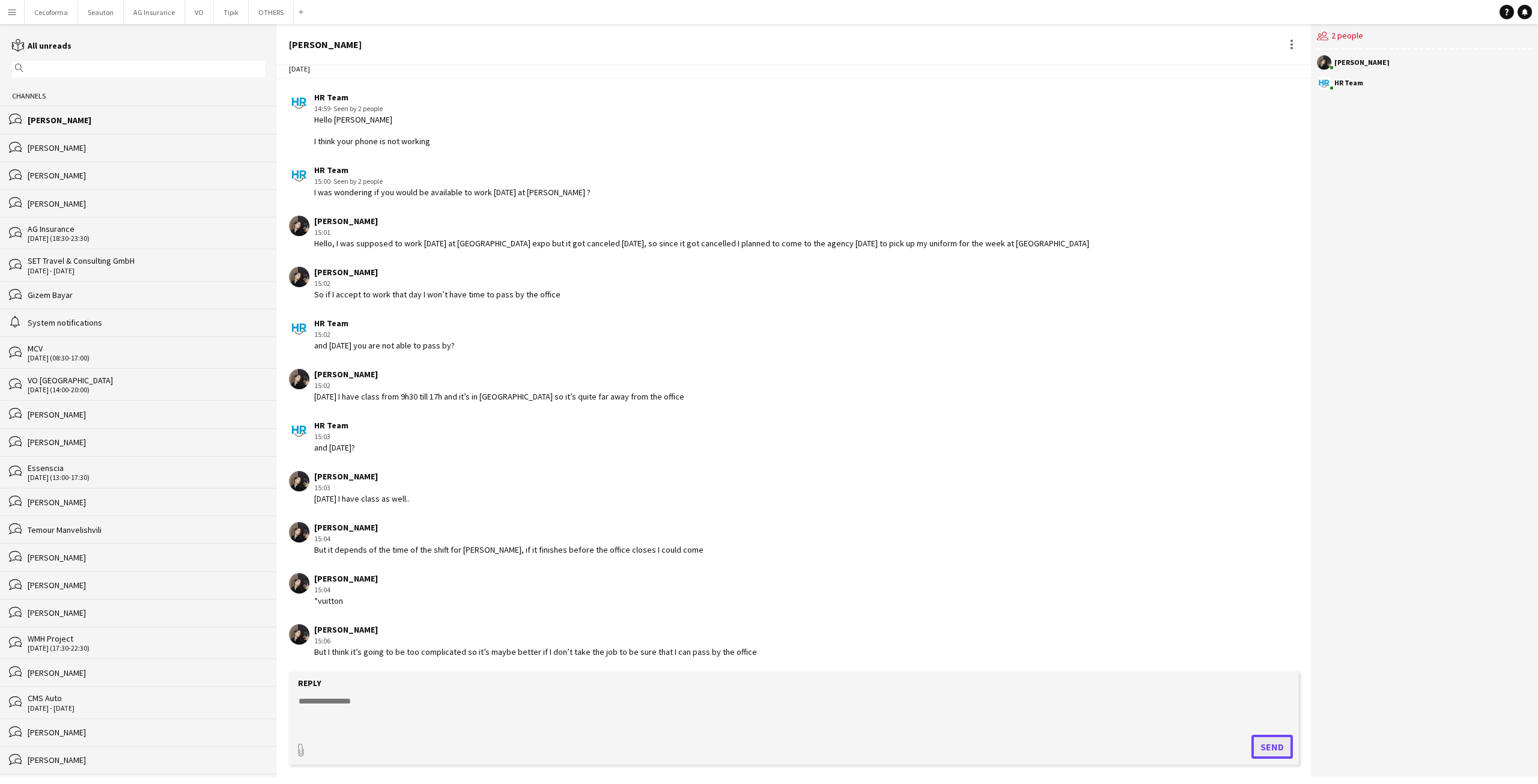
scroll to position [1290, 0]
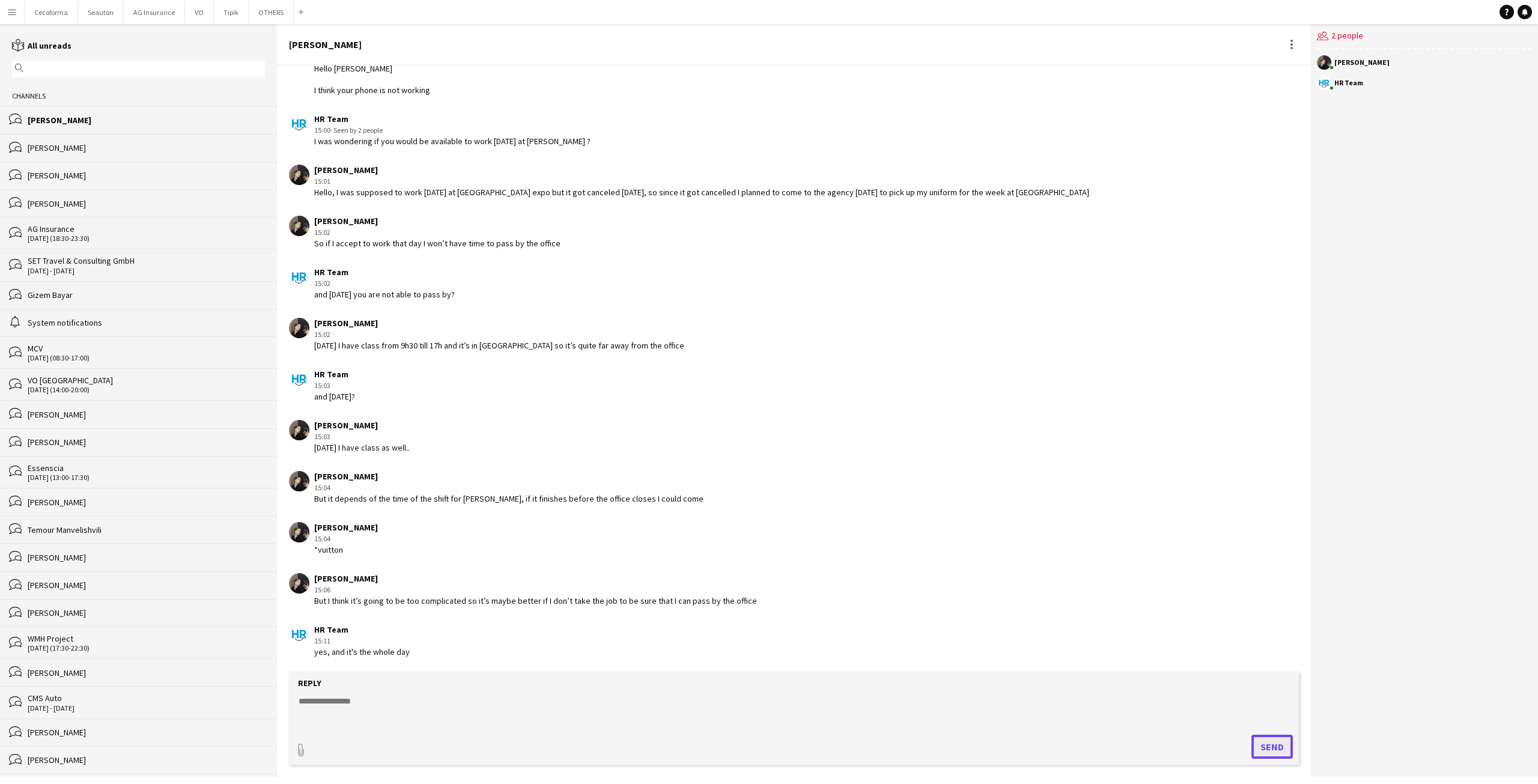
click at [1252, 735] on button "Send" at bounding box center [1272, 747] width 42 height 24
click at [990, 699] on textarea at bounding box center [796, 711] width 998 height 32
type textarea "**********"
click at [1267, 747] on button "Send" at bounding box center [1272, 747] width 42 height 24
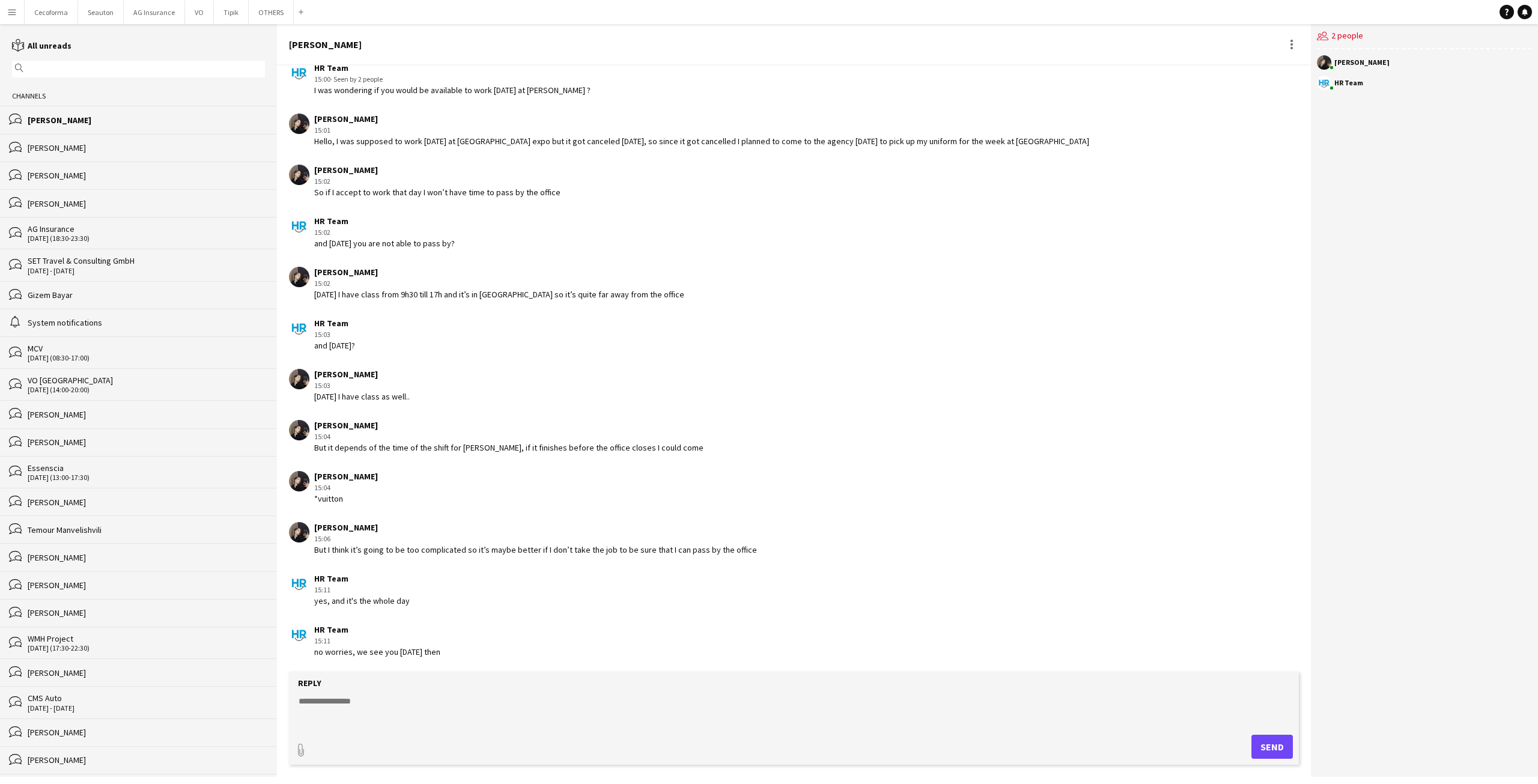
scroll to position [1392, 0]
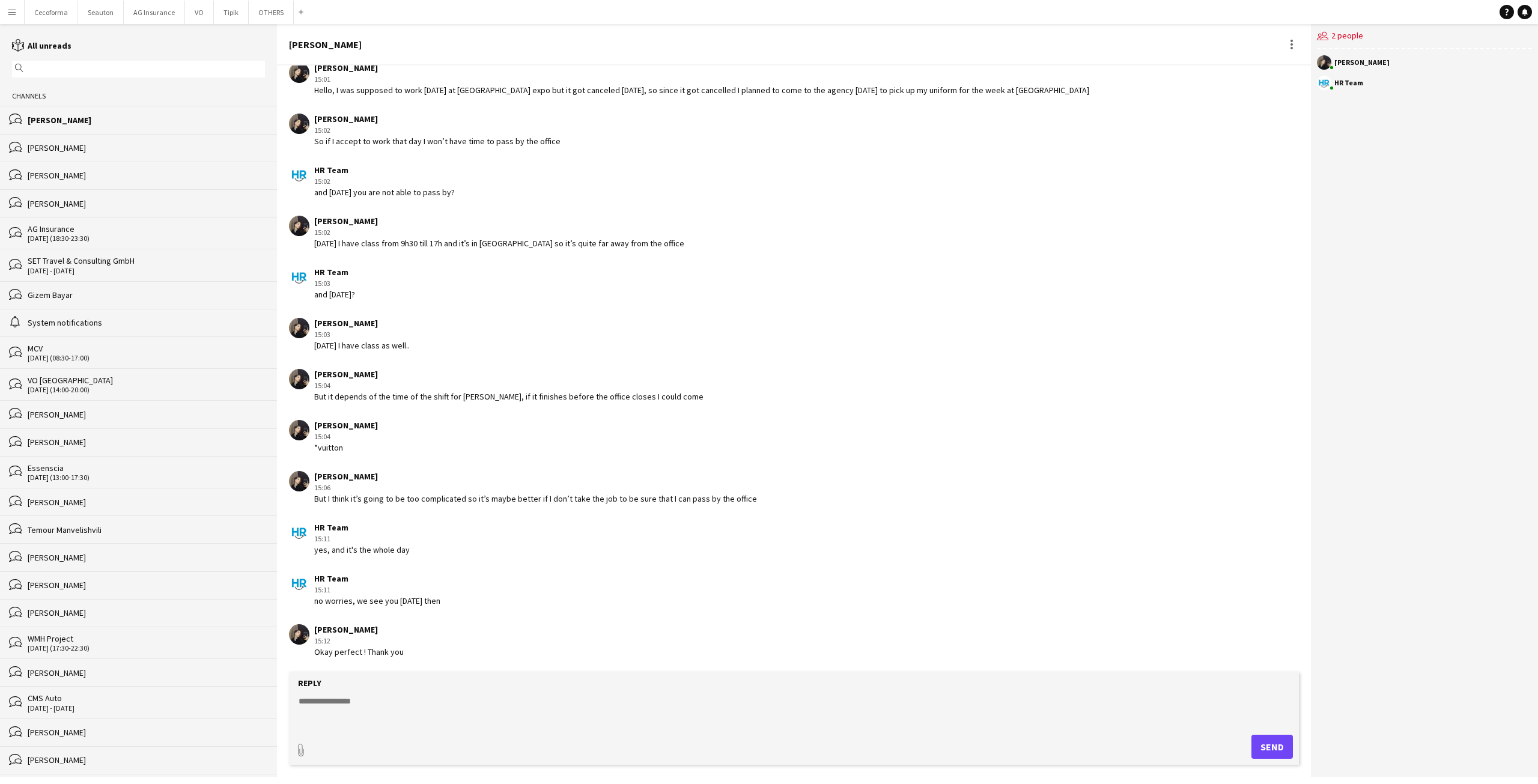
click at [551, 605] on div "HR Team 15:11 no worries, we see you [DATE] then" at bounding box center [703, 590] width 827 height 33
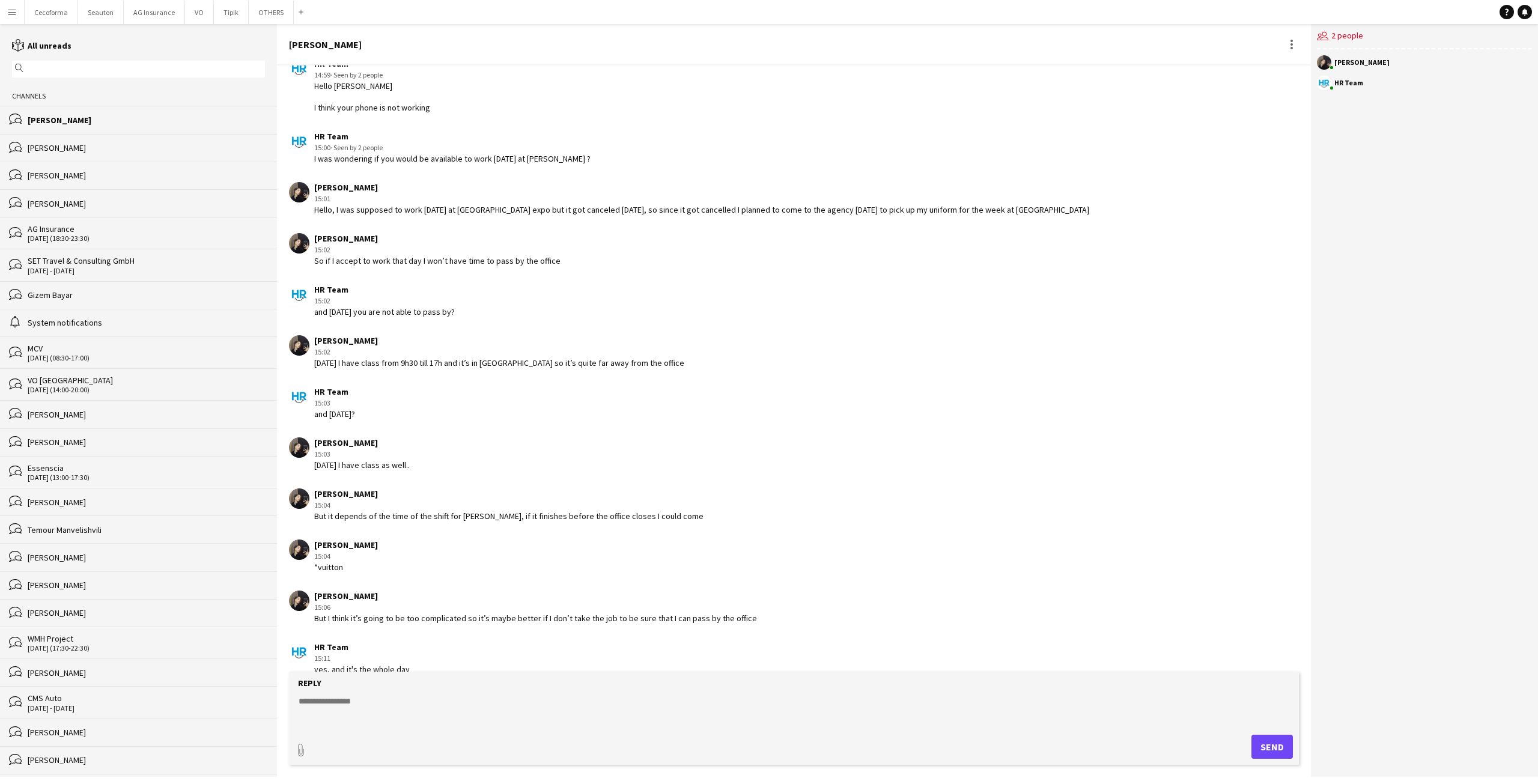
scroll to position [1273, 0]
click at [70, 179] on div "[PERSON_NAME]" at bounding box center [146, 176] width 237 height 11
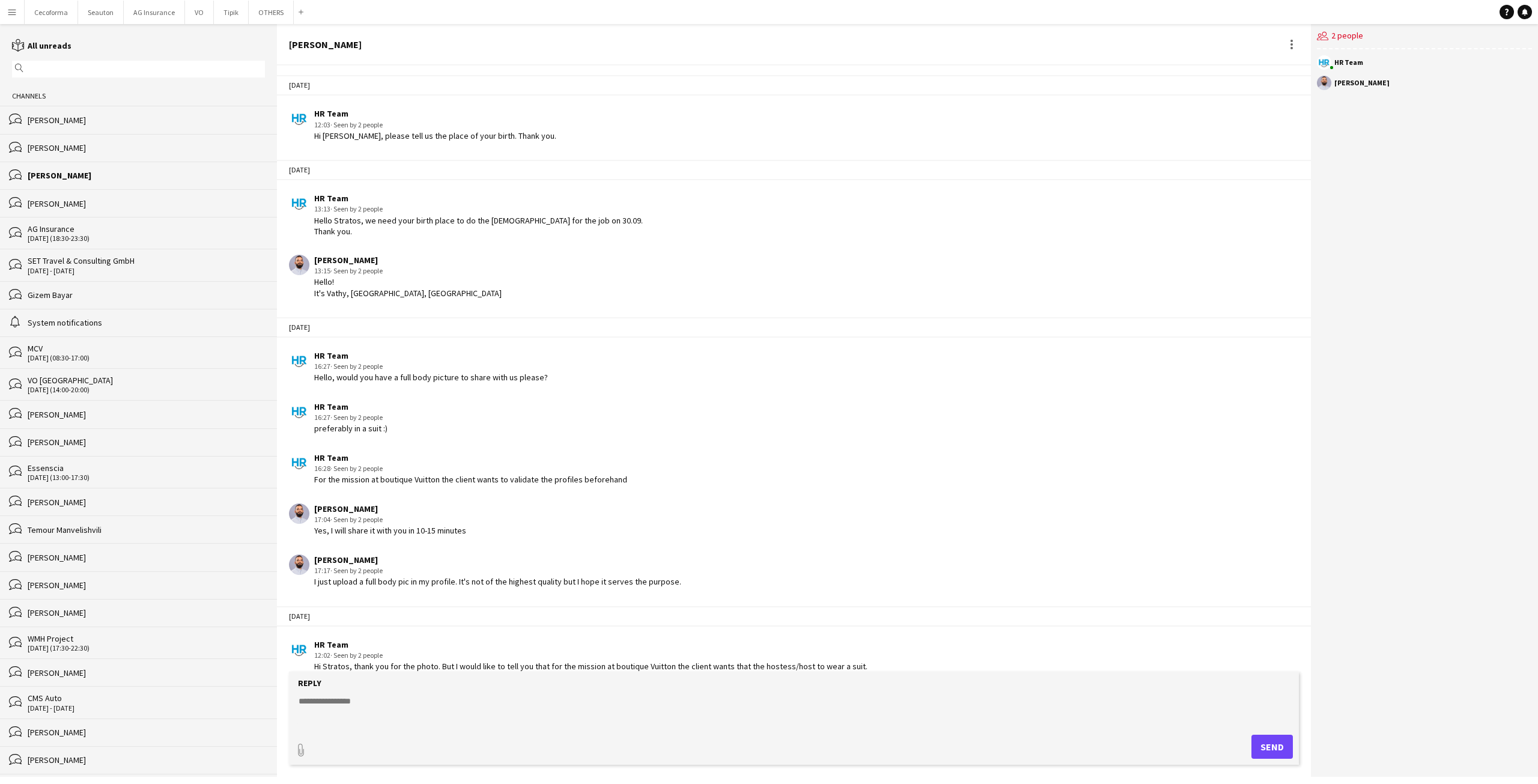
scroll to position [523, 0]
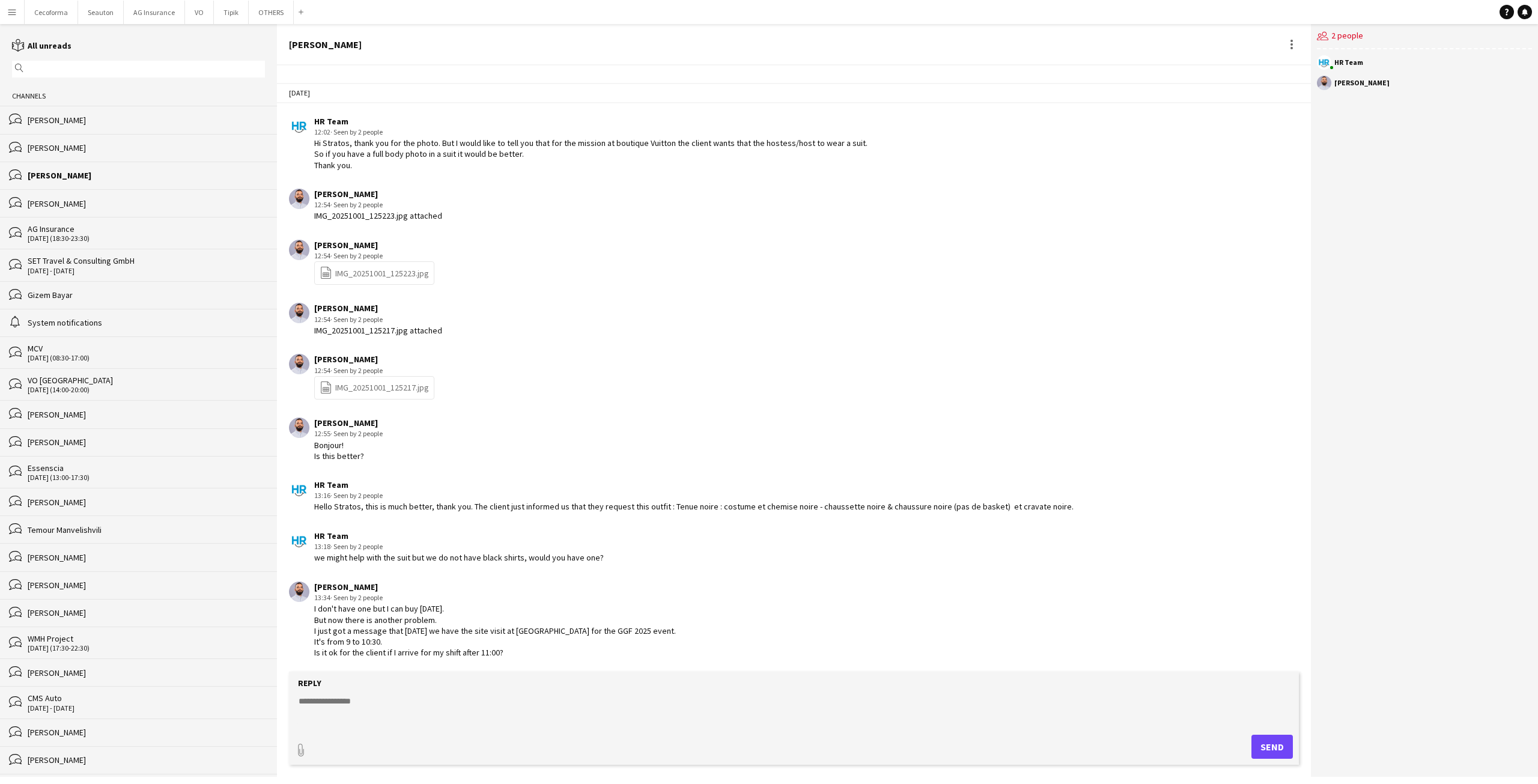
click at [354, 704] on textarea at bounding box center [796, 711] width 998 height 32
click at [96, 245] on div "bubbles AG Insurance [DATE] (18:30-23:30)" at bounding box center [138, 232] width 277 height 32
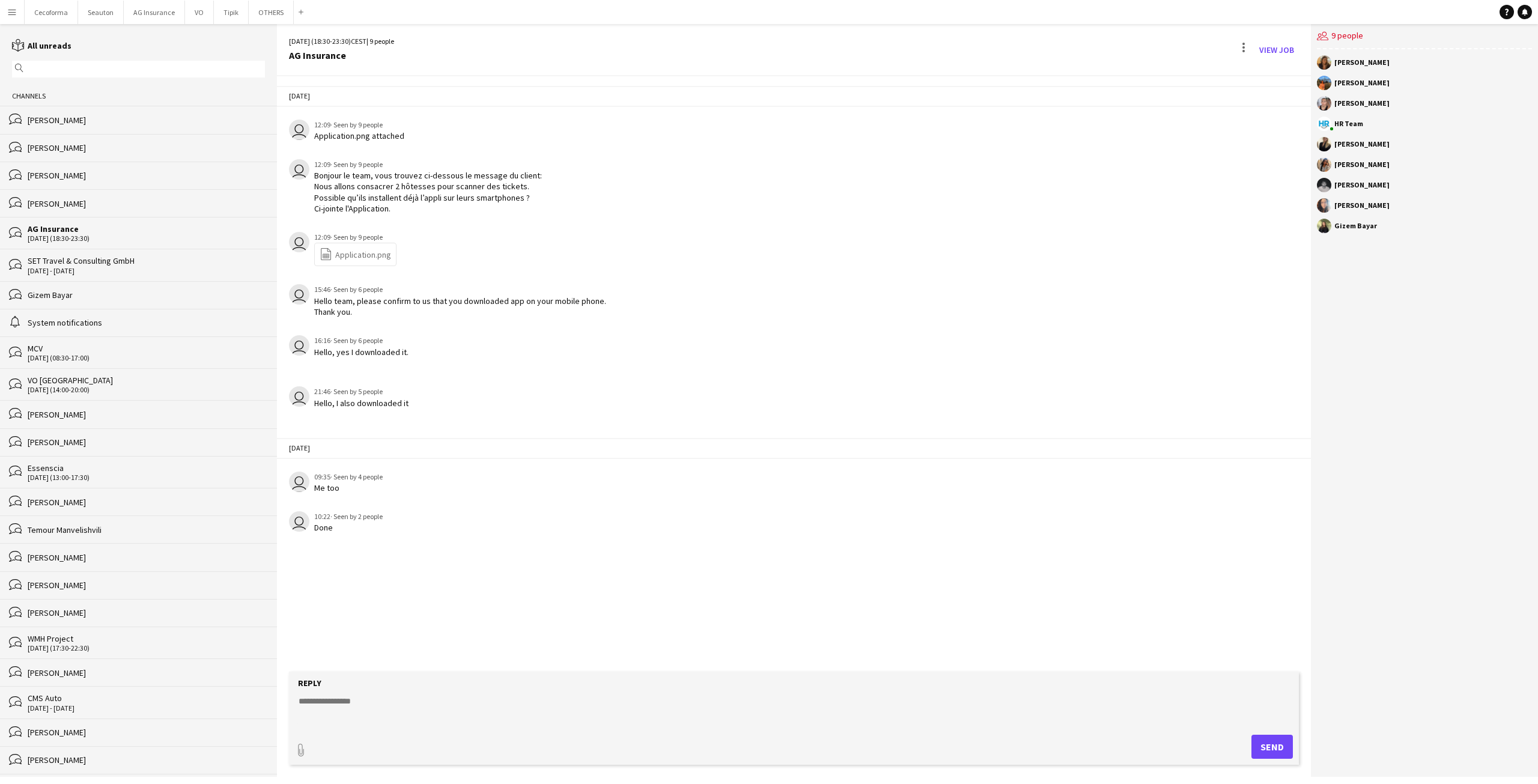
click at [93, 261] on div "SET Travel & Consulting GmbH" at bounding box center [146, 261] width 237 height 11
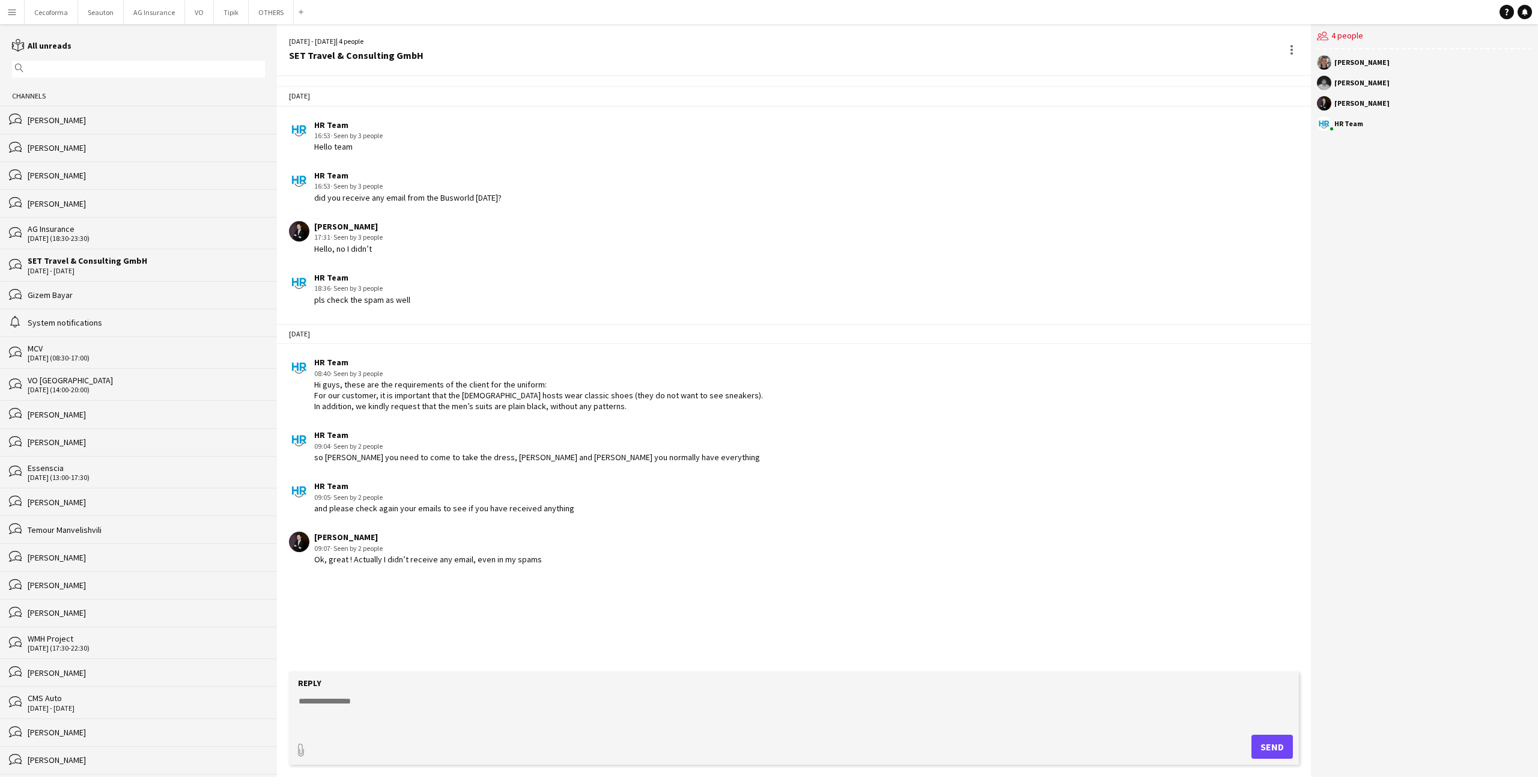
click at [470, 714] on textarea at bounding box center [796, 711] width 998 height 32
click at [632, 621] on div "[DATE] HR Team 16:53 · Seen by 3 people Hello team HR Team 16:53 · Seen by 3 pe…" at bounding box center [794, 373] width 1034 height 595
click at [262, 17] on button "OTHERS Close" at bounding box center [271, 12] width 45 height 23
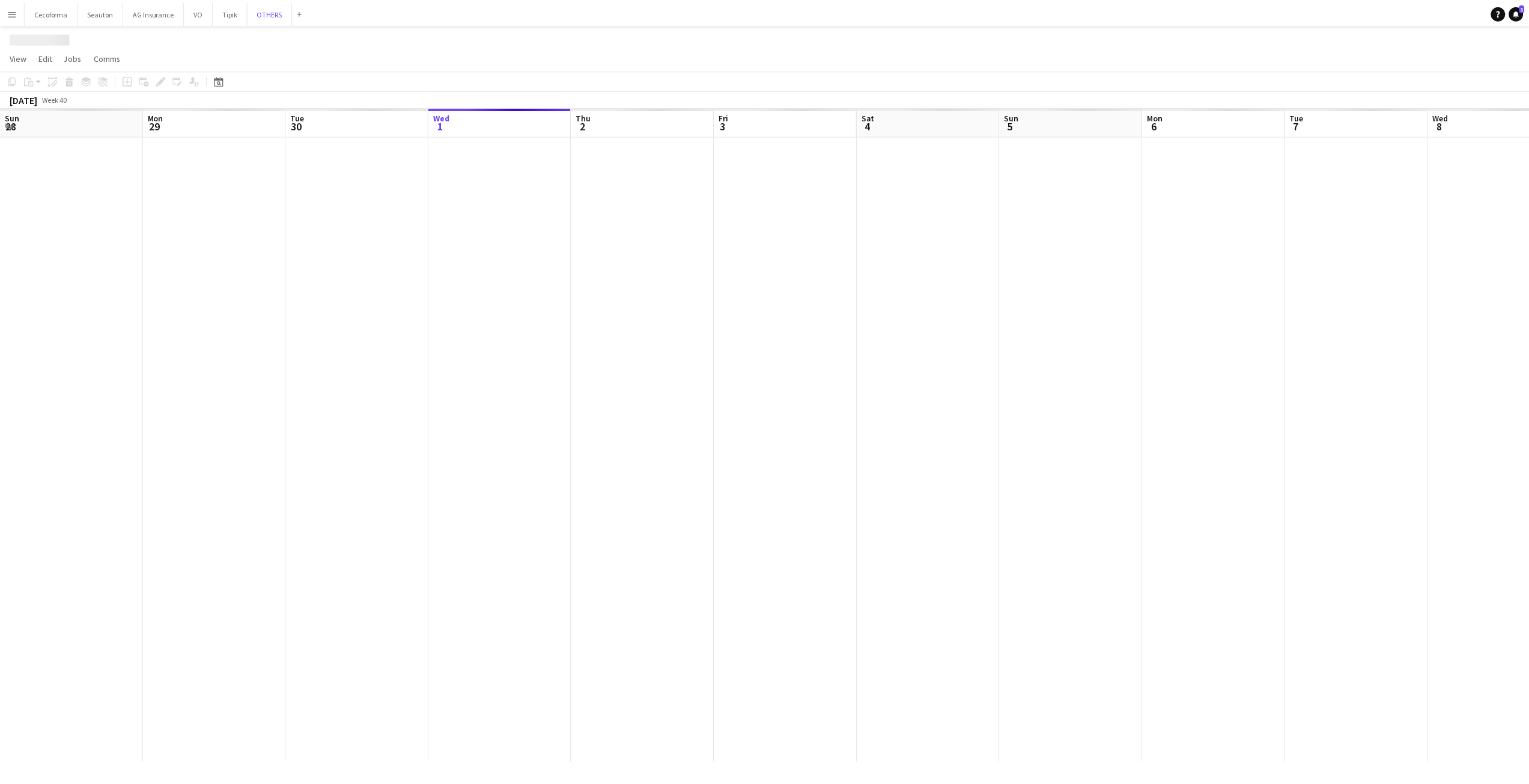
scroll to position [0, 287]
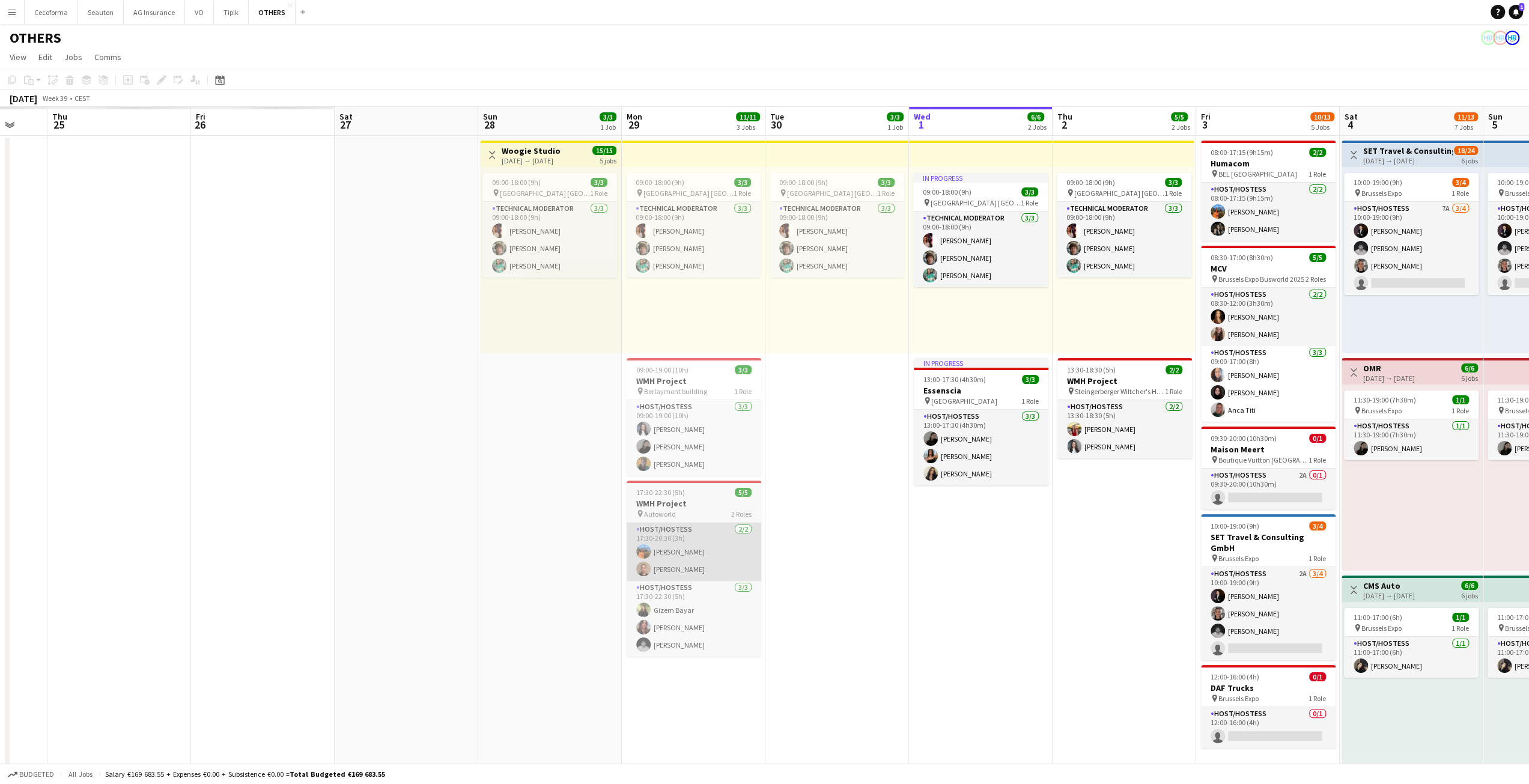
drag, startPoint x: 325, startPoint y: 507, endPoint x: 679, endPoint y: 550, distance: 356.6
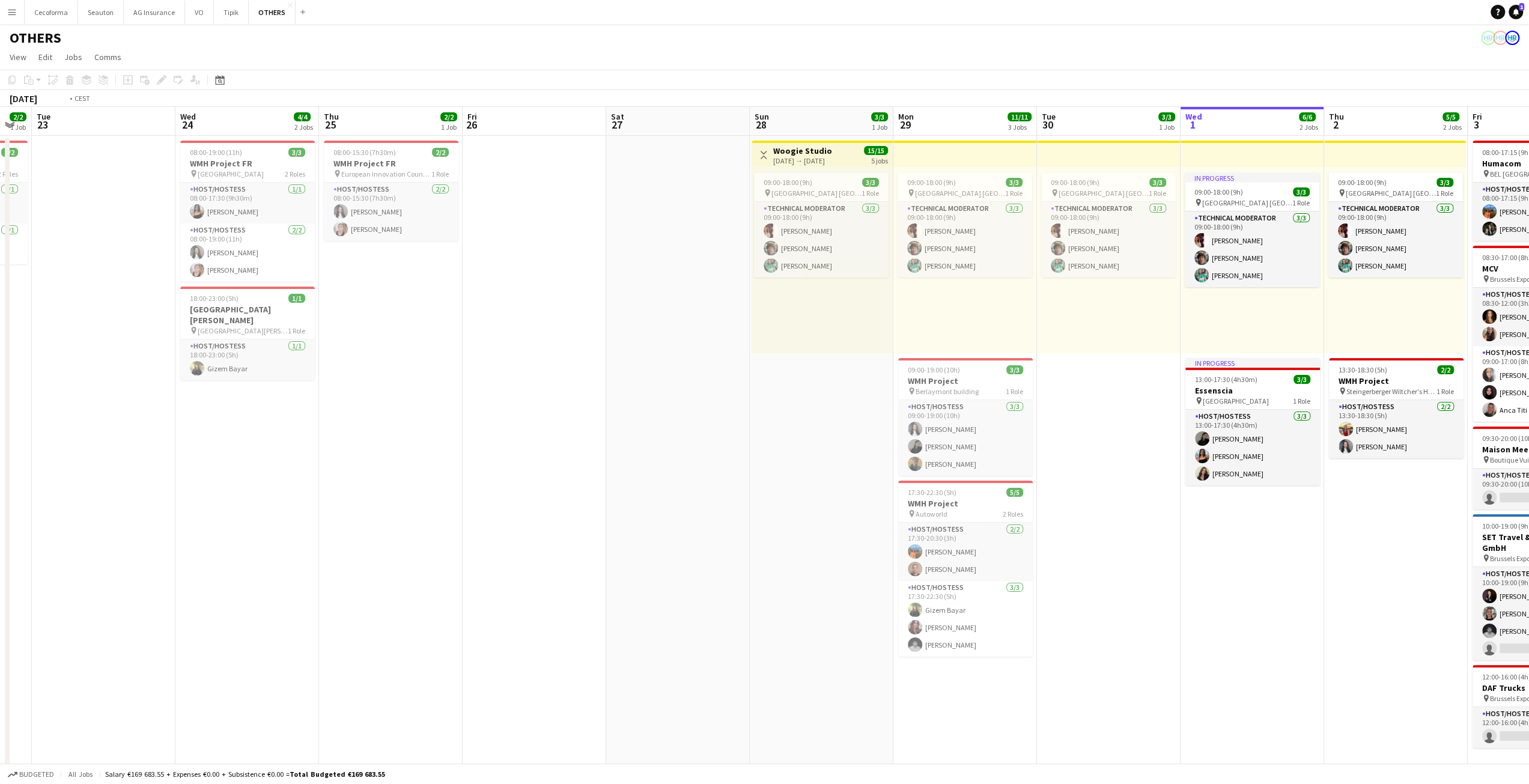
scroll to position [0, 245]
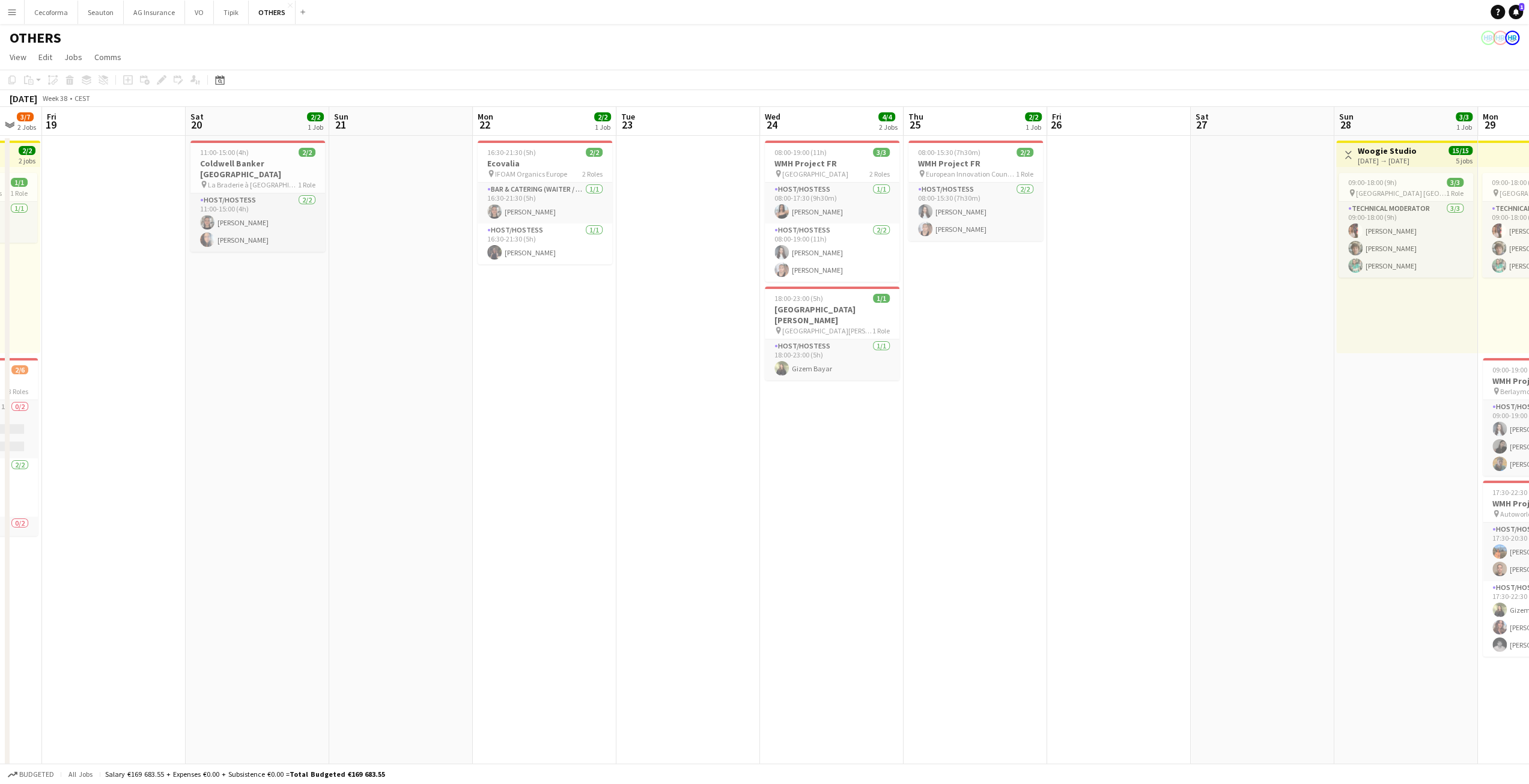
drag, startPoint x: 502, startPoint y: 570, endPoint x: 1276, endPoint y: 437, distance: 785.3
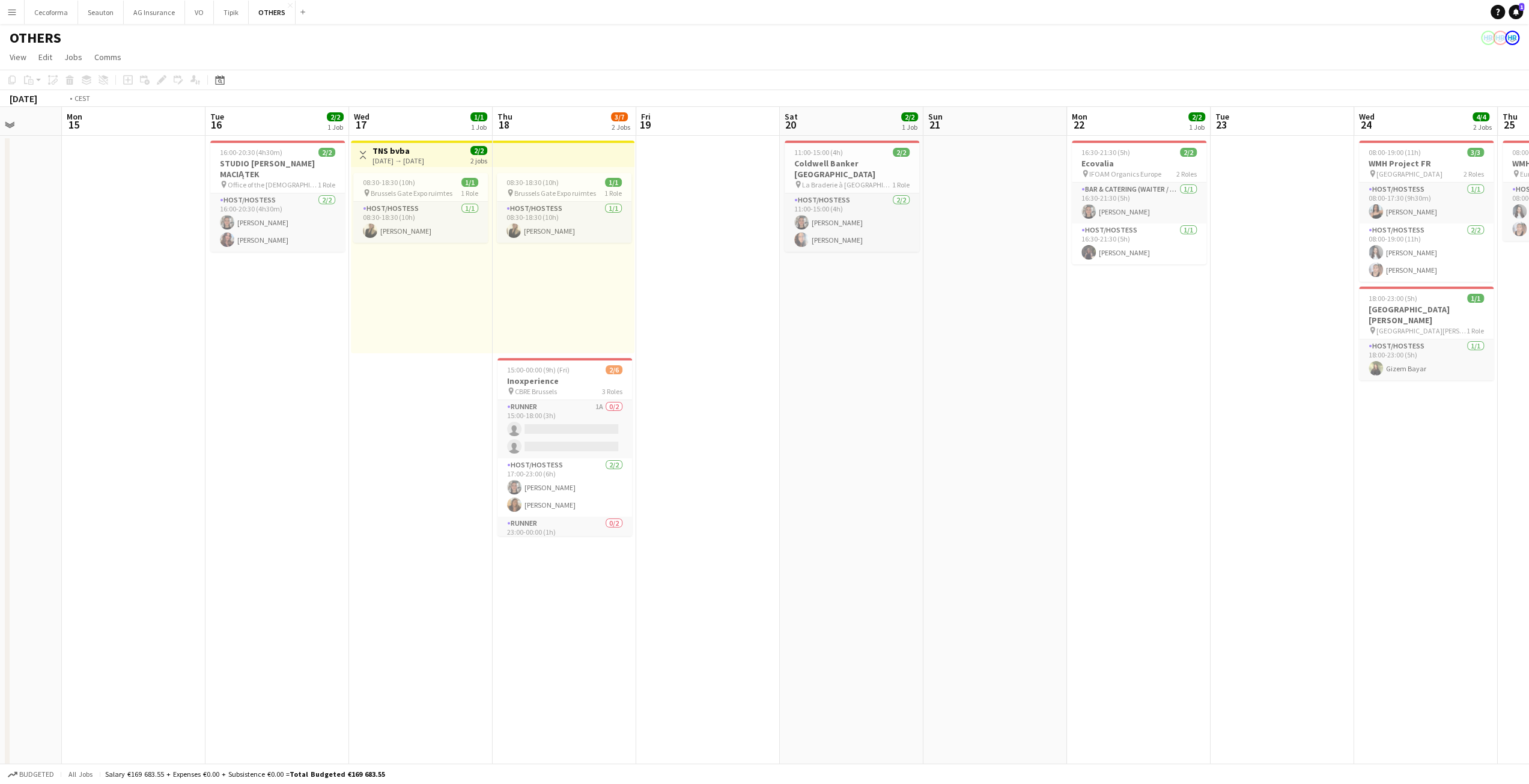
scroll to position [0, 286]
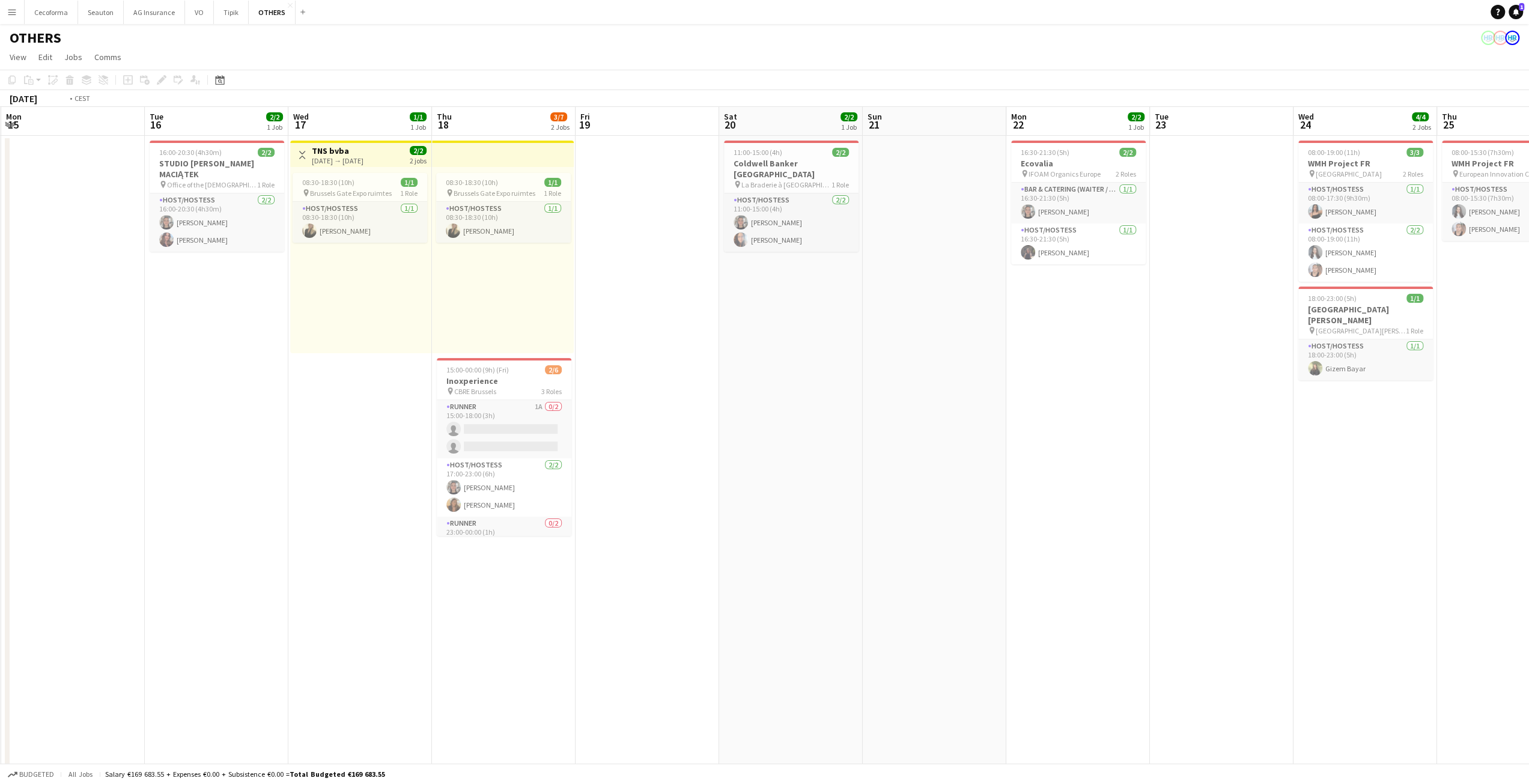
drag, startPoint x: 717, startPoint y: 476, endPoint x: 1259, endPoint y: 401, distance: 547.2
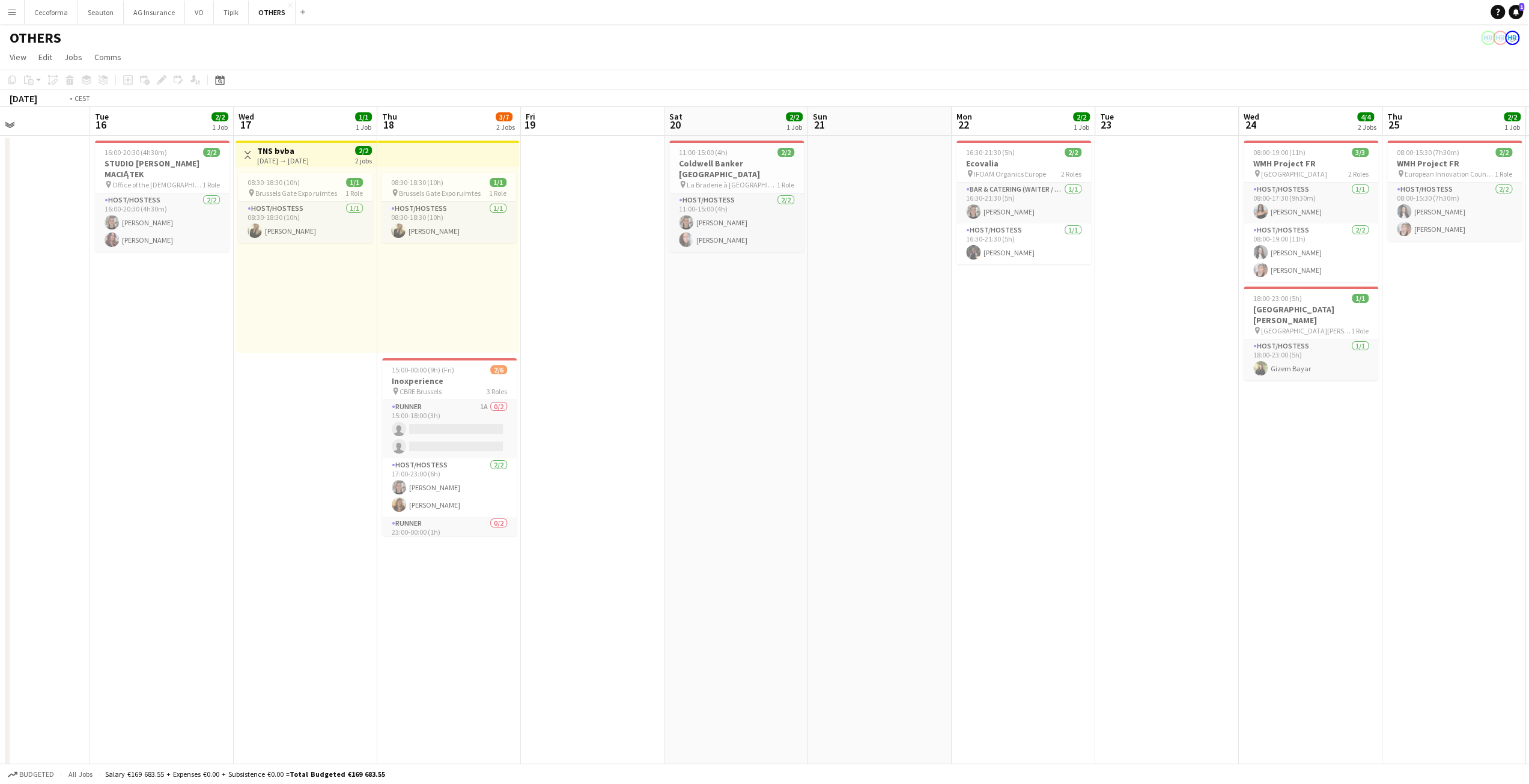
scroll to position [0, 329]
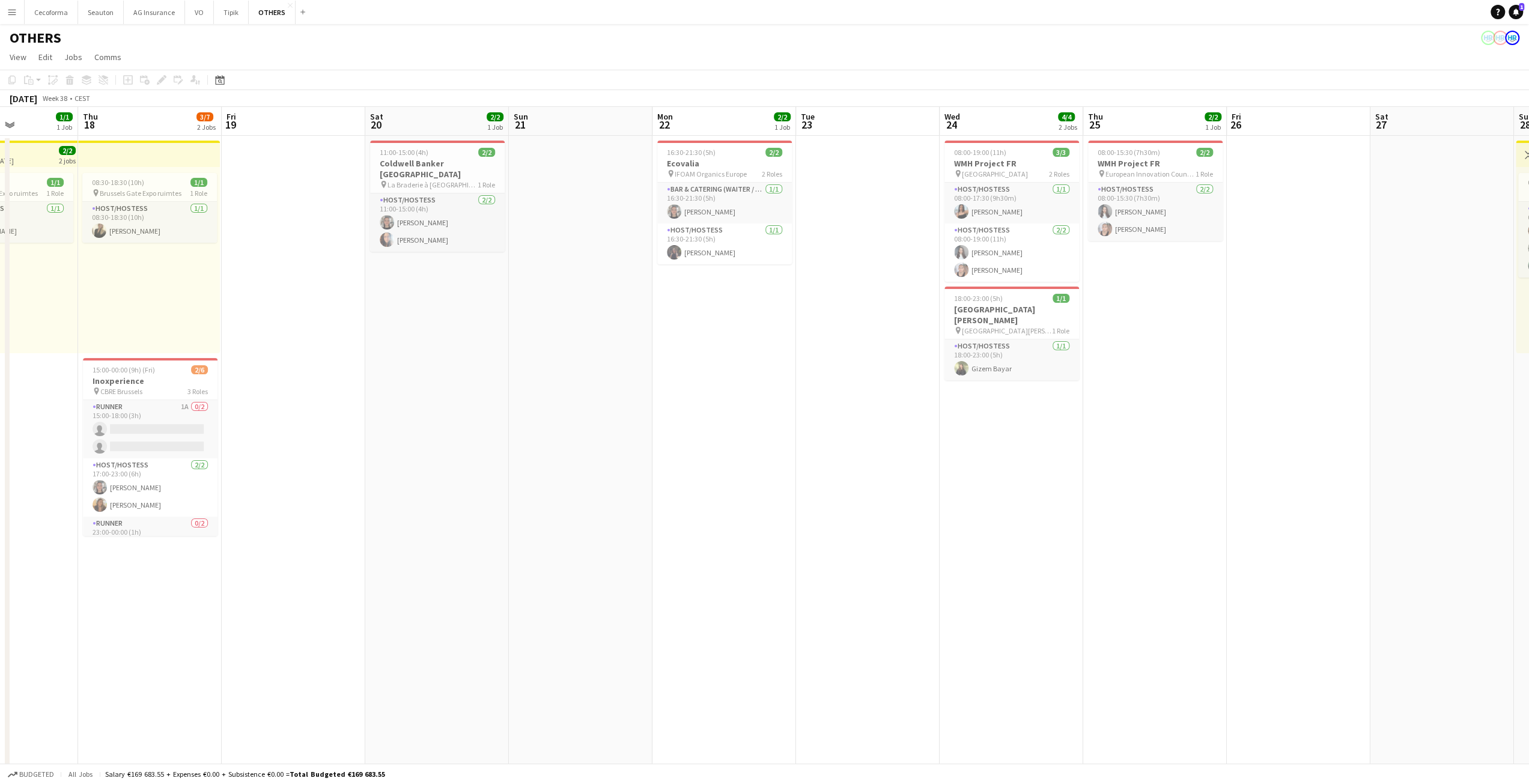
drag, startPoint x: 1057, startPoint y: 469, endPoint x: 559, endPoint y: 565, distance: 507.2
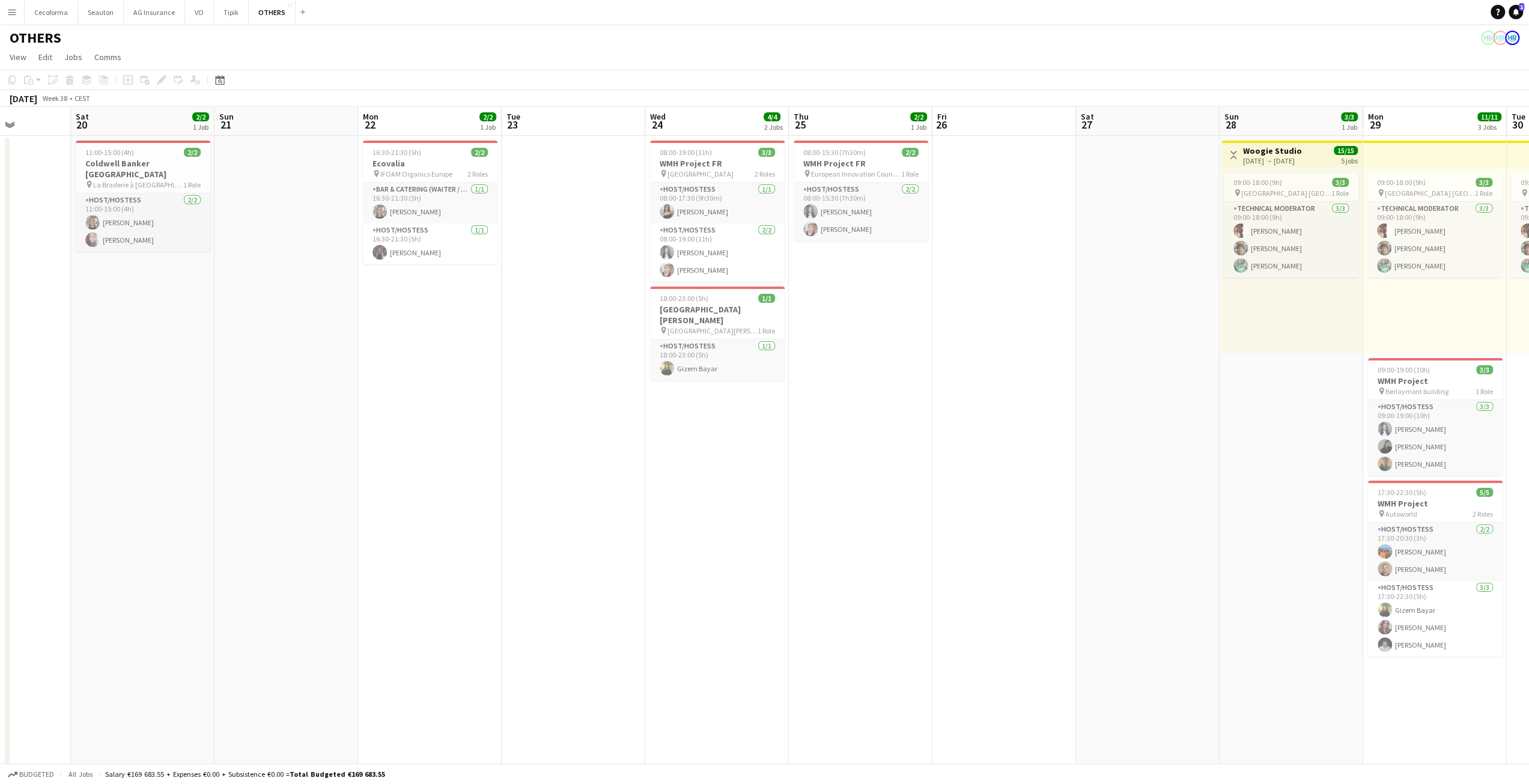
scroll to position [0, 414]
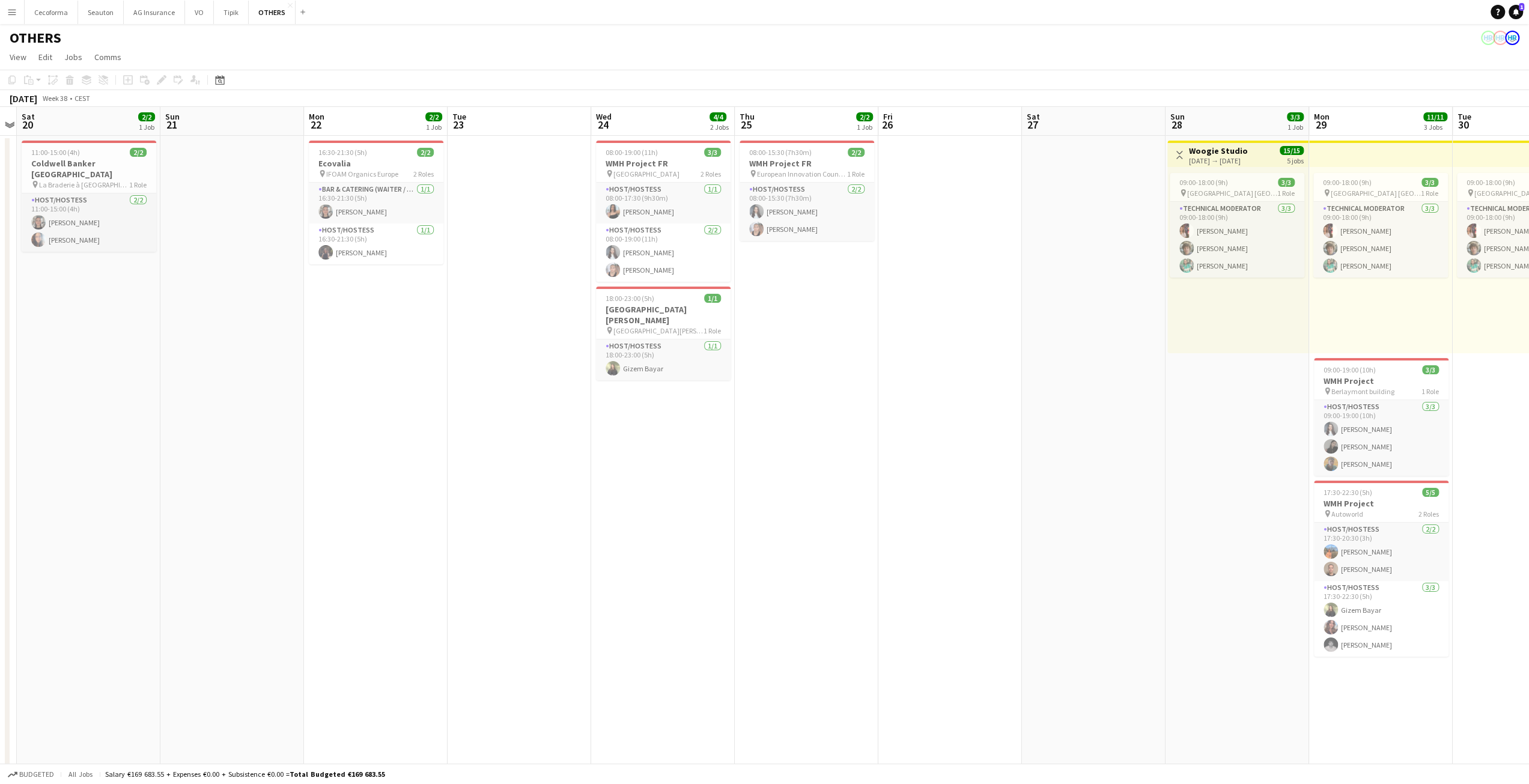
drag, startPoint x: 892, startPoint y: 497, endPoint x: 606, endPoint y: 546, distance: 290.2
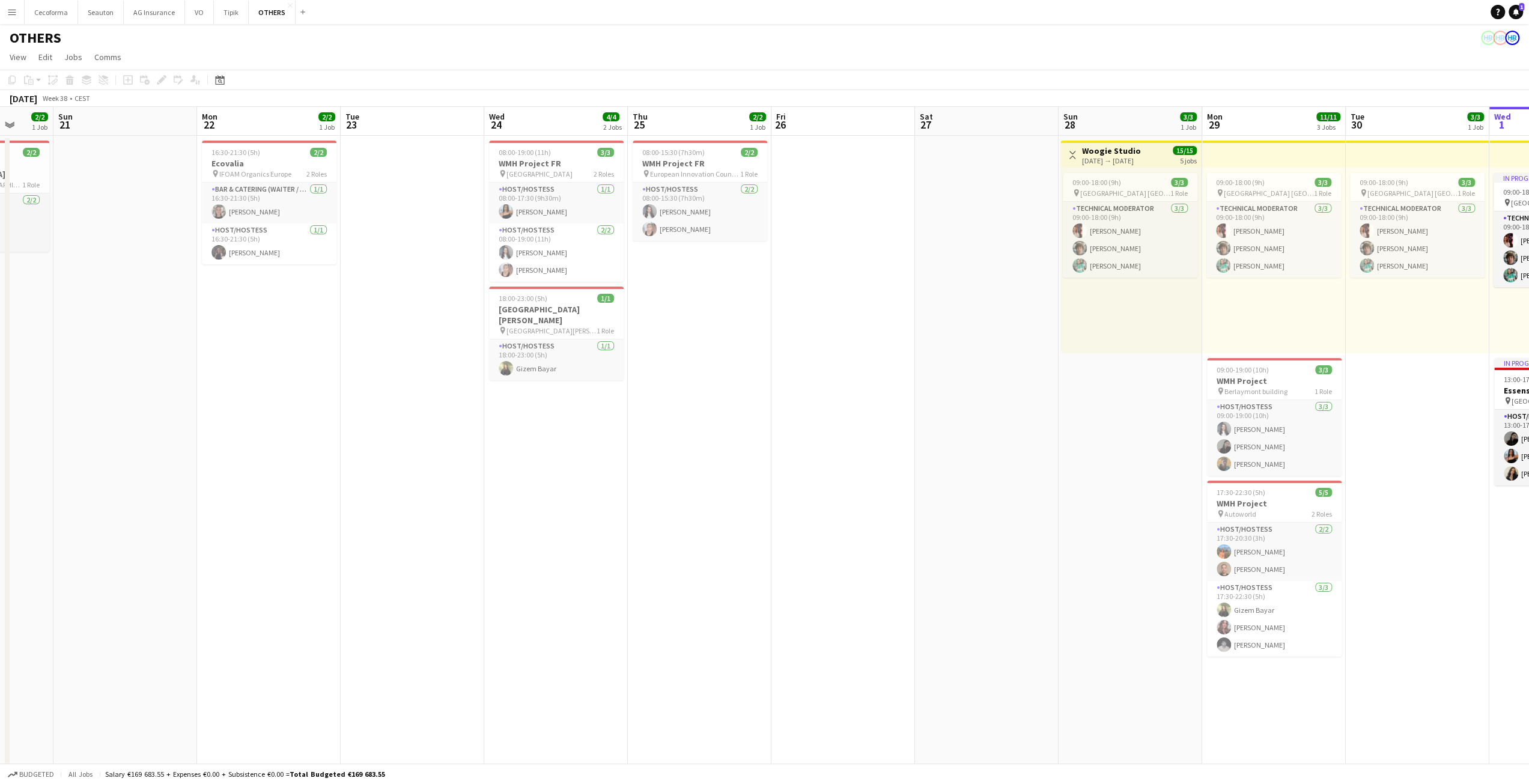
scroll to position [0, 404]
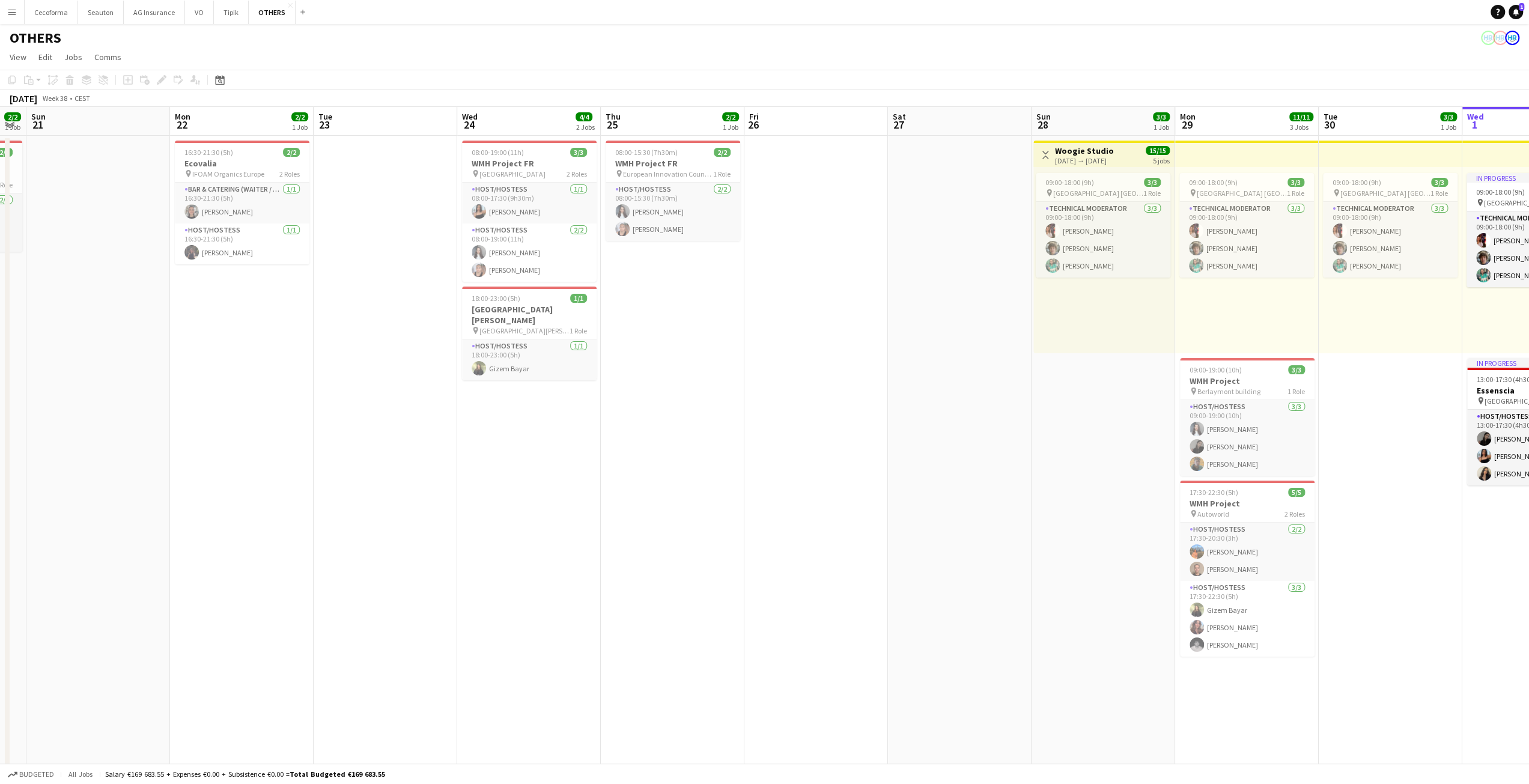
drag, startPoint x: 1025, startPoint y: 470, endPoint x: 891, endPoint y: 496, distance: 136.5
